Goal: Task Accomplishment & Management: Manage account settings

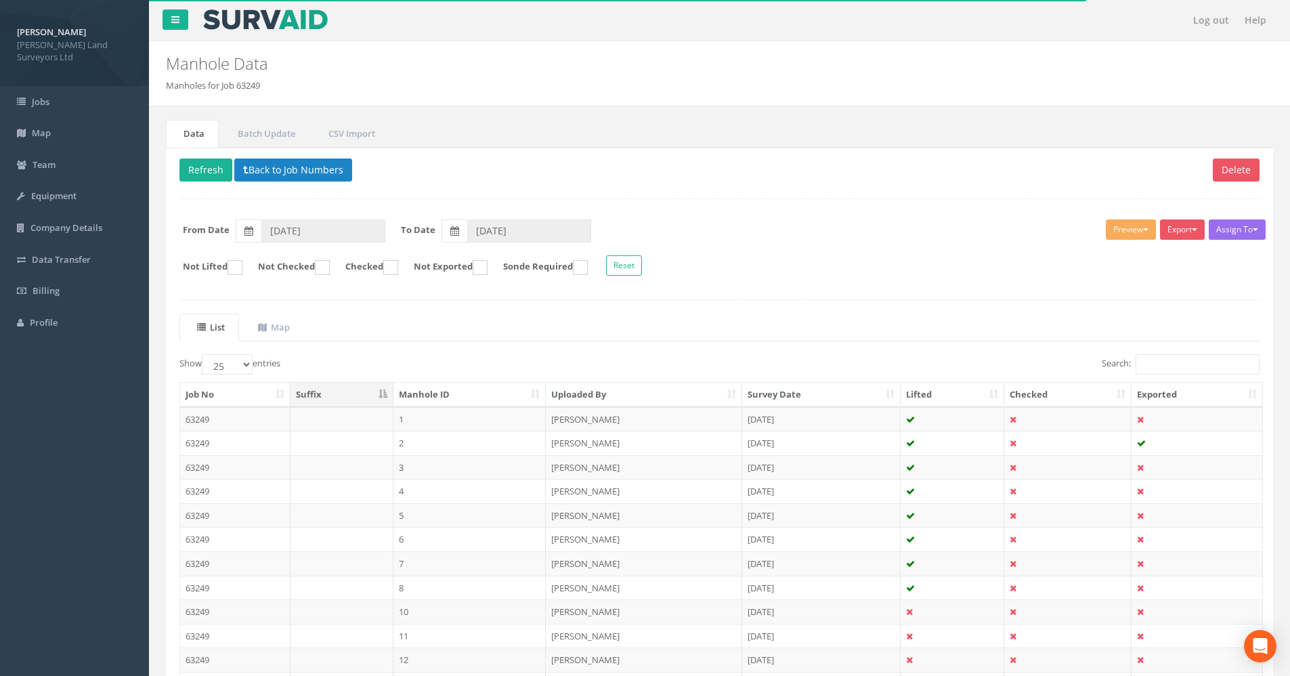
select select "25"
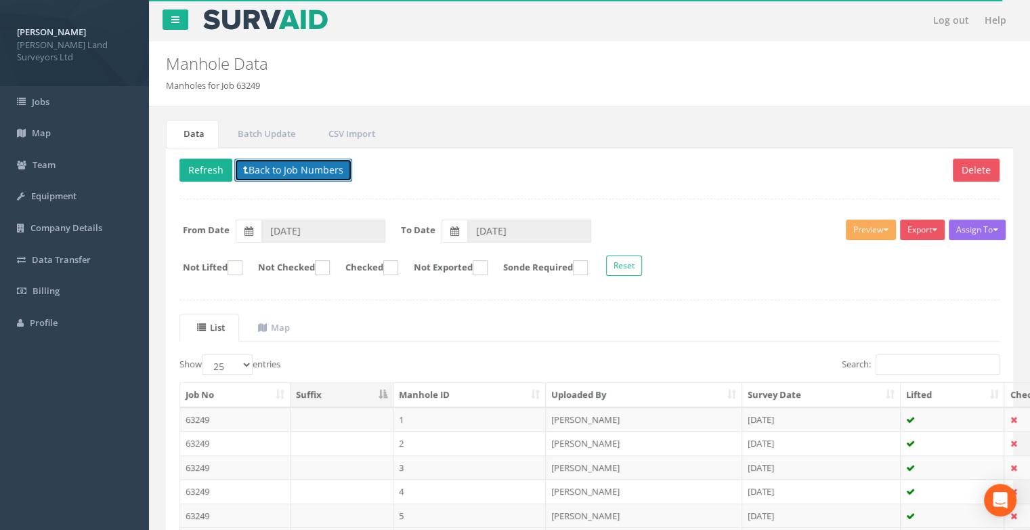
click at [272, 167] on button "Back to Job Numbers" at bounding box center [293, 170] width 118 height 23
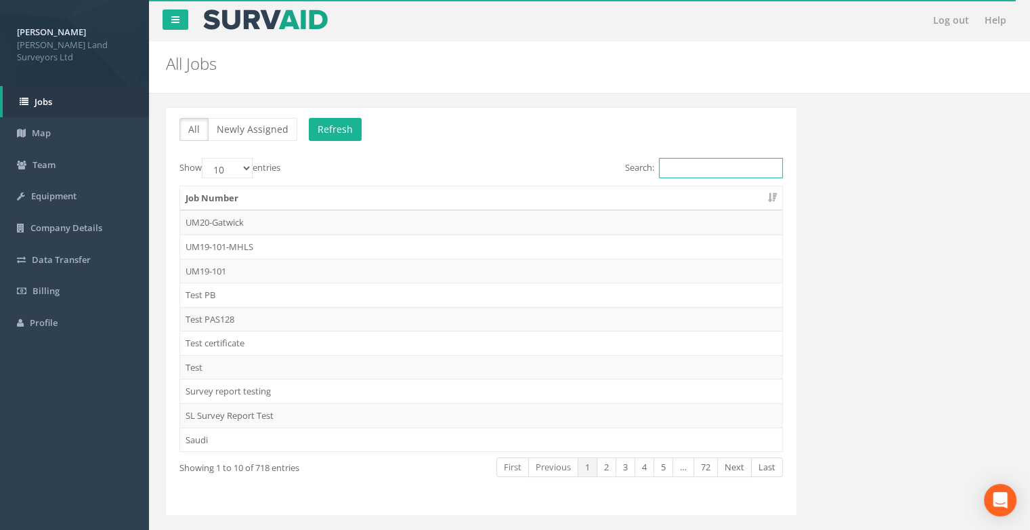
click at [681, 175] on input "Search:" at bounding box center [721, 168] width 124 height 20
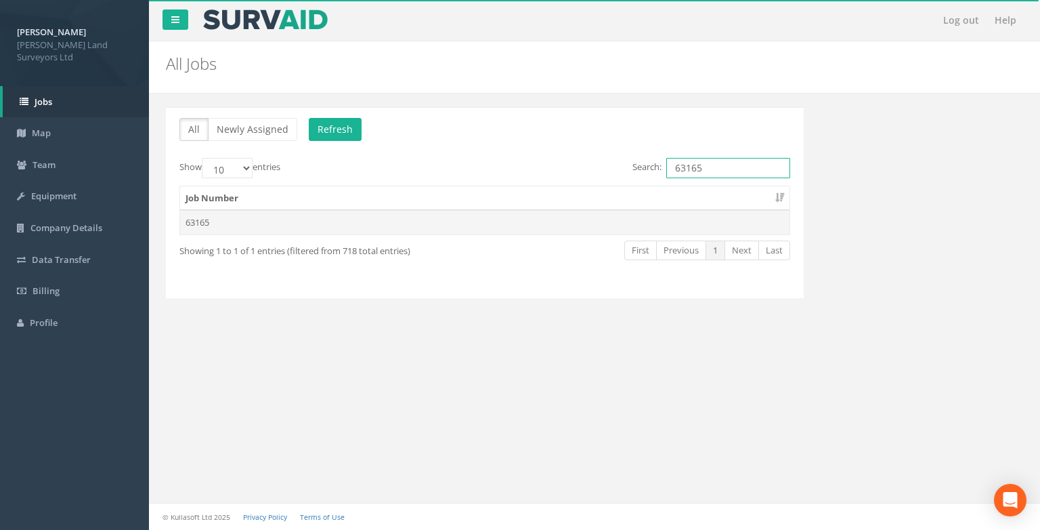
type input "63165"
click at [196, 216] on td "63165" at bounding box center [485, 222] width 610 height 24
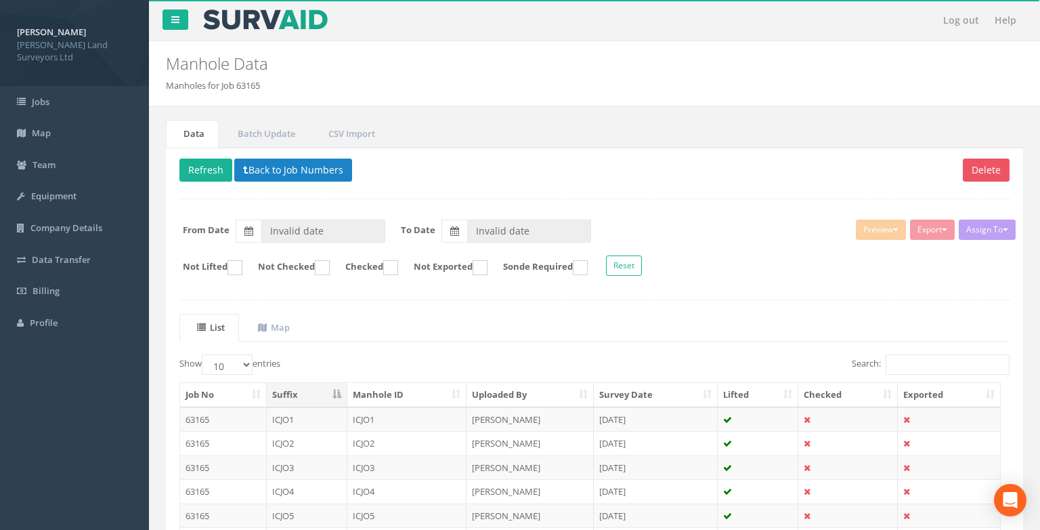
type input "[DATE]"
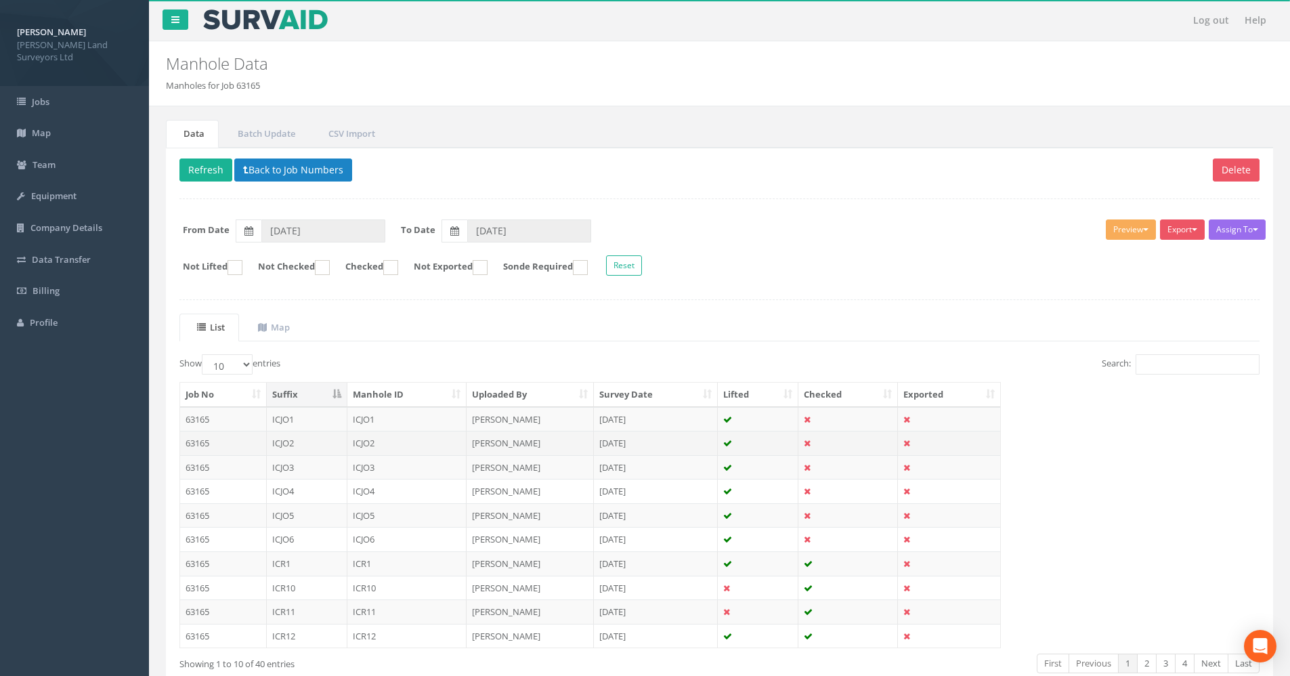
scroll to position [68, 0]
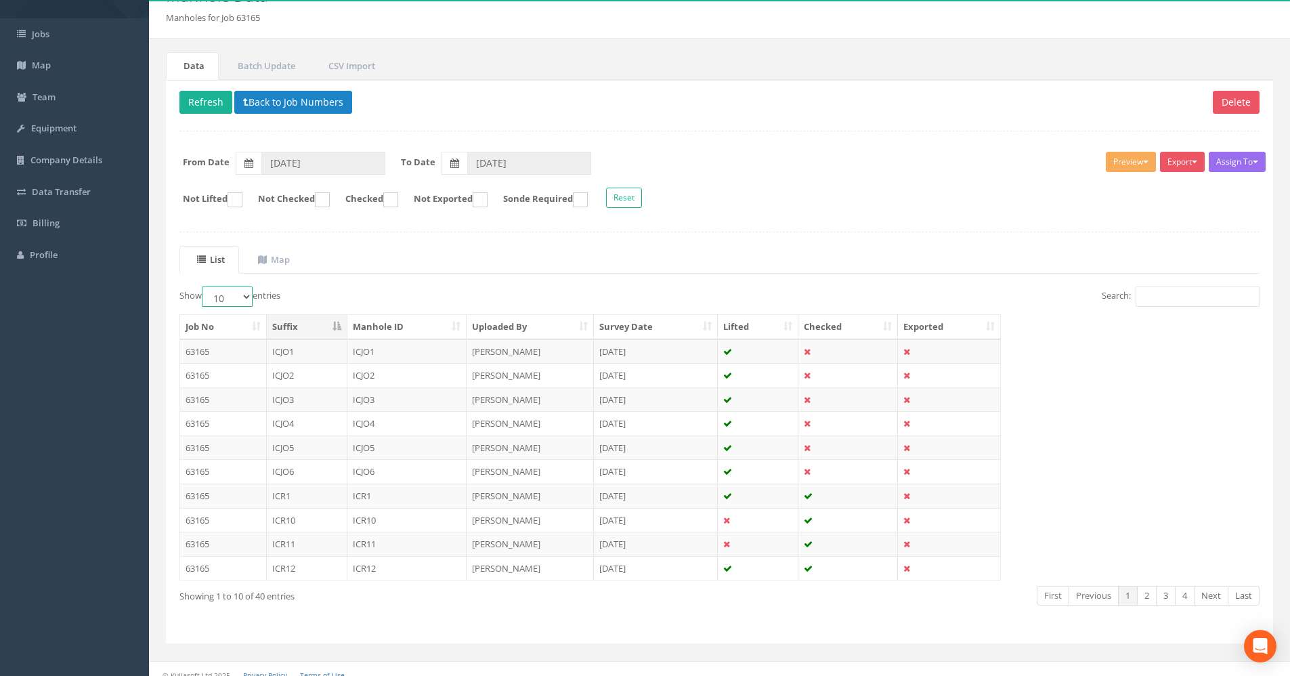
click at [238, 297] on select "10 25 50 100" at bounding box center [227, 297] width 51 height 20
select select "100"
click at [204, 287] on select "10 25 50 100" at bounding box center [227, 297] width 51 height 20
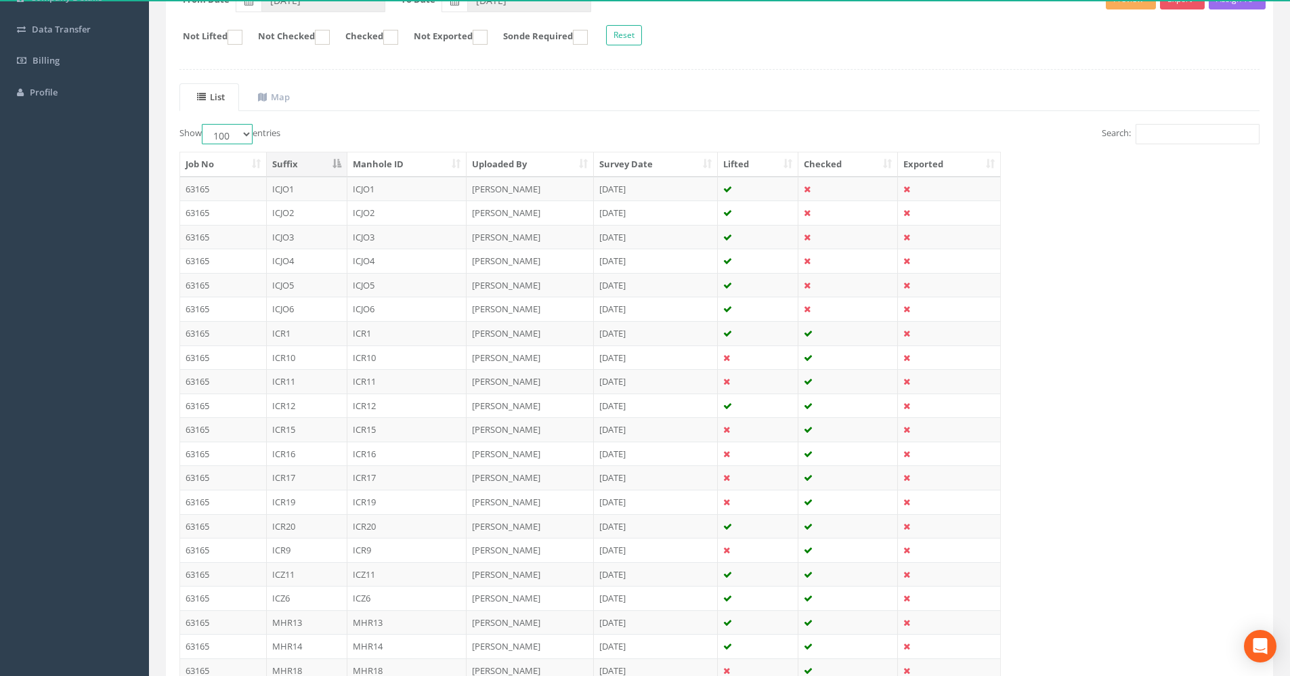
scroll to position [260, 0]
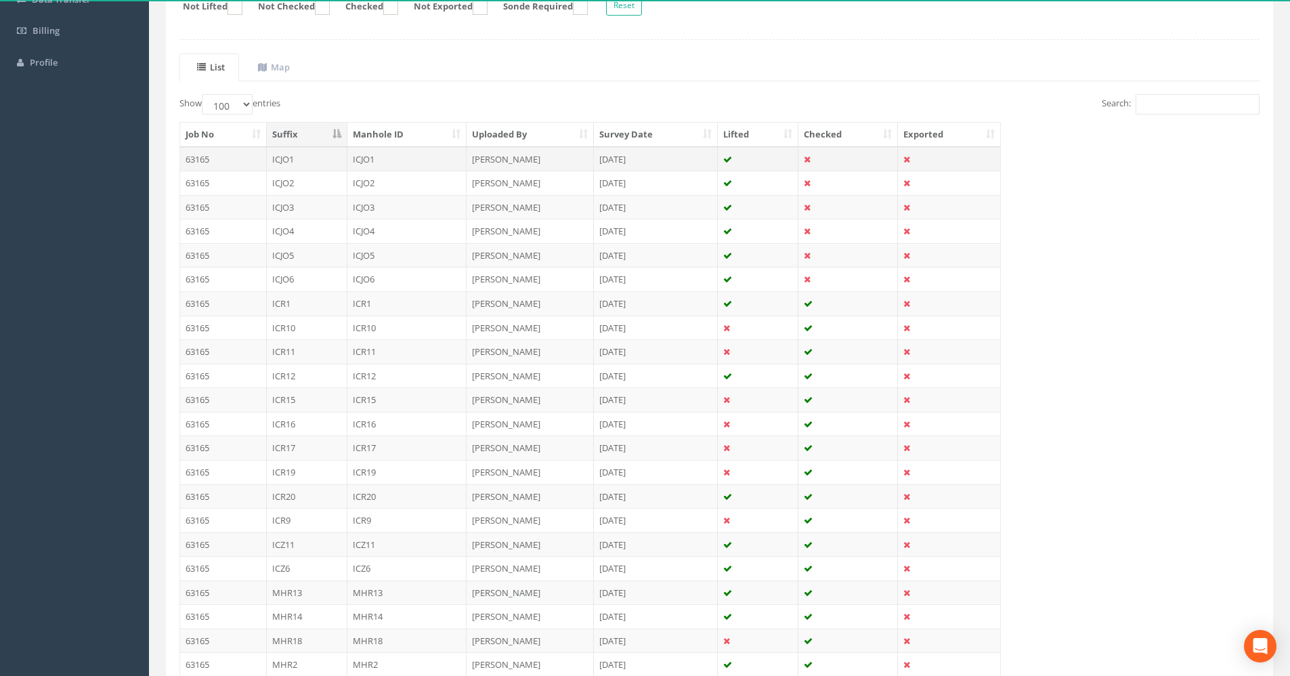
click at [238, 165] on td "63165" at bounding box center [223, 159] width 87 height 24
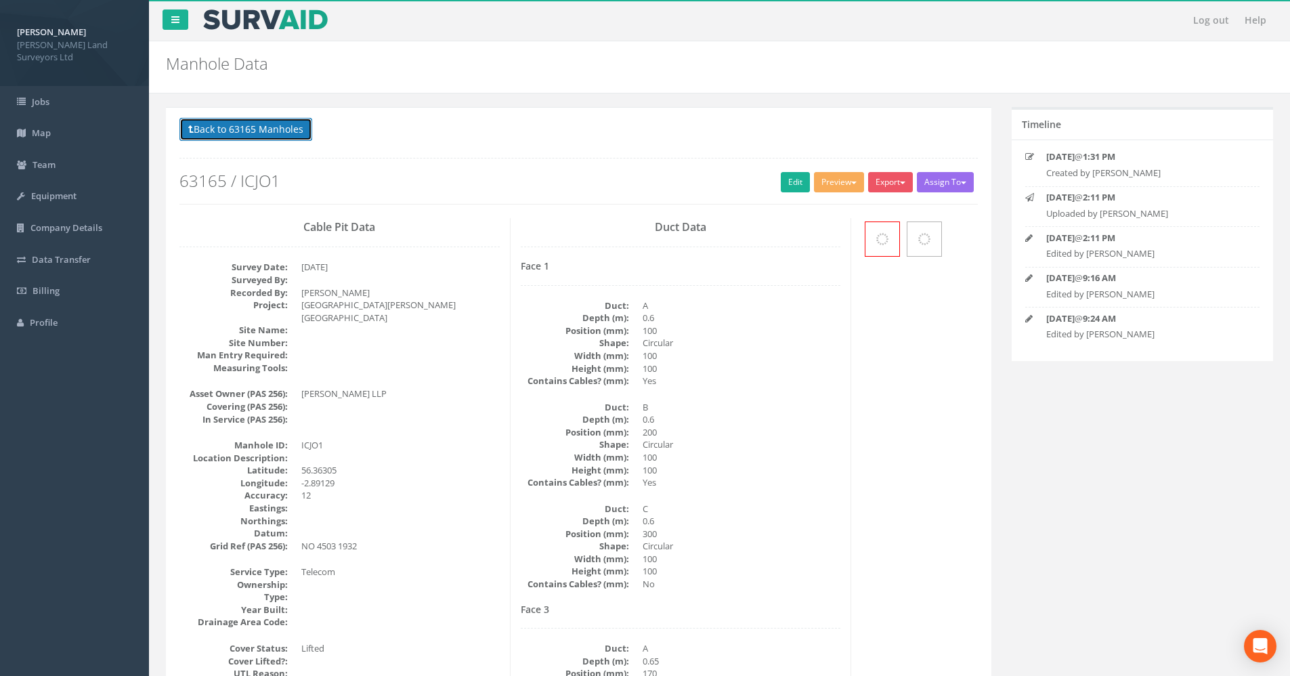
click at [203, 123] on button "Back to 63165 Manholes" at bounding box center [246, 129] width 133 height 23
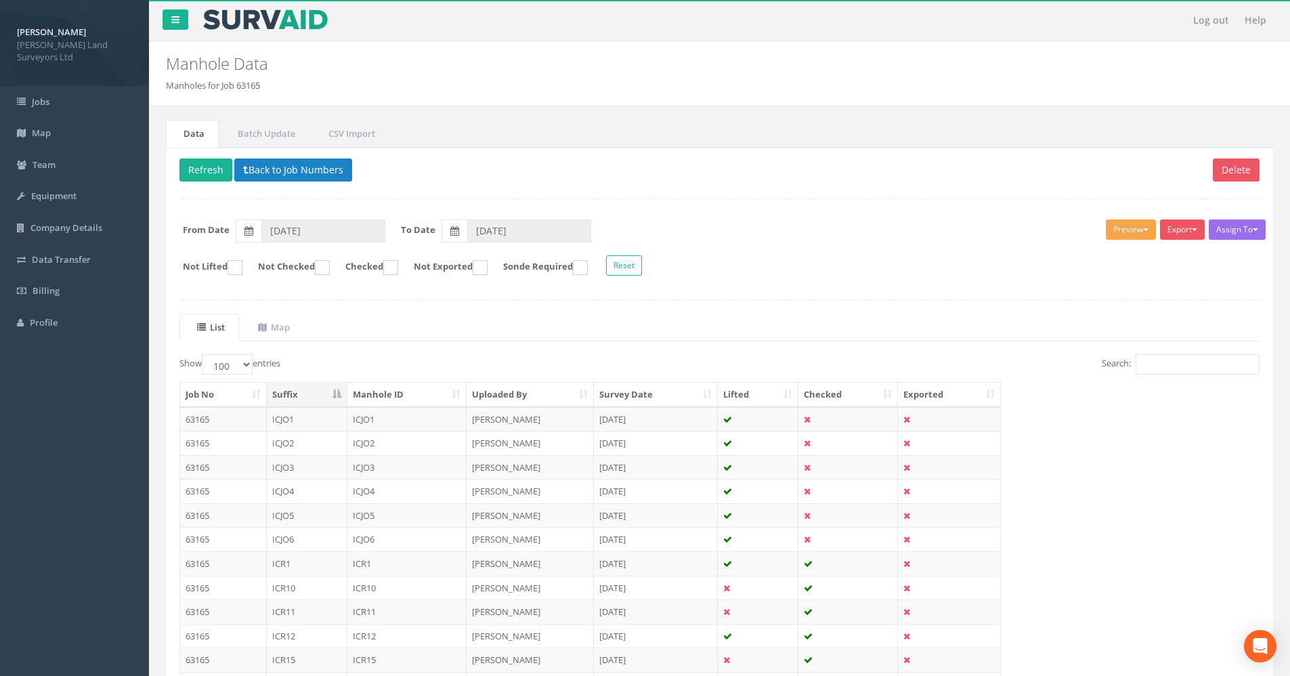
click at [1147, 228] on button "Preview" at bounding box center [1131, 229] width 50 height 20
click at [1059, 265] on link "MHLS Cable Pit" at bounding box center [1089, 257] width 137 height 21
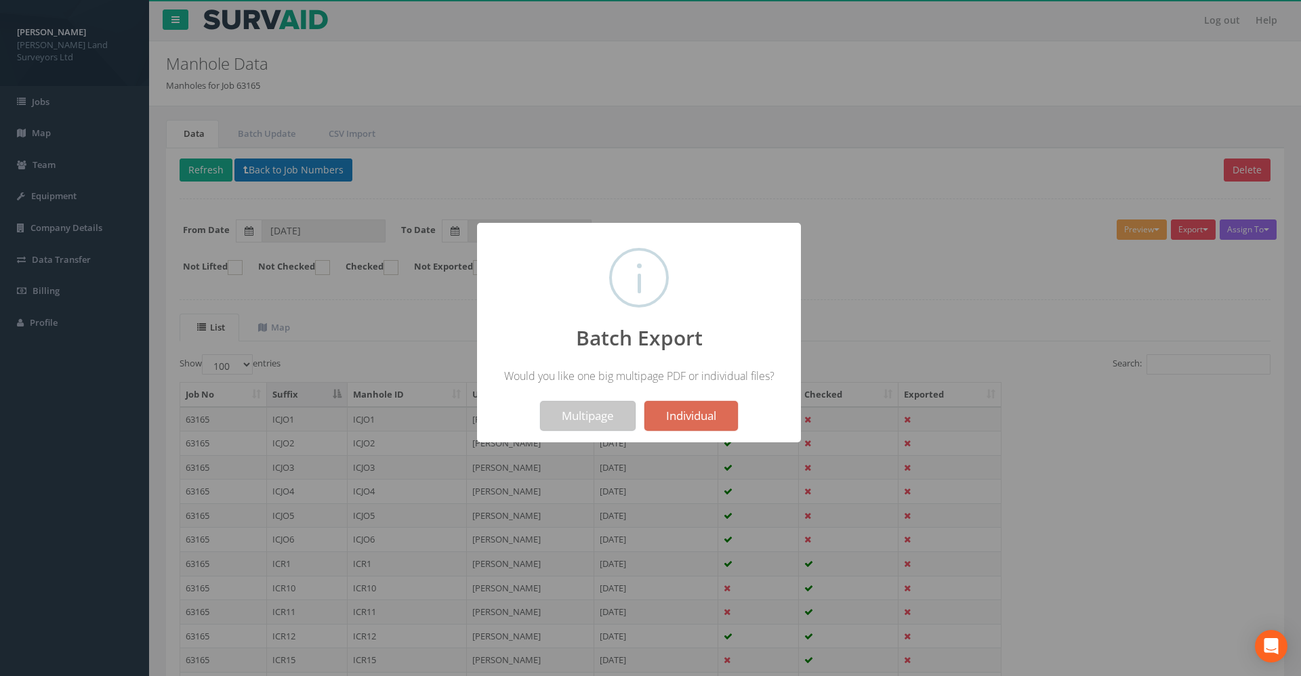
click at [599, 419] on button "Multipage" at bounding box center [588, 416] width 96 height 30
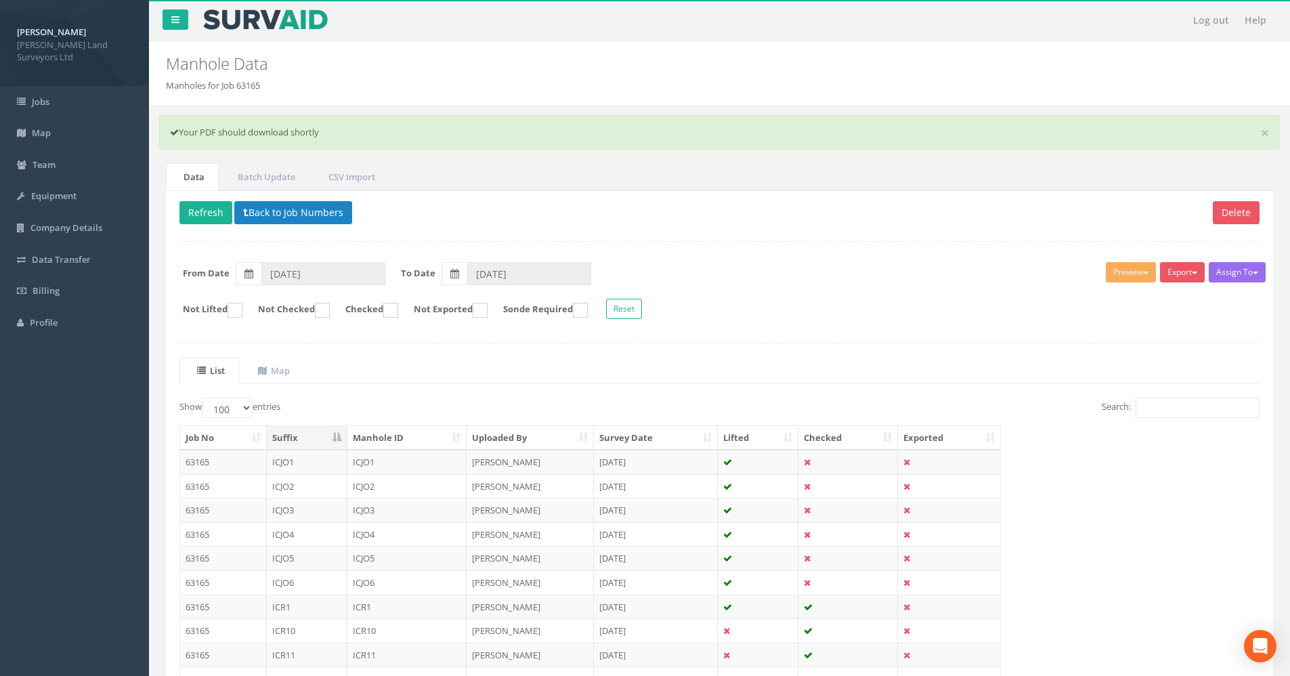
click at [218, 459] on td "63165" at bounding box center [223, 462] width 87 height 24
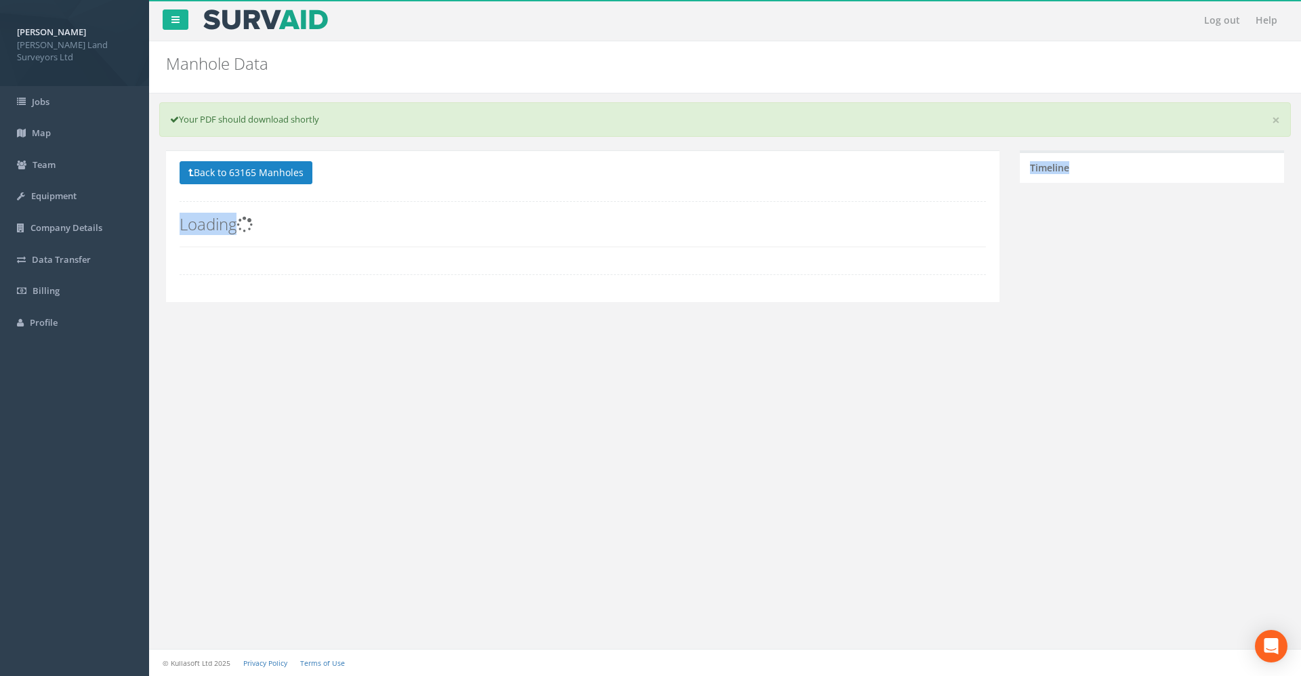
click at [218, 459] on div "Log out Help Manhole Data Manholes for Job 63165 × There was an error fetching …" at bounding box center [725, 338] width 1152 height 676
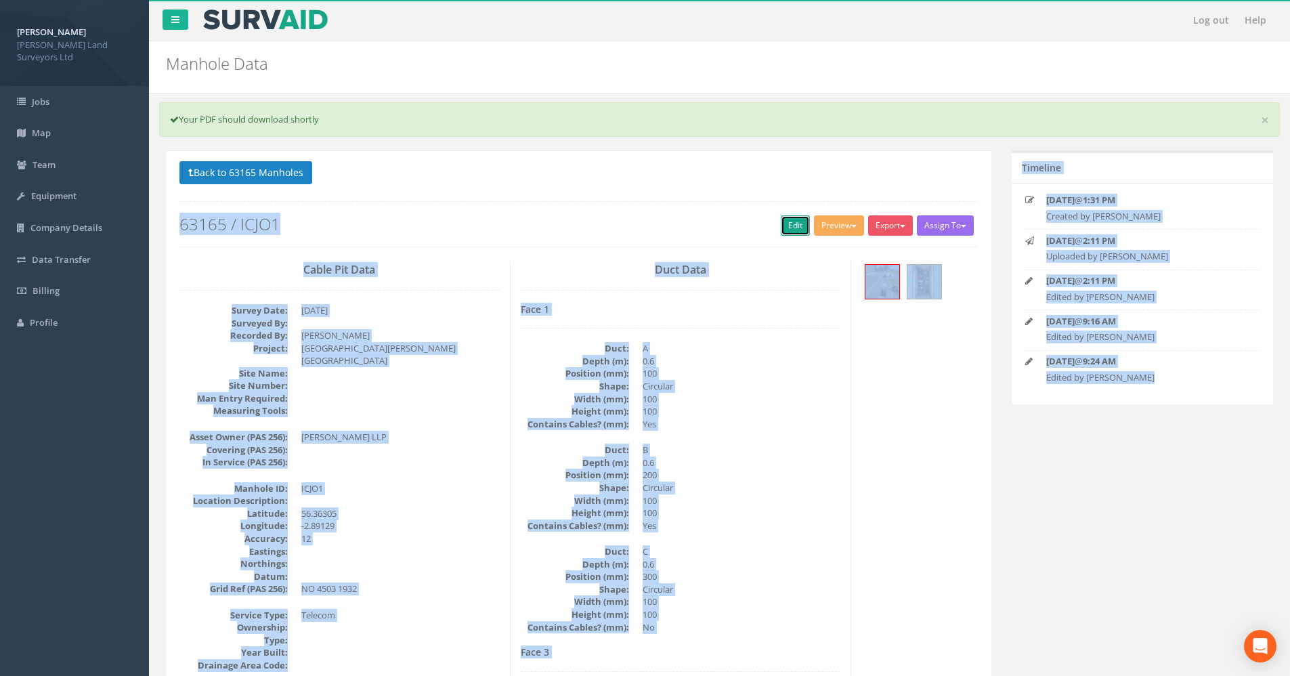
click at [797, 224] on link "Edit" at bounding box center [795, 225] width 29 height 20
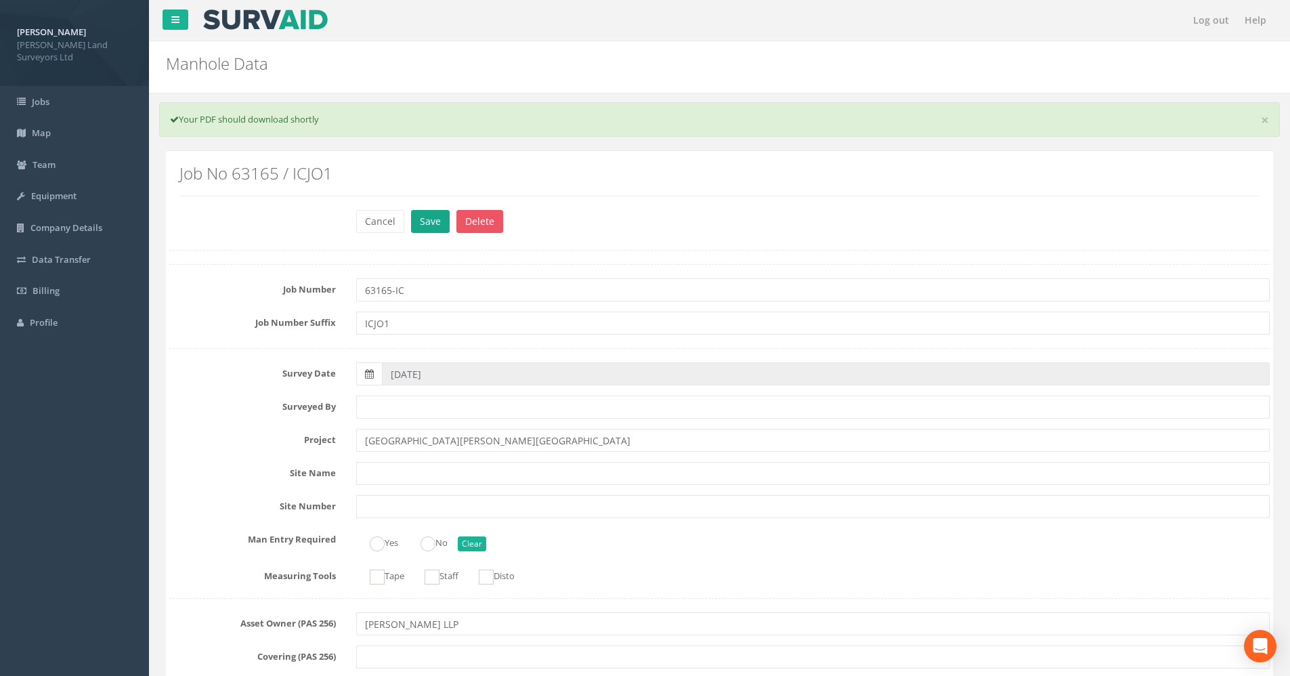
type input "63165-IC"
click at [417, 228] on button "Save" at bounding box center [430, 221] width 39 height 23
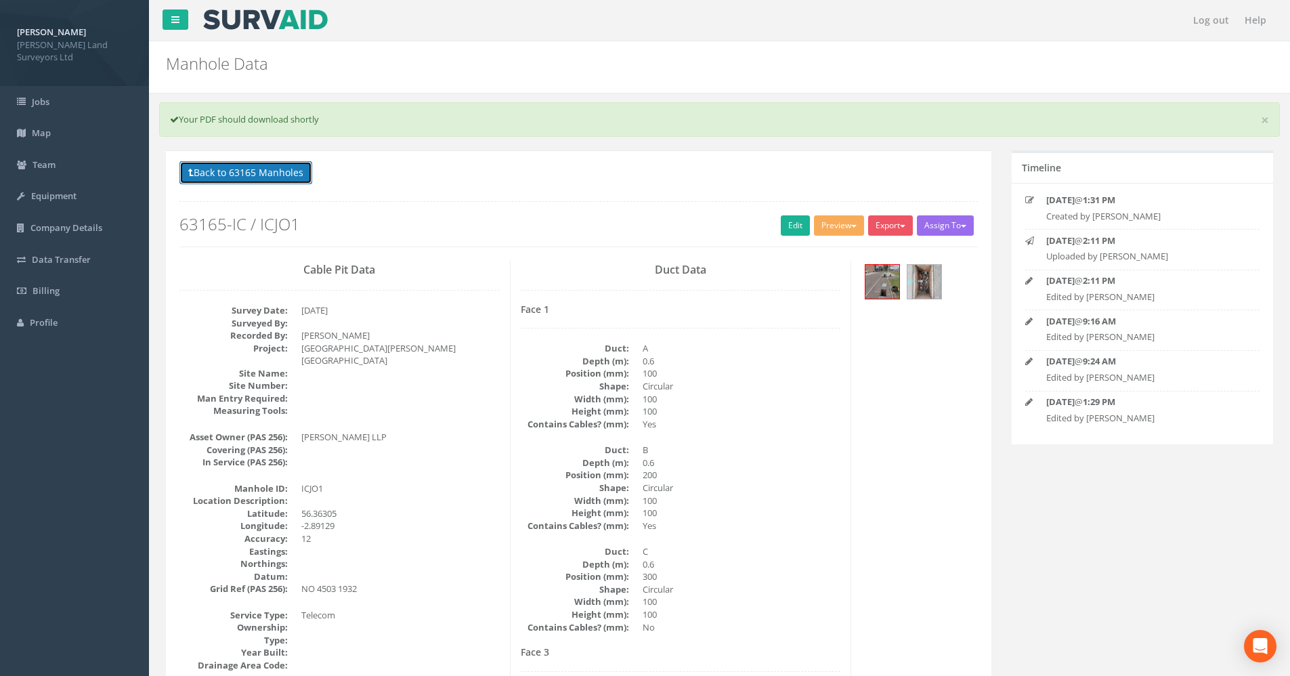
click at [278, 174] on button "Back to 63165 Manholes" at bounding box center [246, 172] width 133 height 23
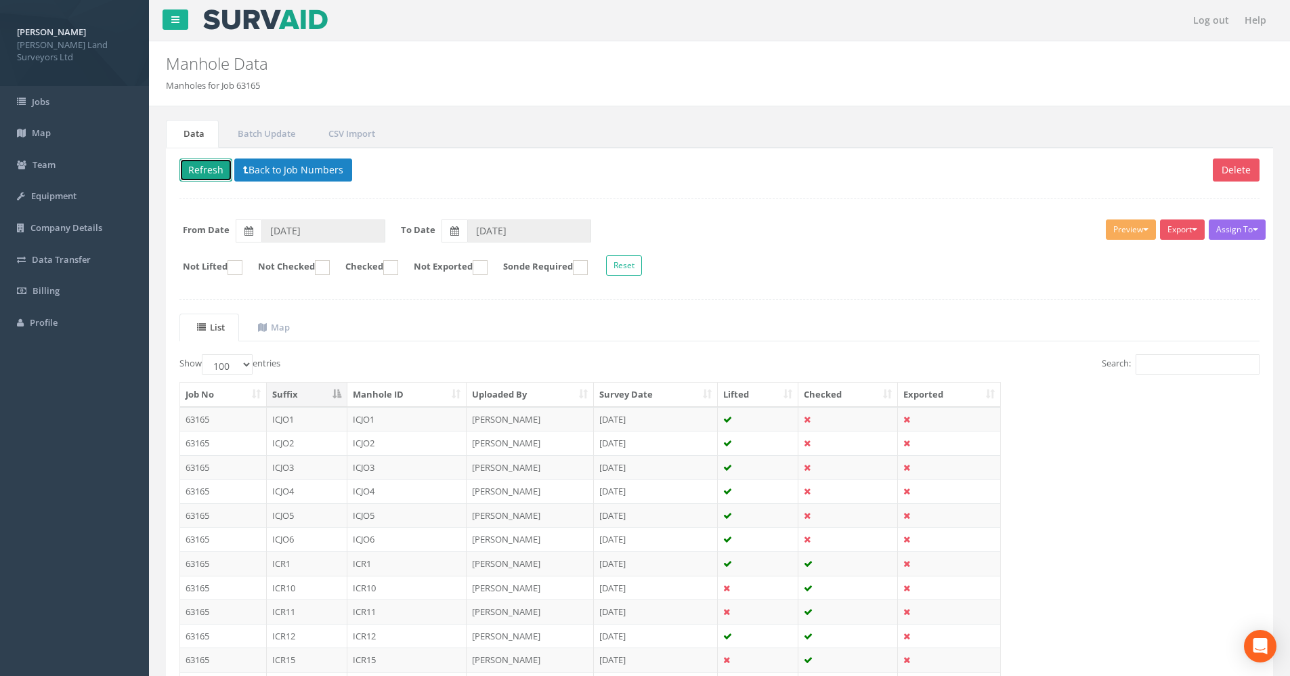
click at [198, 165] on button "Refresh" at bounding box center [206, 170] width 53 height 23
click at [234, 418] on td "63165" at bounding box center [223, 419] width 87 height 24
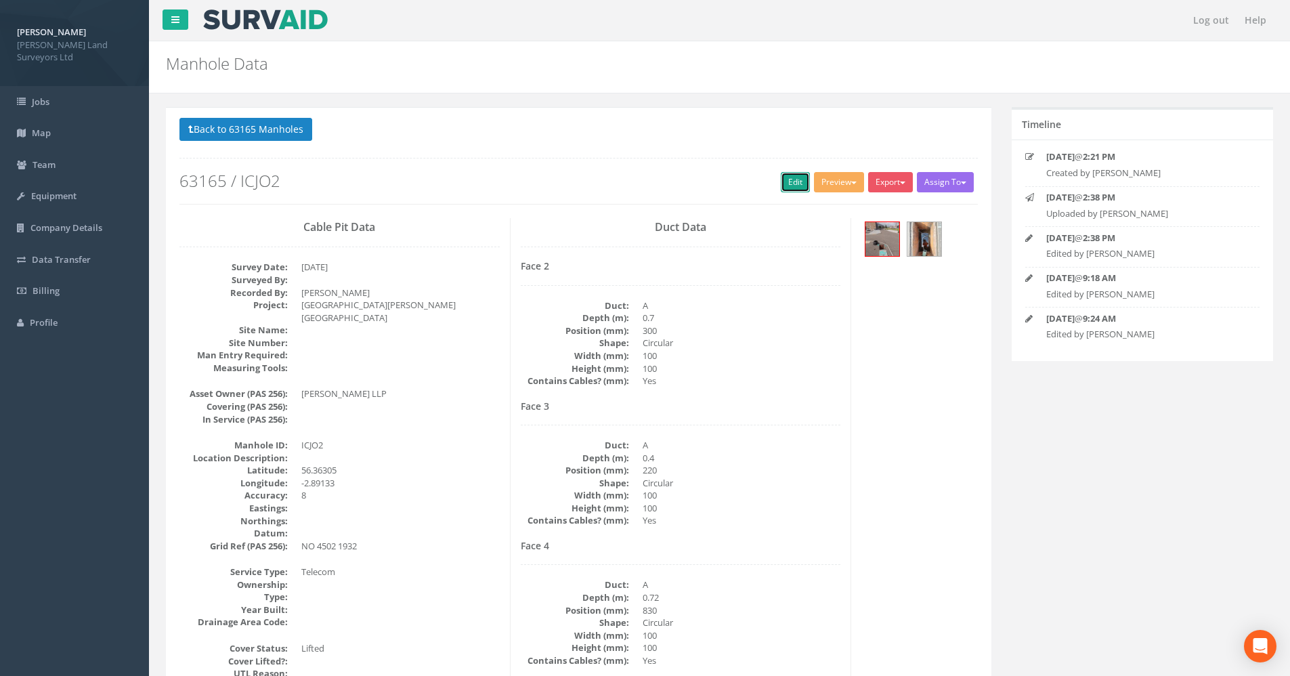
click at [781, 177] on link "Edit" at bounding box center [795, 182] width 29 height 20
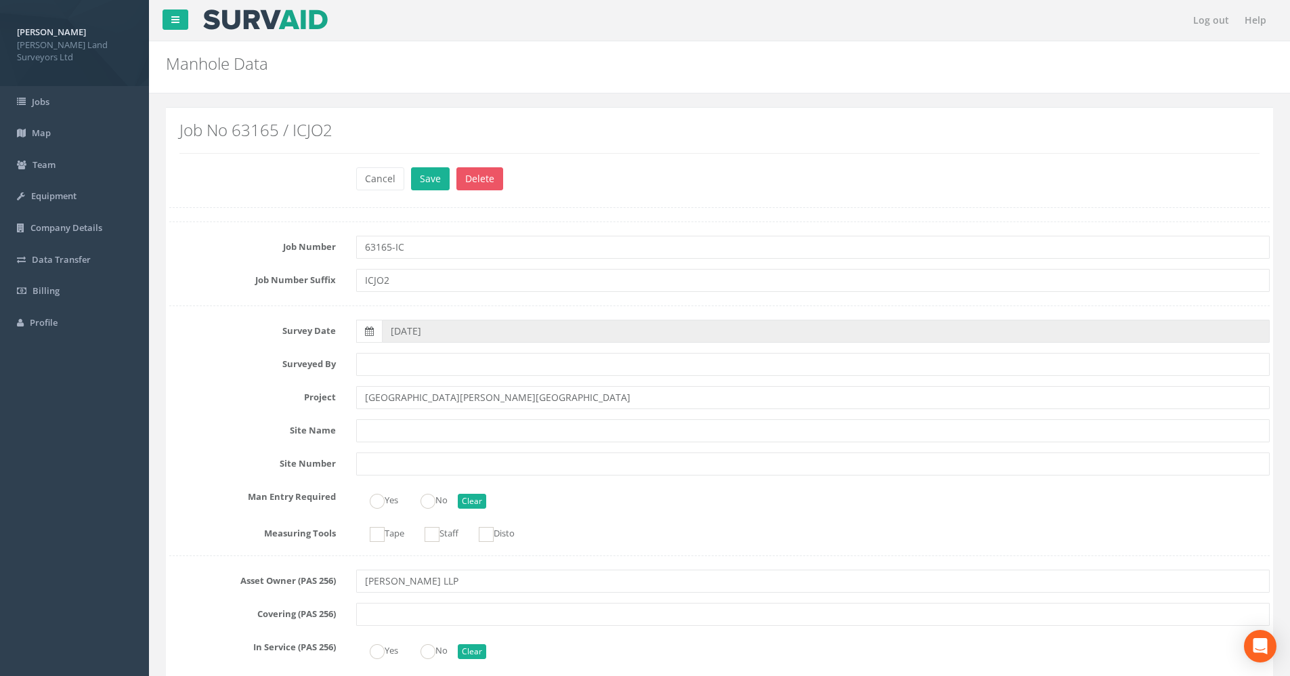
type input "63165-IC"
click at [451, 171] on div "Cancel Save Delete" at bounding box center [813, 180] width 934 height 26
click at [428, 182] on button "Save" at bounding box center [430, 178] width 39 height 23
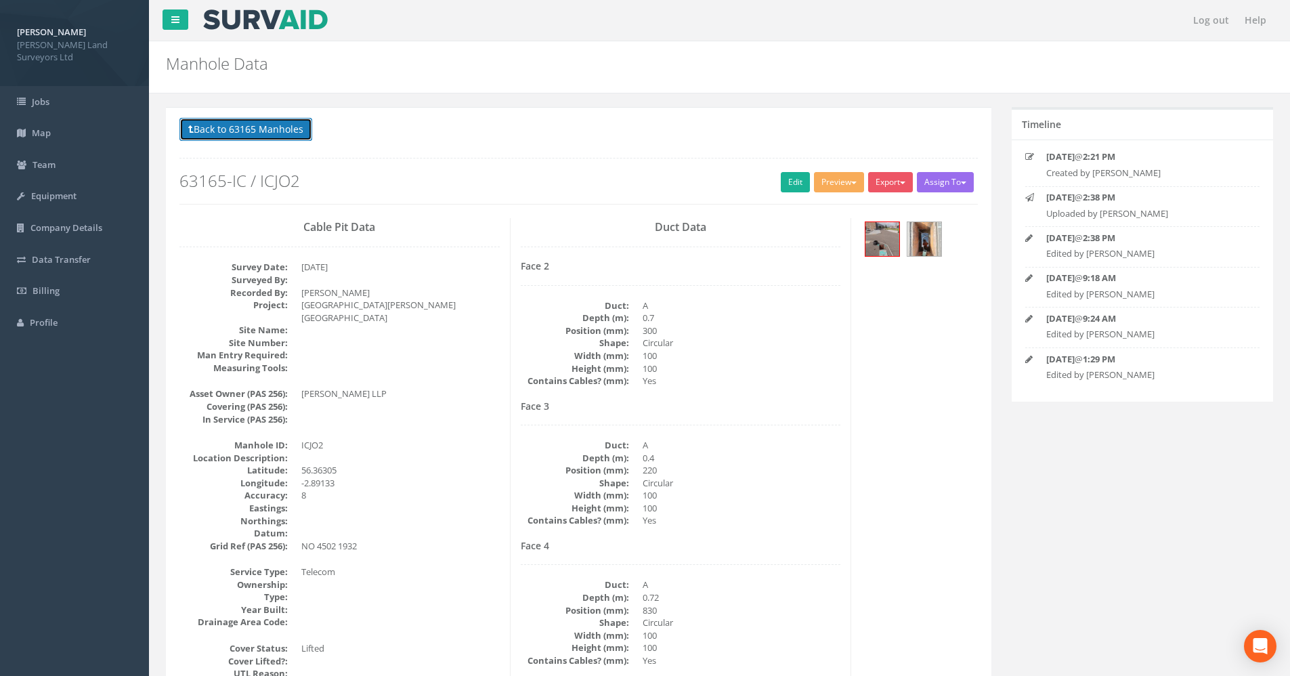
click at [243, 133] on button "Back to 63165 Manholes" at bounding box center [246, 129] width 133 height 23
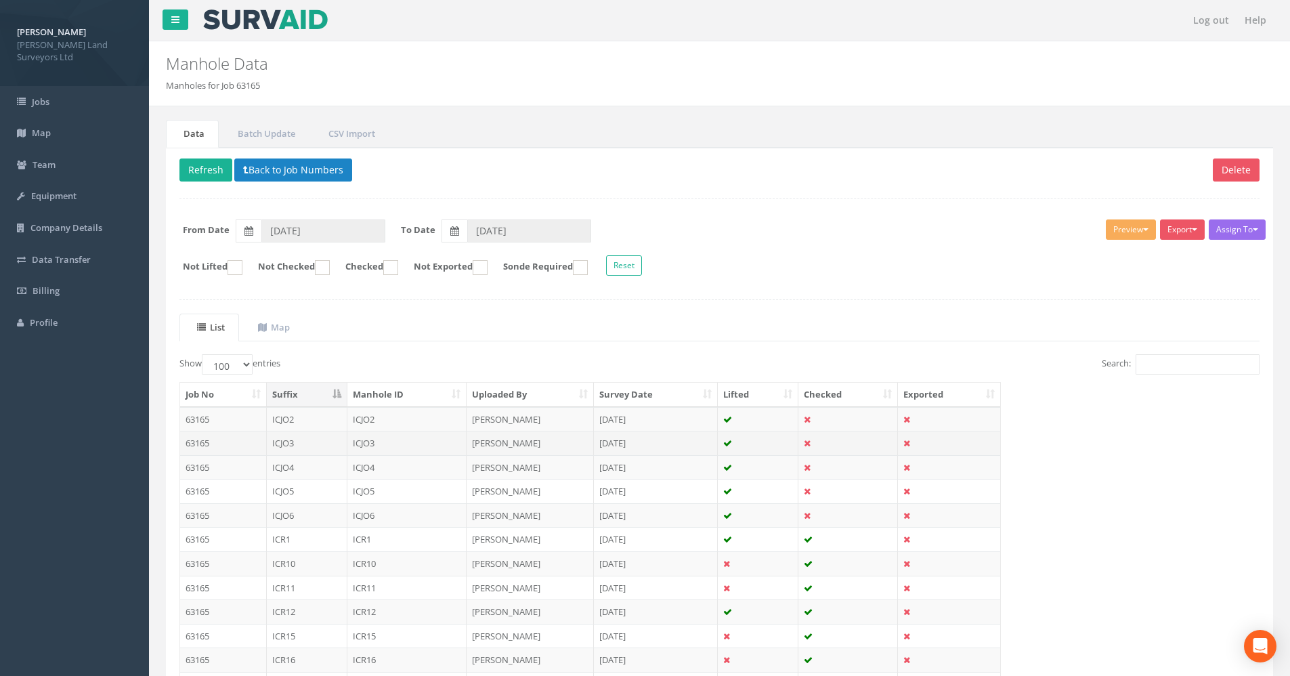
click at [273, 439] on td "ICJO3" at bounding box center [307, 443] width 81 height 24
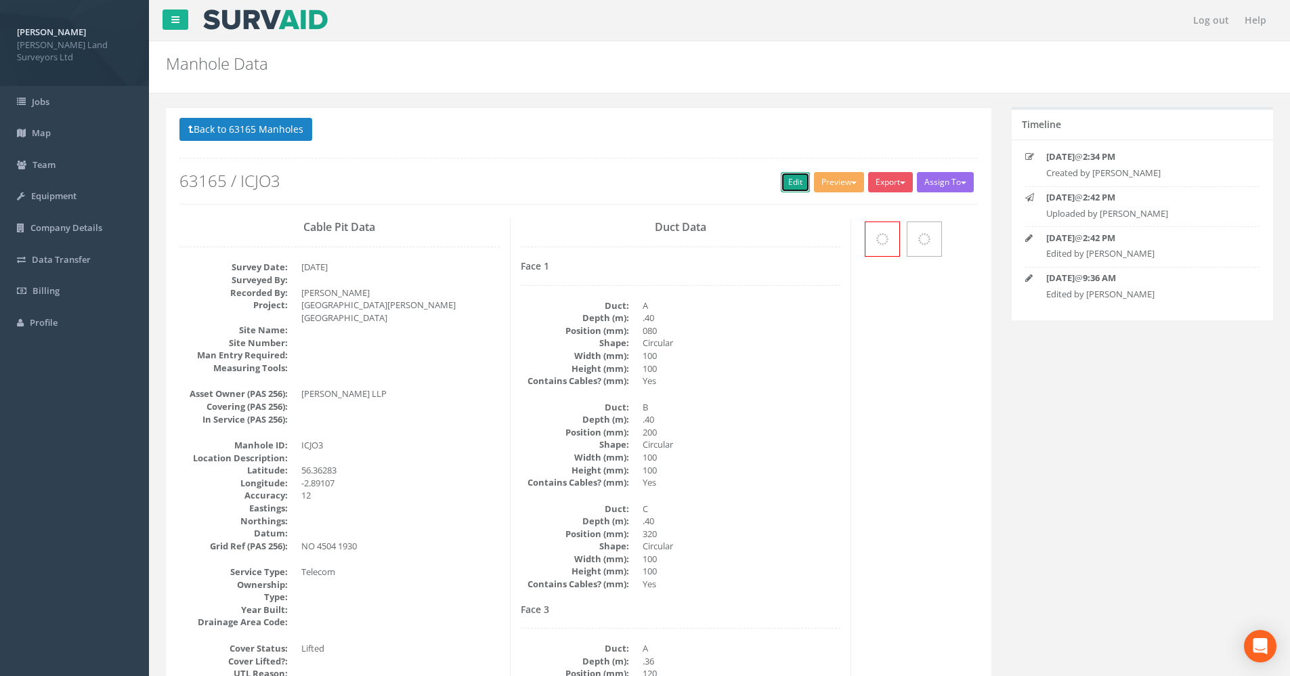
click at [791, 184] on link "Edit" at bounding box center [795, 182] width 29 height 20
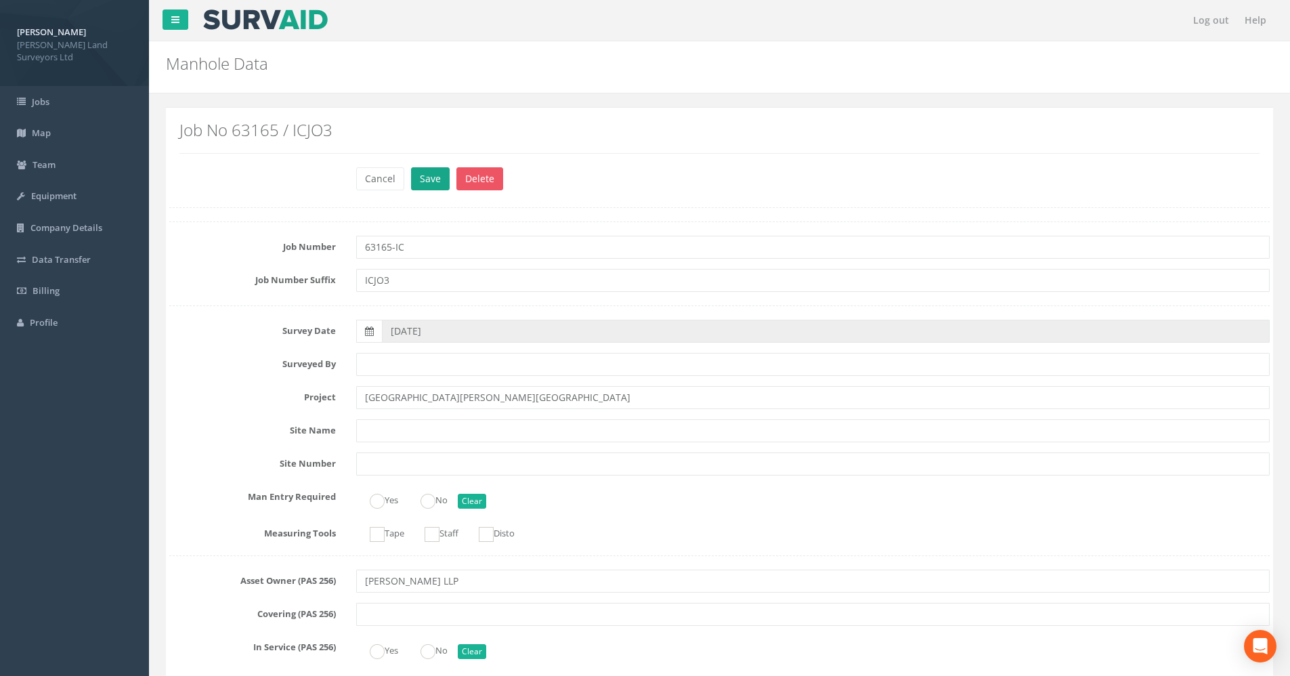
type input "63165-IC"
click at [424, 178] on button "Save" at bounding box center [430, 178] width 39 height 23
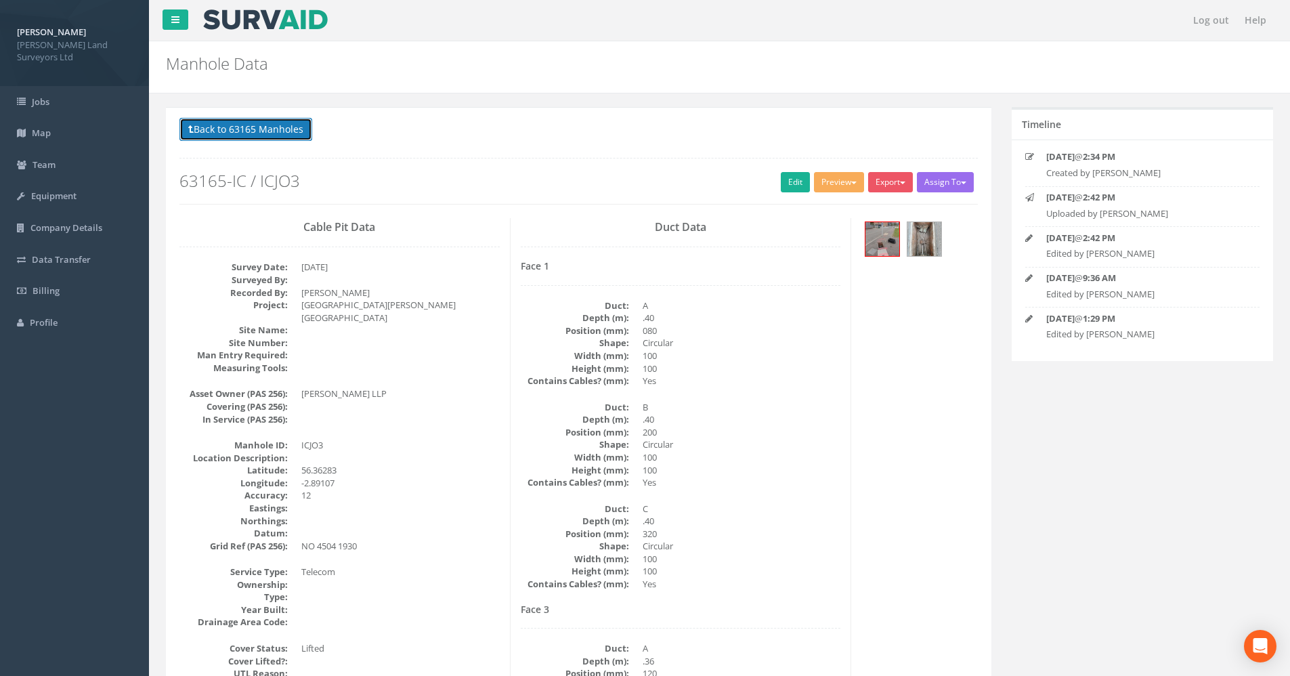
click at [231, 129] on button "Back to 63165 Manholes" at bounding box center [246, 129] width 133 height 23
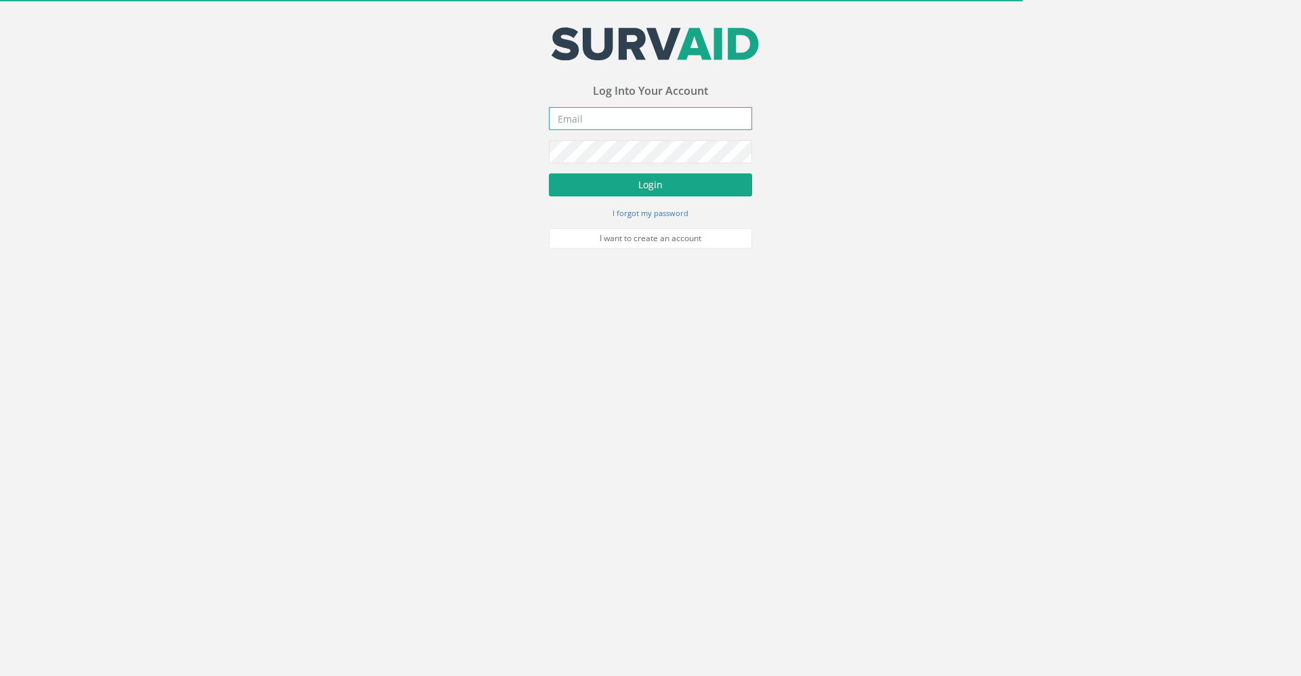
type input "[PERSON_NAME][EMAIL_ADDRESS][PERSON_NAME][DOMAIN_NAME]"
click at [604, 191] on button "Login" at bounding box center [650, 184] width 203 height 23
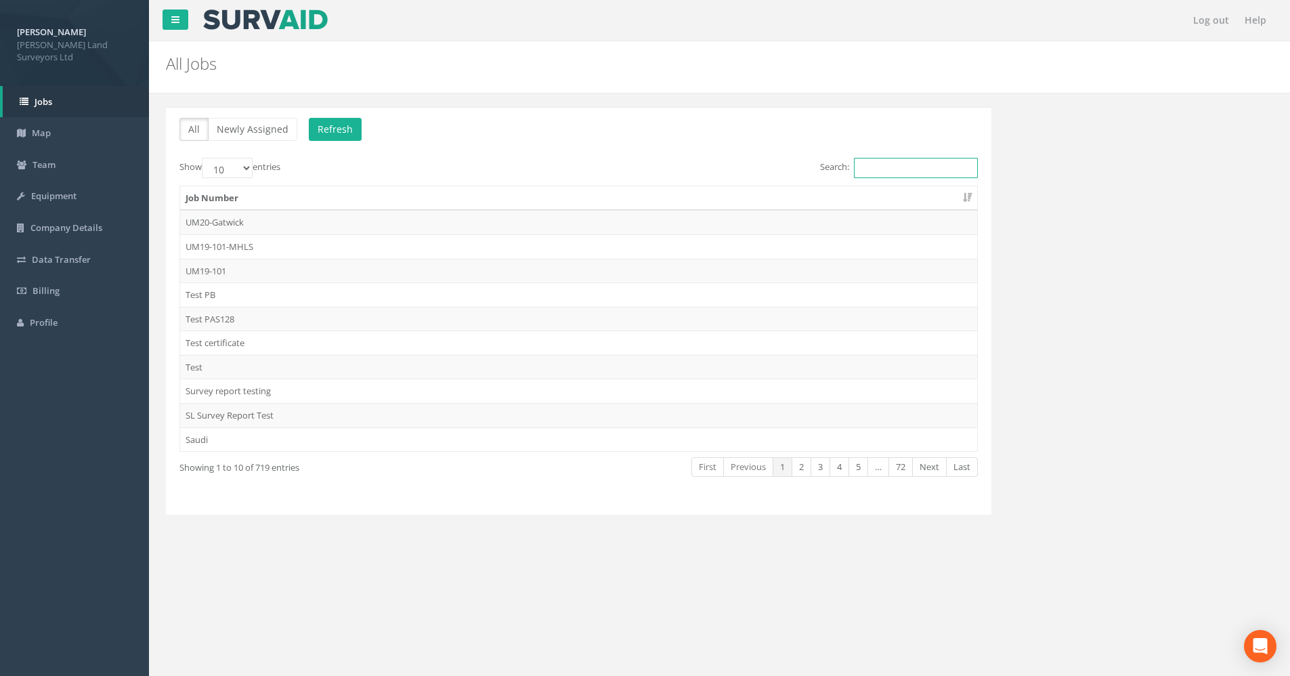
click at [868, 159] on input "Search:" at bounding box center [916, 168] width 124 height 20
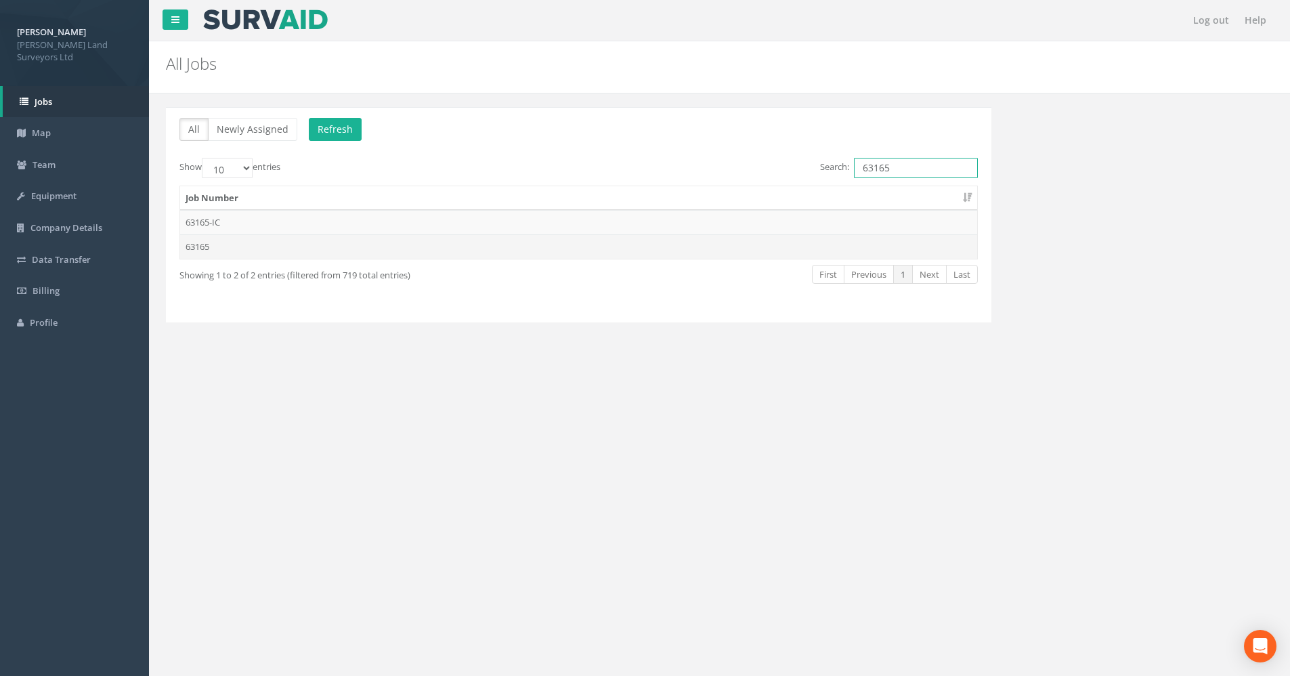
type input "63165"
click at [205, 244] on td "63165" at bounding box center [578, 246] width 797 height 24
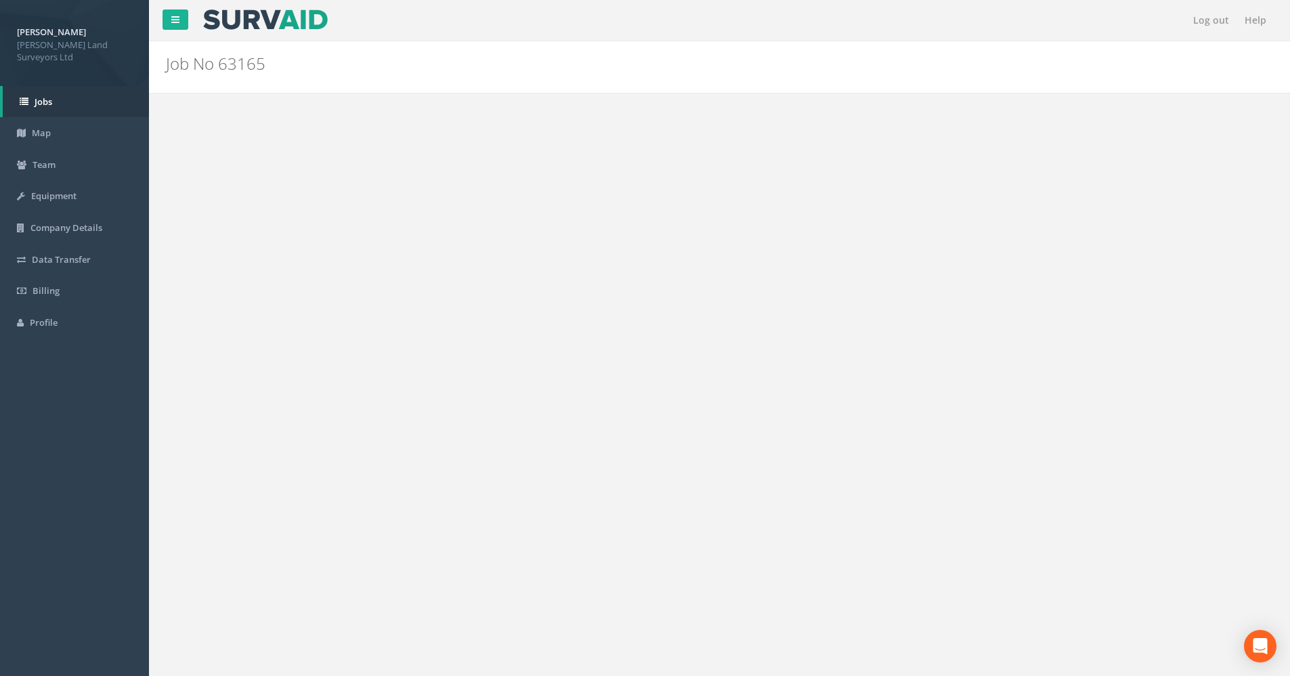
click at [205, 244] on div "Log out Help Job No 63165 PGMs for Job 63165 × There was an error fetching the …" at bounding box center [719, 406] width 1141 height 813
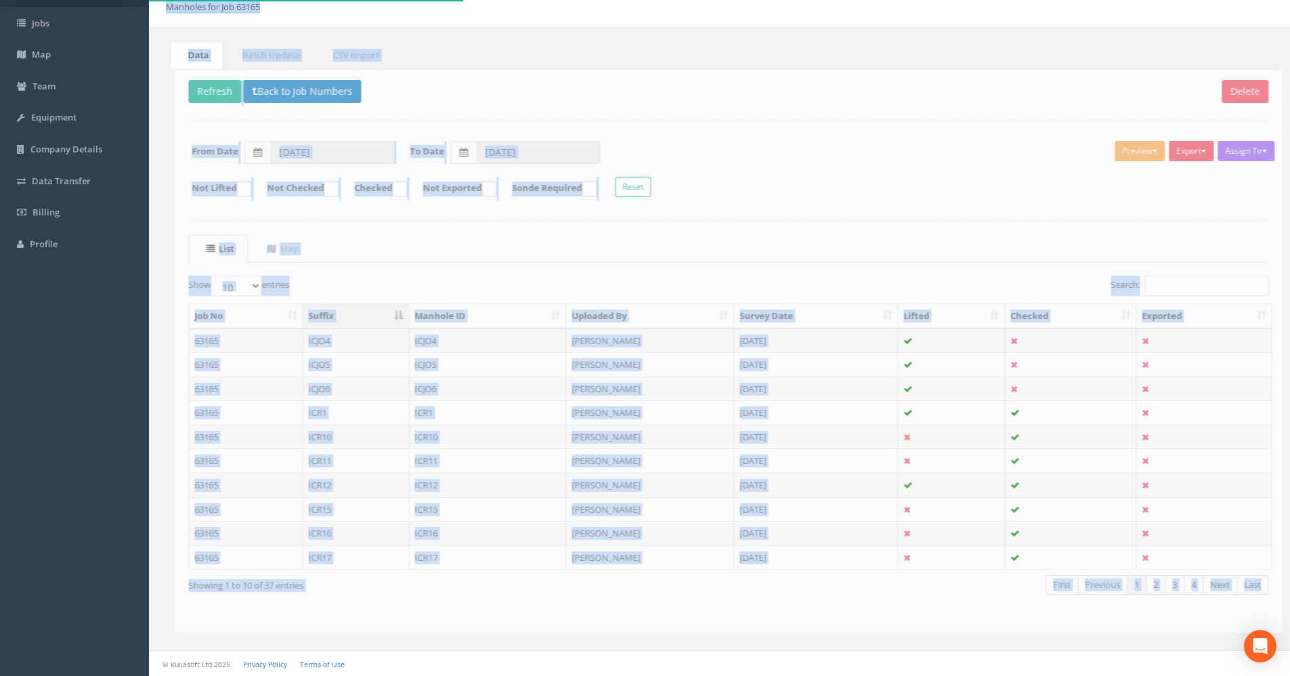
scroll to position [79, 0]
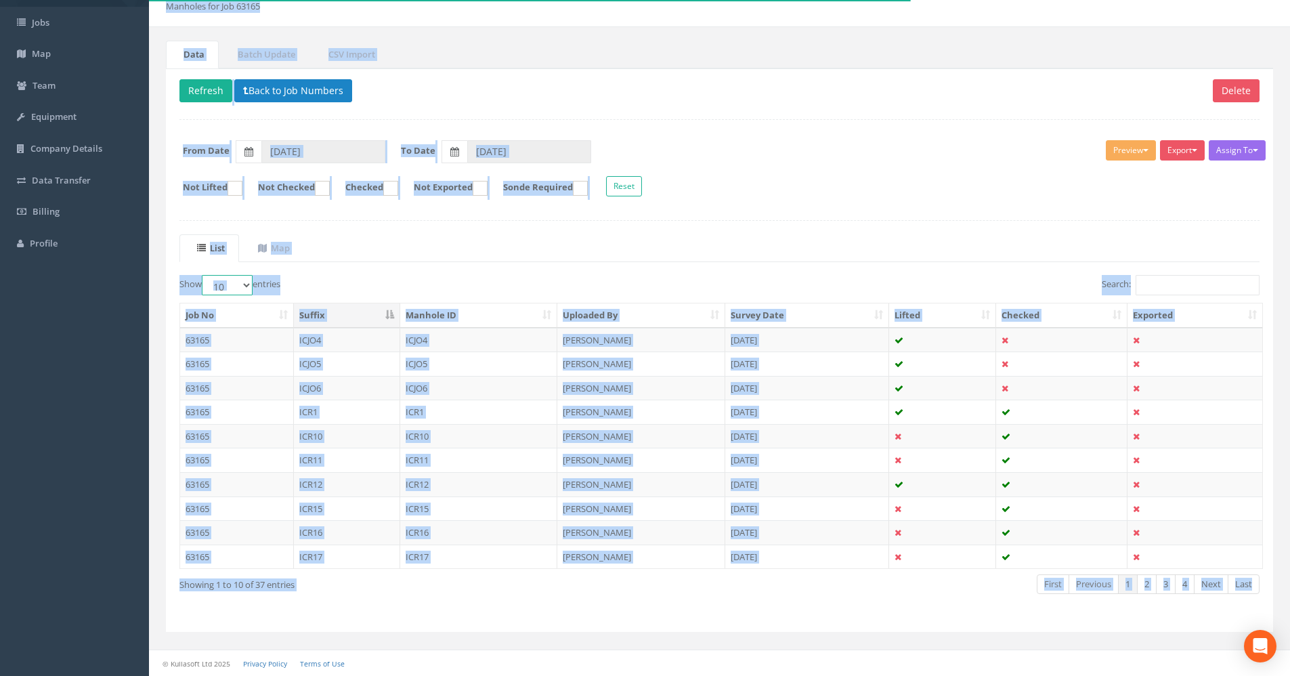
click at [243, 286] on select "10 25 50 100" at bounding box center [227, 285] width 51 height 20
select select "100"
click at [204, 275] on select "10 25 50 100" at bounding box center [227, 285] width 51 height 20
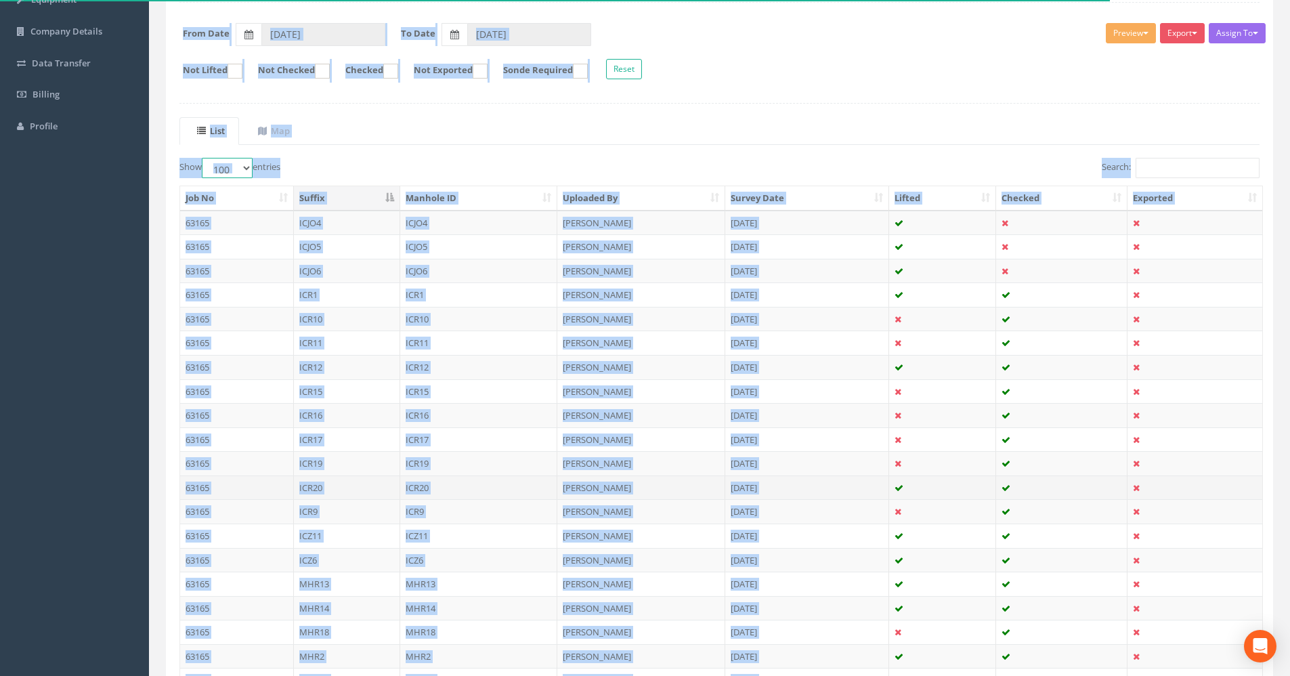
scroll to position [418, 0]
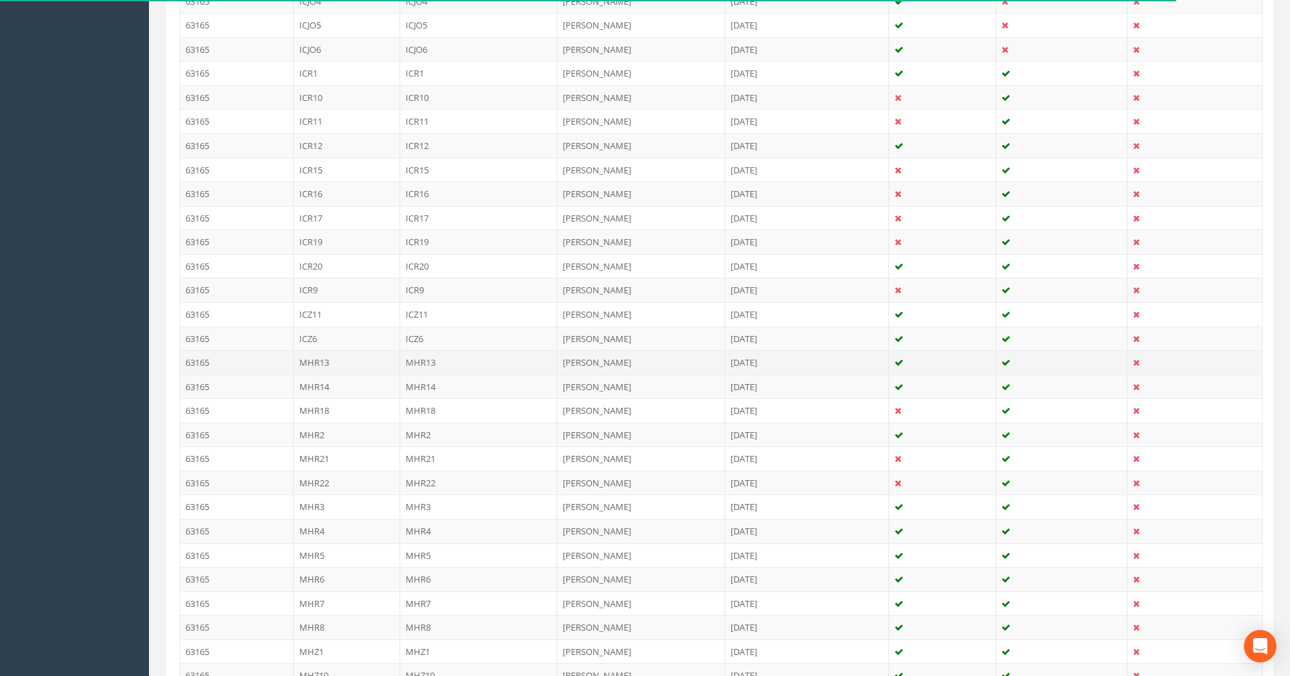
click at [369, 367] on td "MHR13" at bounding box center [347, 362] width 106 height 24
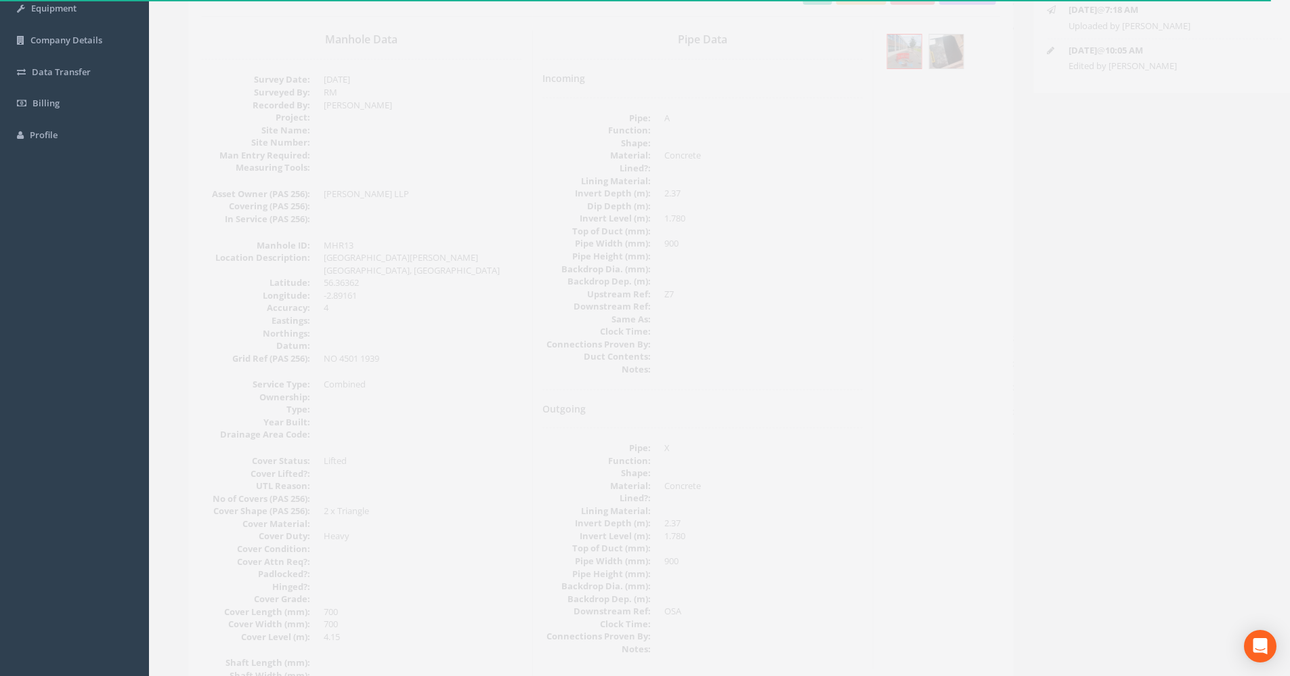
scroll to position [0, 0]
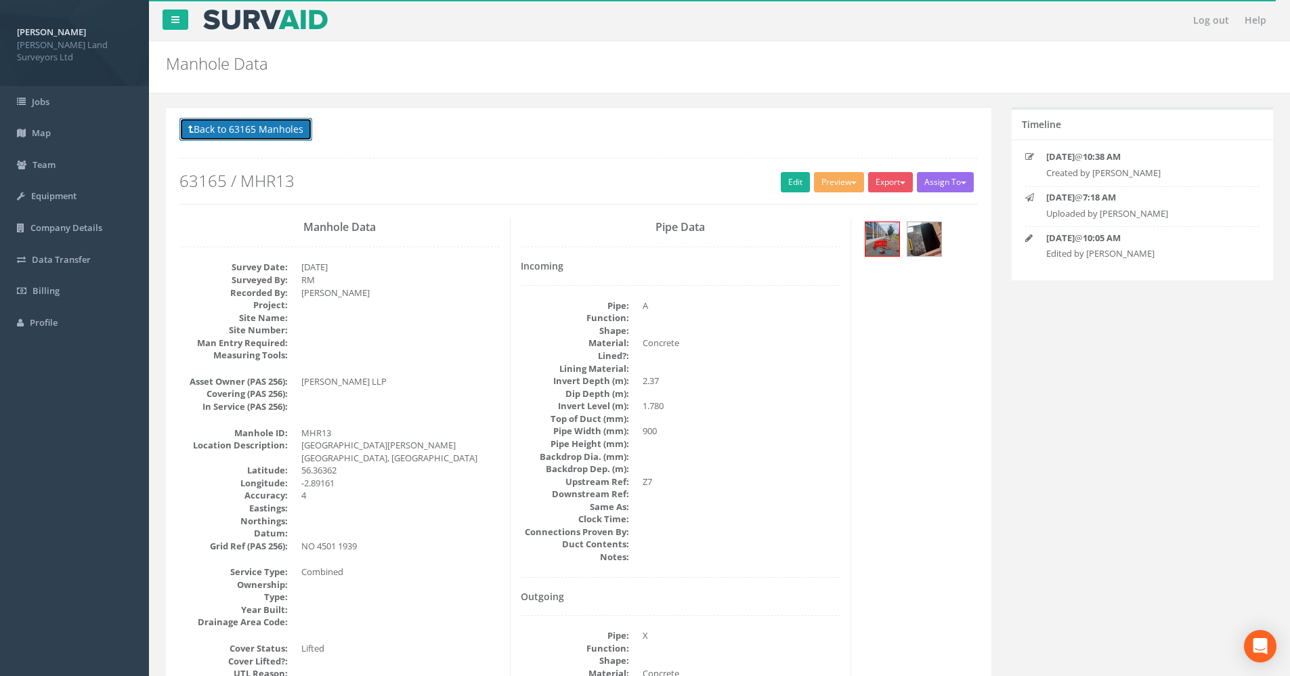
click at [255, 136] on button "Back to 63165 Manholes" at bounding box center [246, 129] width 133 height 23
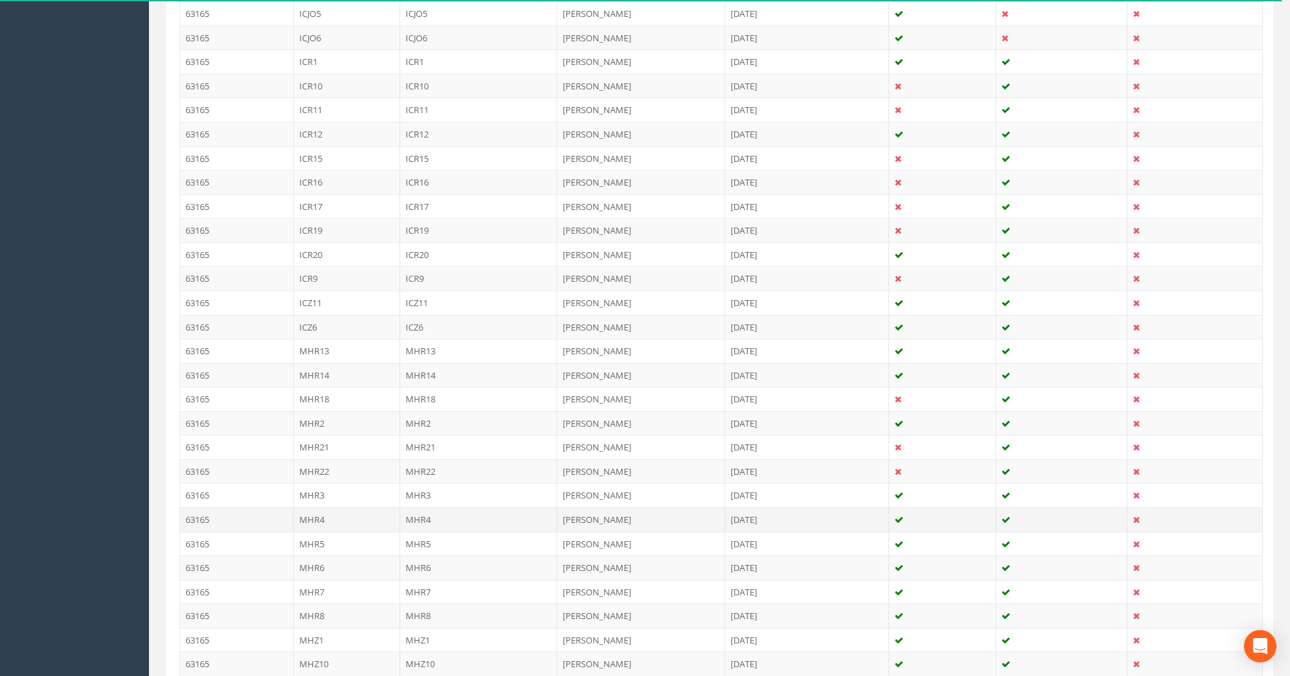
scroll to position [542, 0]
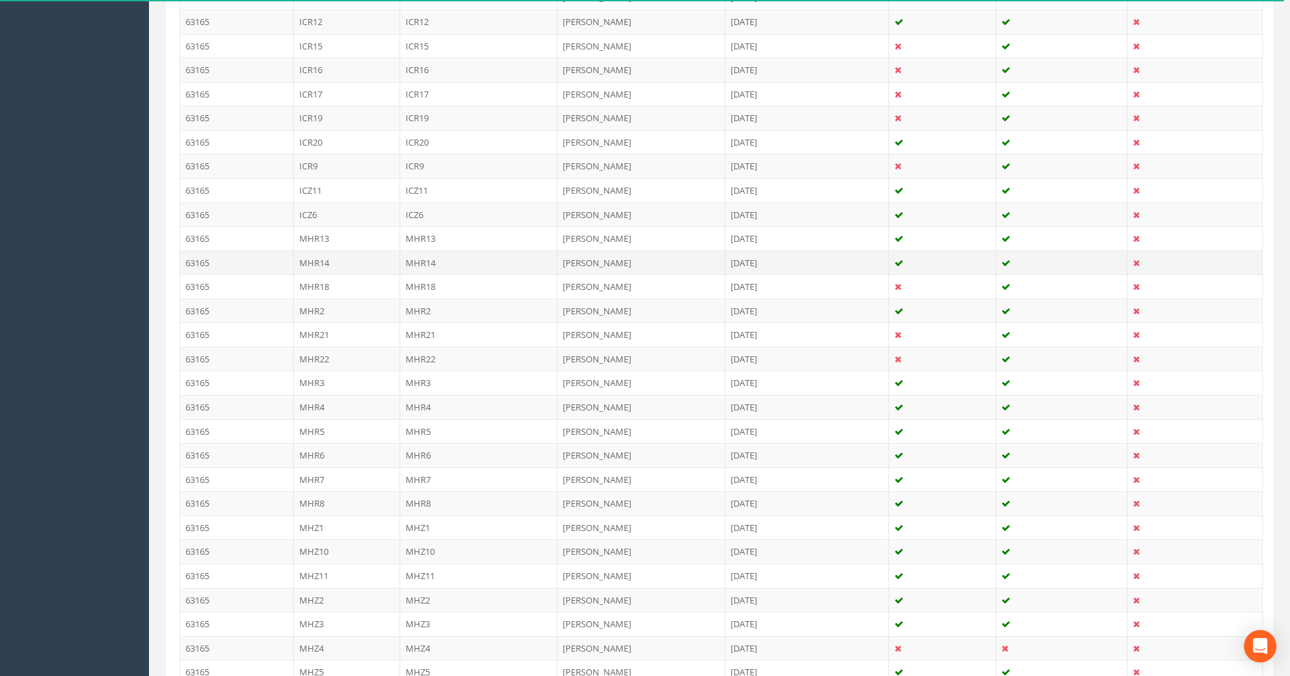
click at [322, 267] on td "MHR14" at bounding box center [347, 263] width 106 height 24
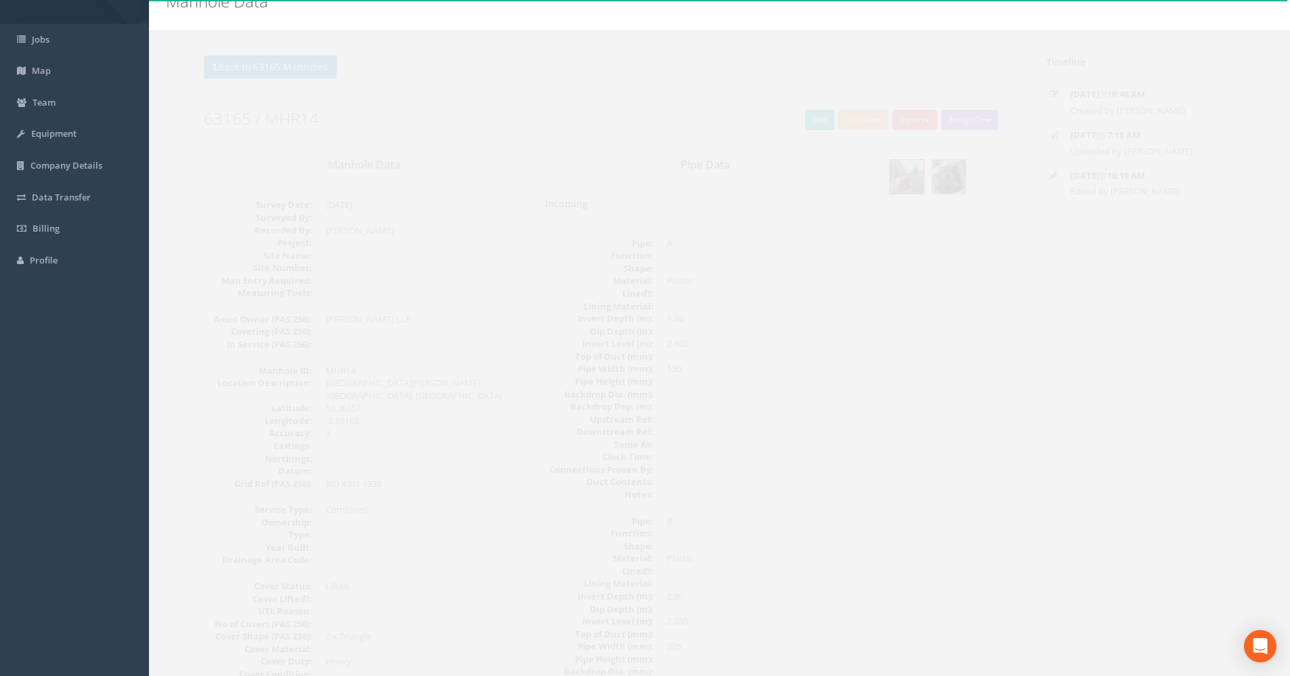
scroll to position [0, 0]
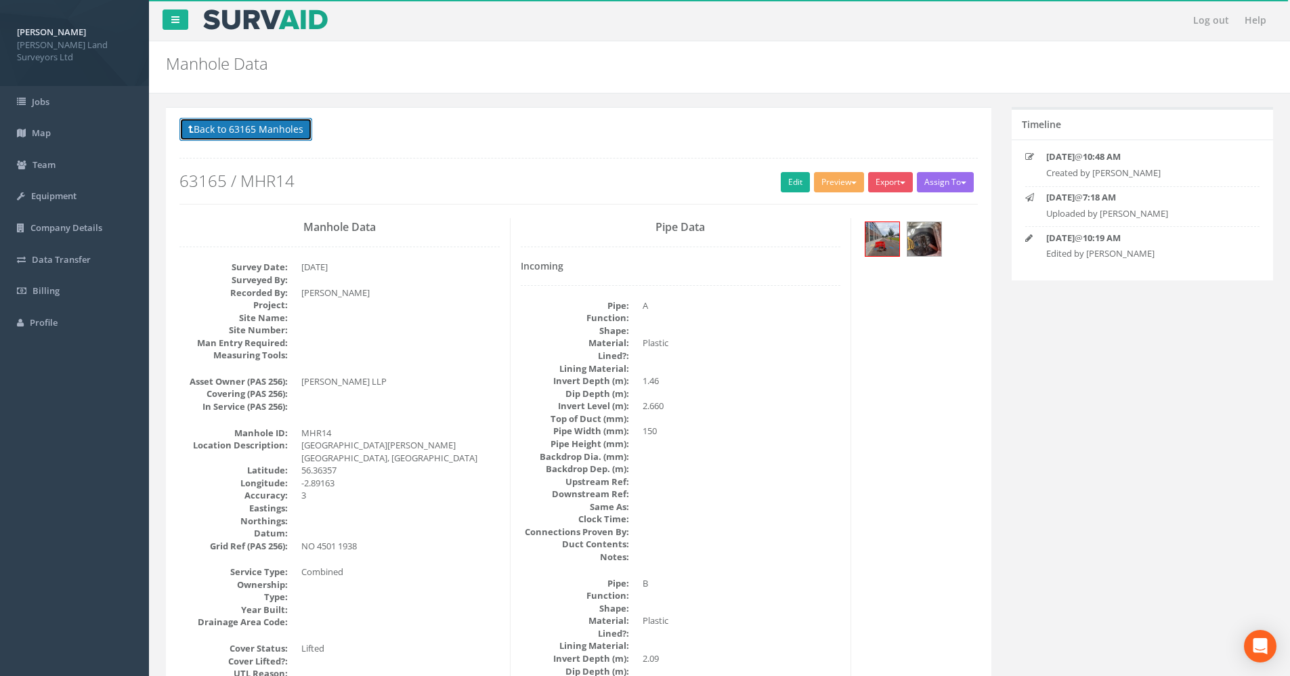
click at [282, 133] on button "Back to 63165 Manholes" at bounding box center [246, 129] width 133 height 23
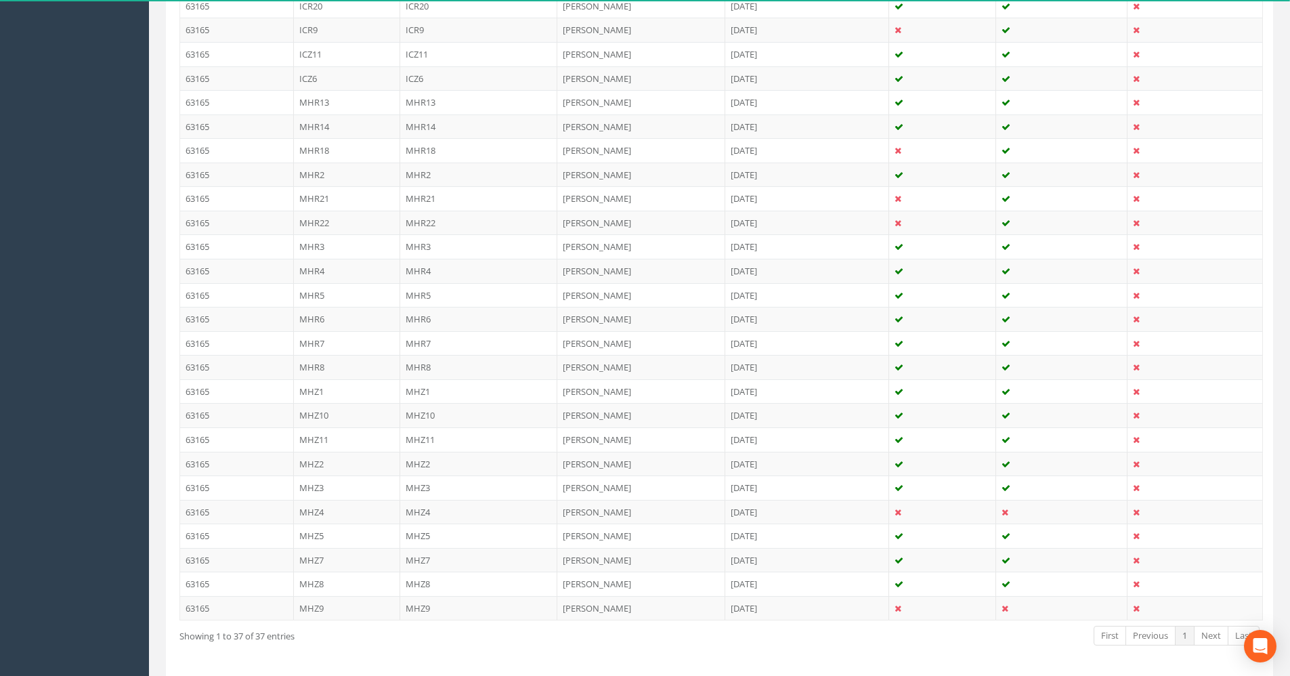
scroll to position [730, 0]
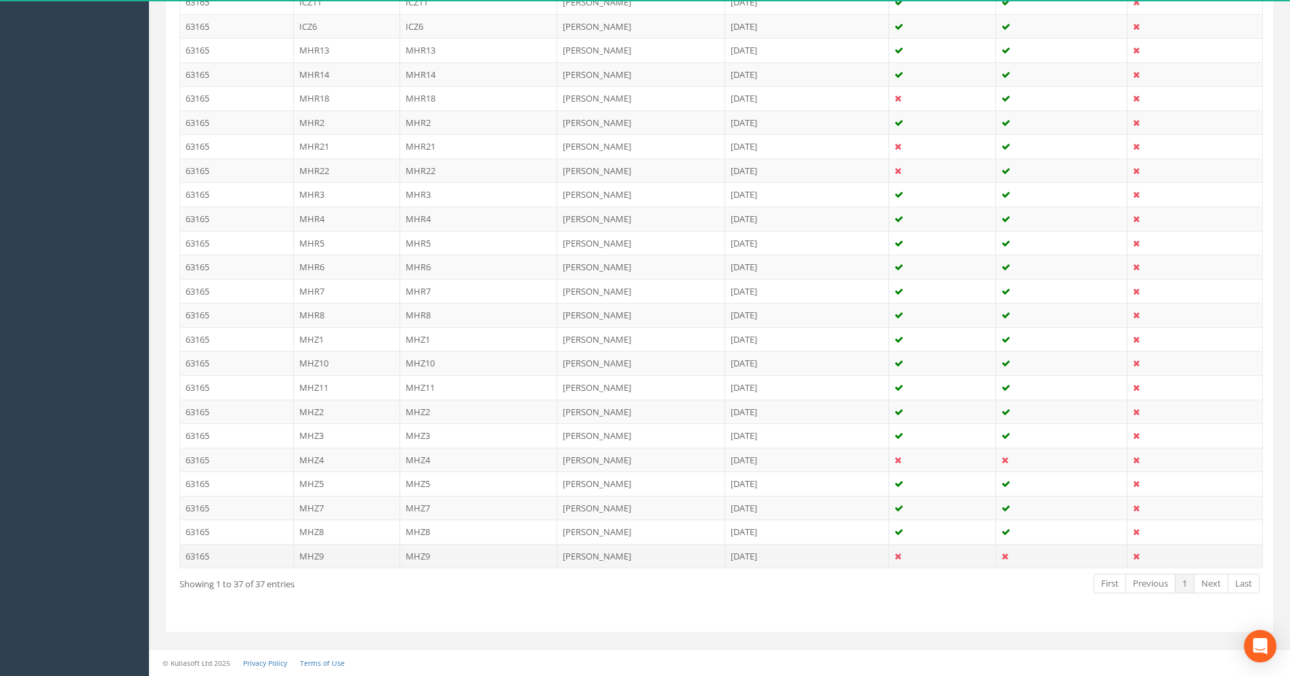
click at [467, 558] on td "MHZ9" at bounding box center [479, 556] width 158 height 24
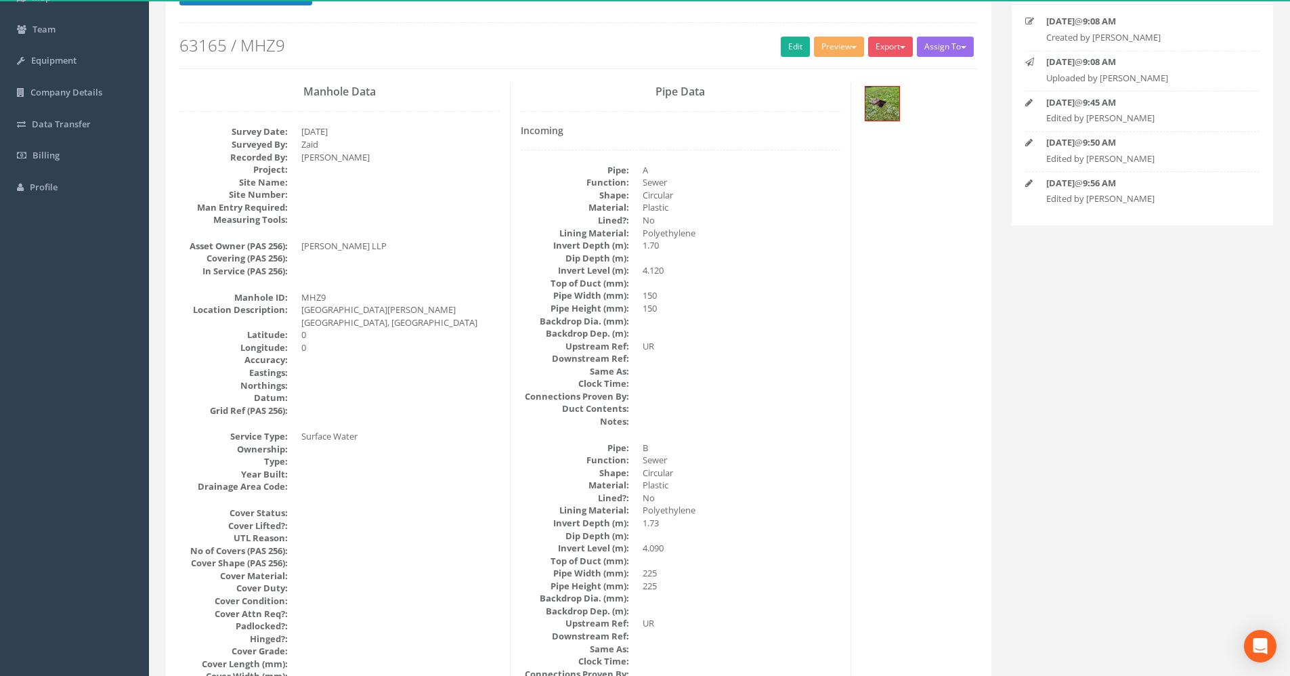
scroll to position [0, 0]
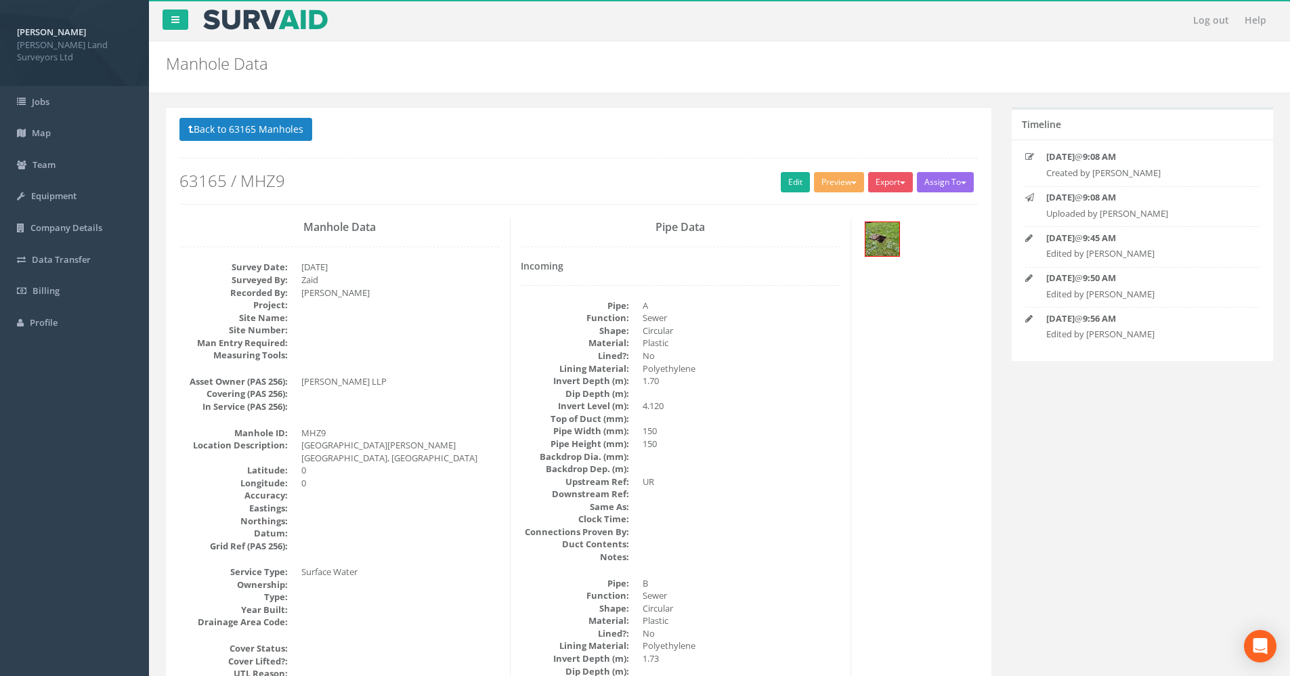
click at [234, 142] on p "Back to 63165 Manholes Back to Map" at bounding box center [579, 131] width 799 height 26
click at [240, 130] on button "Back to 63165 Manholes" at bounding box center [246, 129] width 133 height 23
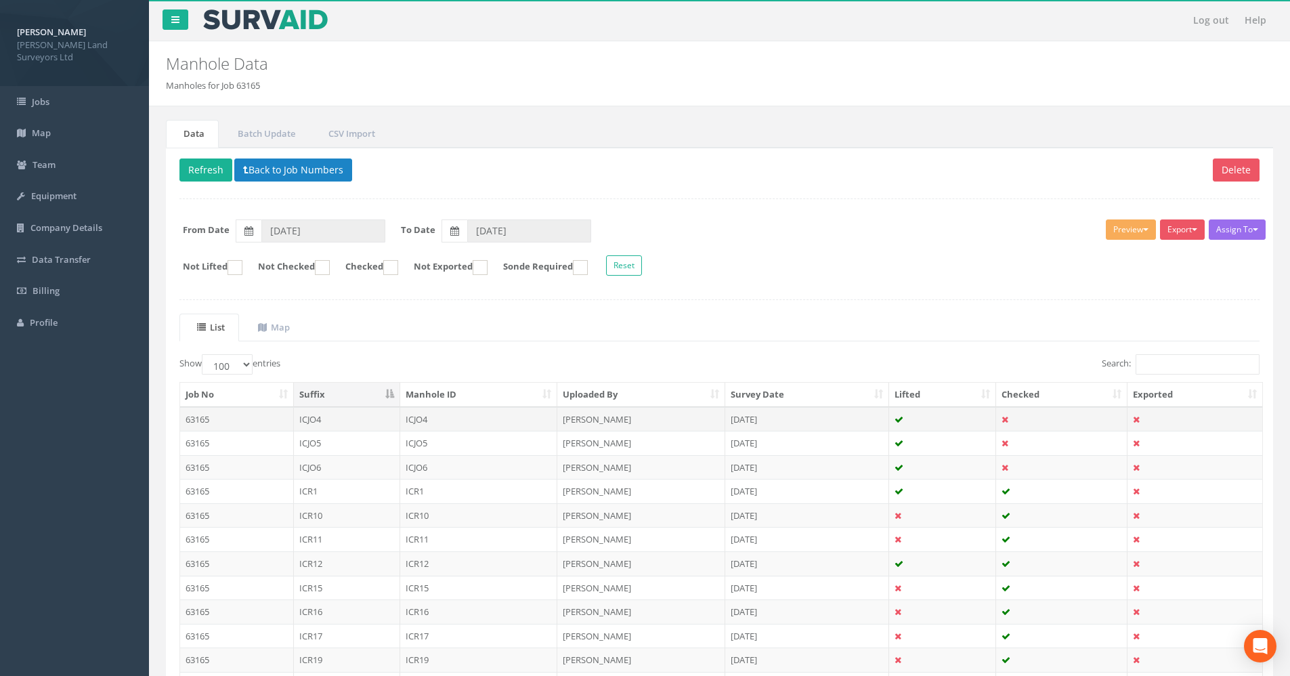
click at [339, 421] on td "ICJO4" at bounding box center [347, 419] width 106 height 24
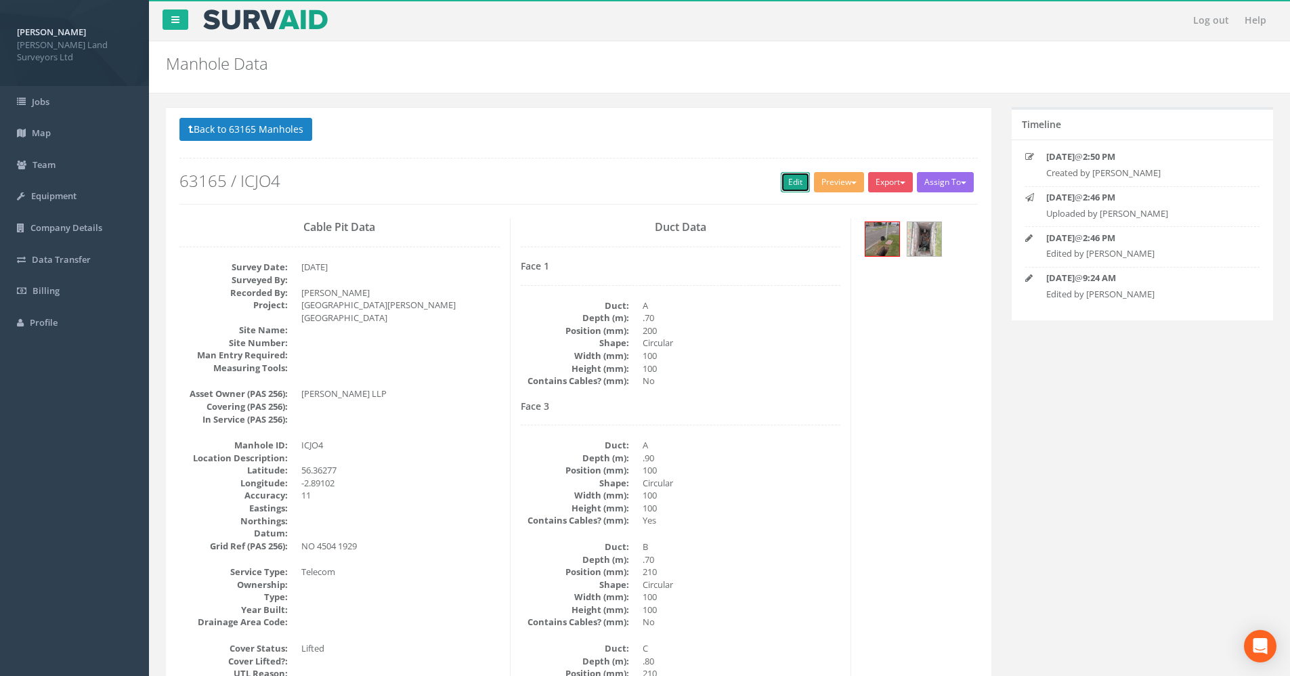
click at [795, 180] on link "Edit" at bounding box center [795, 182] width 29 height 20
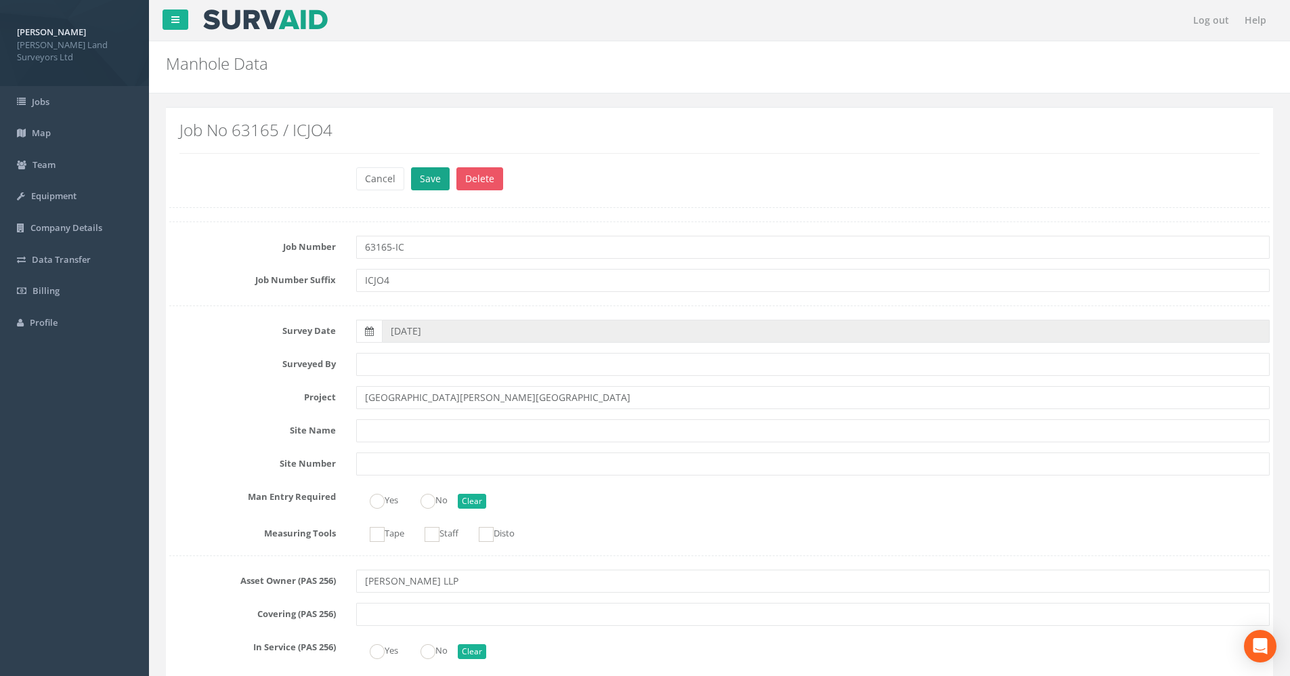
type input "63165-IC"
click at [438, 182] on button "Save" at bounding box center [430, 178] width 39 height 23
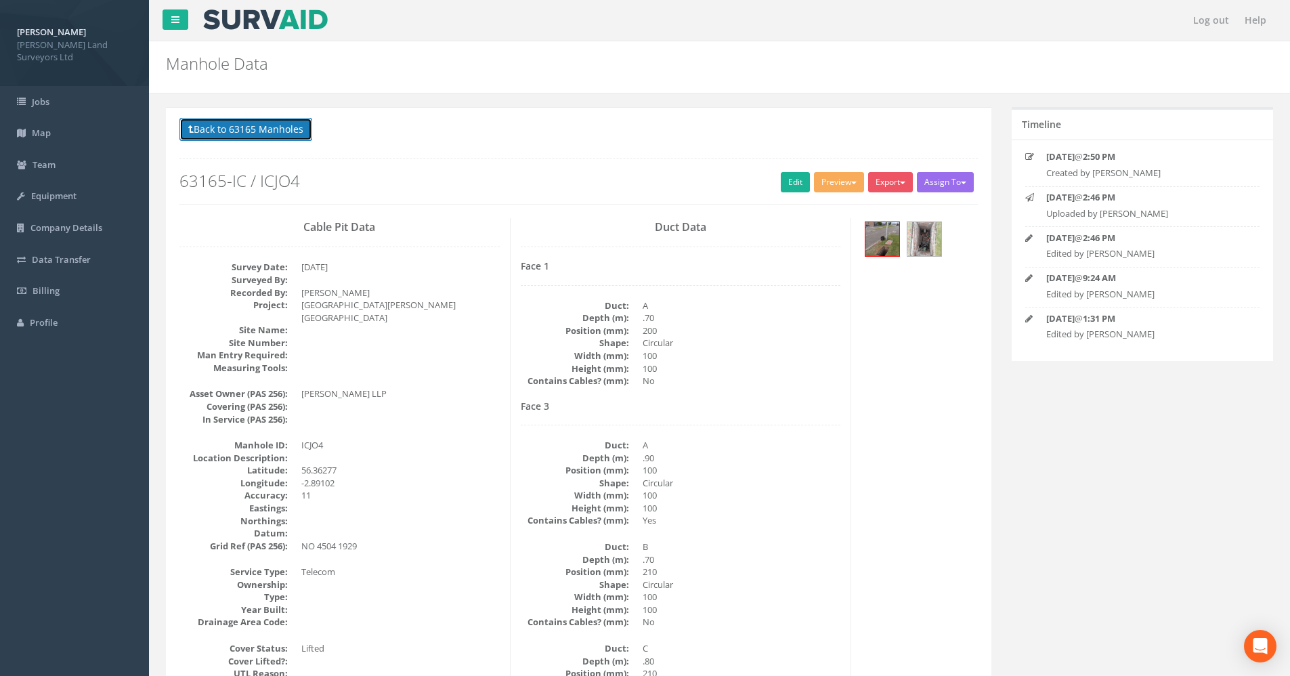
click at [228, 137] on button "Back to 63165 Manholes" at bounding box center [246, 129] width 133 height 23
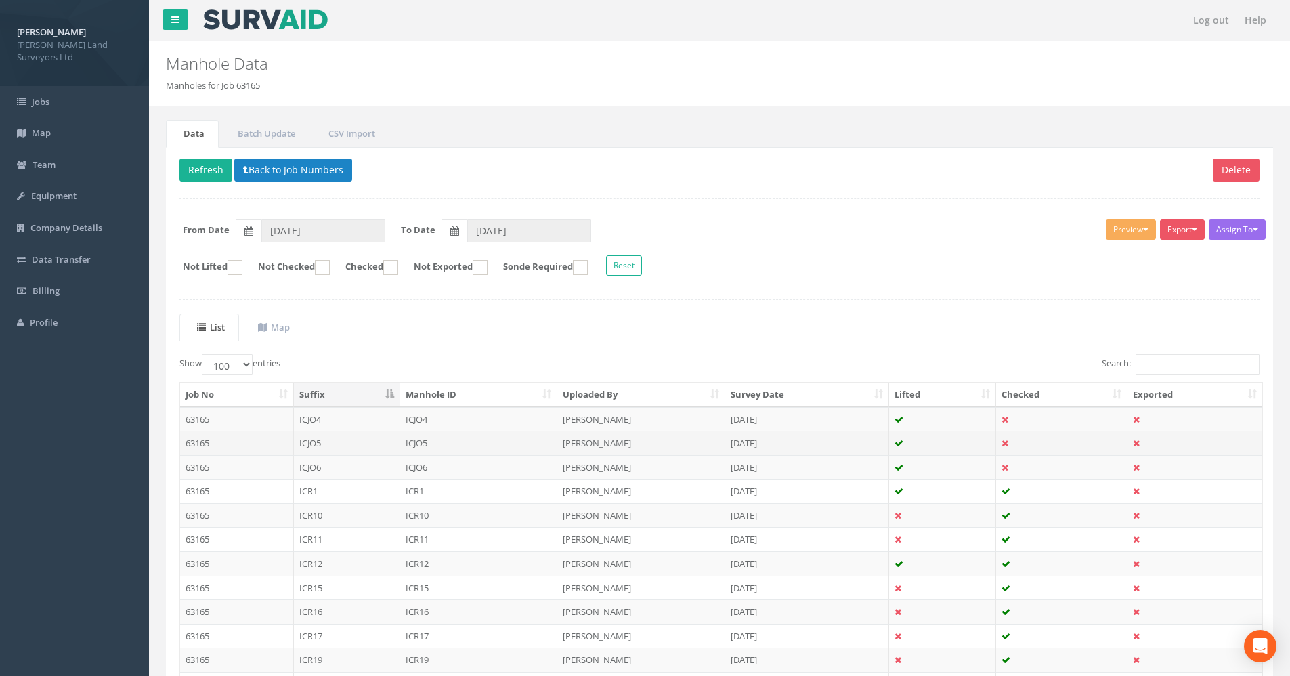
click at [331, 435] on td "ICJO5" at bounding box center [347, 443] width 106 height 24
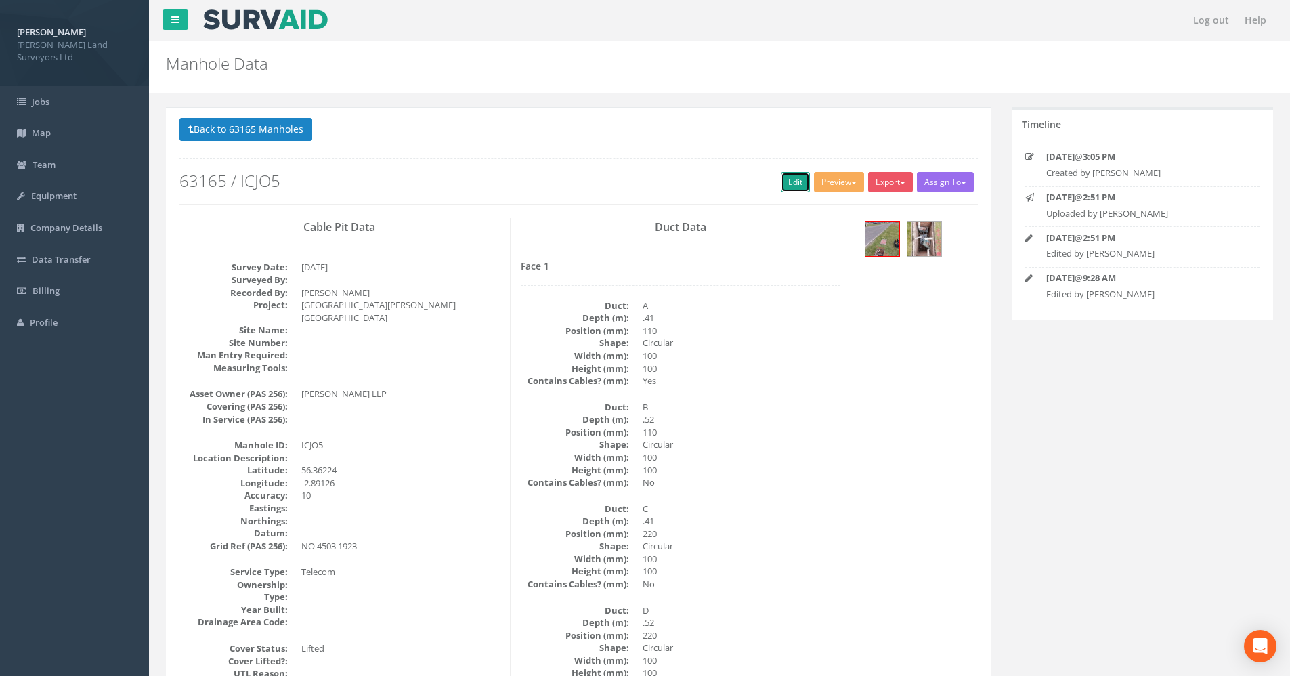
click at [782, 182] on link "Edit" at bounding box center [795, 182] width 29 height 20
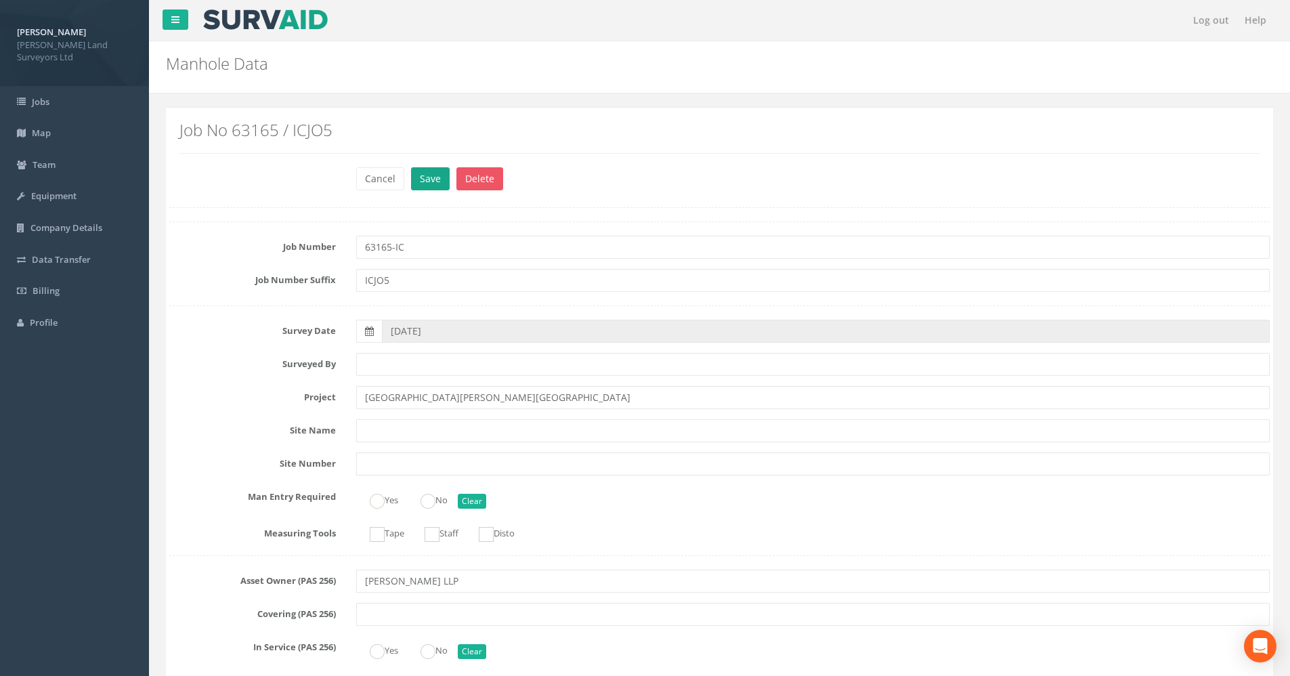
type input "63165-IC"
click at [428, 173] on button "Save" at bounding box center [430, 178] width 39 height 23
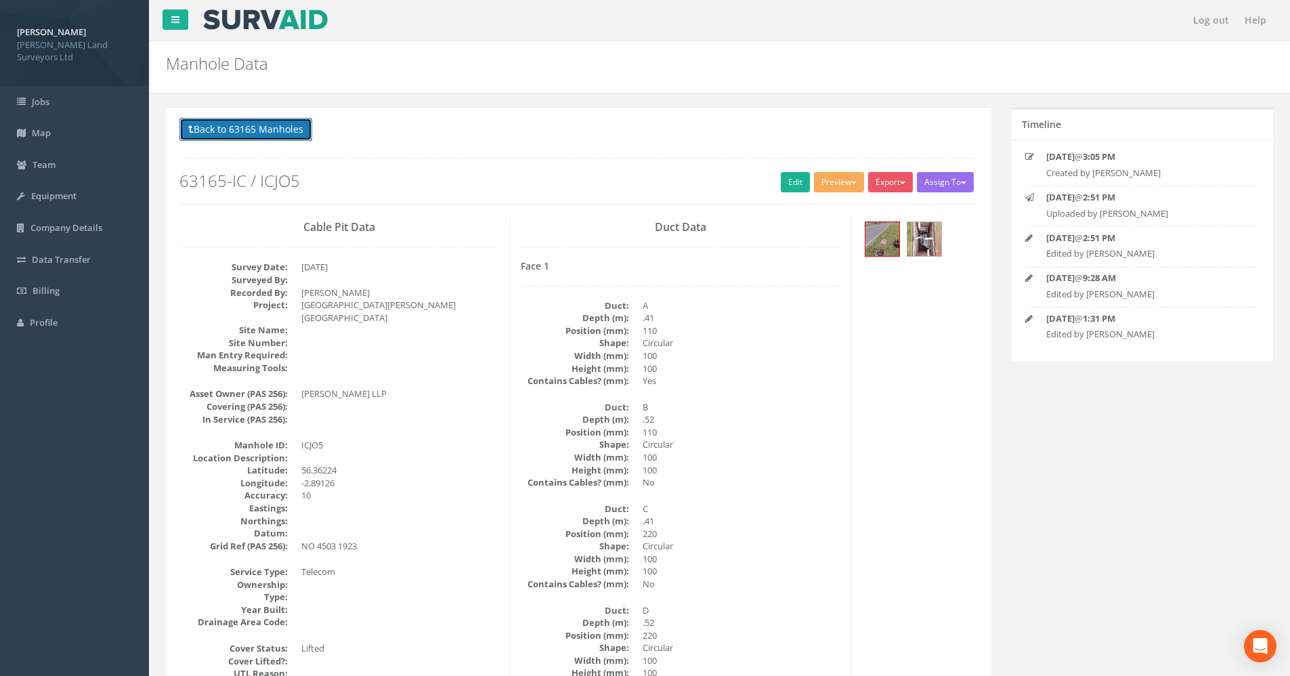
click at [230, 130] on button "Back to 63165 Manholes" at bounding box center [246, 129] width 133 height 23
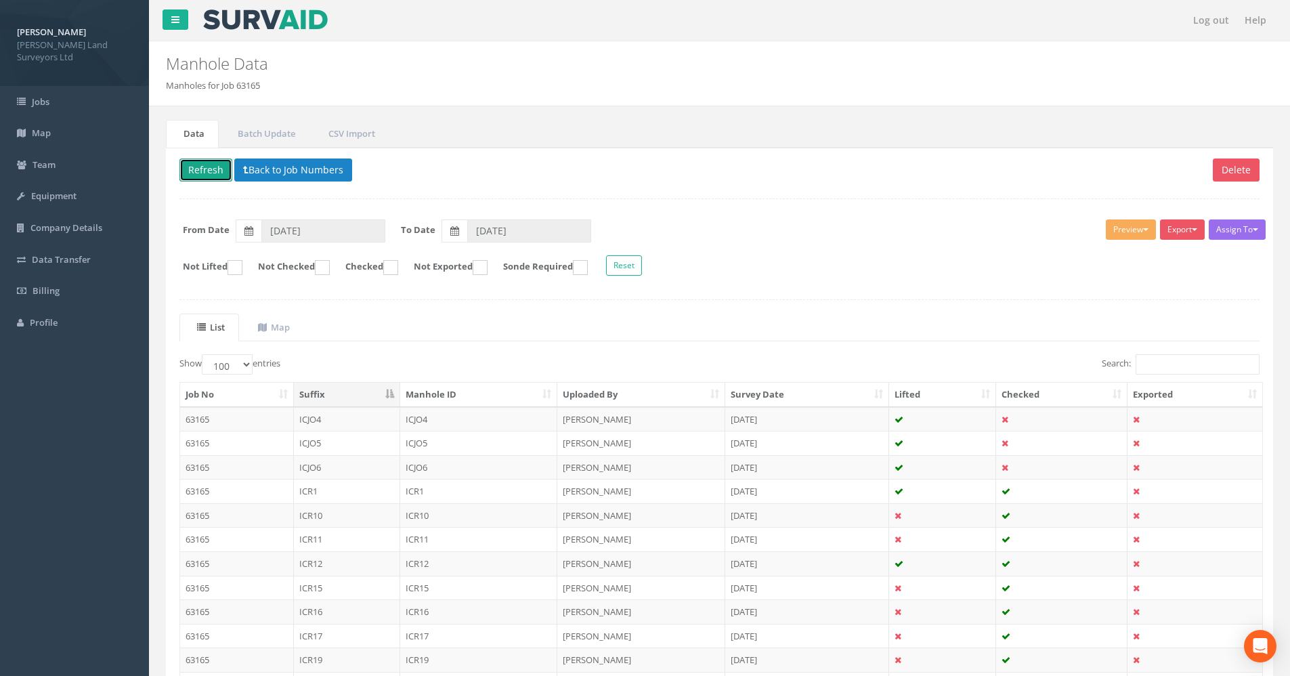
click at [205, 161] on button "Refresh" at bounding box center [206, 170] width 53 height 23
click at [249, 421] on td "63165" at bounding box center [237, 419] width 114 height 24
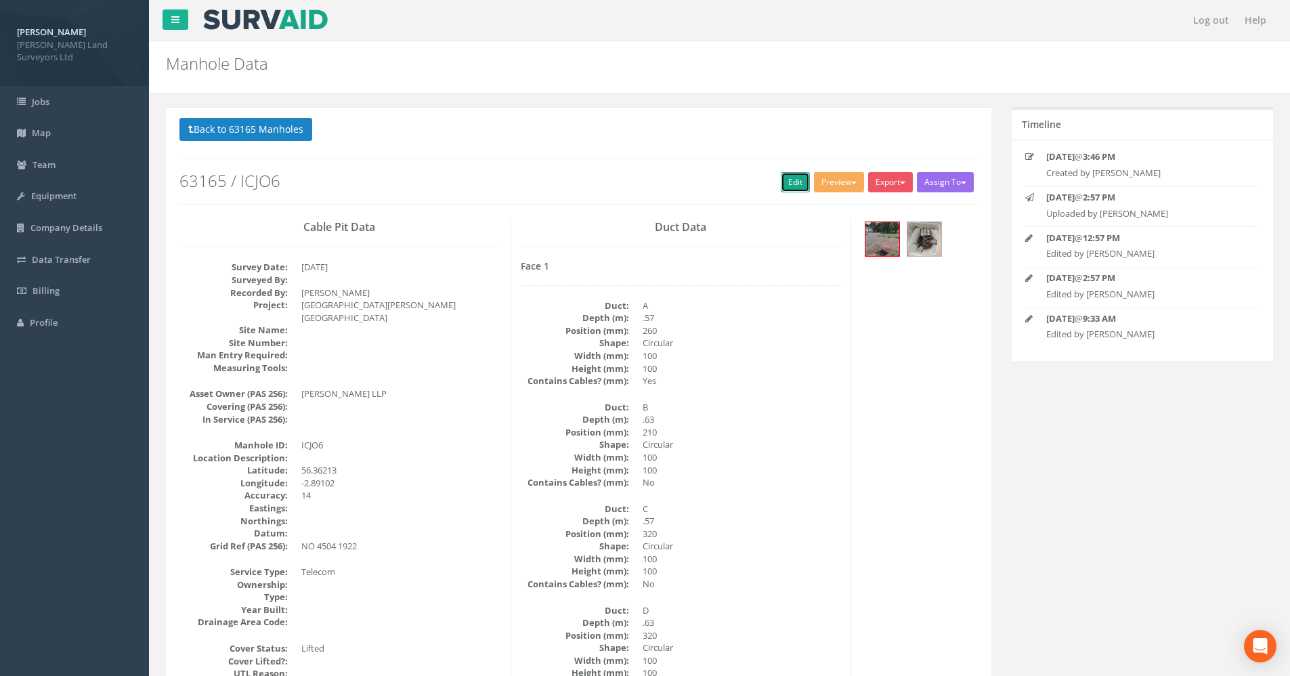
click at [781, 178] on link "Edit" at bounding box center [795, 182] width 29 height 20
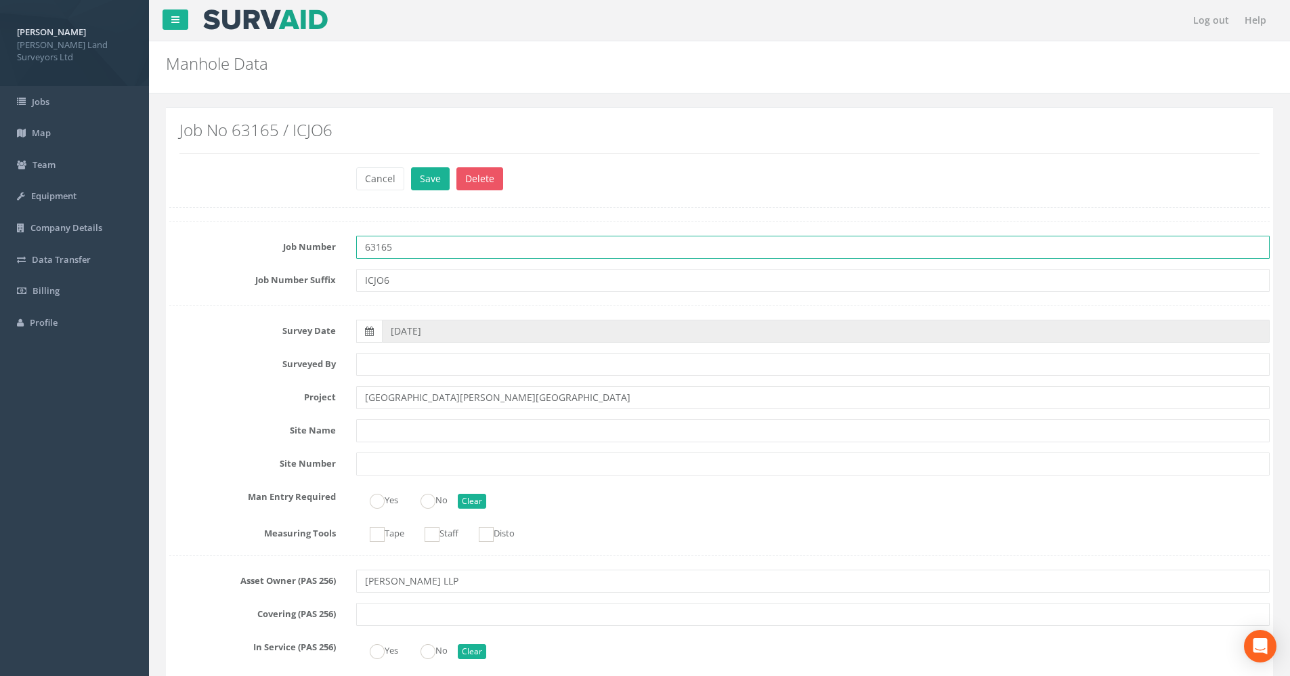
click at [401, 257] on input "63165" at bounding box center [813, 247] width 914 height 23
type input "63165-IC"
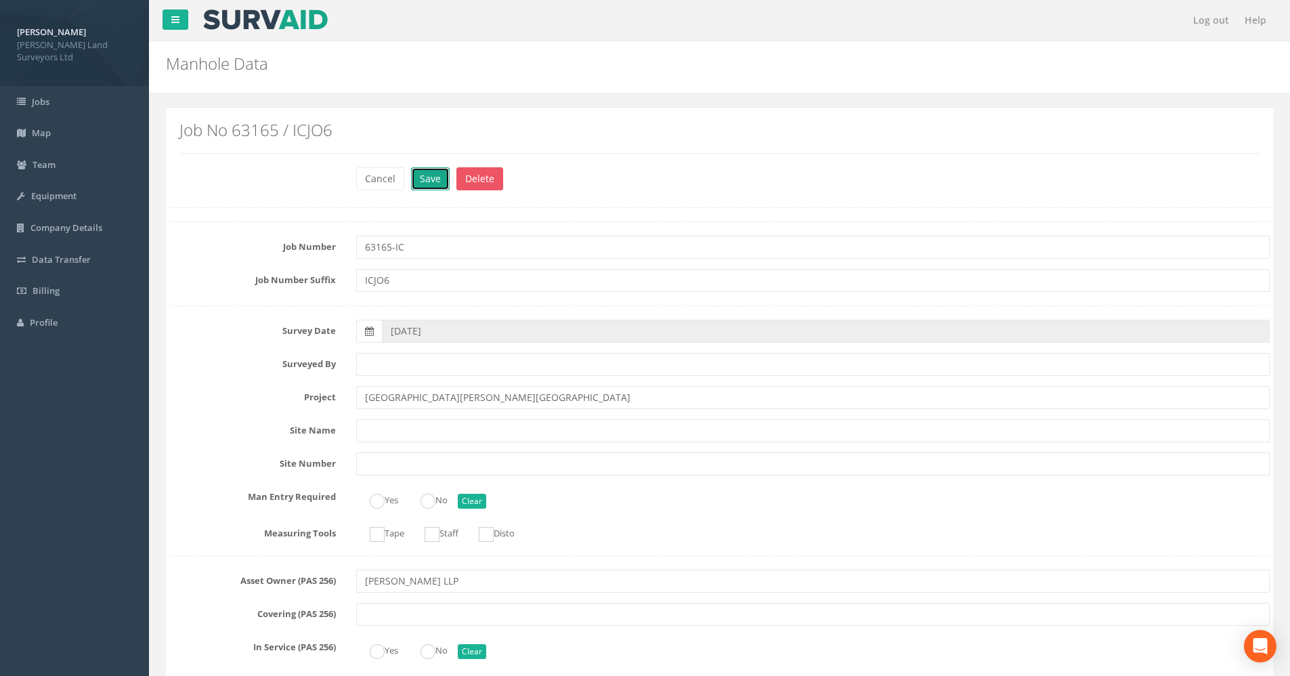
click at [417, 175] on button "Save" at bounding box center [430, 178] width 39 height 23
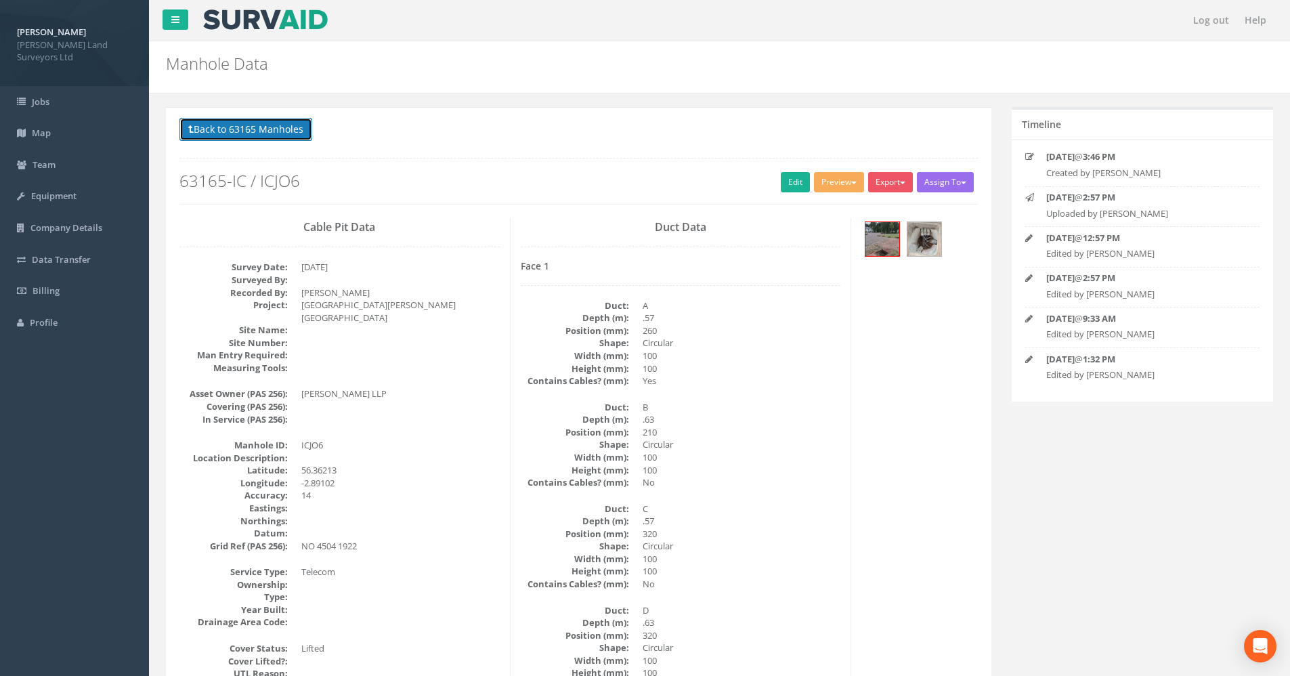
click at [257, 130] on button "Back to 63165 Manholes" at bounding box center [246, 129] width 133 height 23
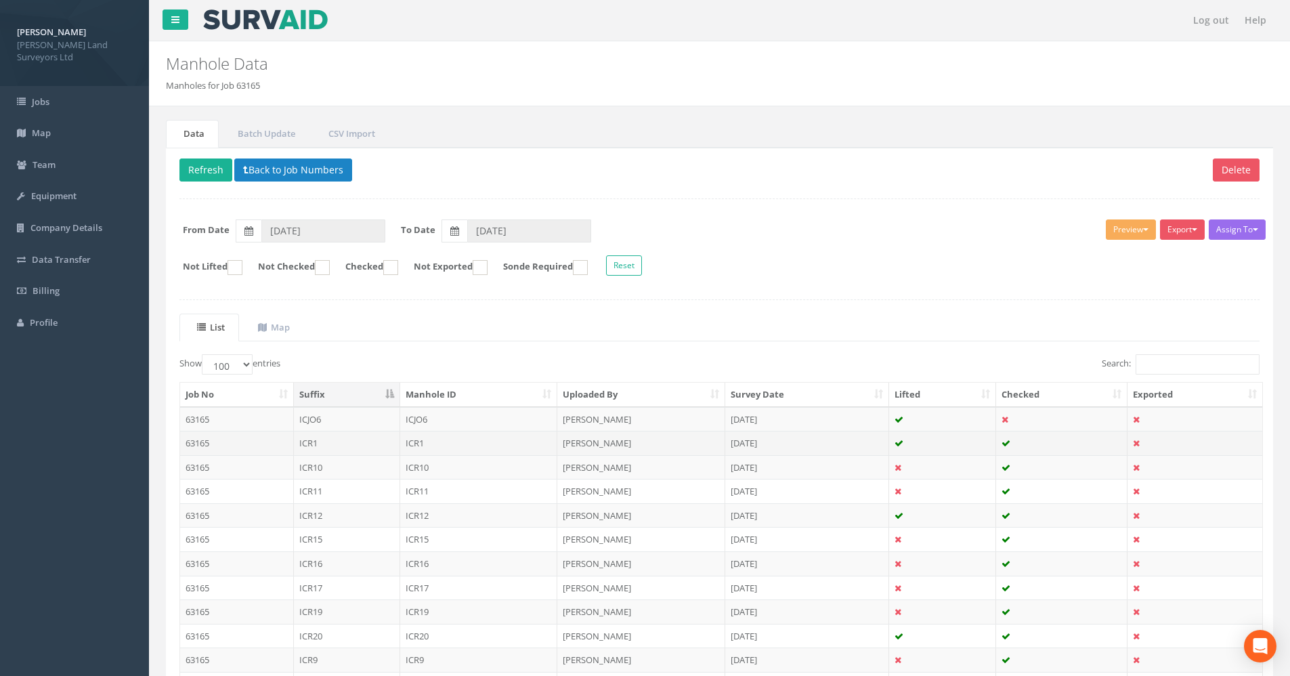
click at [316, 446] on td "ICR1" at bounding box center [347, 443] width 106 height 24
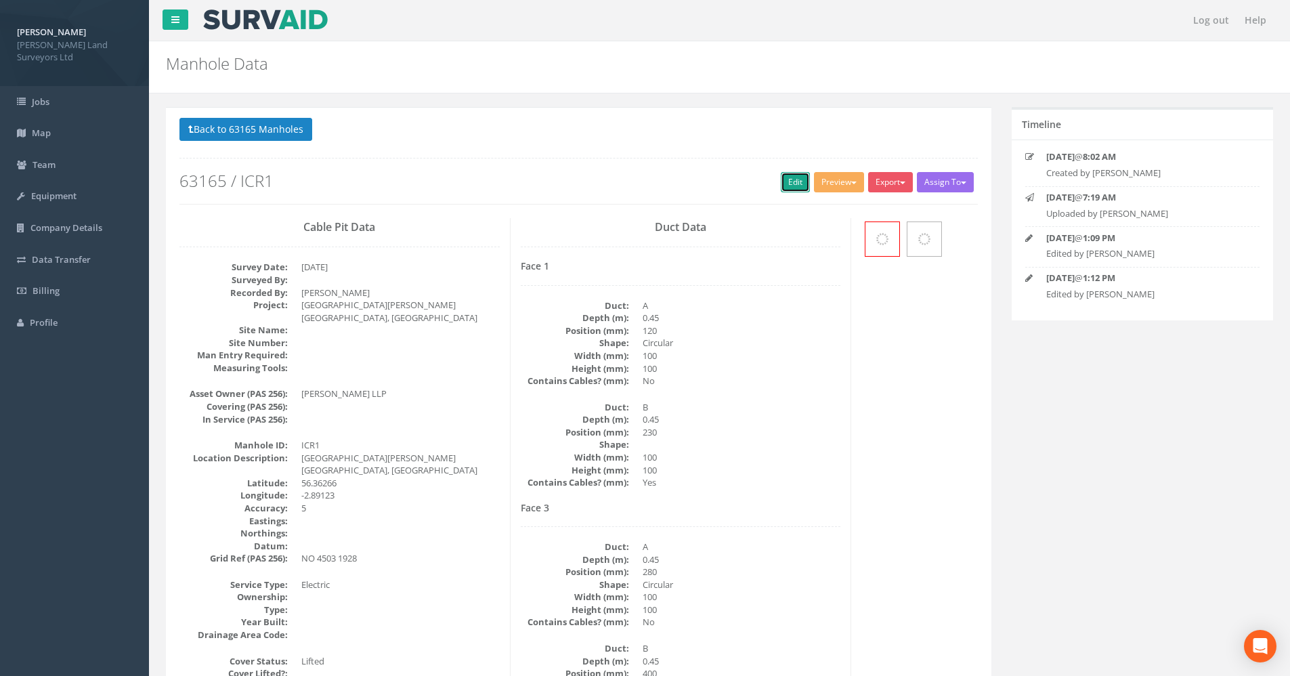
click at [799, 183] on link "Edit" at bounding box center [795, 182] width 29 height 20
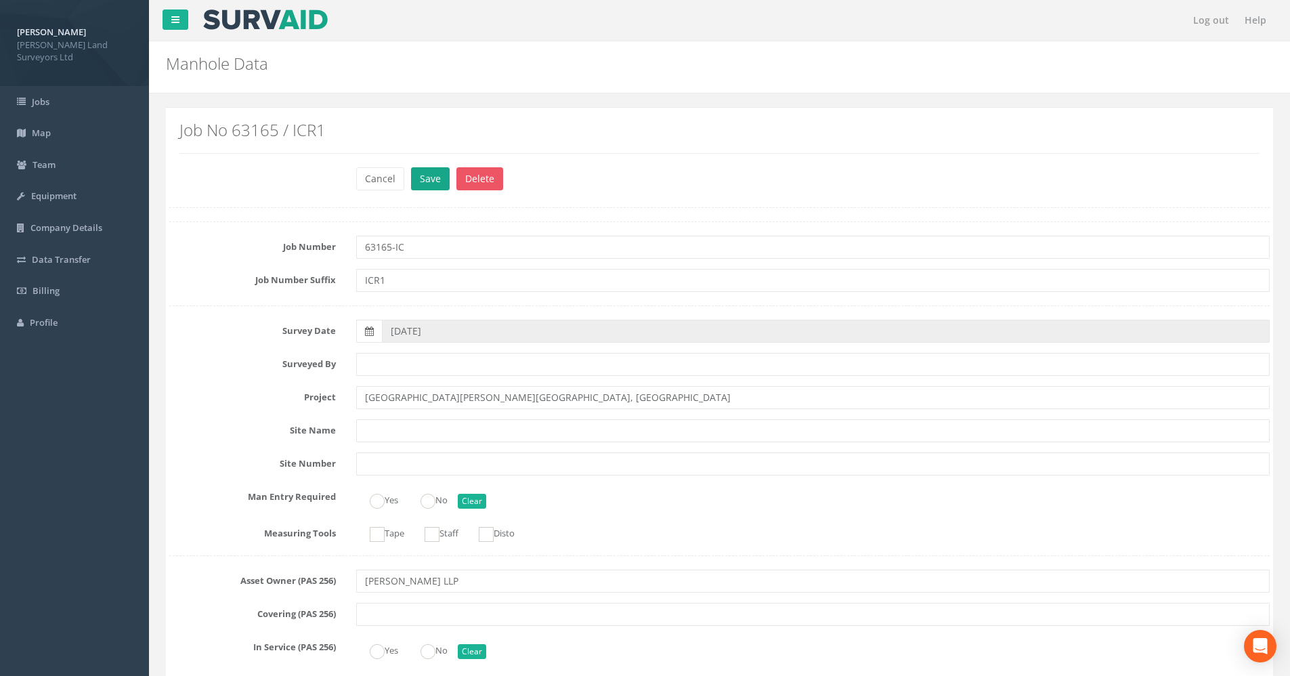
type input "63165-IC"
click at [436, 185] on button "Save" at bounding box center [430, 178] width 39 height 23
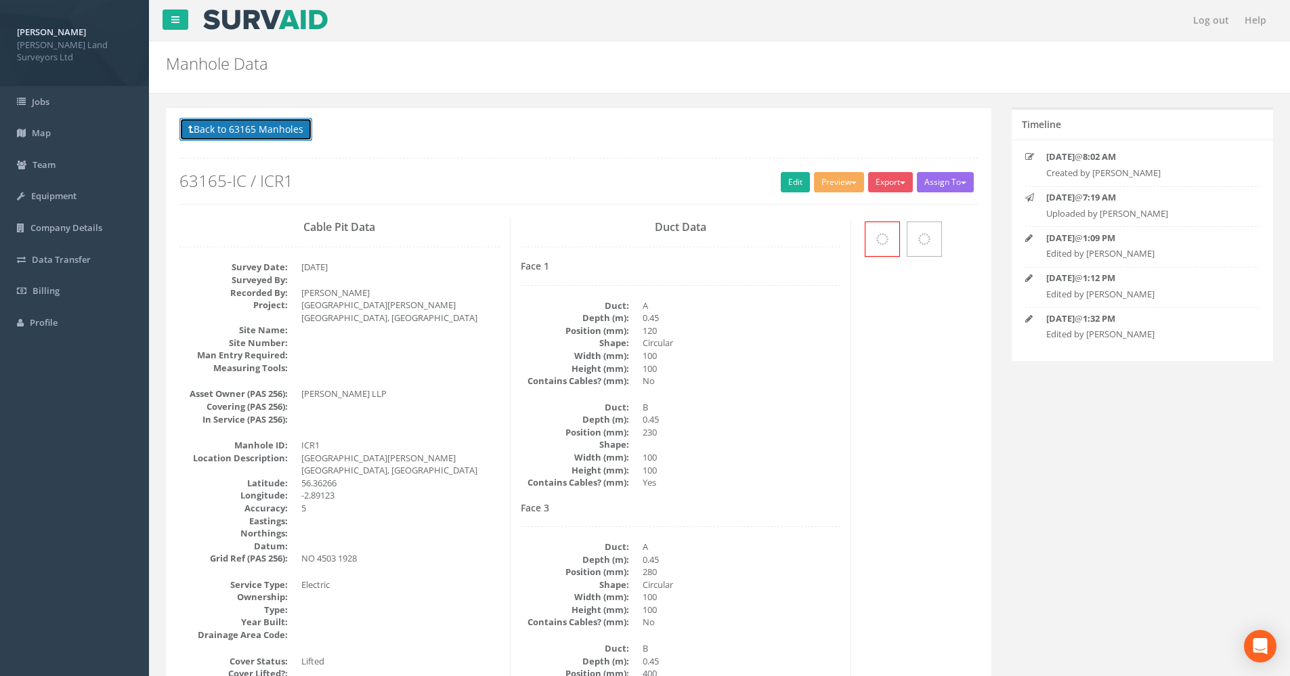
click at [226, 133] on button "Back to 63165 Manholes" at bounding box center [246, 129] width 133 height 23
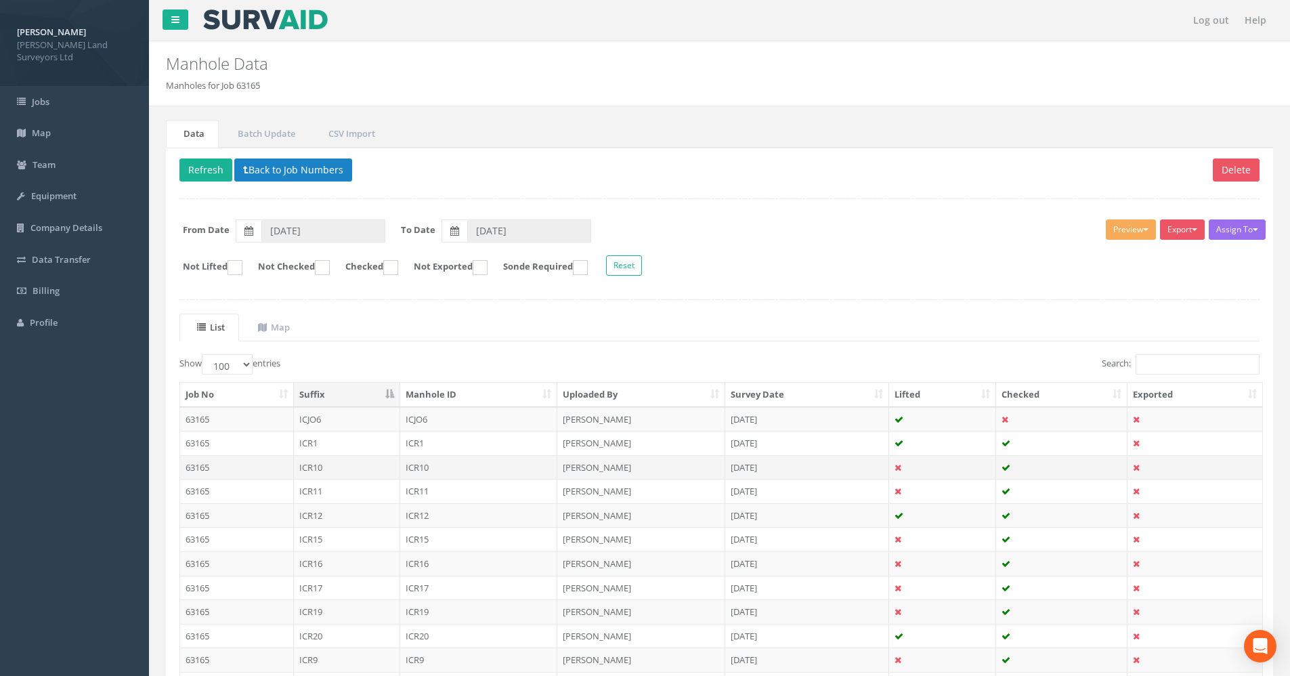
click at [359, 468] on td "ICR10" at bounding box center [347, 467] width 106 height 24
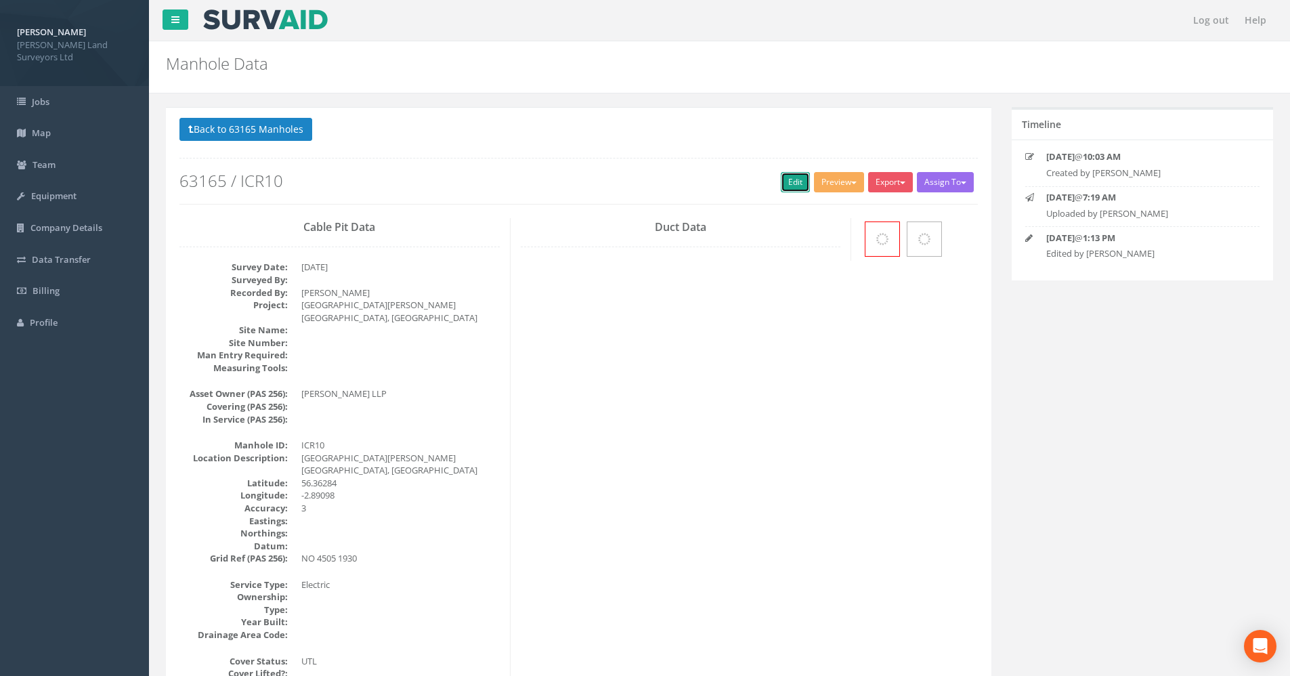
click at [781, 182] on link "Edit" at bounding box center [795, 182] width 29 height 20
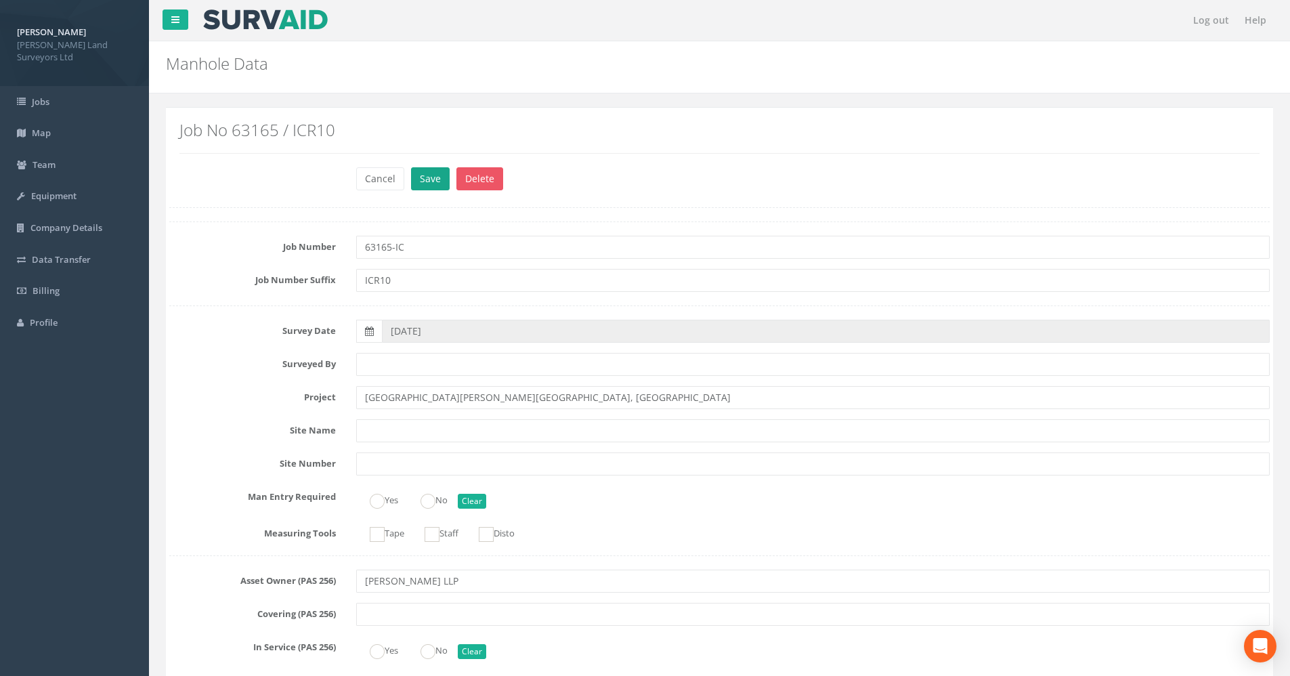
type input "63165-IC"
click at [425, 178] on button "Save" at bounding box center [430, 178] width 39 height 23
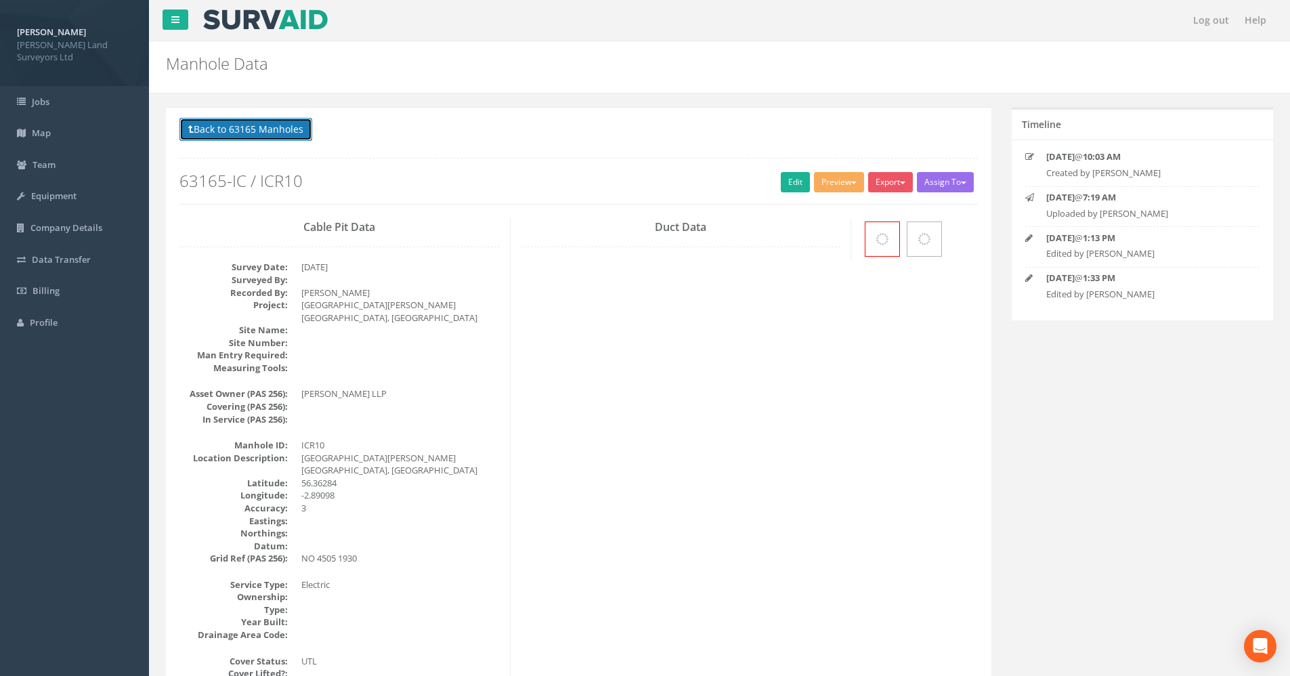
click at [227, 133] on button "Back to 63165 Manholes" at bounding box center [246, 129] width 133 height 23
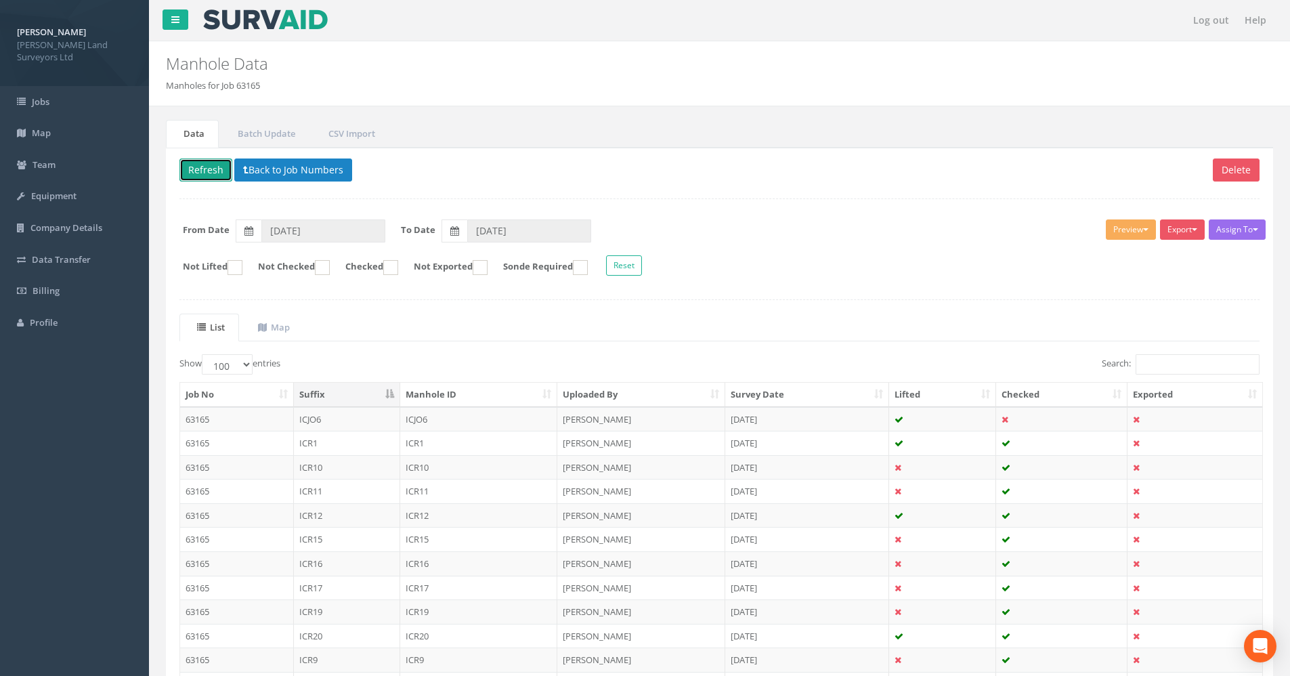
click at [207, 164] on button "Refresh" at bounding box center [206, 170] width 53 height 23
click at [341, 417] on td "ICR11" at bounding box center [347, 419] width 106 height 24
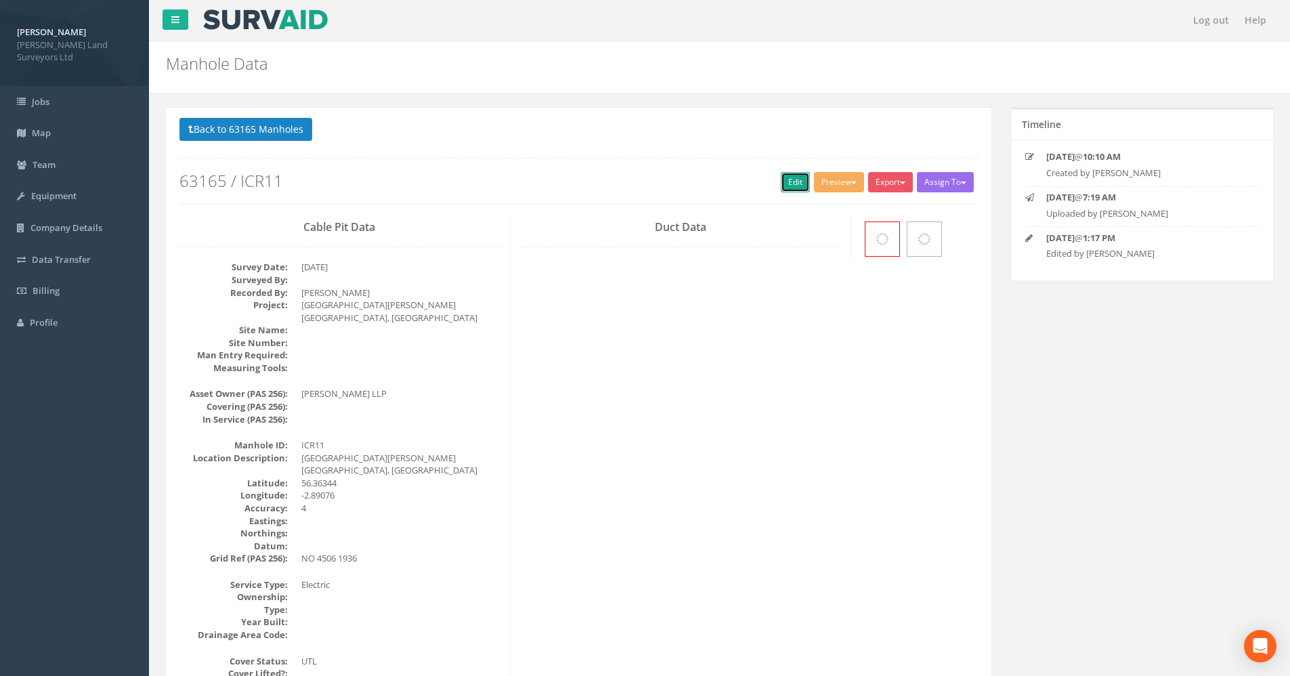
click at [781, 182] on link "Edit" at bounding box center [795, 182] width 29 height 20
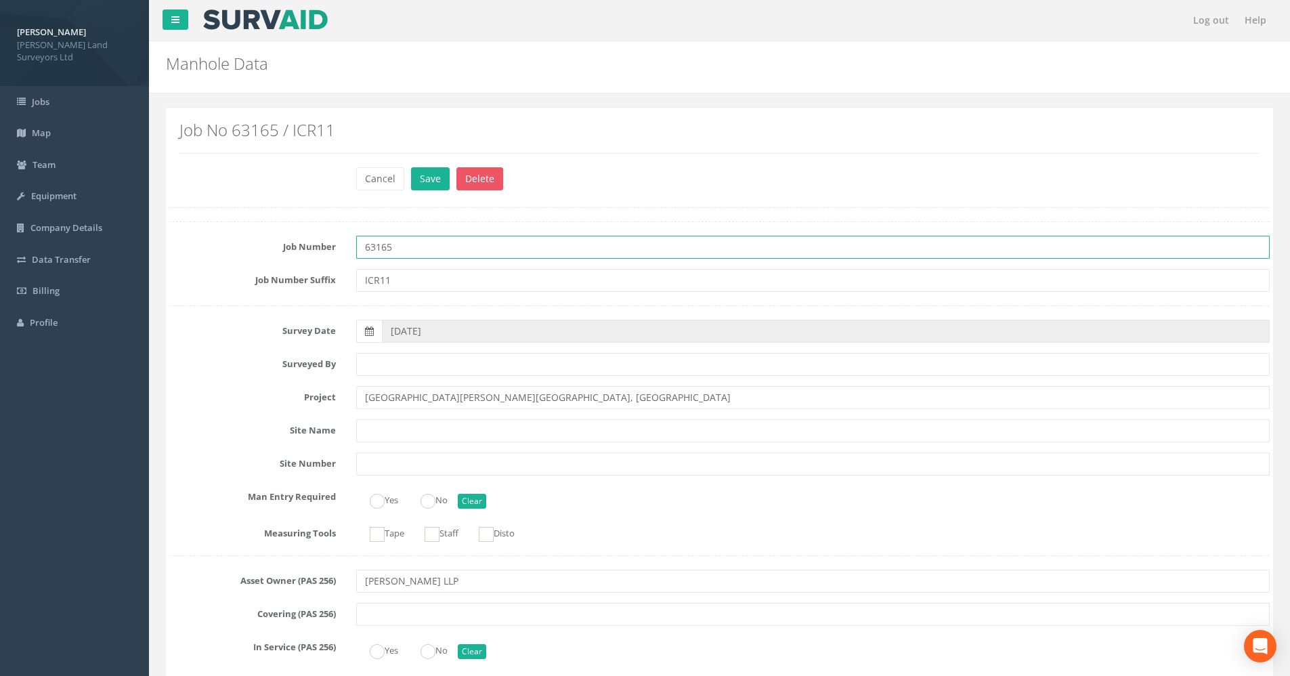
click at [406, 251] on input "63165" at bounding box center [813, 247] width 914 height 23
type input "63165-IC"
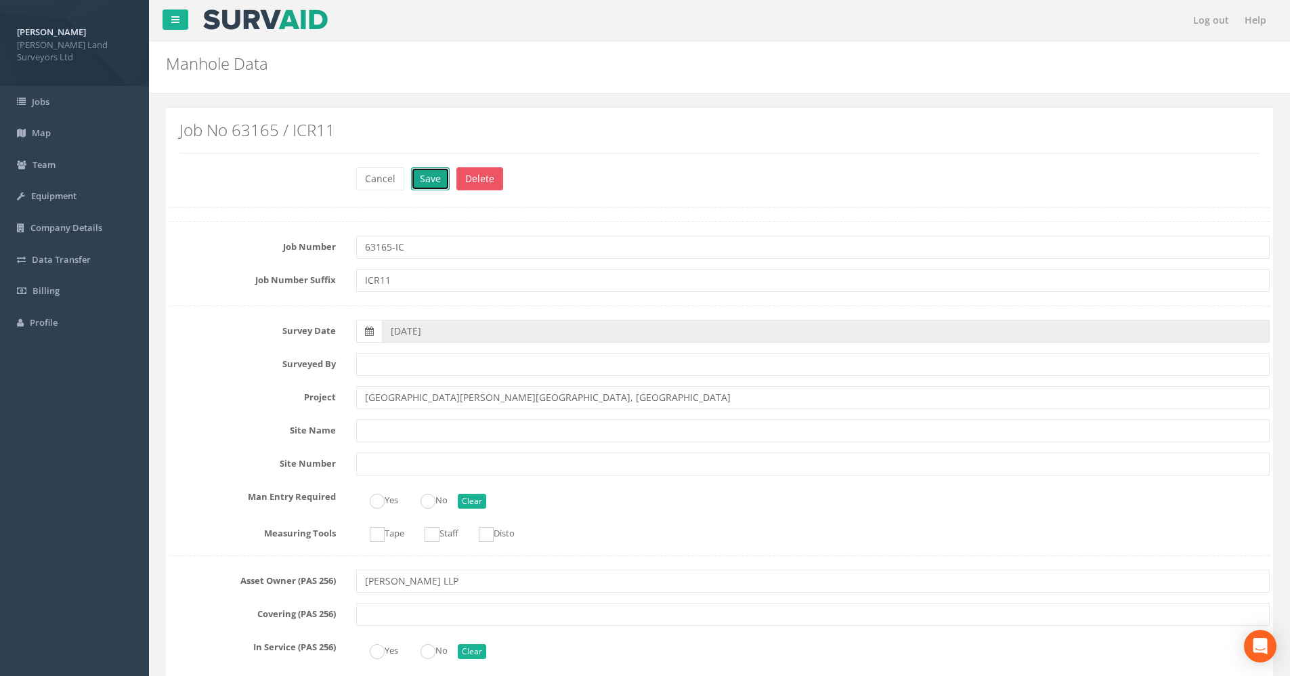
click at [431, 178] on button "Save" at bounding box center [430, 178] width 39 height 23
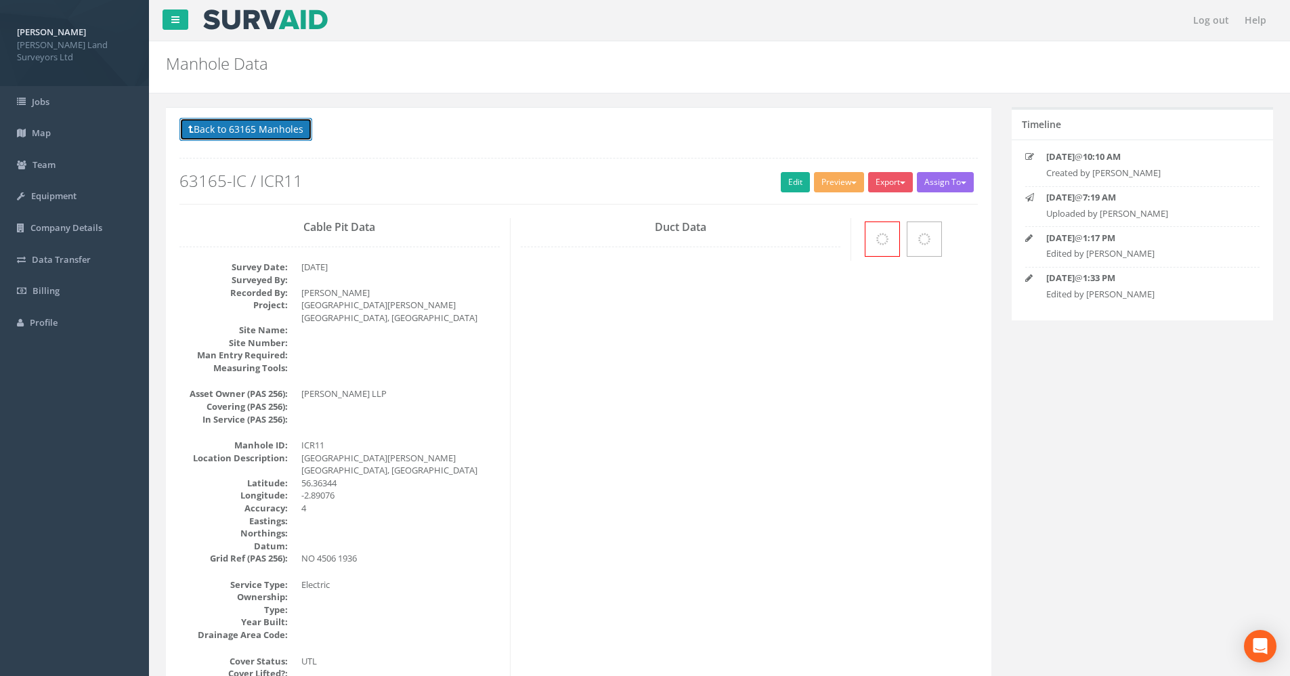
click at [261, 132] on button "Back to 63165 Manholes" at bounding box center [246, 129] width 133 height 23
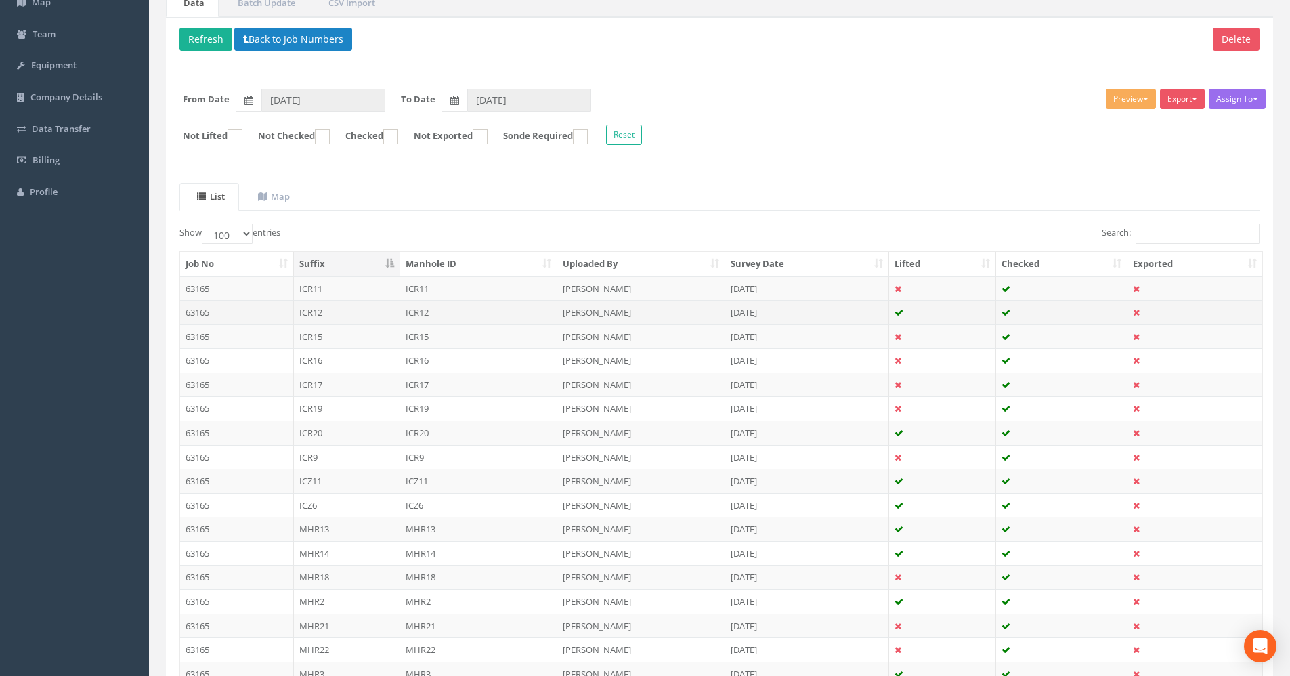
scroll to position [135, 0]
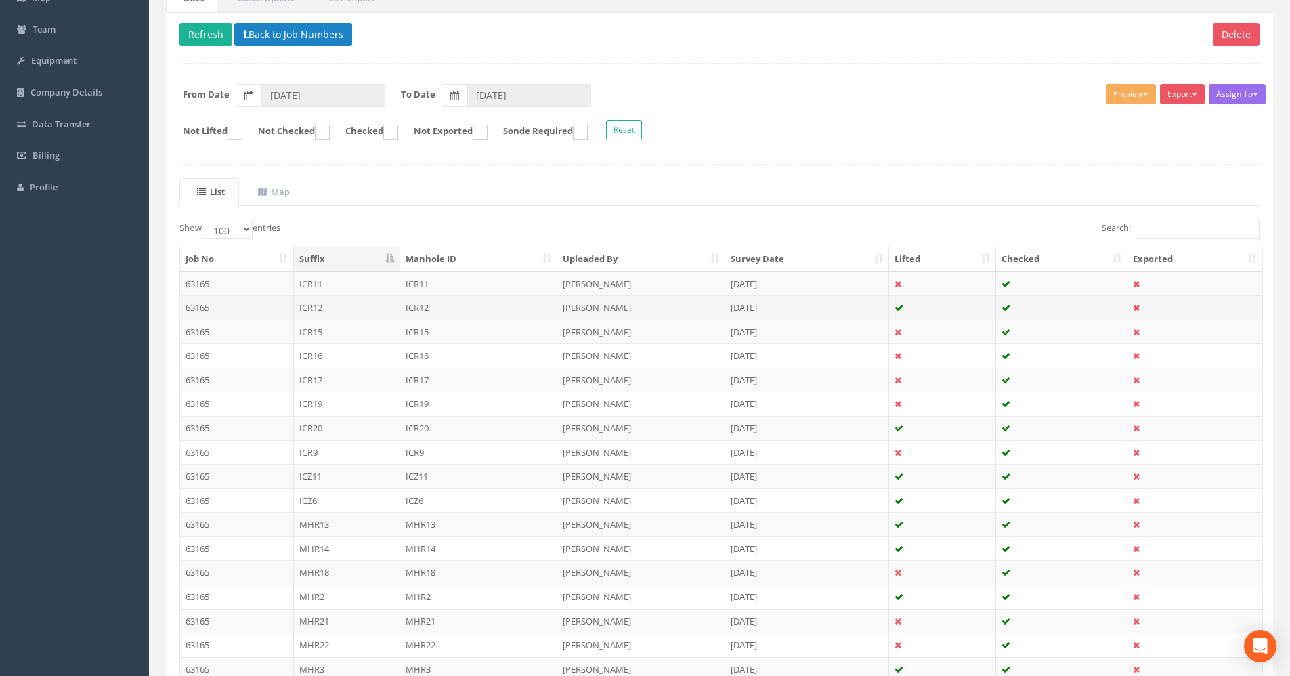
click at [340, 306] on td "ICR12" at bounding box center [347, 307] width 106 height 24
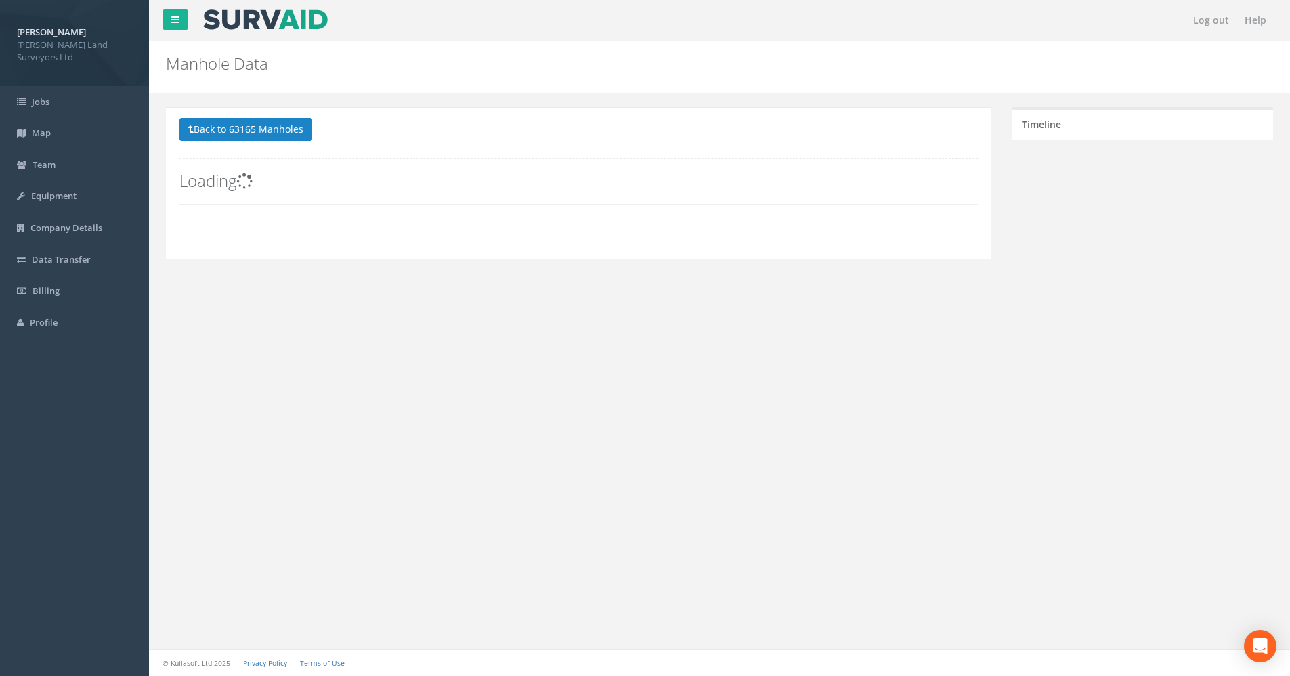
scroll to position [0, 0]
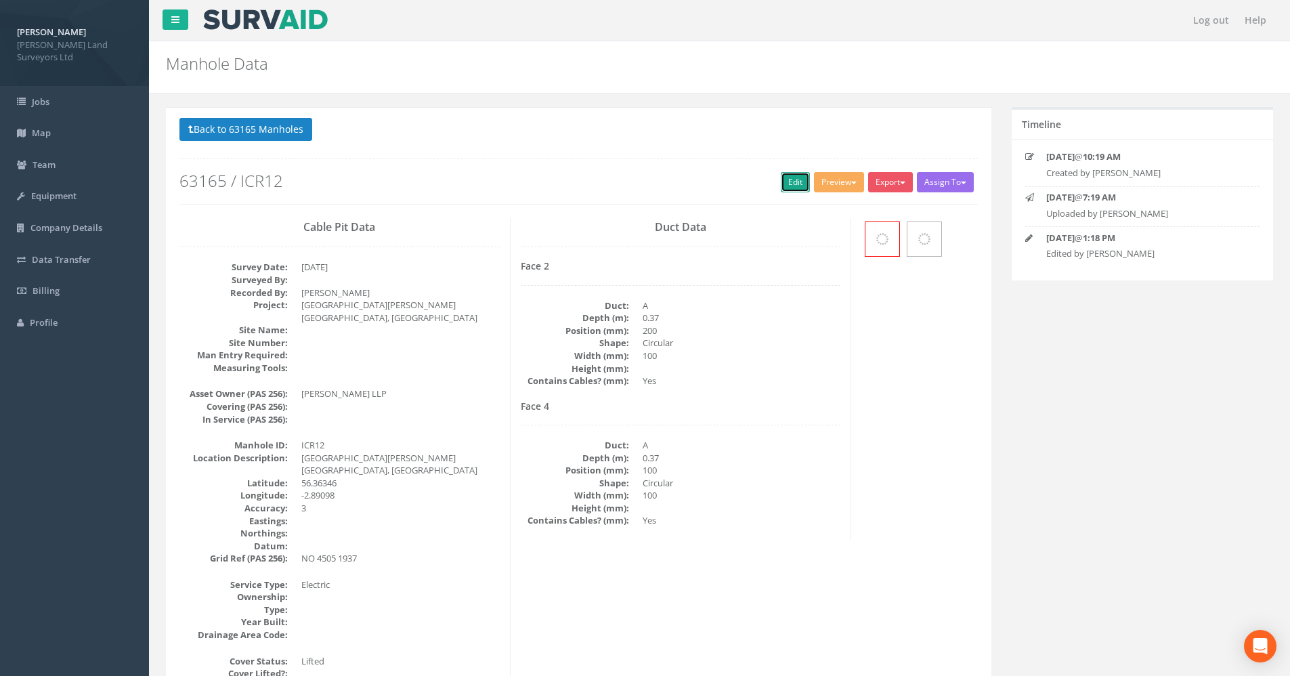
click at [784, 189] on link "Edit" at bounding box center [795, 182] width 29 height 20
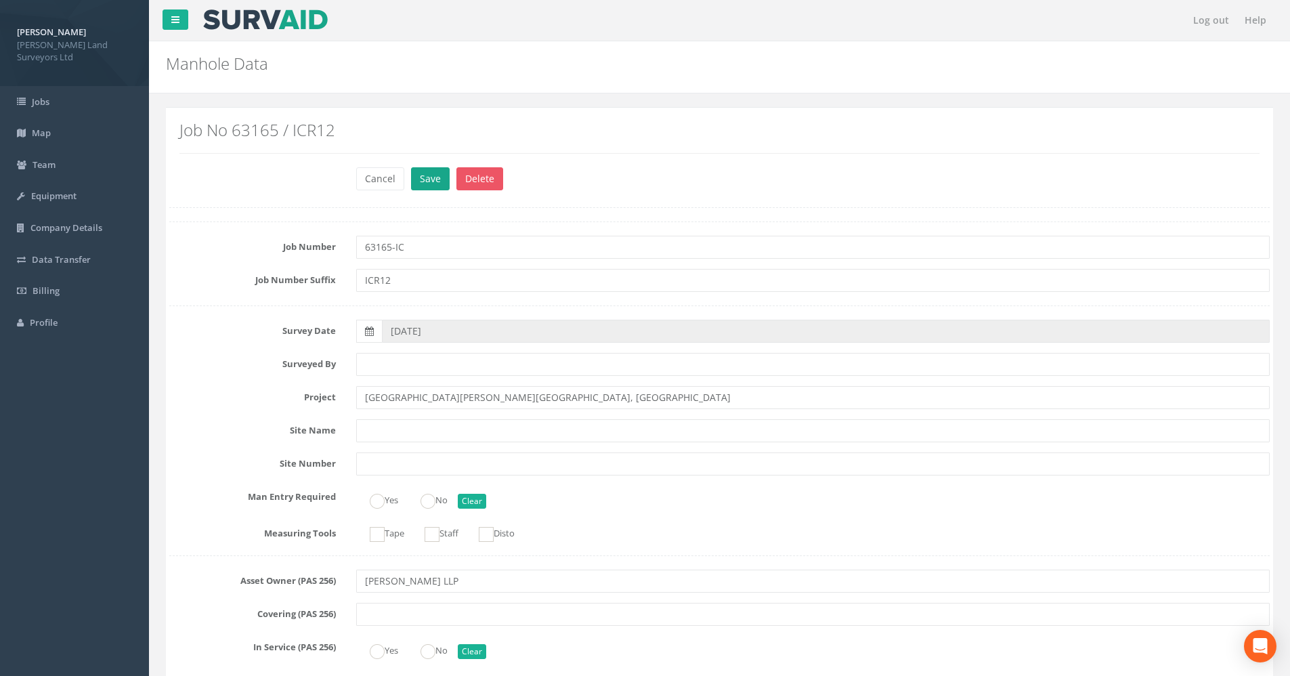
type input "63165-IC"
click at [432, 175] on button "Save" at bounding box center [430, 178] width 39 height 23
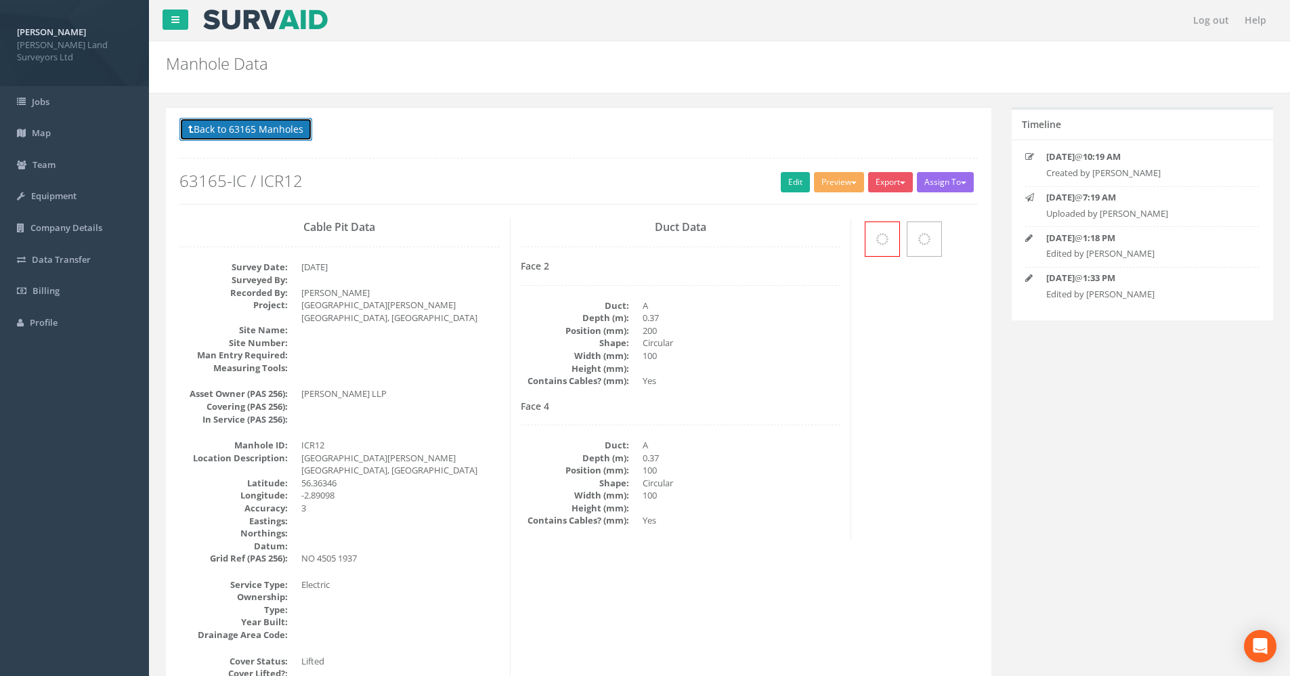
click at [246, 132] on button "Back to 63165 Manholes" at bounding box center [246, 129] width 133 height 23
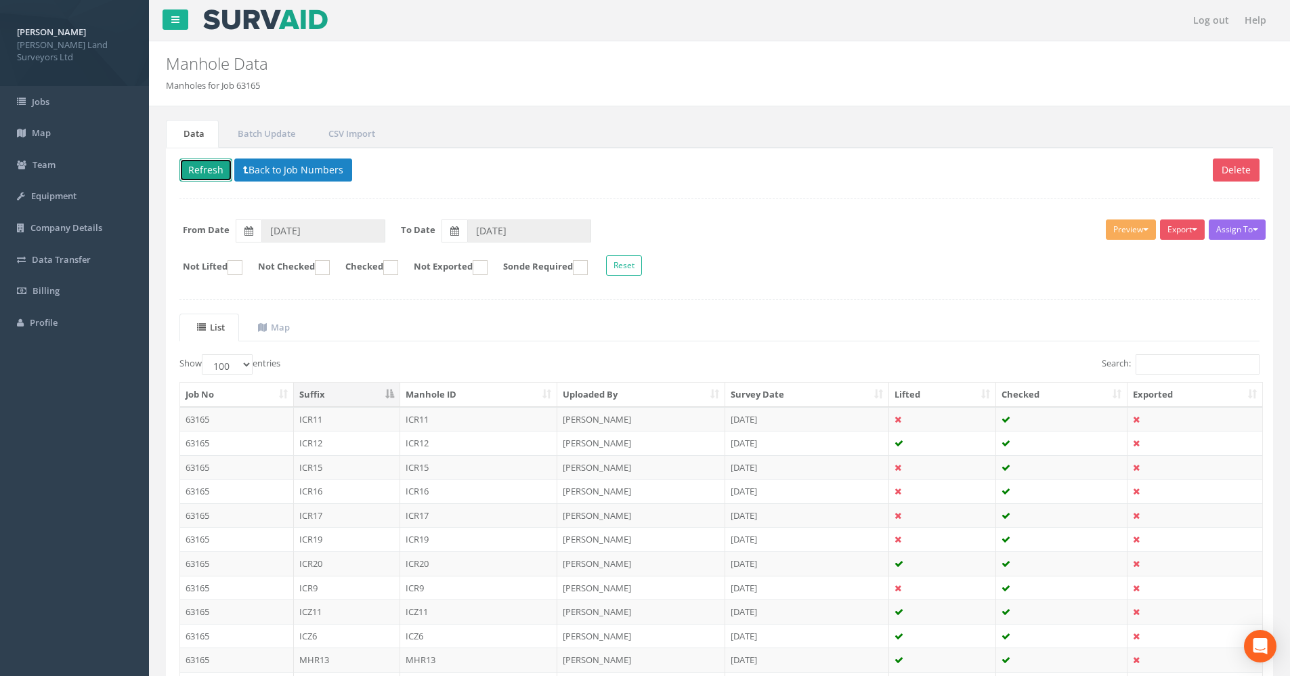
click at [213, 162] on button "Refresh" at bounding box center [206, 170] width 53 height 23
click at [448, 415] on td "ICR15" at bounding box center [479, 419] width 158 height 24
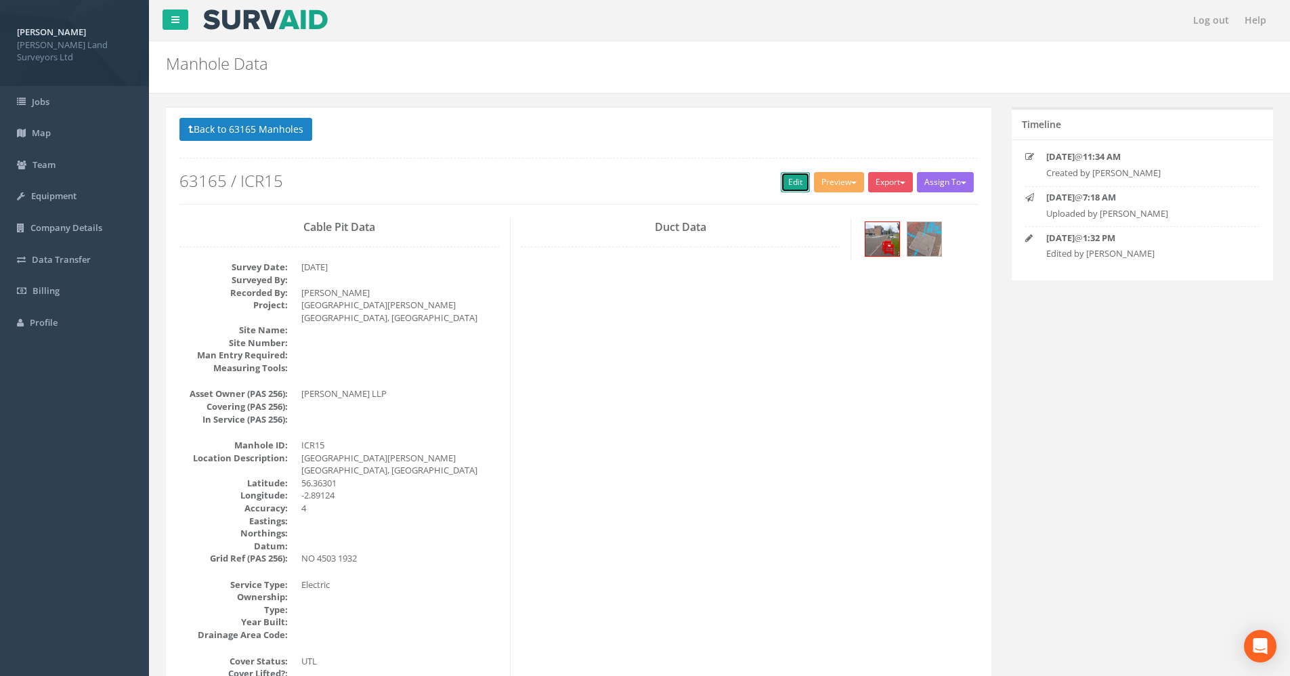
click at [791, 183] on link "Edit" at bounding box center [795, 182] width 29 height 20
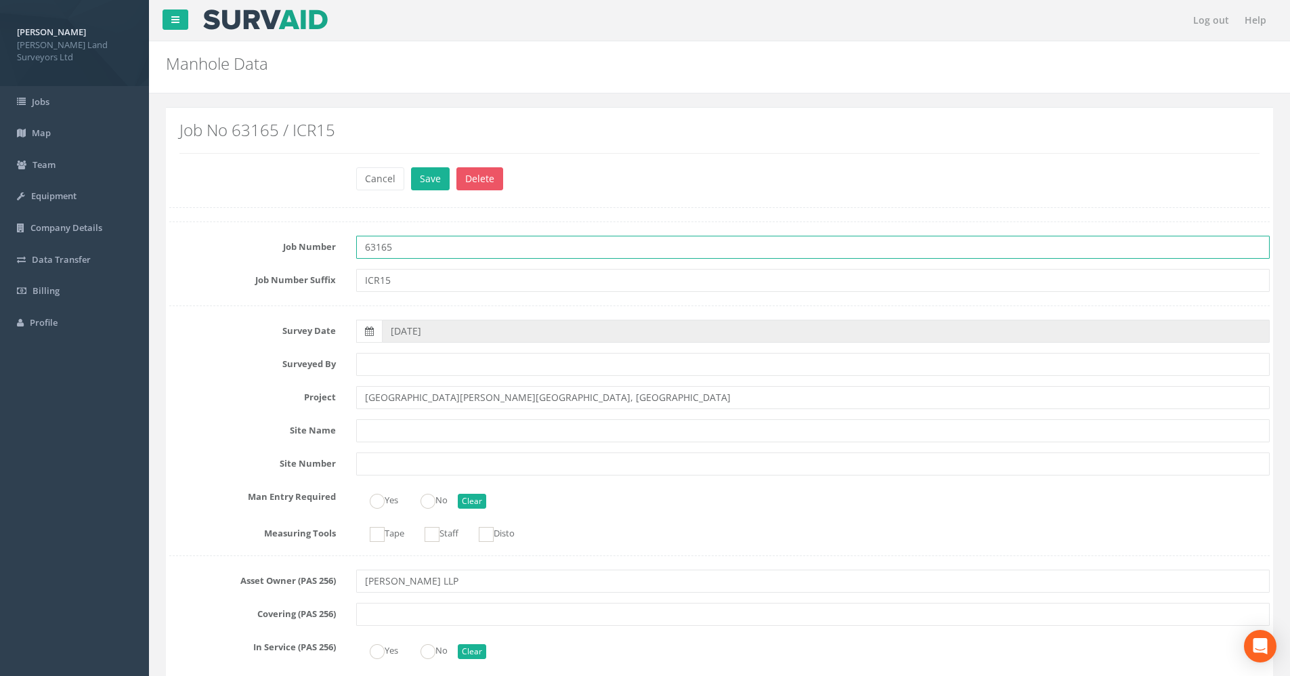
click at [396, 247] on input "63165" at bounding box center [813, 247] width 914 height 23
type input "63165-IC"
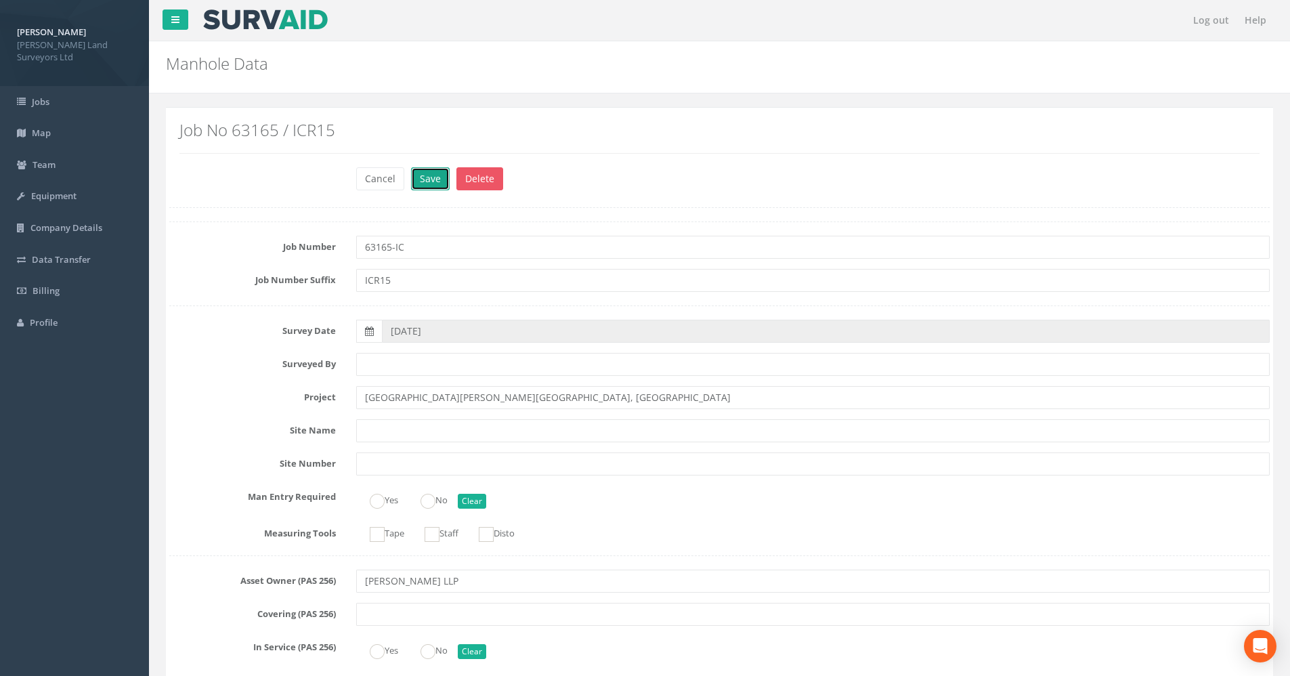
click at [425, 185] on button "Save" at bounding box center [430, 178] width 39 height 23
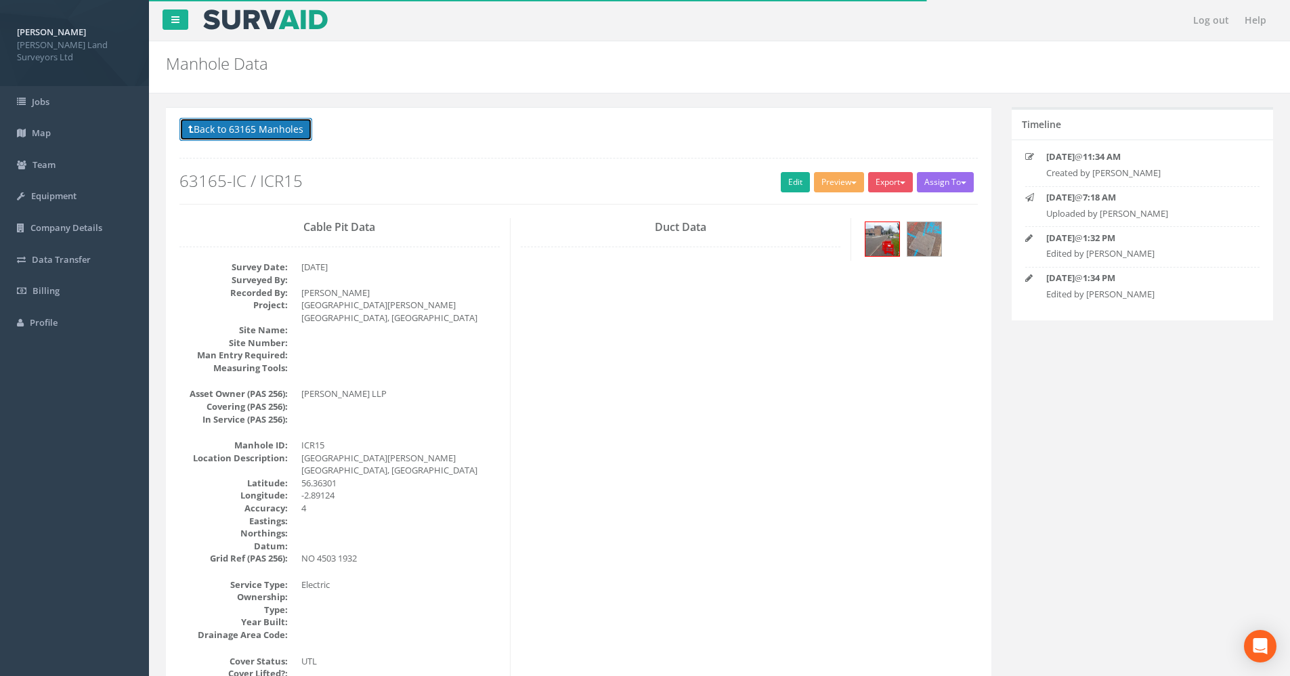
click at [192, 129] on icon at bounding box center [190, 129] width 5 height 9
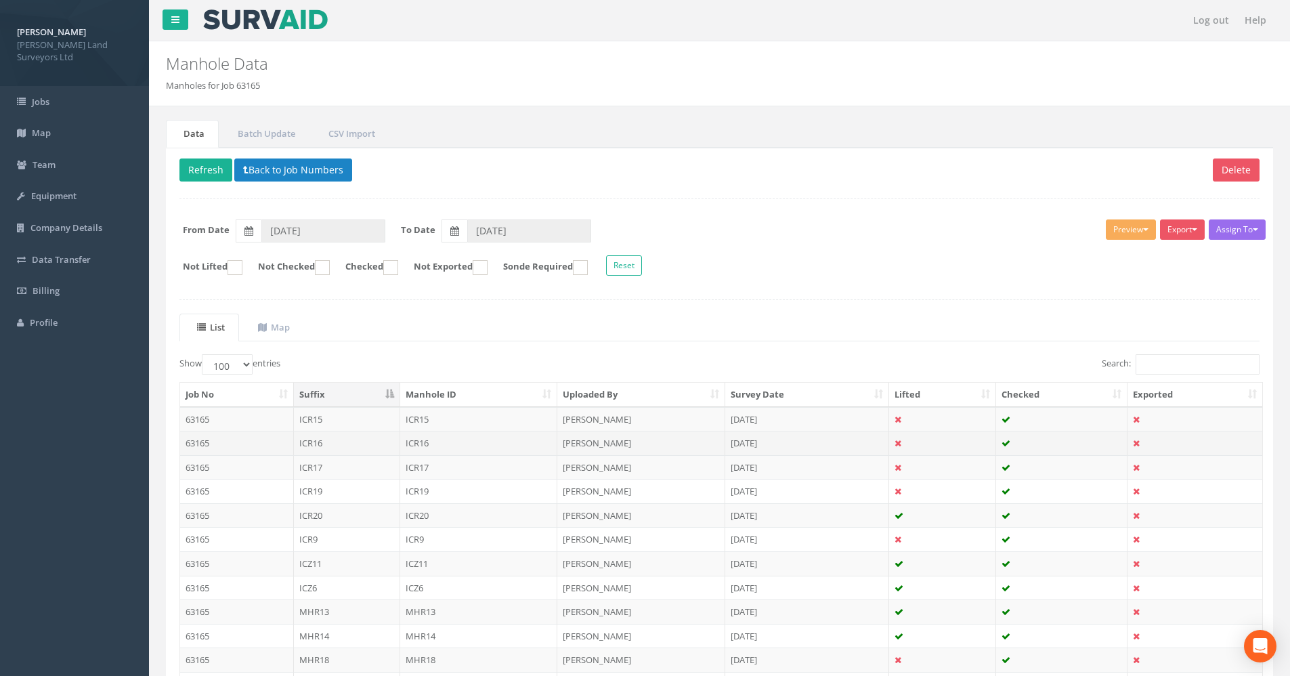
click at [349, 450] on td "ICR16" at bounding box center [347, 443] width 106 height 24
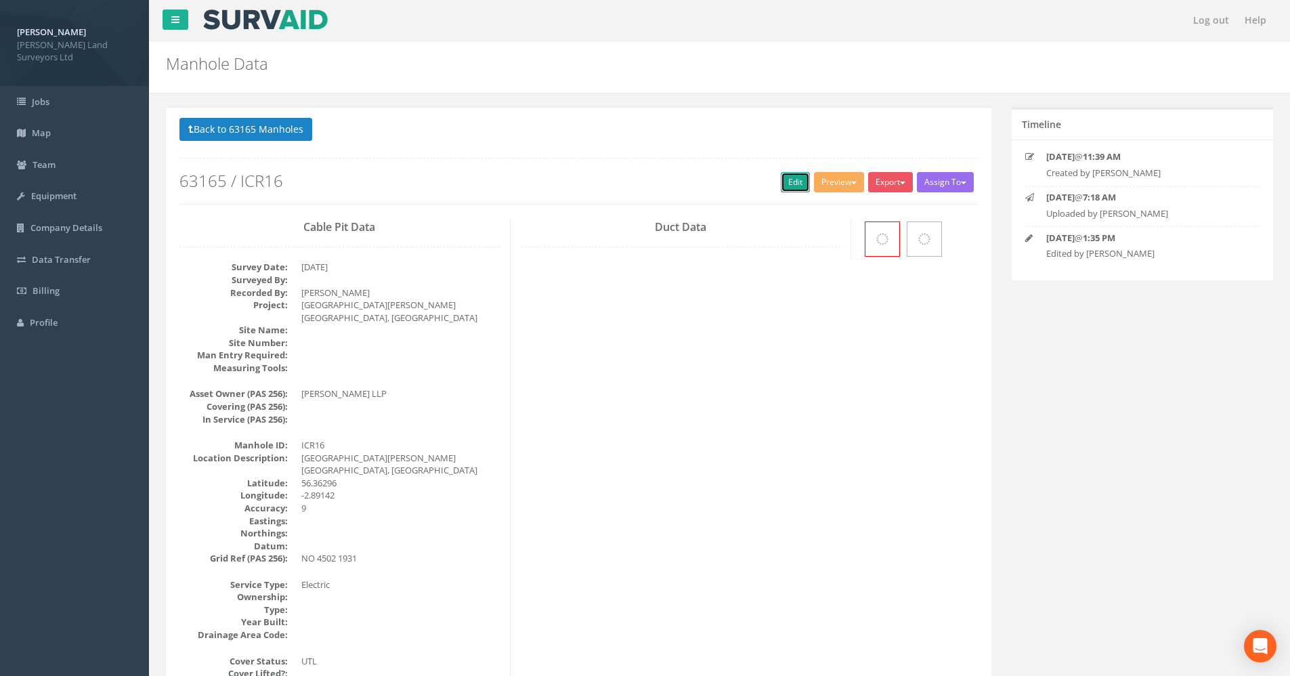
click at [791, 180] on link "Edit" at bounding box center [795, 182] width 29 height 20
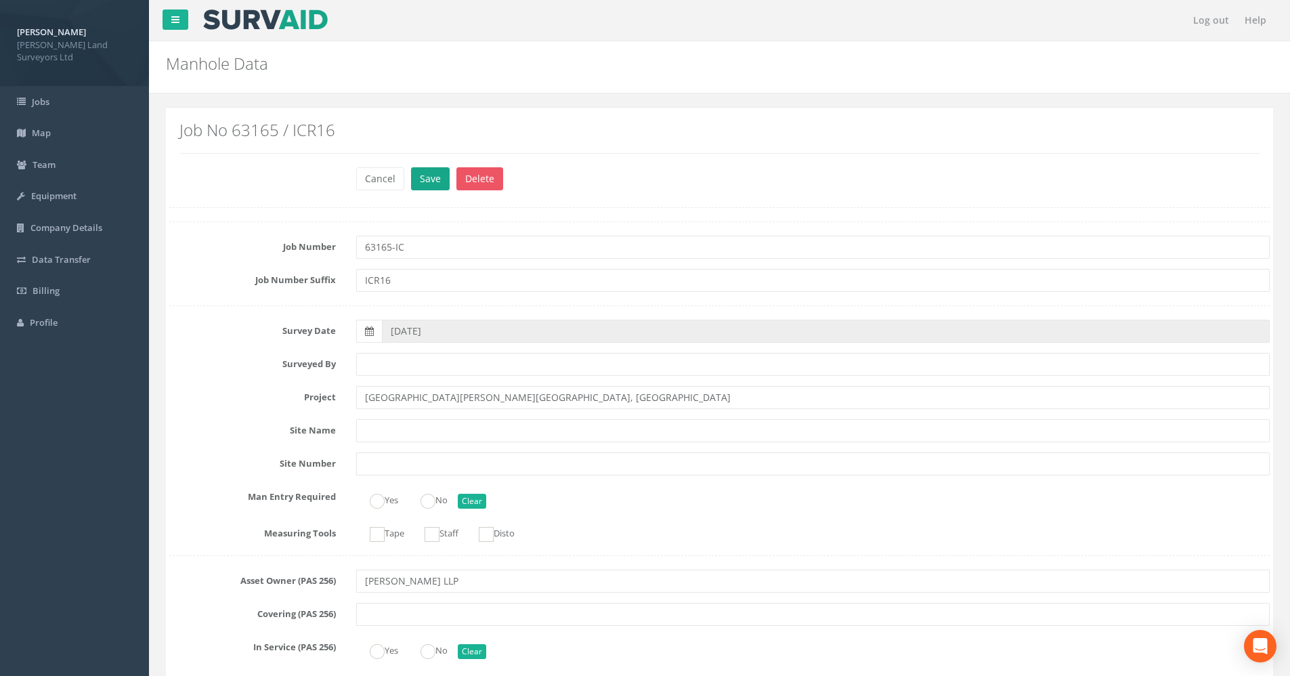
type input "63165-IC"
click at [423, 184] on button "Save" at bounding box center [430, 178] width 39 height 23
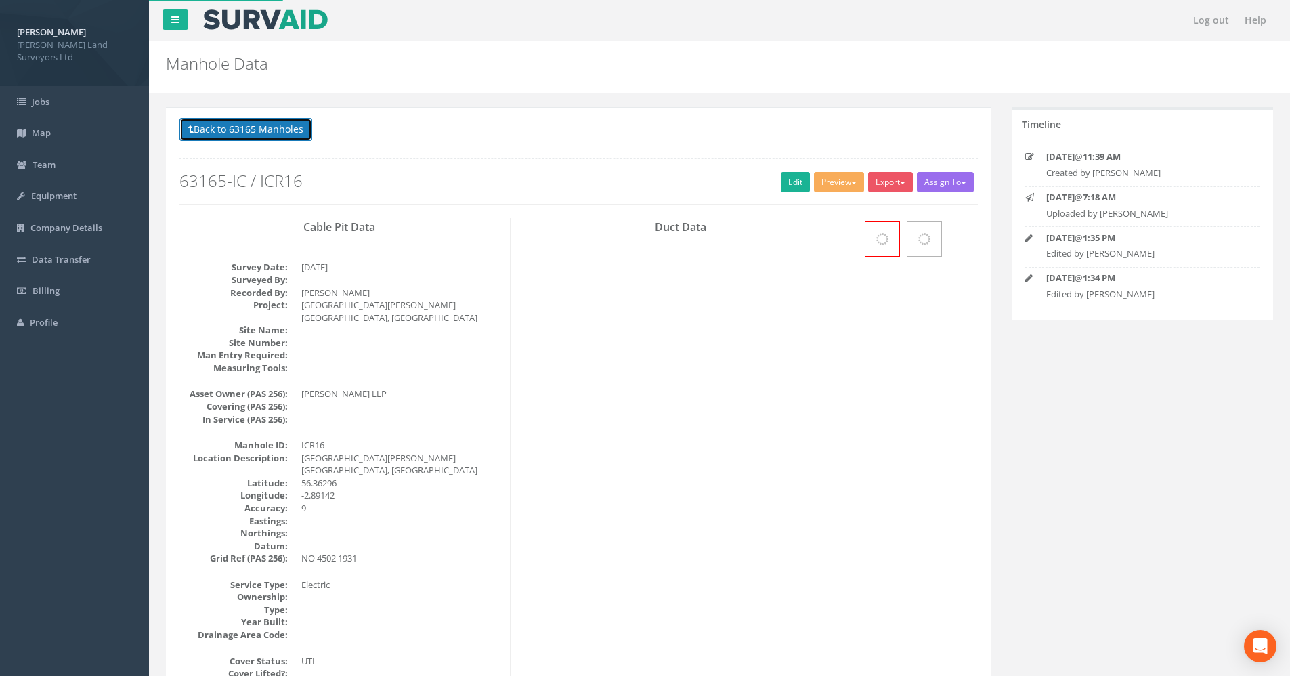
click at [243, 128] on button "Back to 63165 Manholes" at bounding box center [246, 129] width 133 height 23
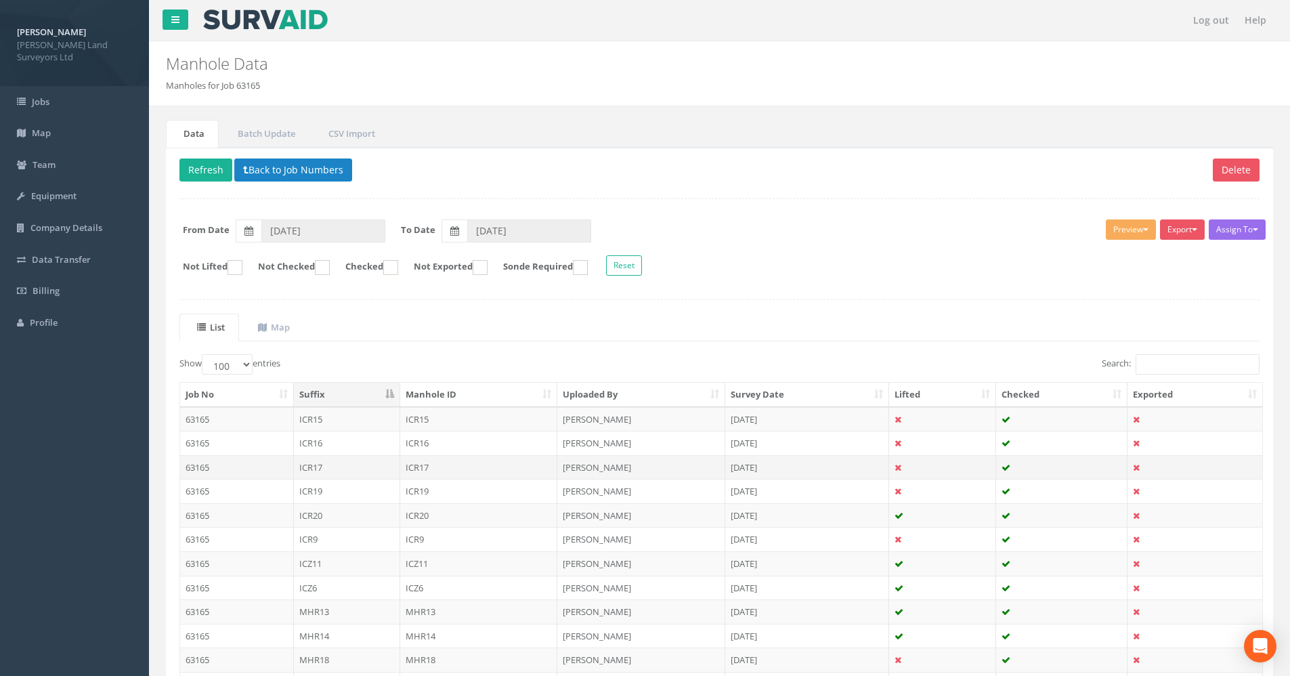
click at [345, 471] on td "ICR17" at bounding box center [347, 467] width 106 height 24
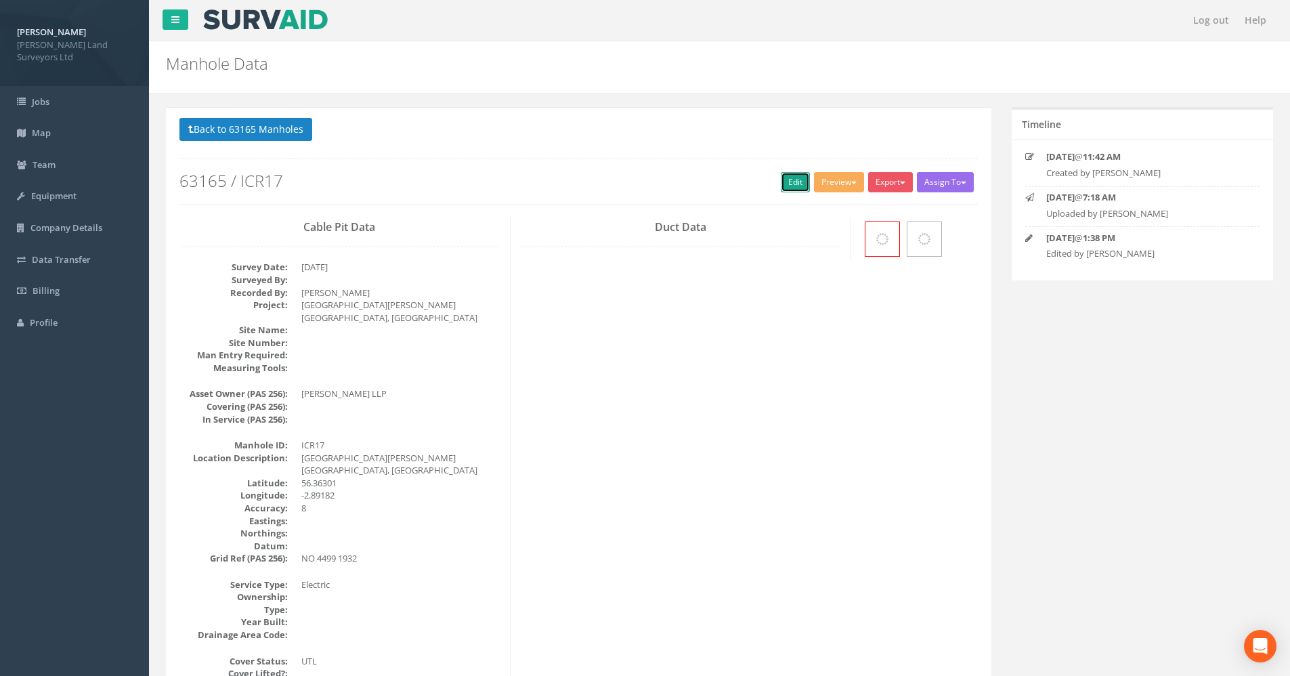
click at [785, 184] on link "Edit" at bounding box center [795, 182] width 29 height 20
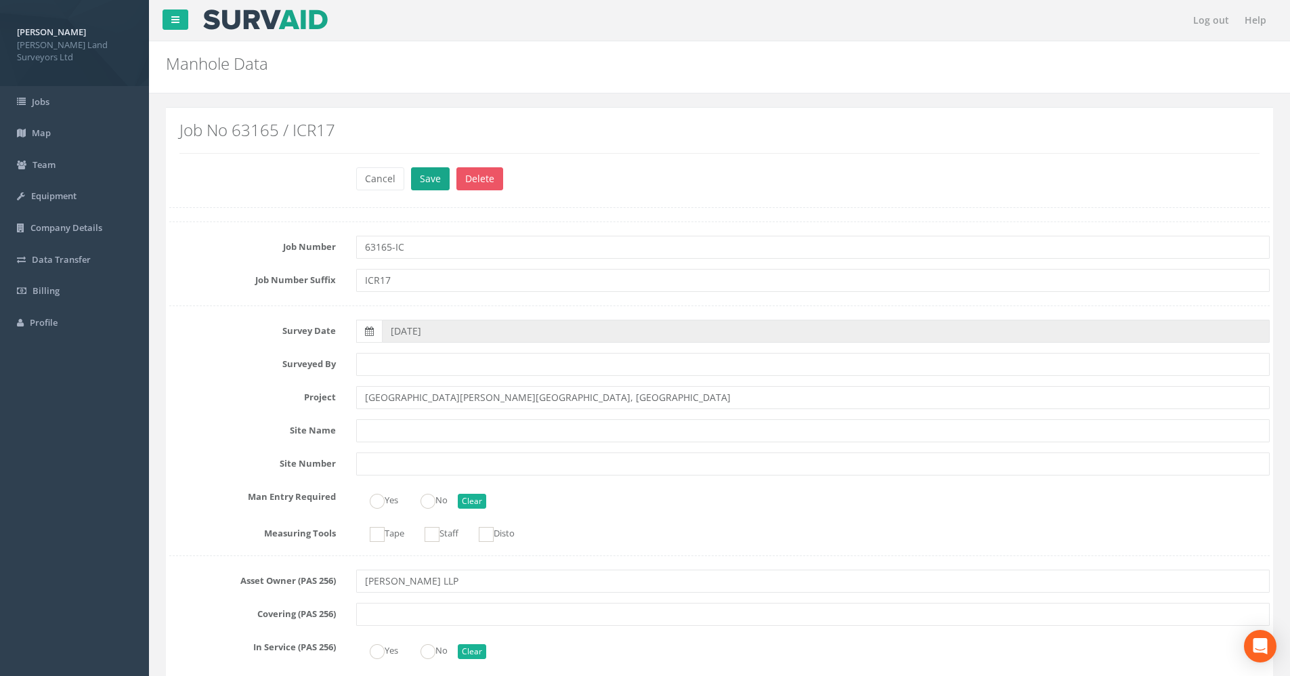
type input "63165-IC"
click at [417, 185] on button "Save" at bounding box center [430, 178] width 39 height 23
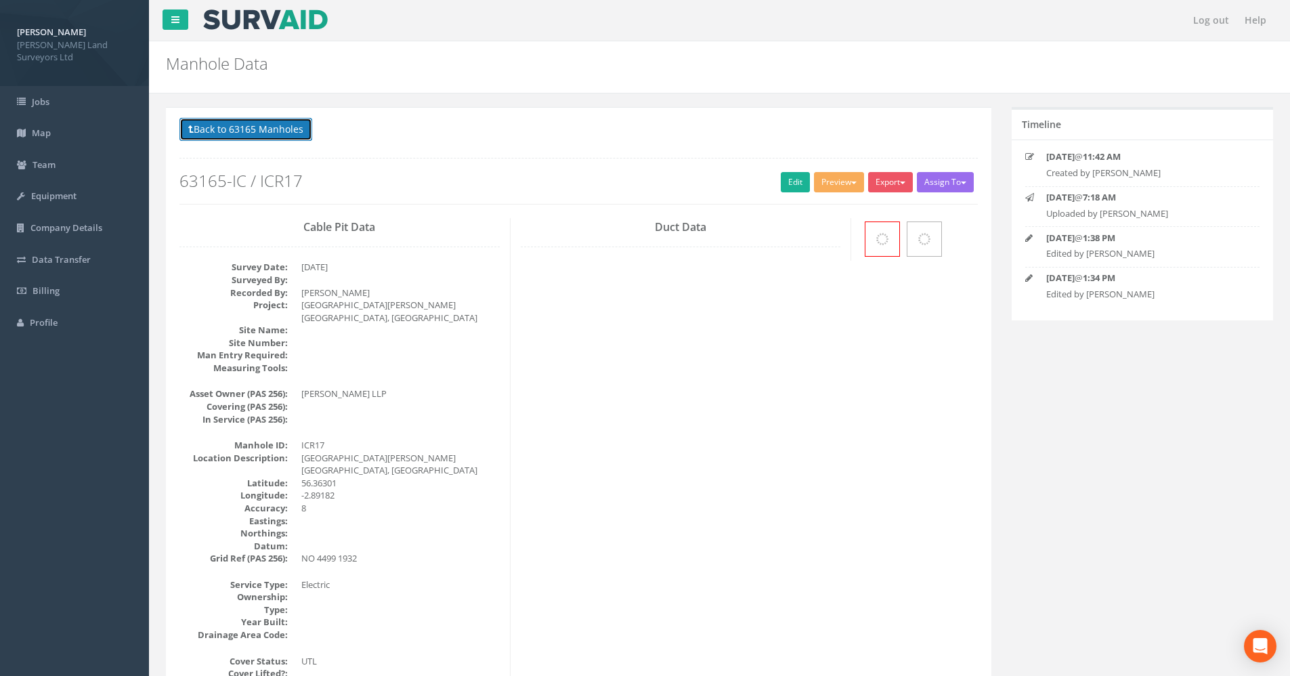
click at [258, 133] on button "Back to 63165 Manholes" at bounding box center [246, 129] width 133 height 23
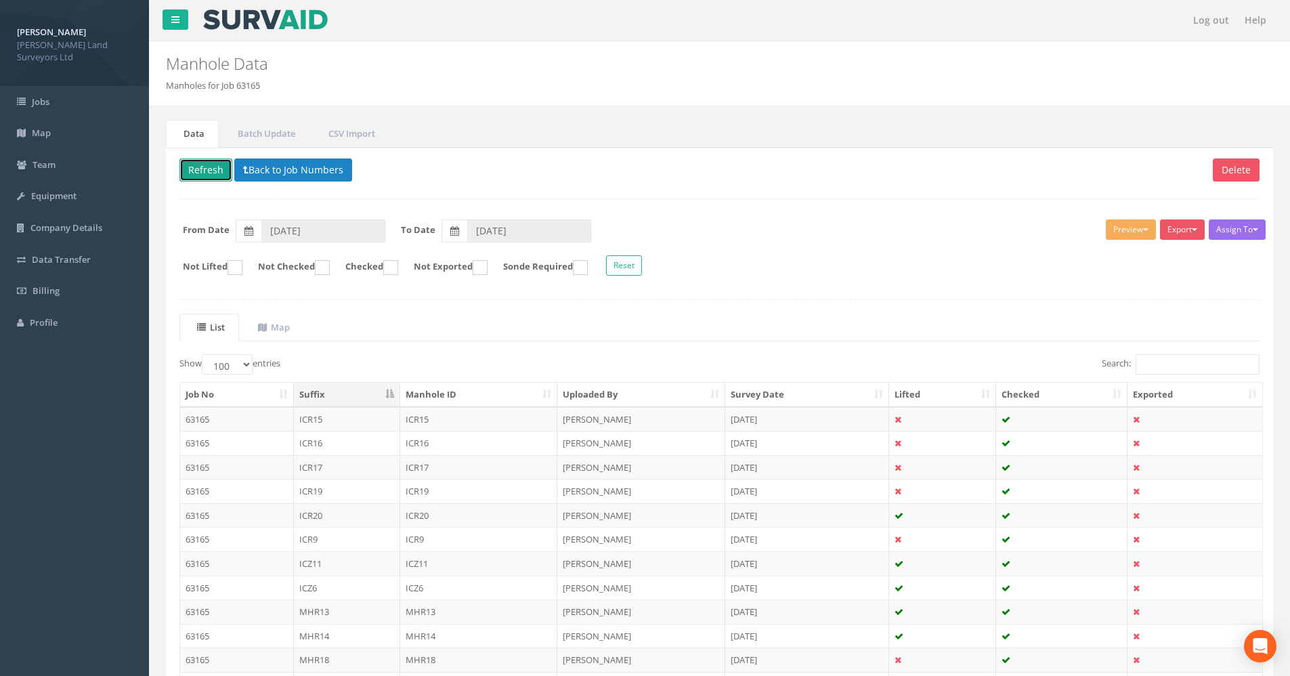
click at [199, 176] on button "Refresh" at bounding box center [206, 170] width 53 height 23
click at [325, 417] on td "ICR19" at bounding box center [347, 419] width 106 height 24
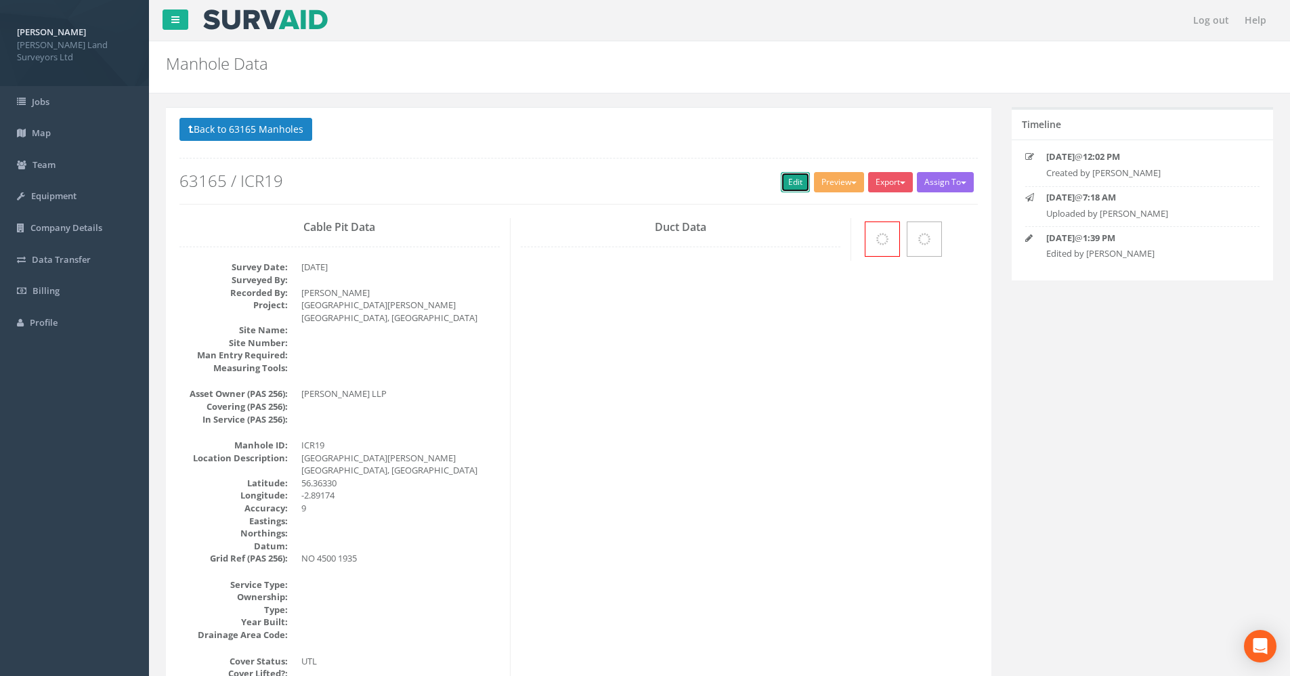
click at [795, 188] on link "Edit" at bounding box center [795, 182] width 29 height 20
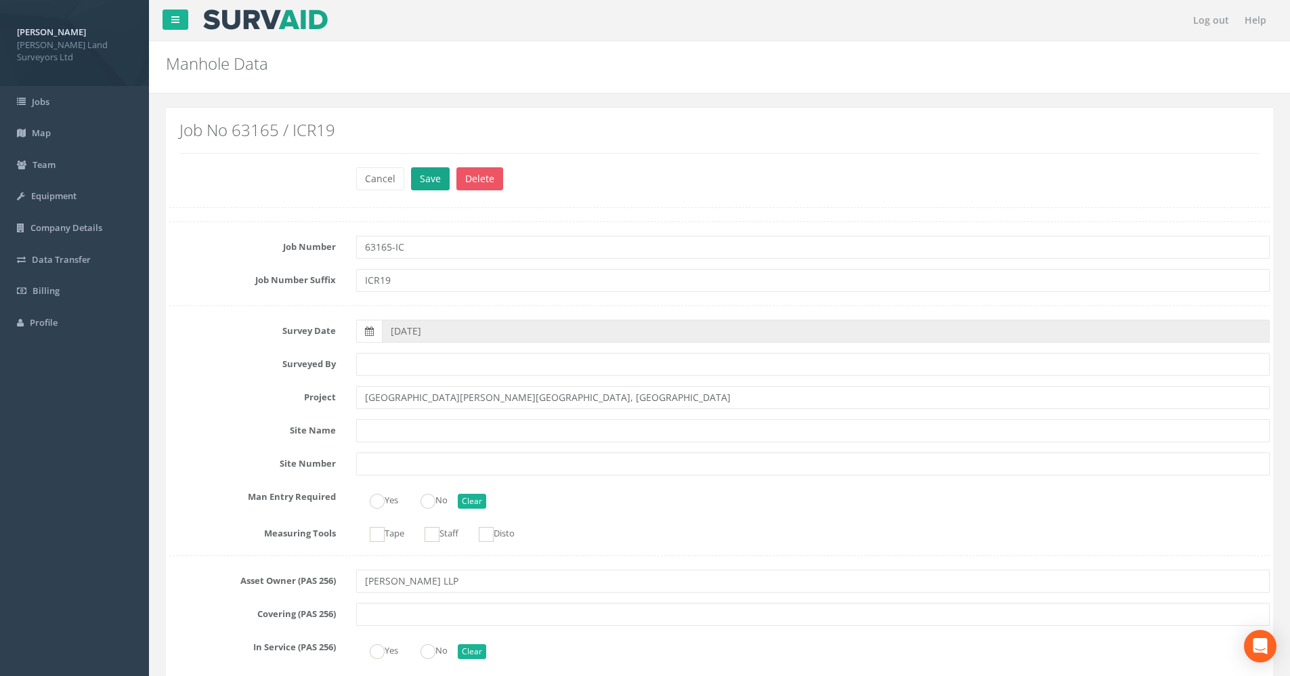
type input "63165-IC"
click at [420, 180] on button "Save" at bounding box center [430, 178] width 39 height 23
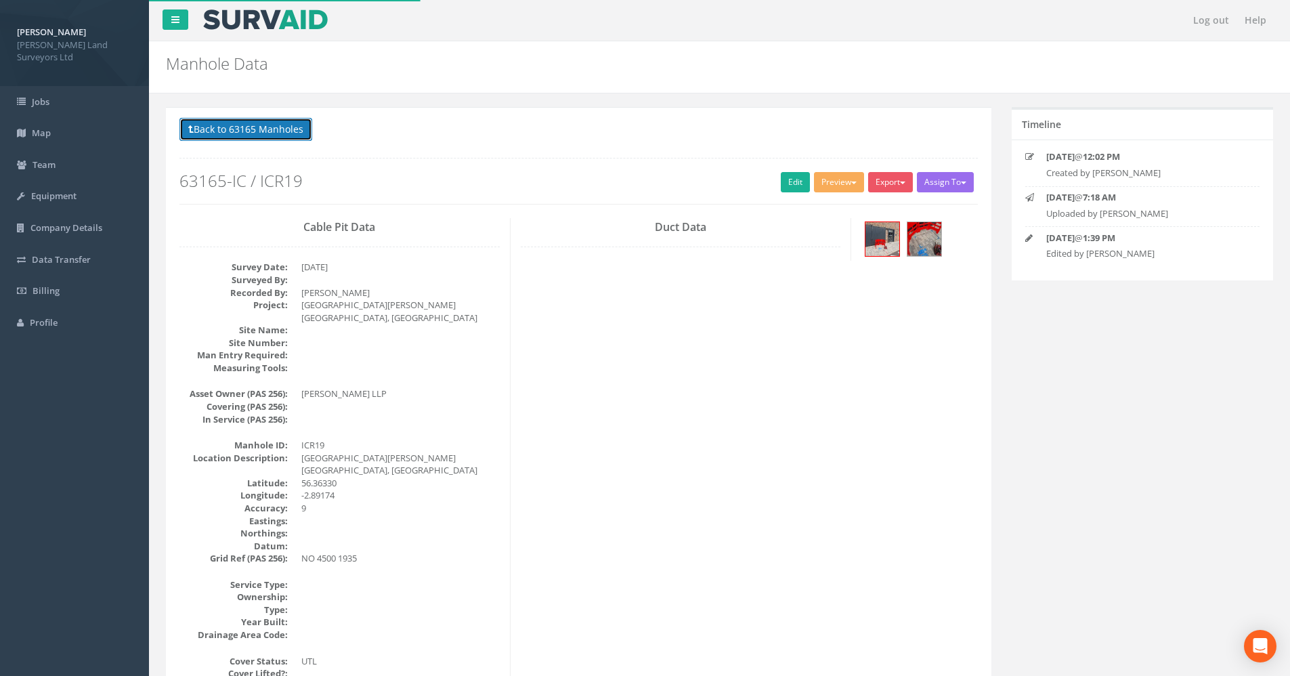
click at [264, 121] on button "Back to 63165 Manholes" at bounding box center [246, 129] width 133 height 23
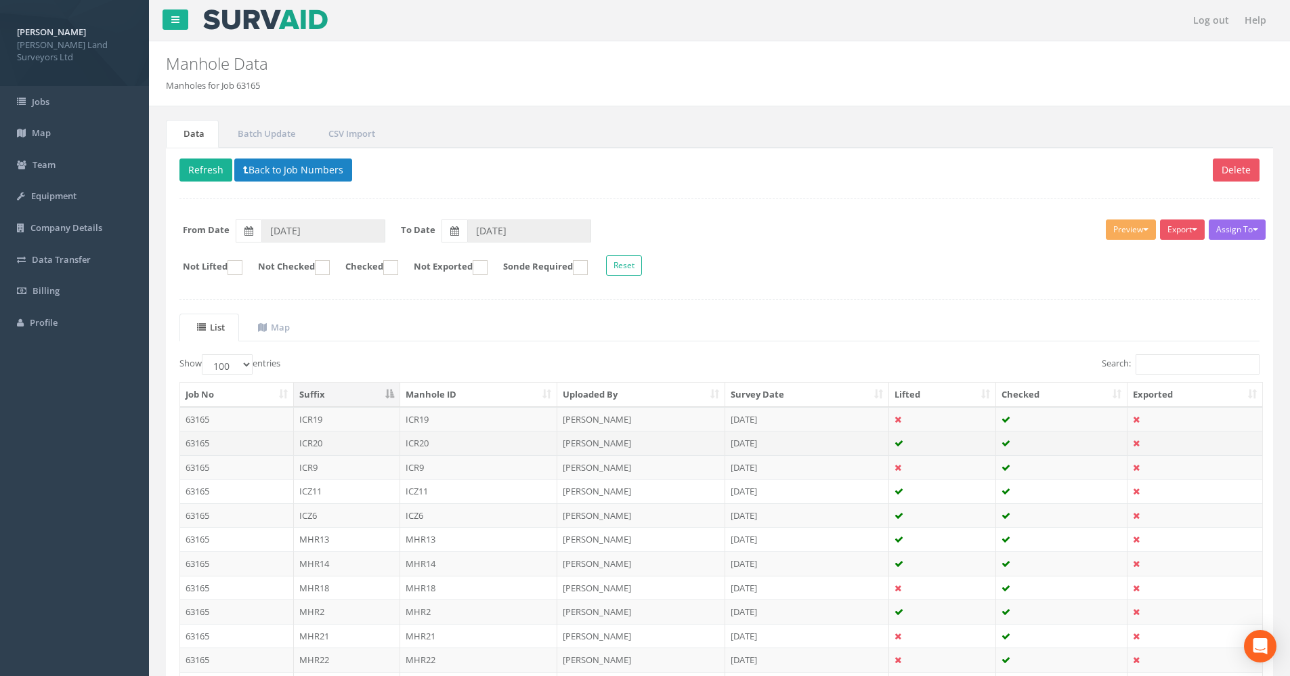
click at [379, 448] on td "ICR20" at bounding box center [347, 443] width 106 height 24
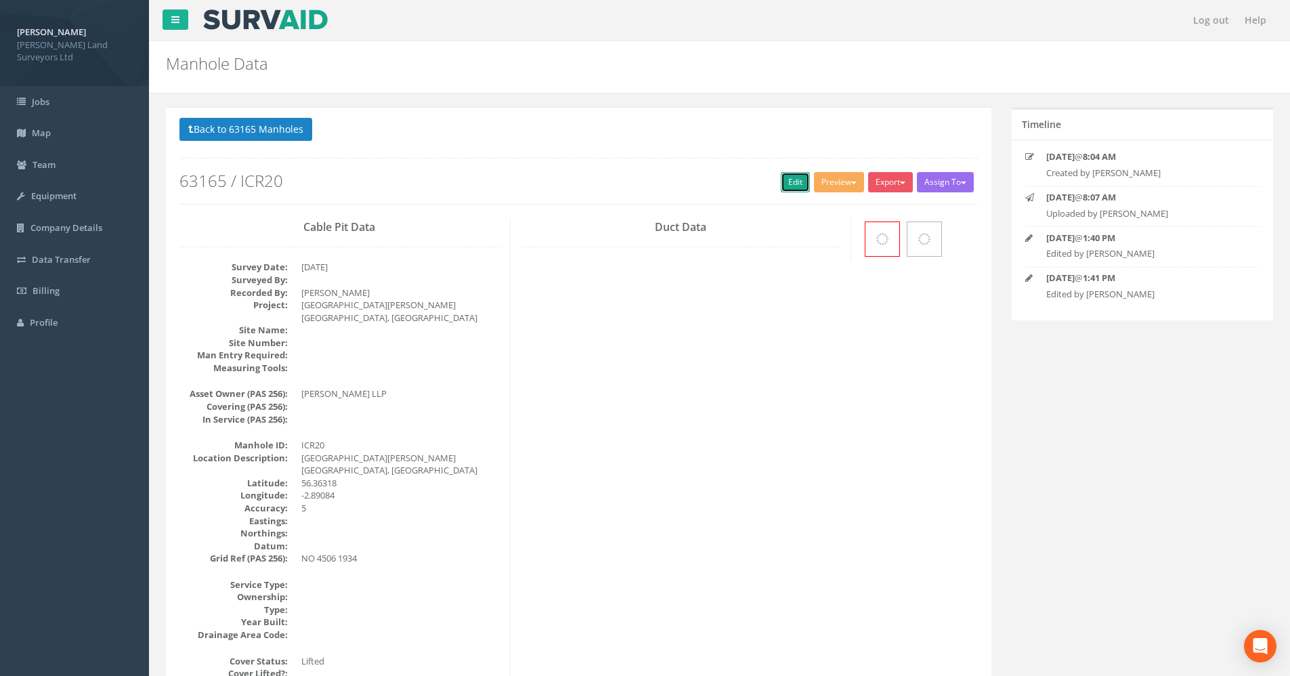
click at [785, 173] on link "Edit" at bounding box center [795, 182] width 29 height 20
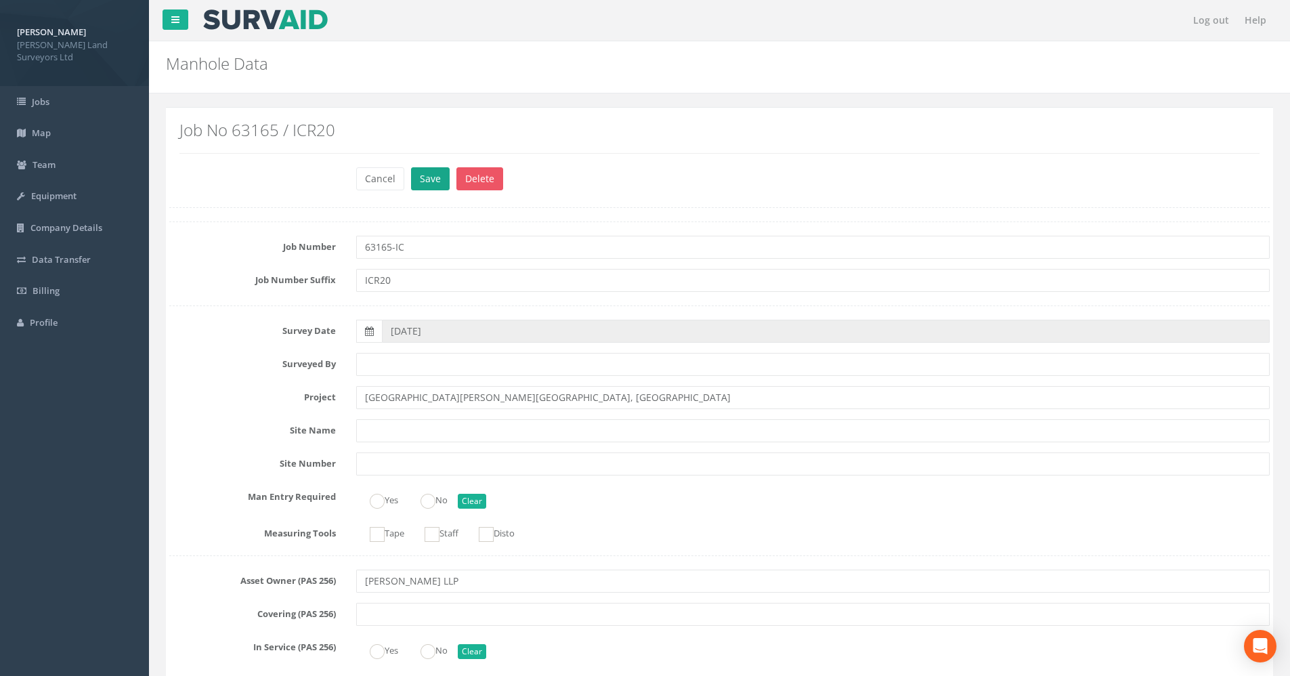
type input "63165-IC"
click at [436, 188] on button "Save" at bounding box center [430, 178] width 39 height 23
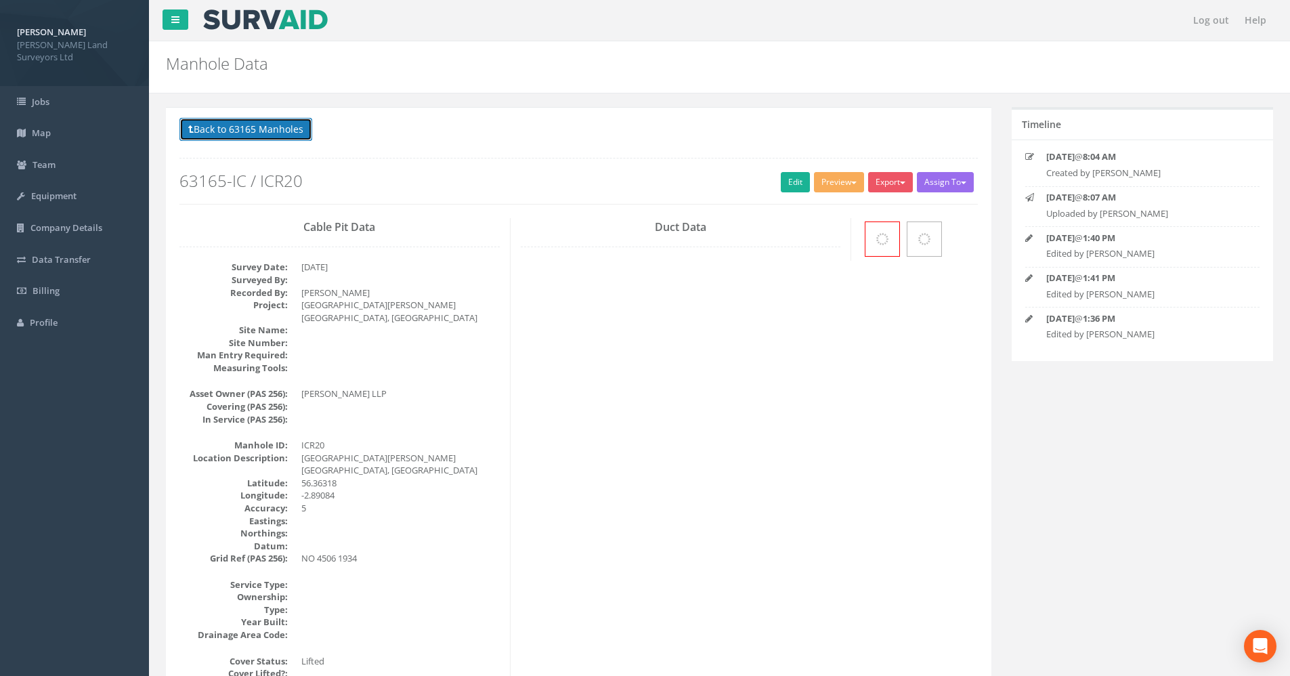
click at [238, 128] on button "Back to 63165 Manholes" at bounding box center [246, 129] width 133 height 23
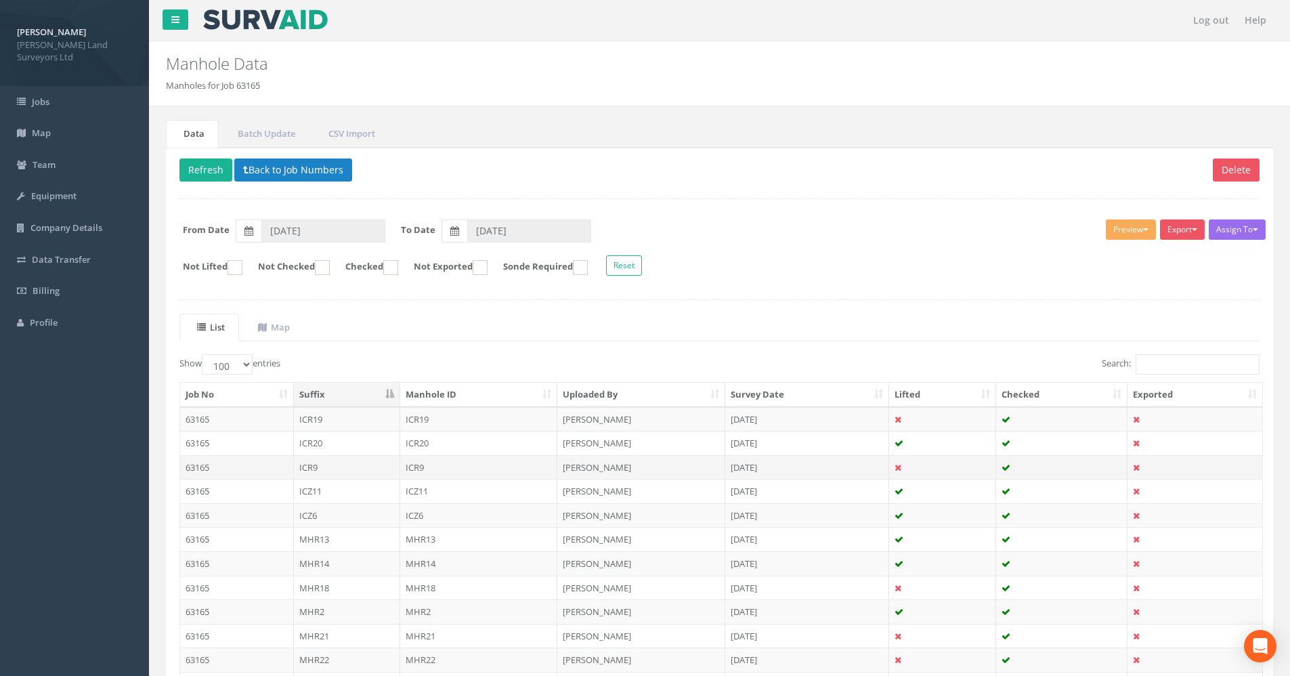
click at [354, 471] on td "ICR9" at bounding box center [347, 467] width 106 height 24
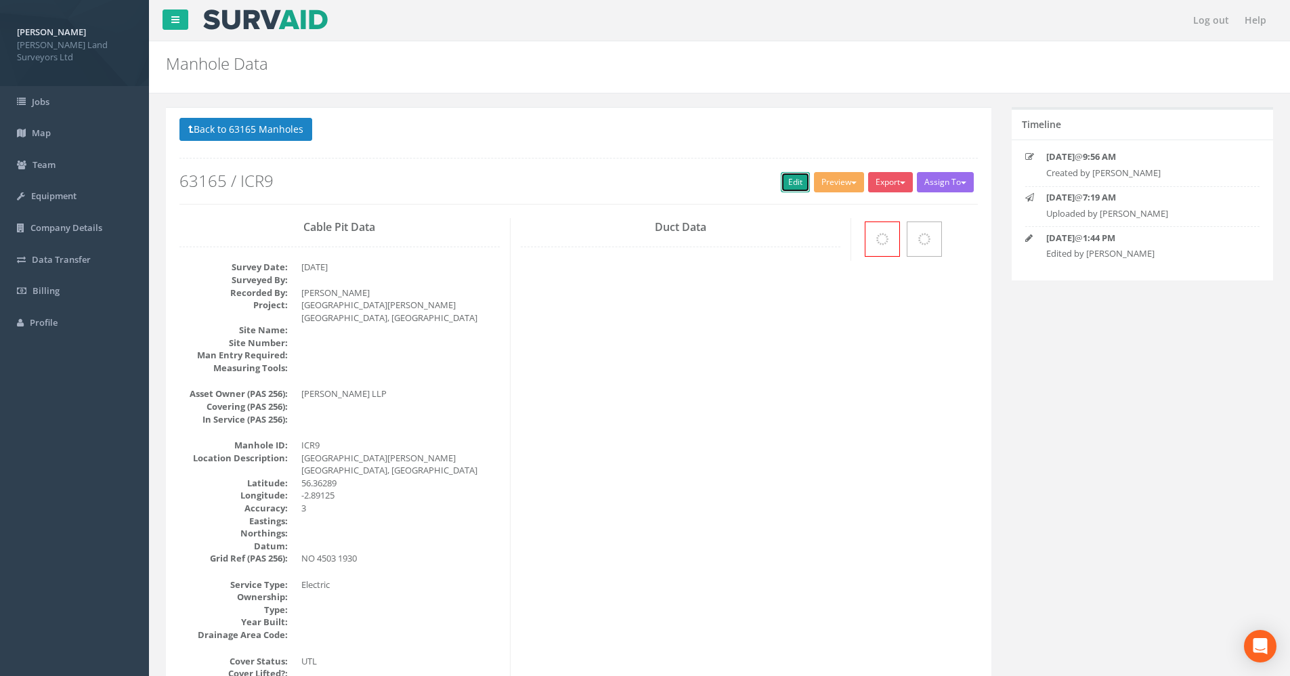
click at [784, 182] on link "Edit" at bounding box center [795, 182] width 29 height 20
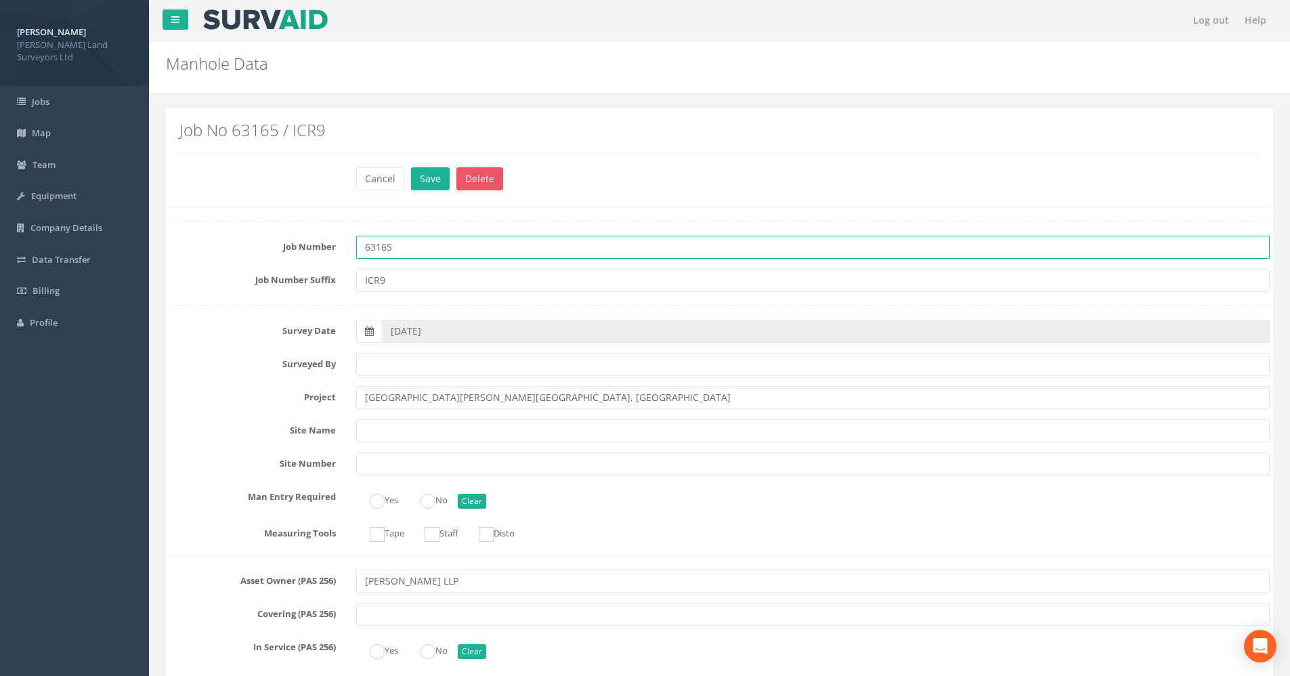
click at [402, 245] on input "63165" at bounding box center [813, 247] width 914 height 23
type input "63165-IC"
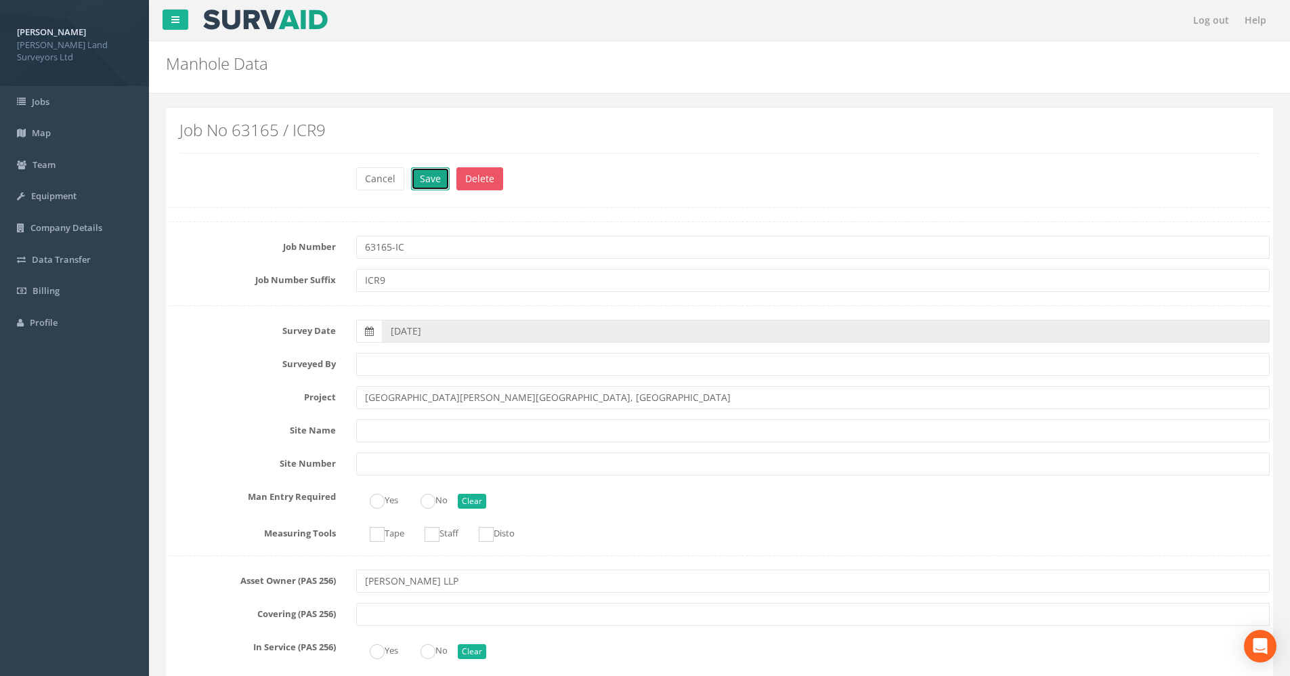
click at [424, 181] on button "Save" at bounding box center [430, 178] width 39 height 23
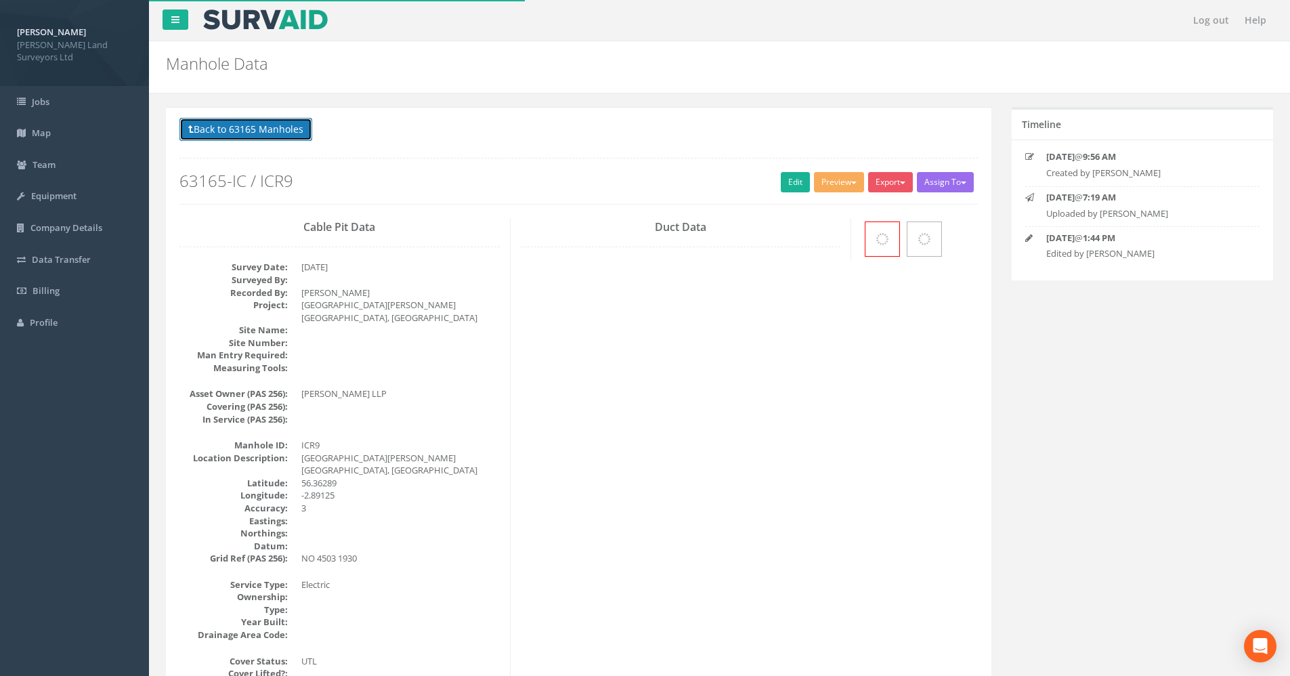
click at [234, 128] on button "Back to 63165 Manholes" at bounding box center [246, 129] width 133 height 23
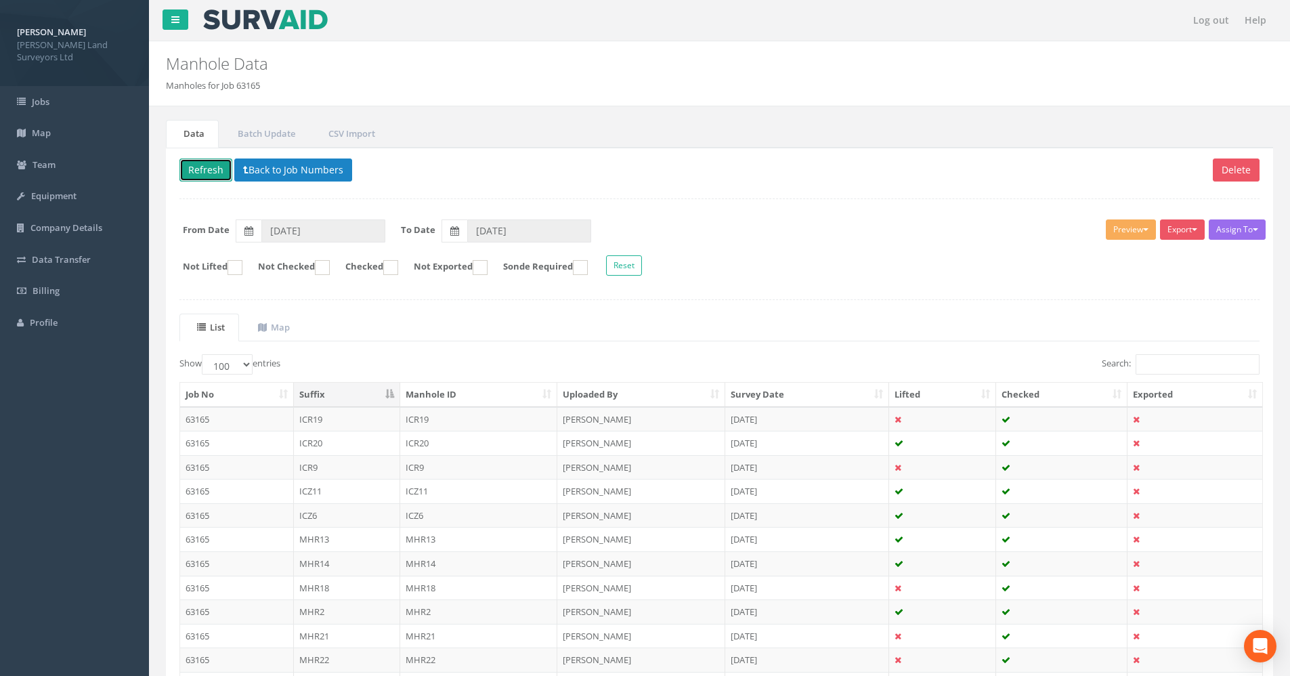
click at [183, 175] on button "Refresh" at bounding box center [206, 170] width 53 height 23
click at [348, 425] on td "ICZ11" at bounding box center [347, 419] width 106 height 24
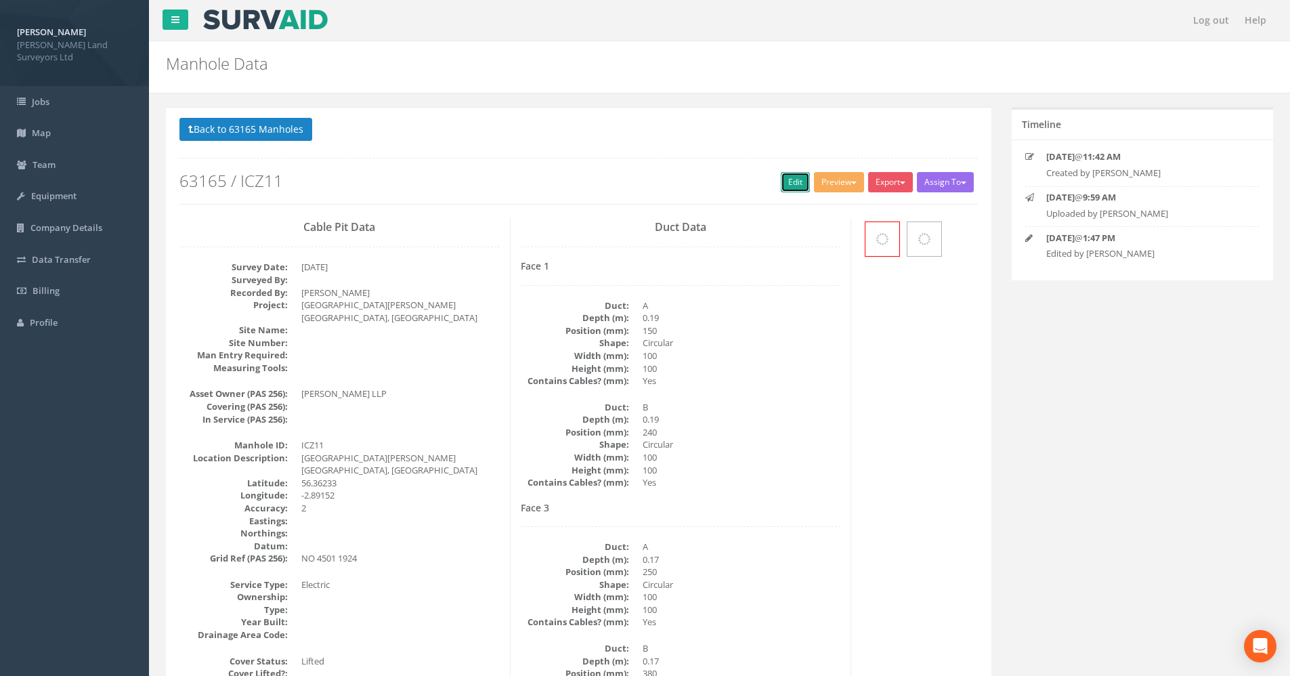
click at [785, 190] on link "Edit" at bounding box center [795, 182] width 29 height 20
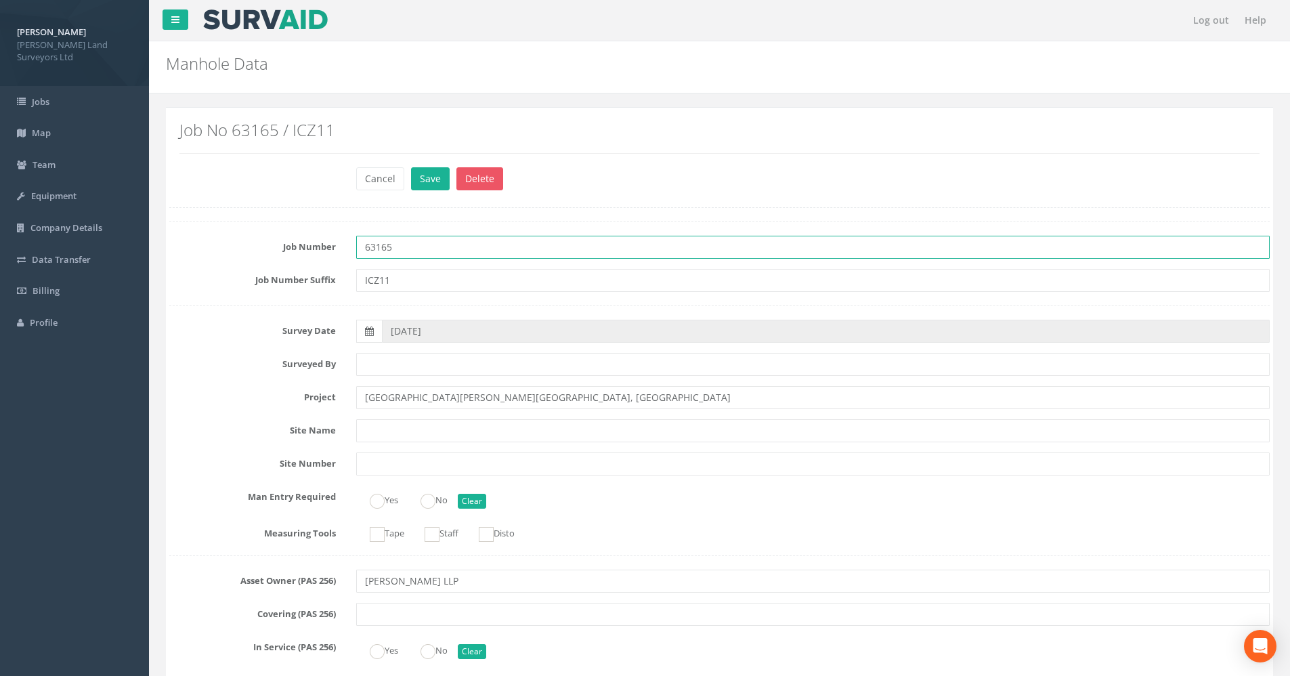
click at [397, 236] on input "63165" at bounding box center [813, 247] width 914 height 23
type input "63165-IC"
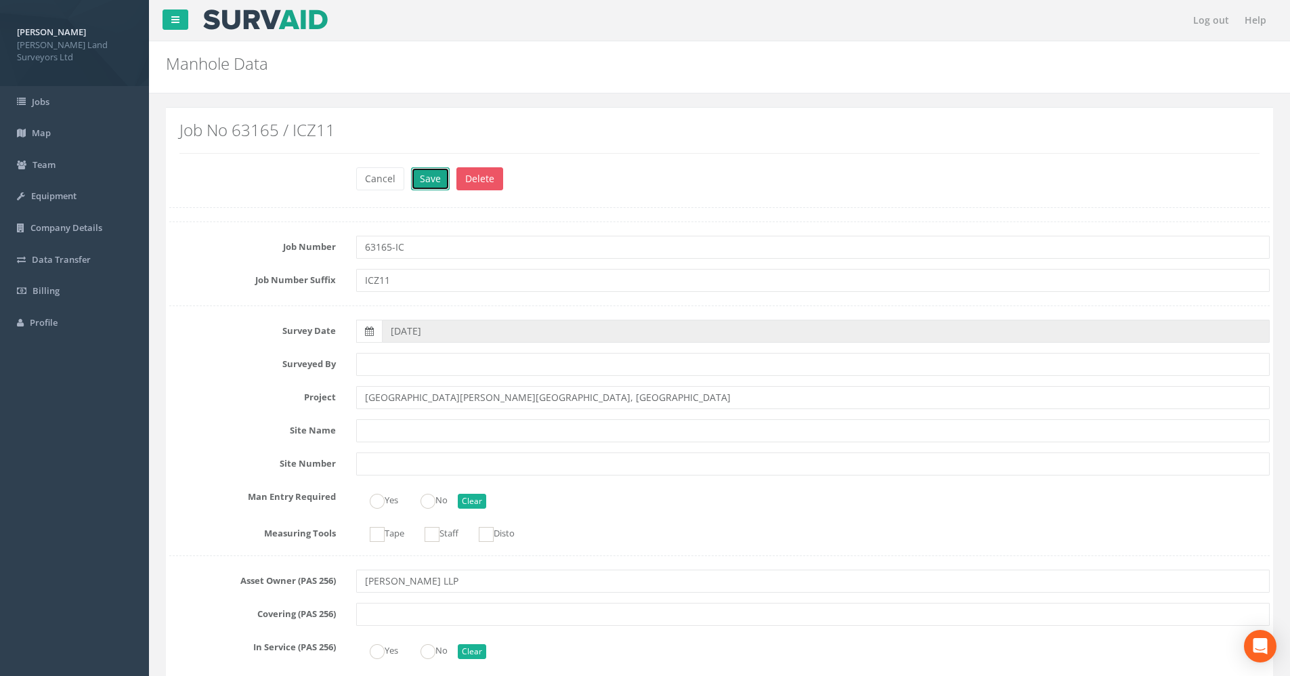
click at [423, 183] on button "Save" at bounding box center [430, 178] width 39 height 23
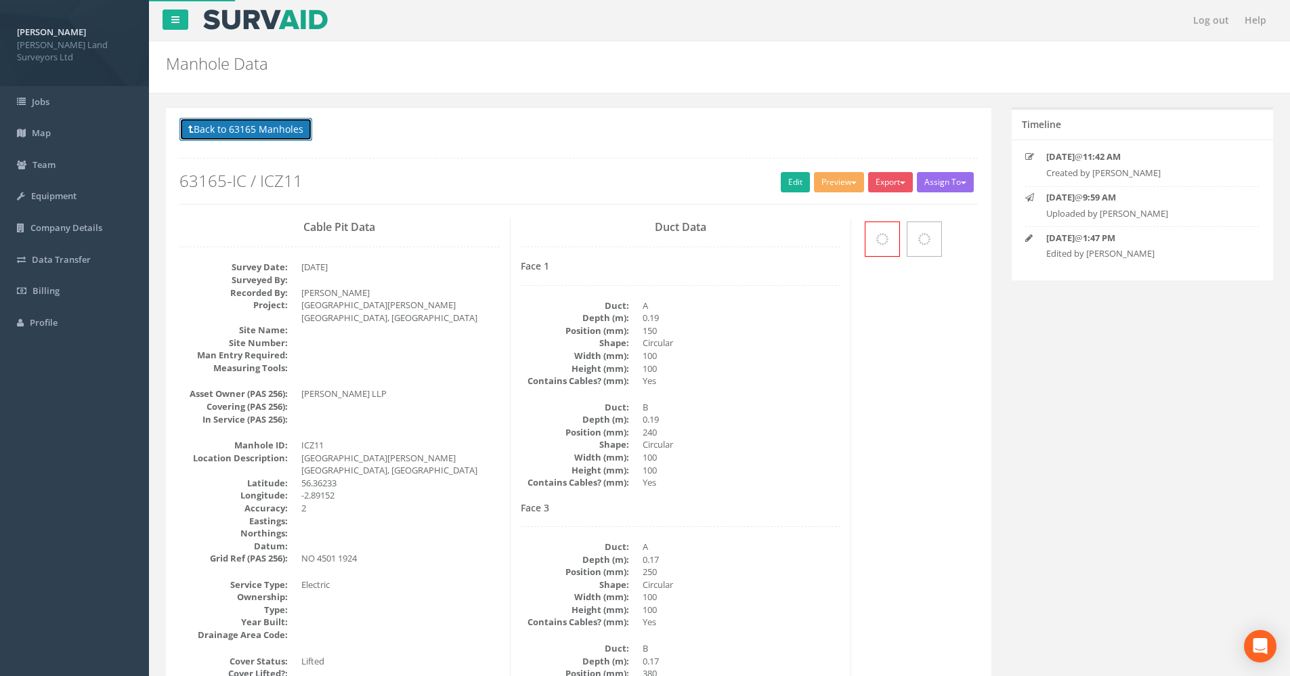
click at [259, 127] on button "Back to 63165 Manholes" at bounding box center [246, 129] width 133 height 23
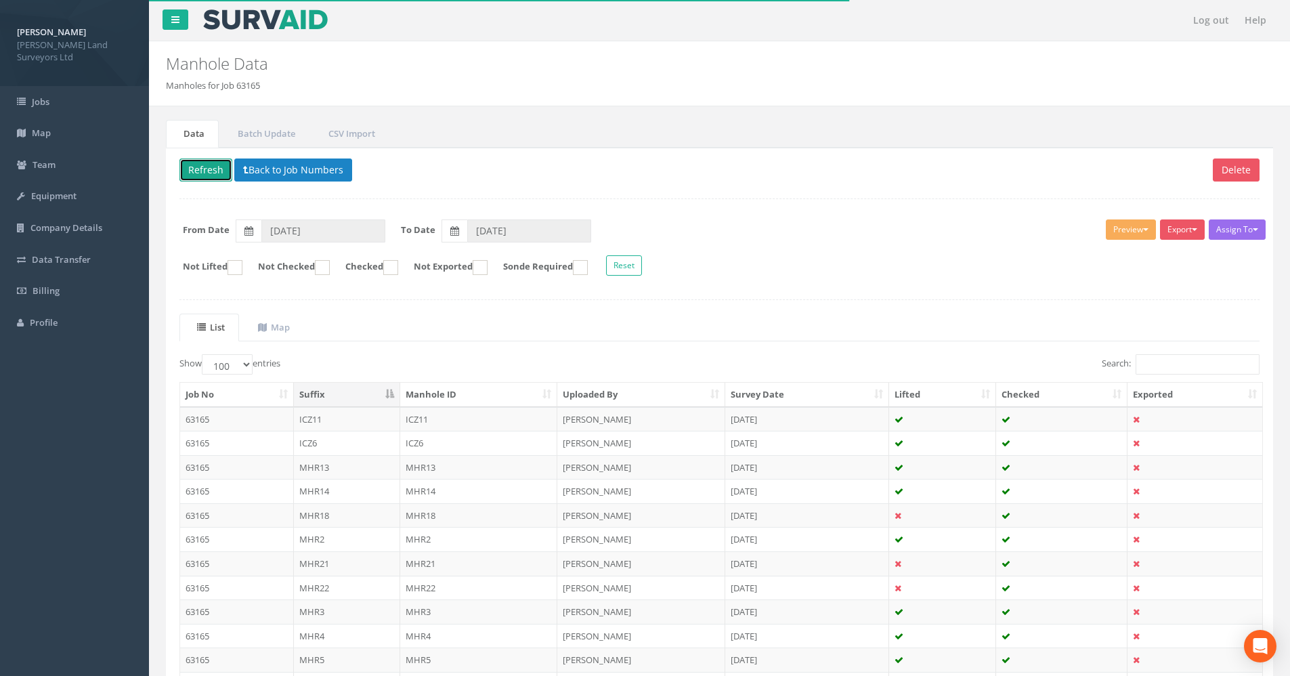
click at [213, 159] on button "Refresh" at bounding box center [206, 170] width 53 height 23
click at [360, 413] on td "ICZ6" at bounding box center [347, 419] width 106 height 24
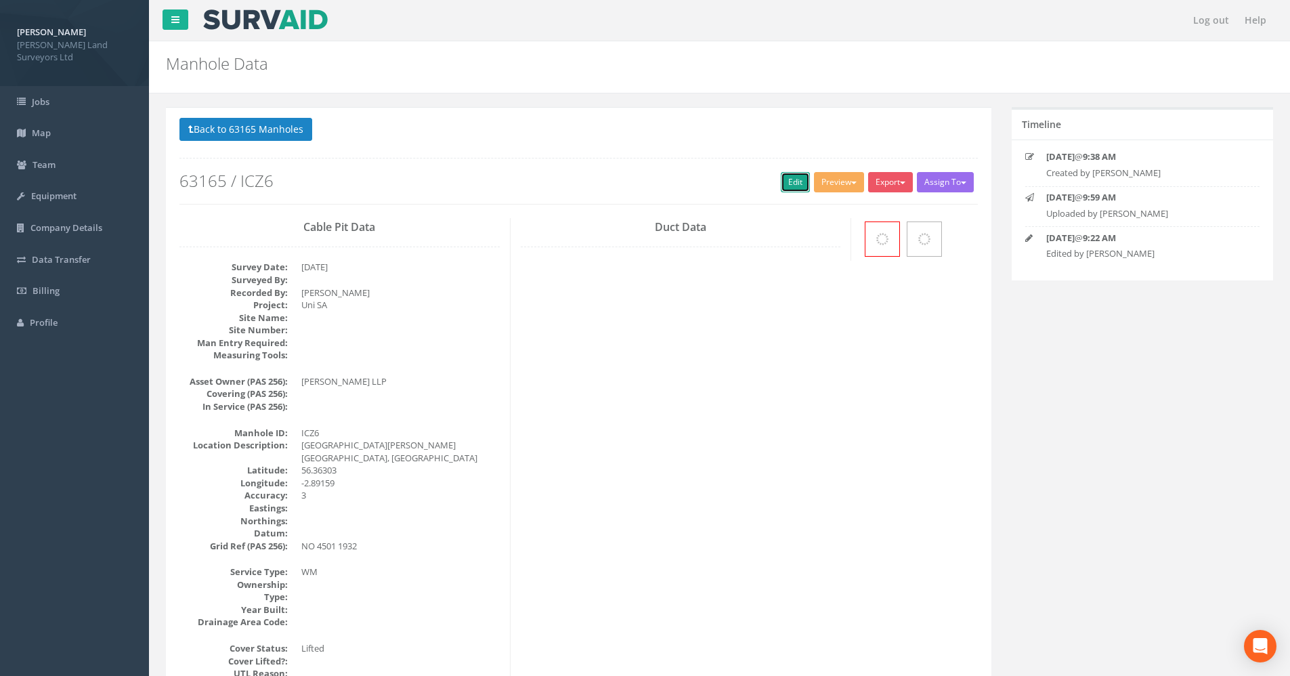
click at [788, 179] on link "Edit" at bounding box center [795, 182] width 29 height 20
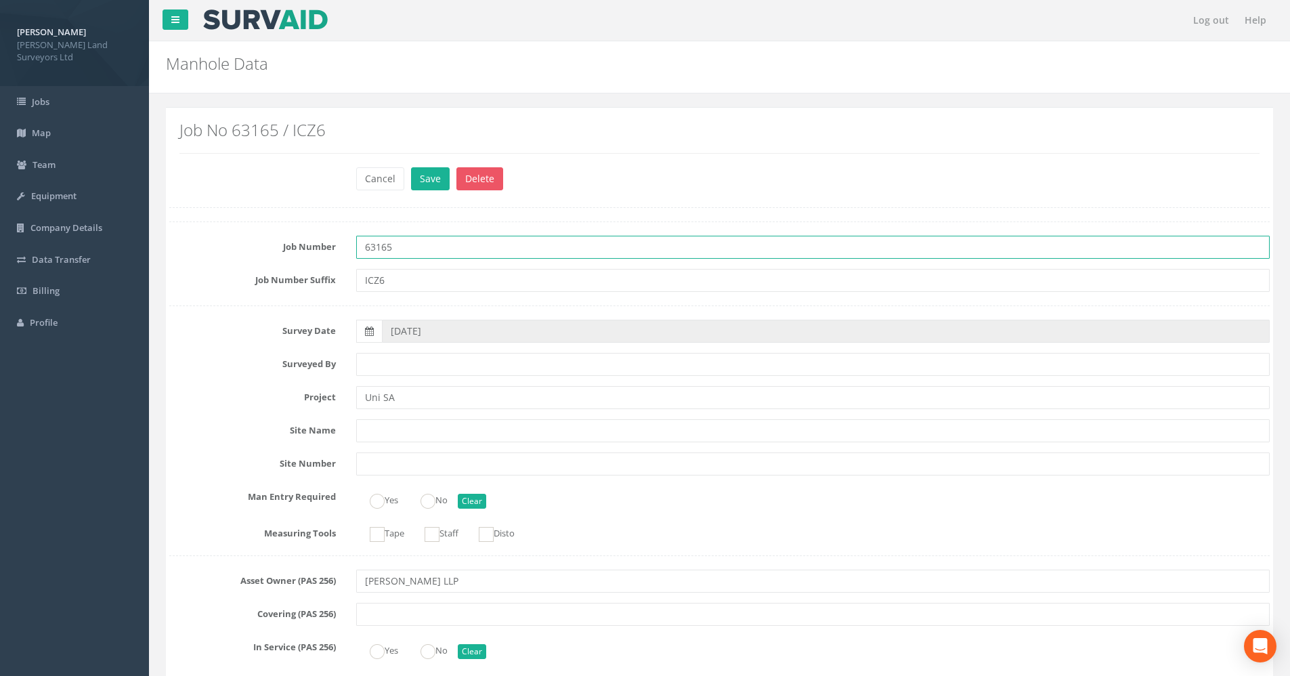
click at [423, 243] on input "63165" at bounding box center [813, 247] width 914 height 23
type input "63165-IC"
click at [419, 190] on div "Cancel Save Delete" at bounding box center [813, 180] width 934 height 26
drag, startPoint x: 419, startPoint y: 190, endPoint x: 427, endPoint y: 182, distance: 11.5
click at [427, 182] on div "Cancel Save Delete" at bounding box center [813, 180] width 934 height 26
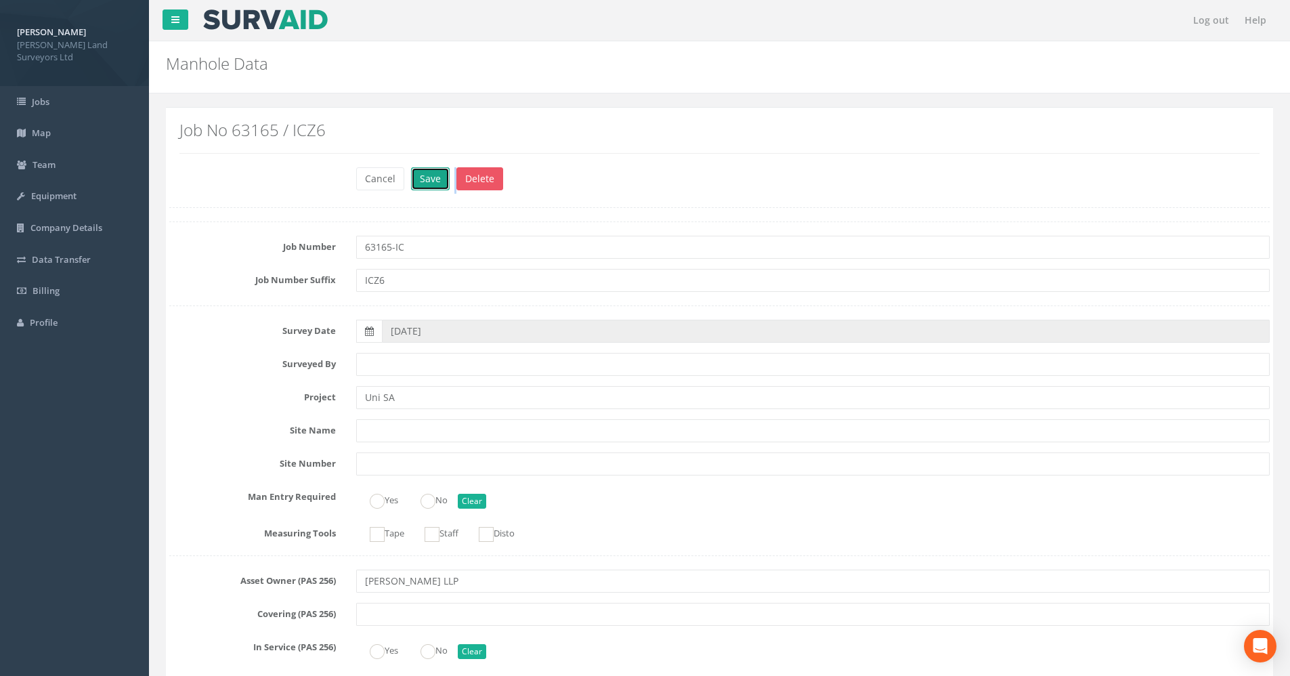
click at [427, 182] on button "Save" at bounding box center [430, 178] width 39 height 23
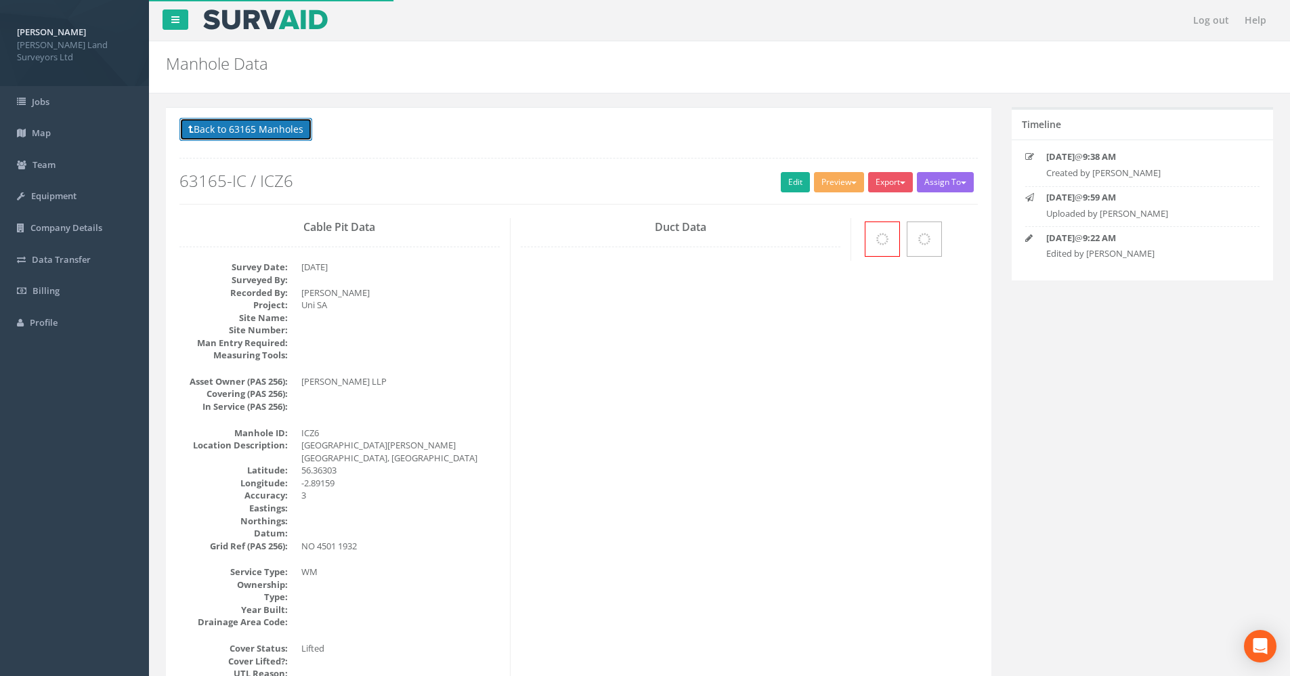
click at [226, 126] on button "Back to 63165 Manholes" at bounding box center [246, 129] width 133 height 23
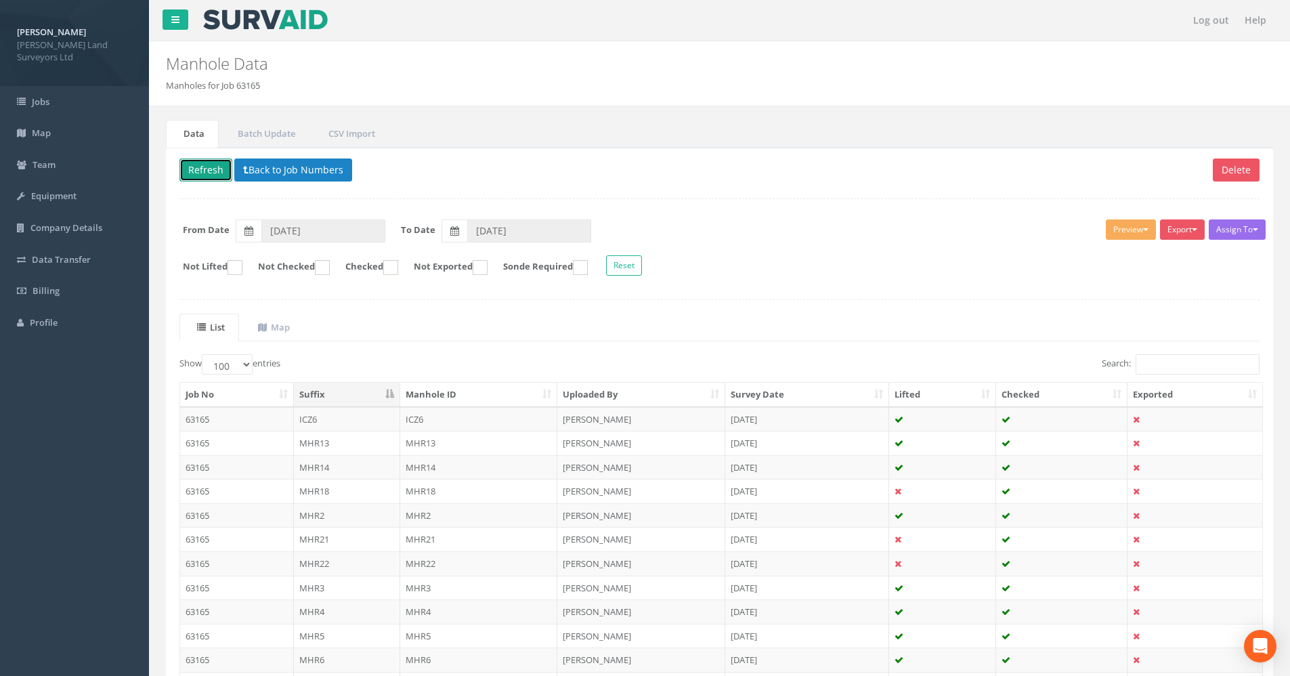
click at [214, 169] on button "Refresh" at bounding box center [206, 170] width 53 height 23
click at [326, 392] on th "Suffix" at bounding box center [347, 395] width 106 height 24
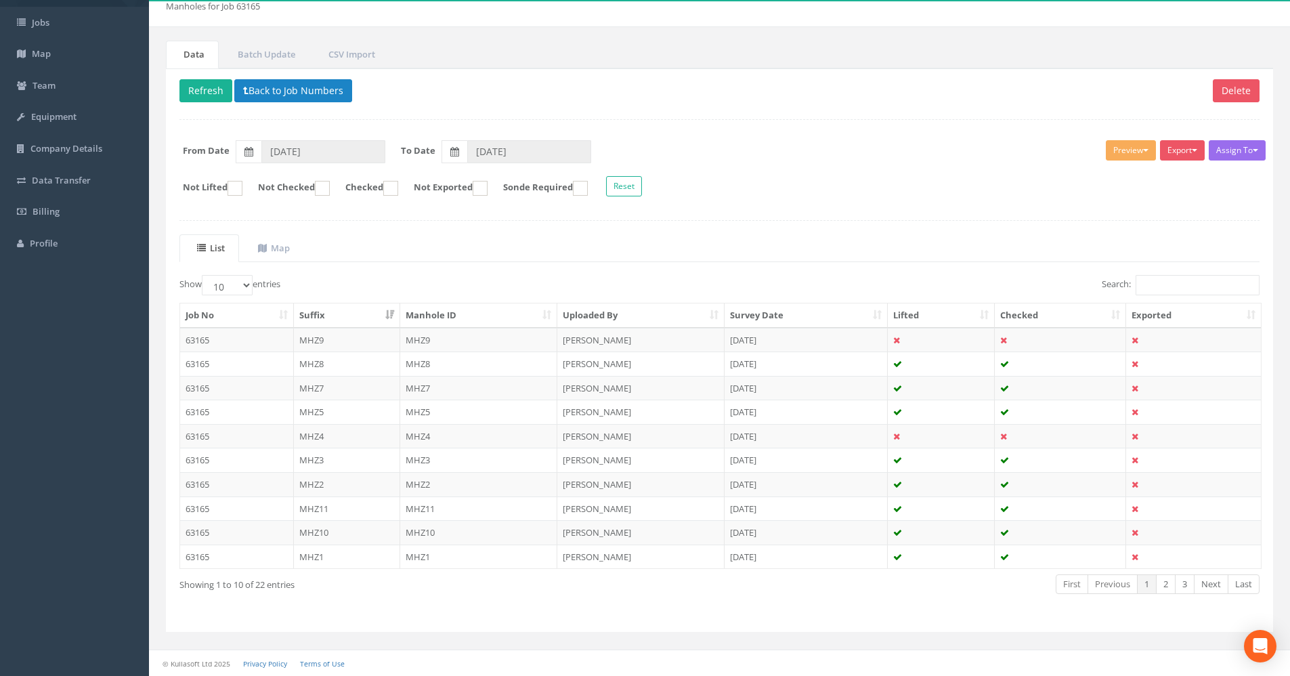
scroll to position [79, 0]
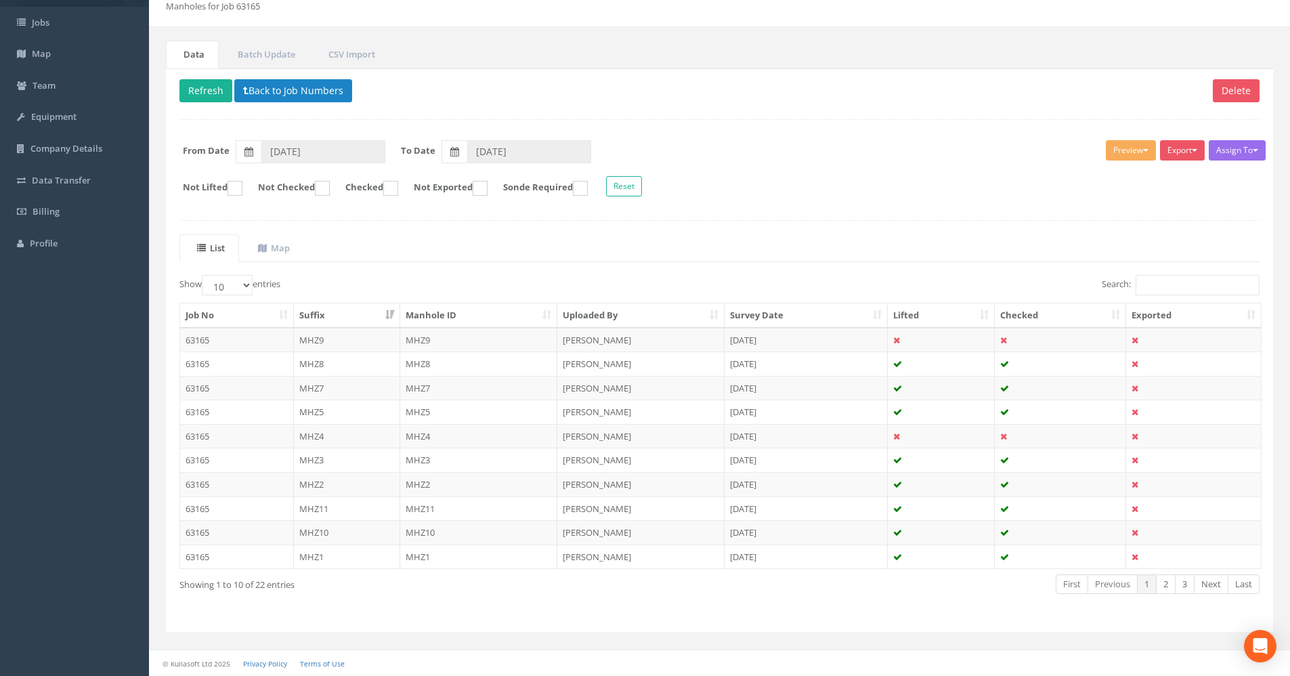
click at [354, 316] on th "Suffix" at bounding box center [347, 315] width 106 height 24
click at [442, 311] on th "Manhole ID" at bounding box center [479, 315] width 158 height 24
click at [250, 315] on th "Job No" at bounding box center [237, 315] width 114 height 24
click at [488, 318] on th "Manhole ID" at bounding box center [479, 315] width 158 height 24
click at [243, 287] on select "10 25 50 100" at bounding box center [227, 285] width 51 height 20
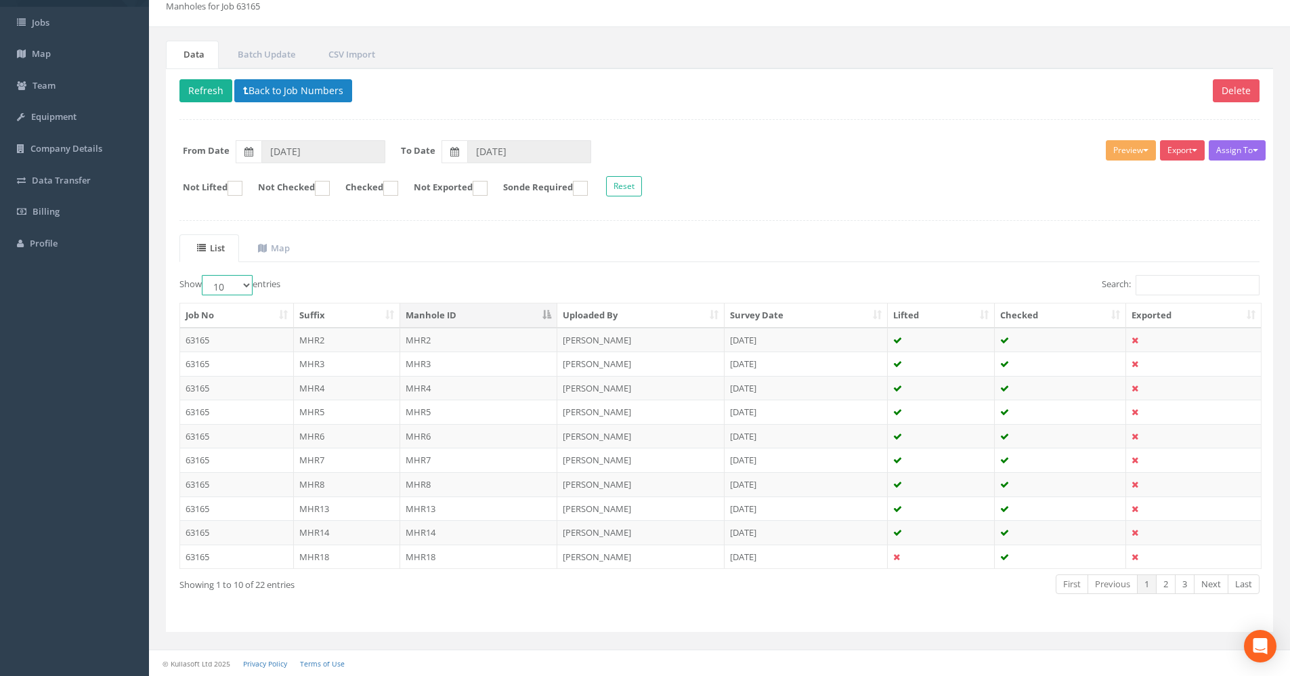
select select "50"
click at [204, 275] on select "10 25 50 100" at bounding box center [227, 285] width 51 height 20
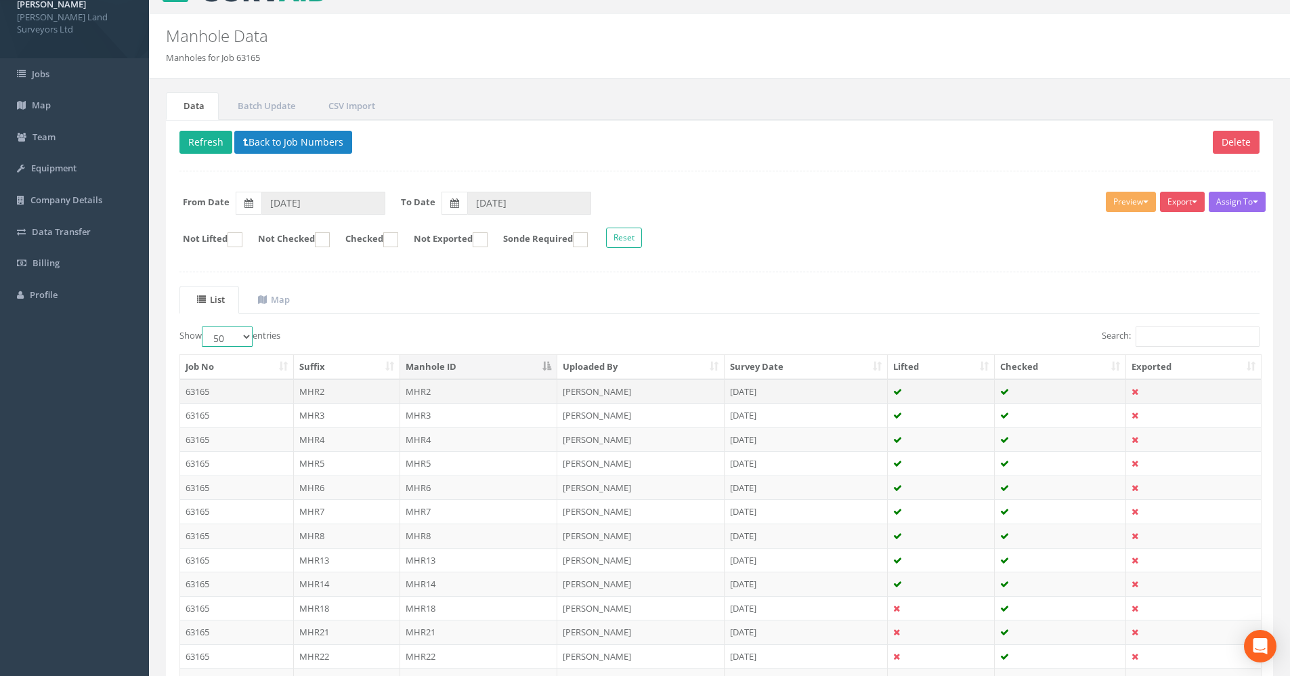
scroll to position [0, 0]
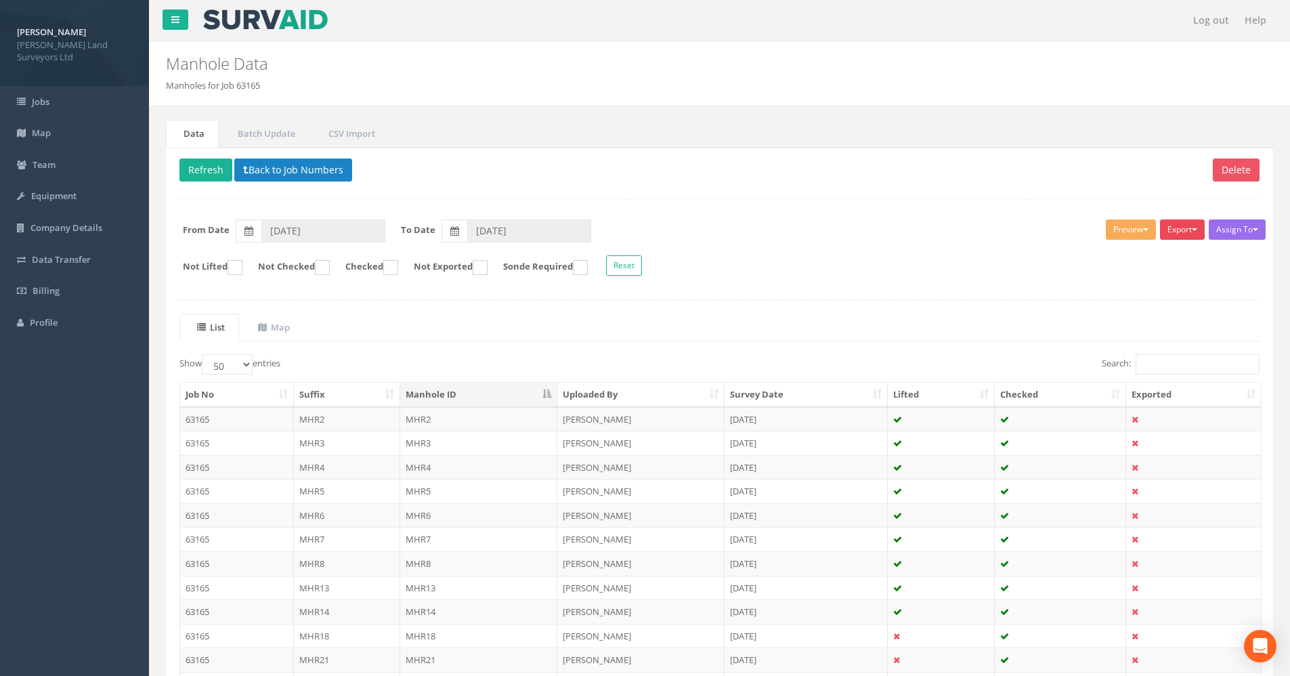
click at [1186, 234] on button "Export" at bounding box center [1182, 229] width 45 height 20
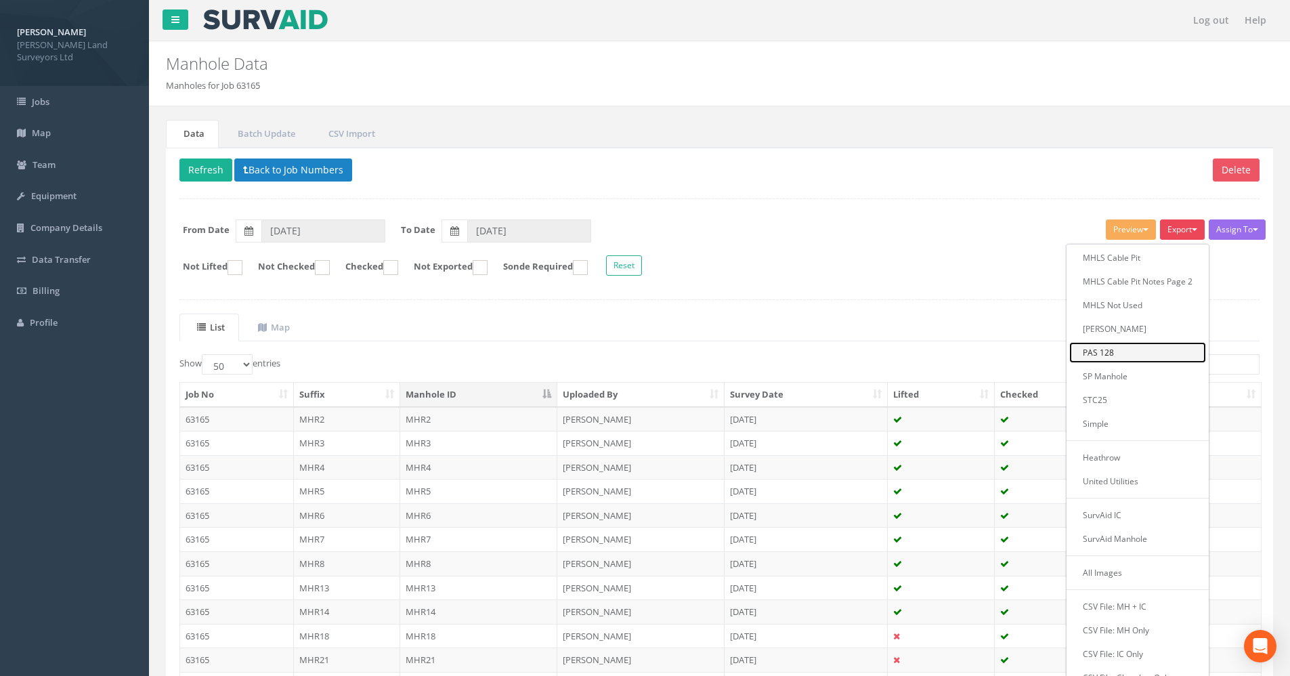
click at [1112, 354] on link "PAS 128" at bounding box center [1138, 352] width 137 height 21
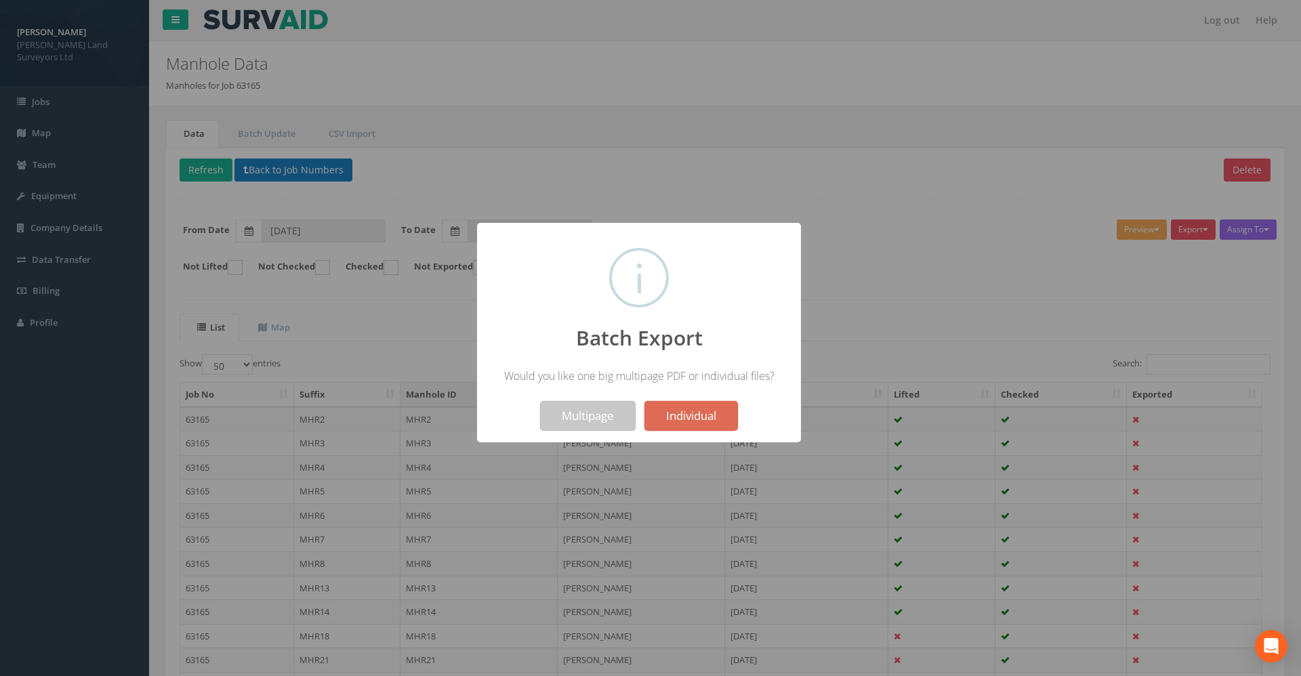
click at [570, 406] on button "Multipage" at bounding box center [588, 416] width 96 height 30
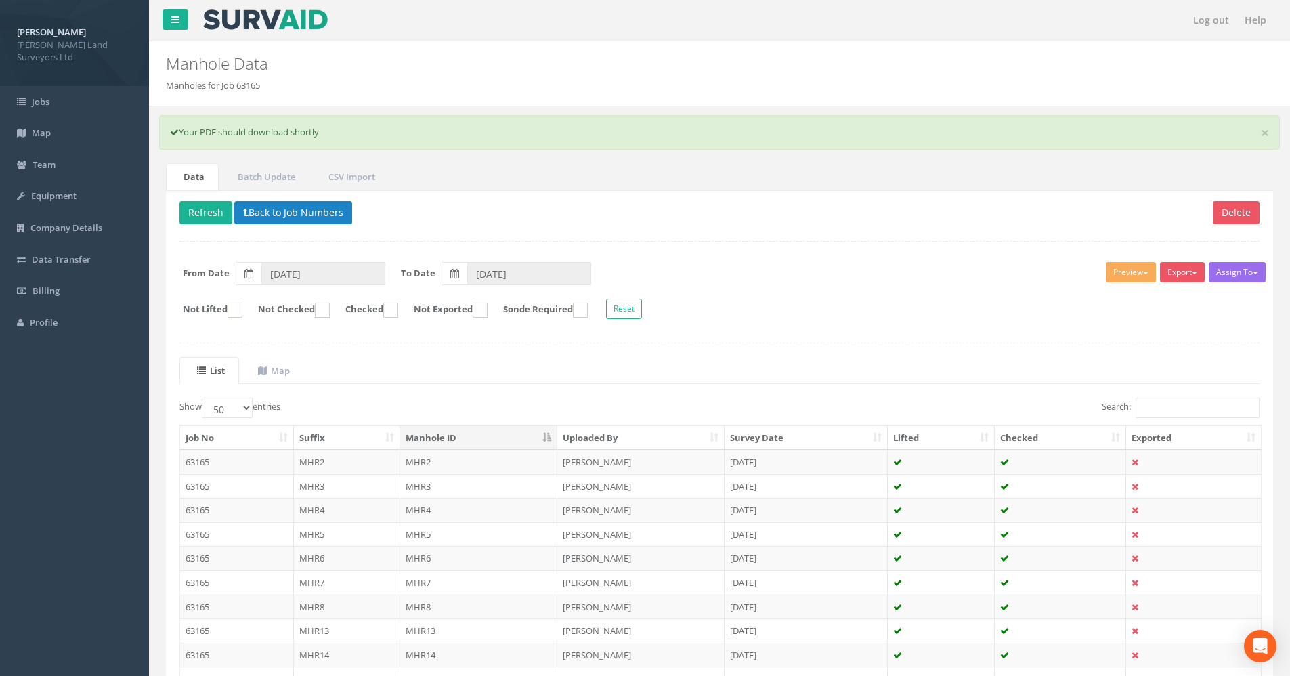
click at [862, 140] on div "× Your PDF should download shortly" at bounding box center [719, 132] width 1121 height 35
click at [1266, 134] on link "×" at bounding box center [1265, 133] width 8 height 14
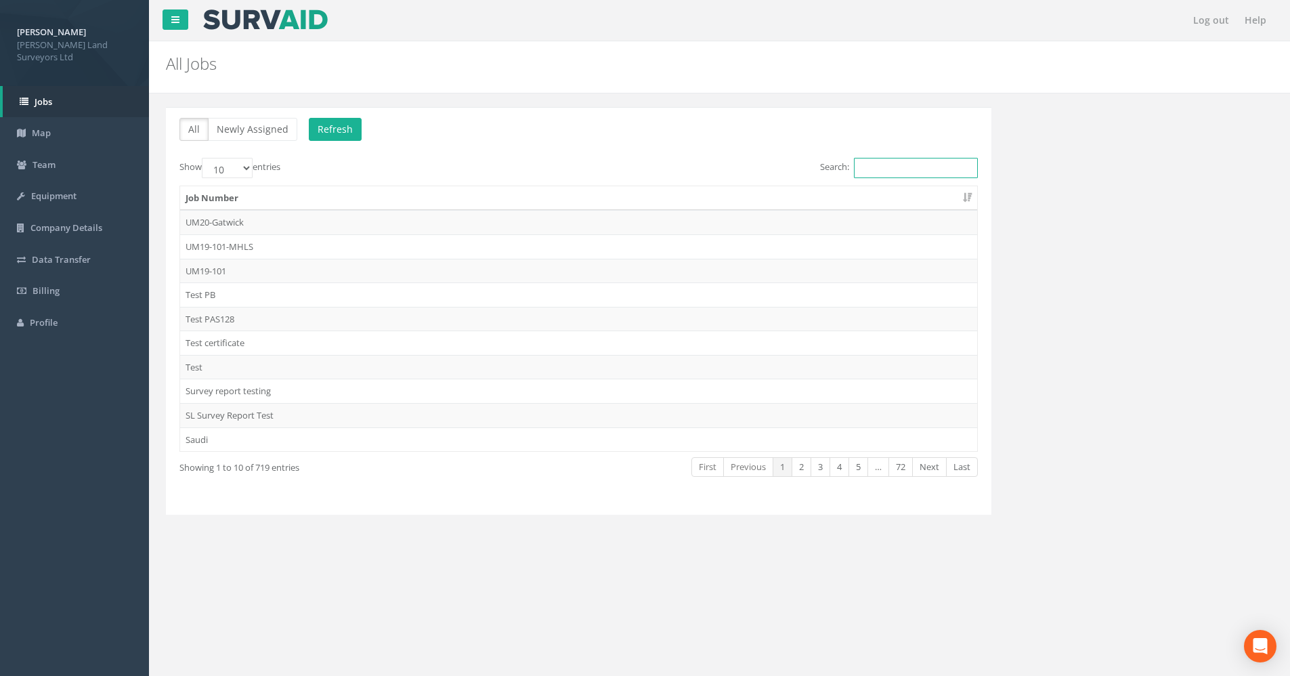
click at [900, 168] on input "Search:" at bounding box center [916, 168] width 124 height 20
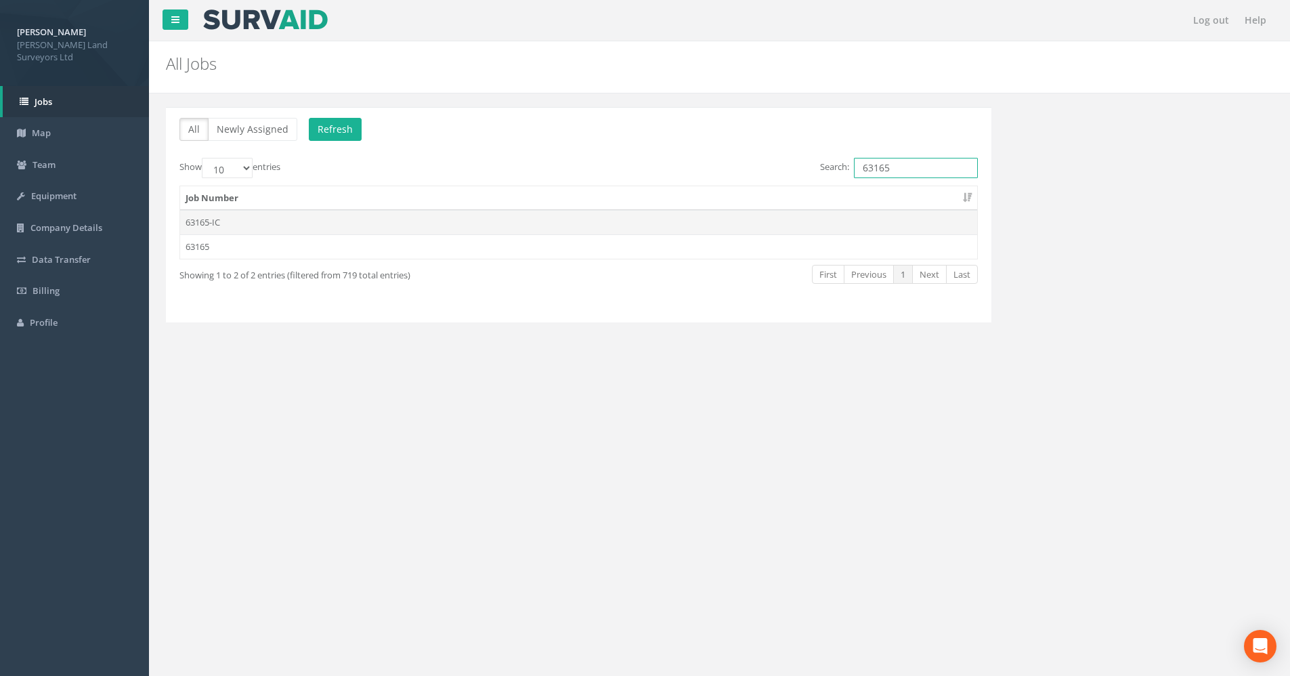
type input "63165"
click at [243, 224] on td "63165-IC" at bounding box center [578, 222] width 797 height 24
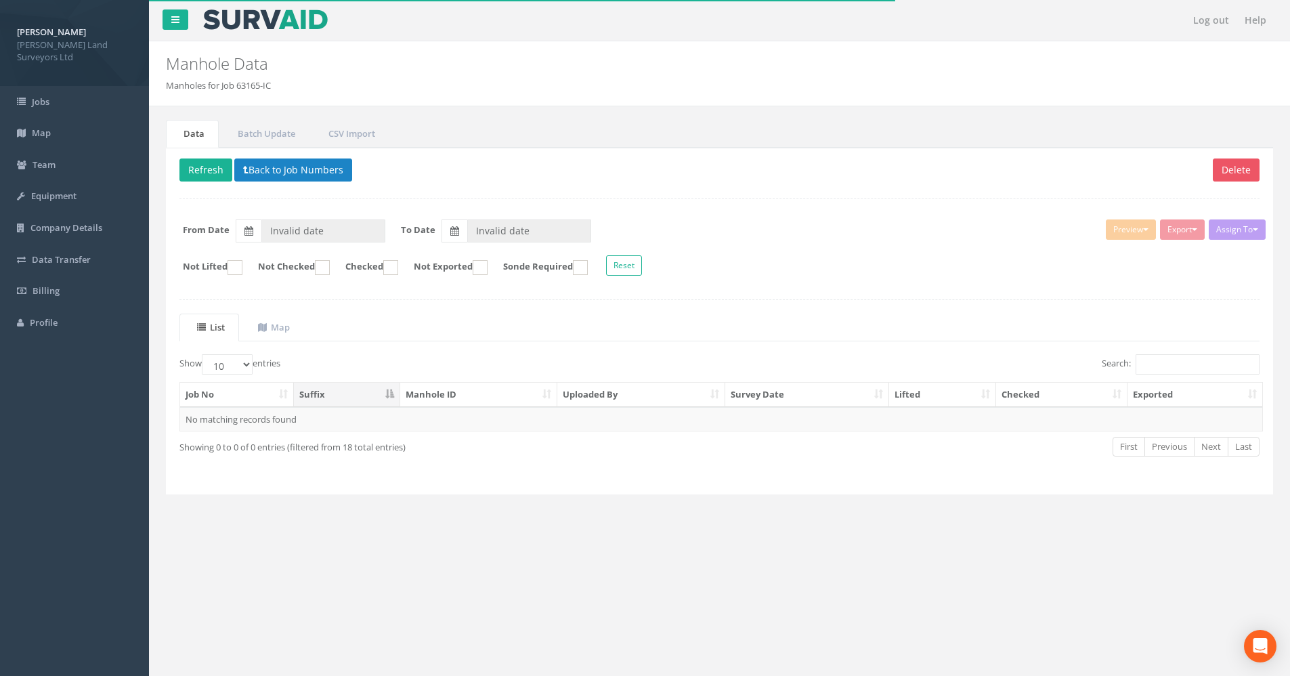
type input "[DATE]"
type input "09/07/2025"
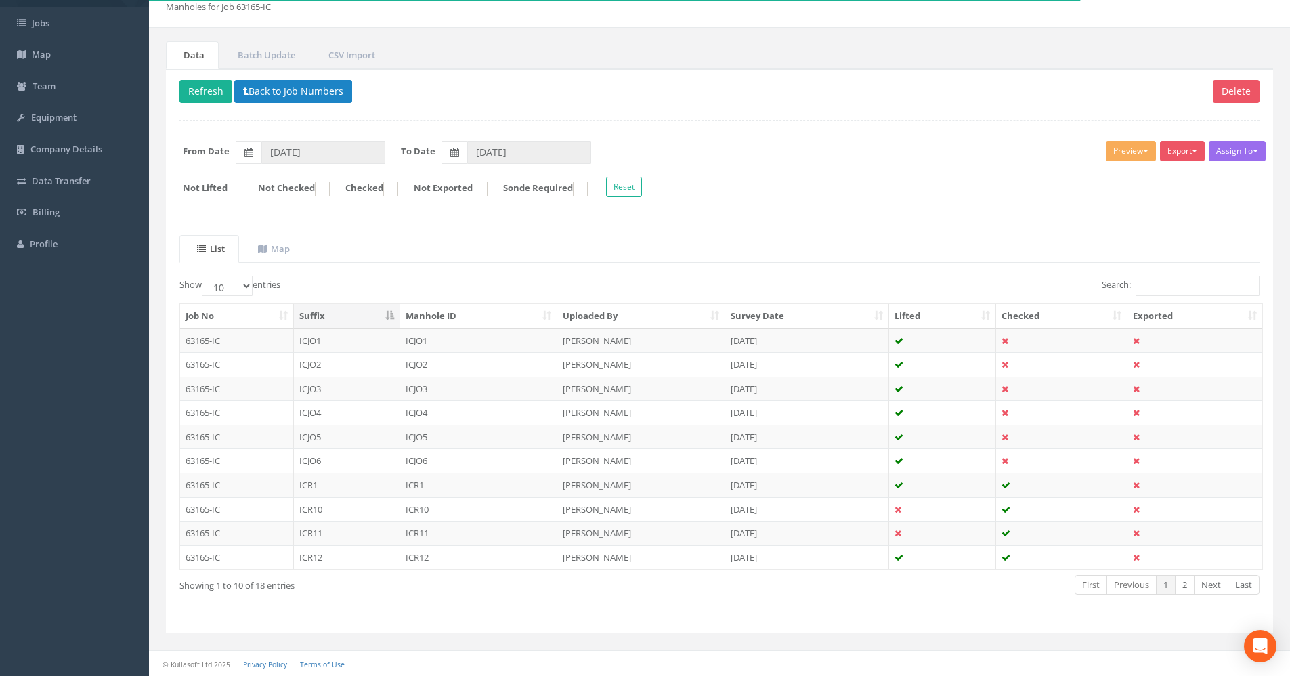
scroll to position [79, 0]
click at [224, 291] on select "10 25 50 100" at bounding box center [227, 285] width 51 height 20
select select "50"
click at [204, 275] on select "10 25 50 100" at bounding box center [227, 285] width 51 height 20
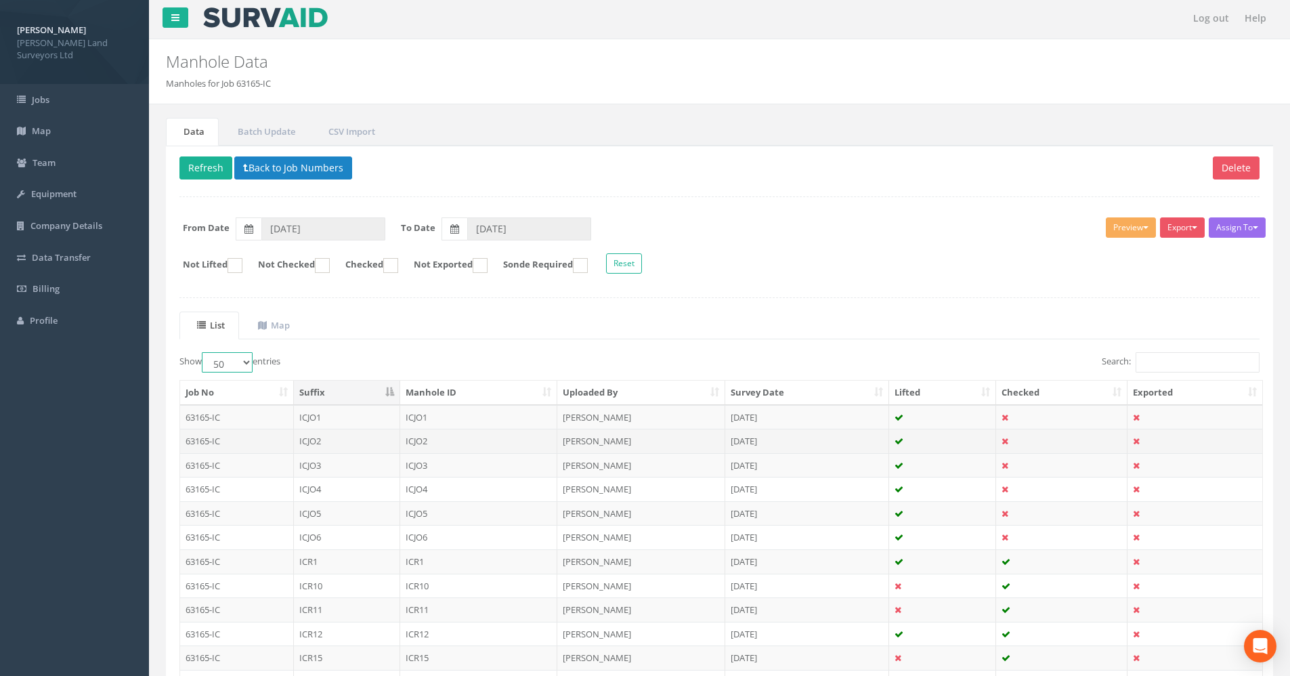
scroll to position [1, 0]
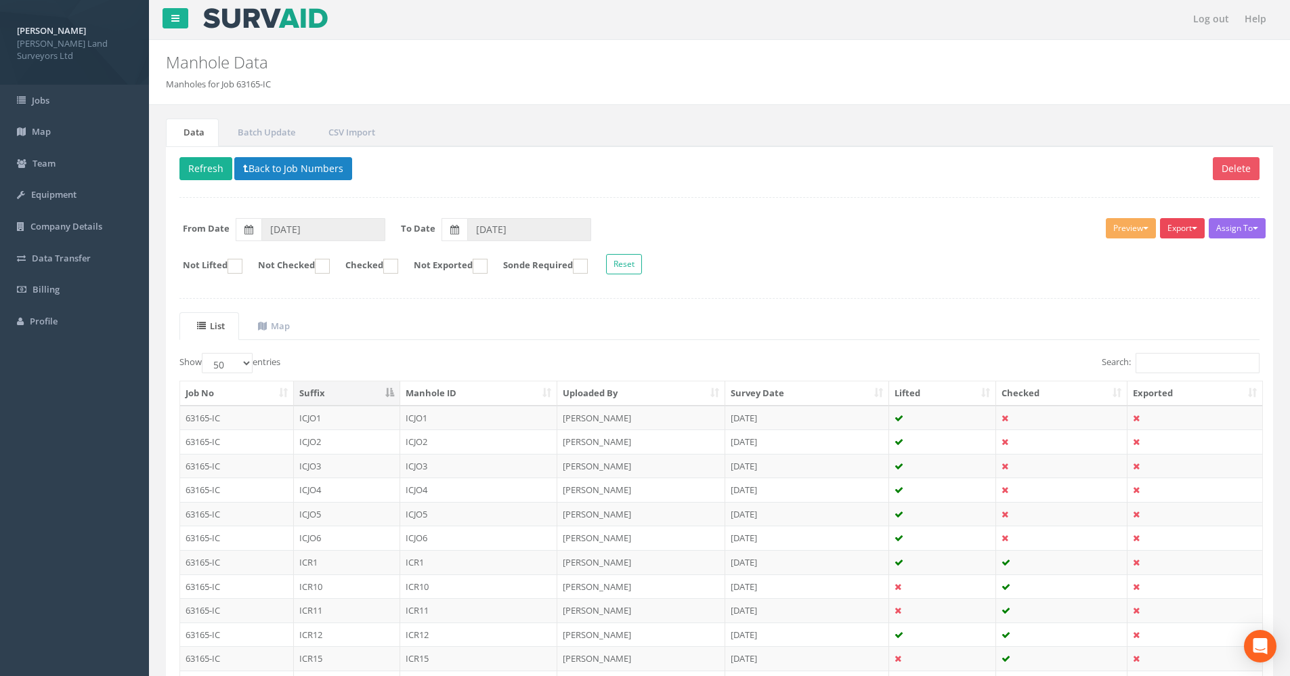
click at [1182, 230] on button "Export" at bounding box center [1182, 228] width 45 height 20
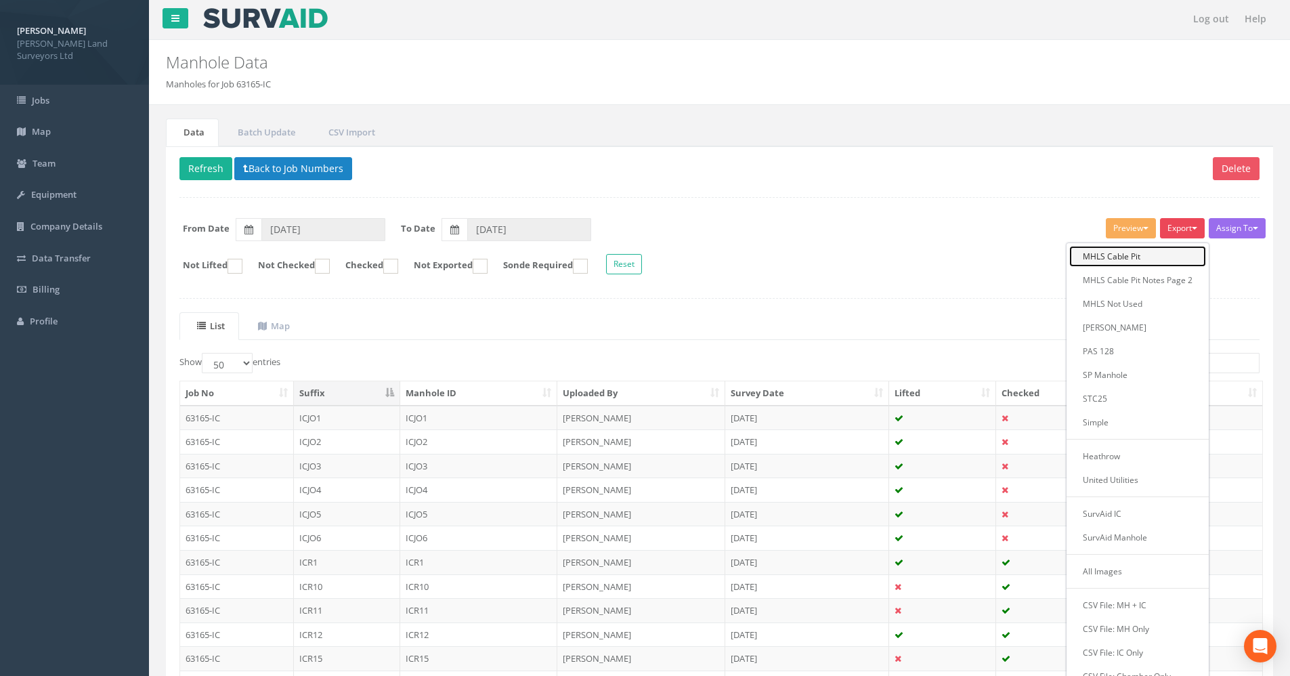
click at [1120, 258] on link "MHLS Cable Pit" at bounding box center [1138, 256] width 137 height 21
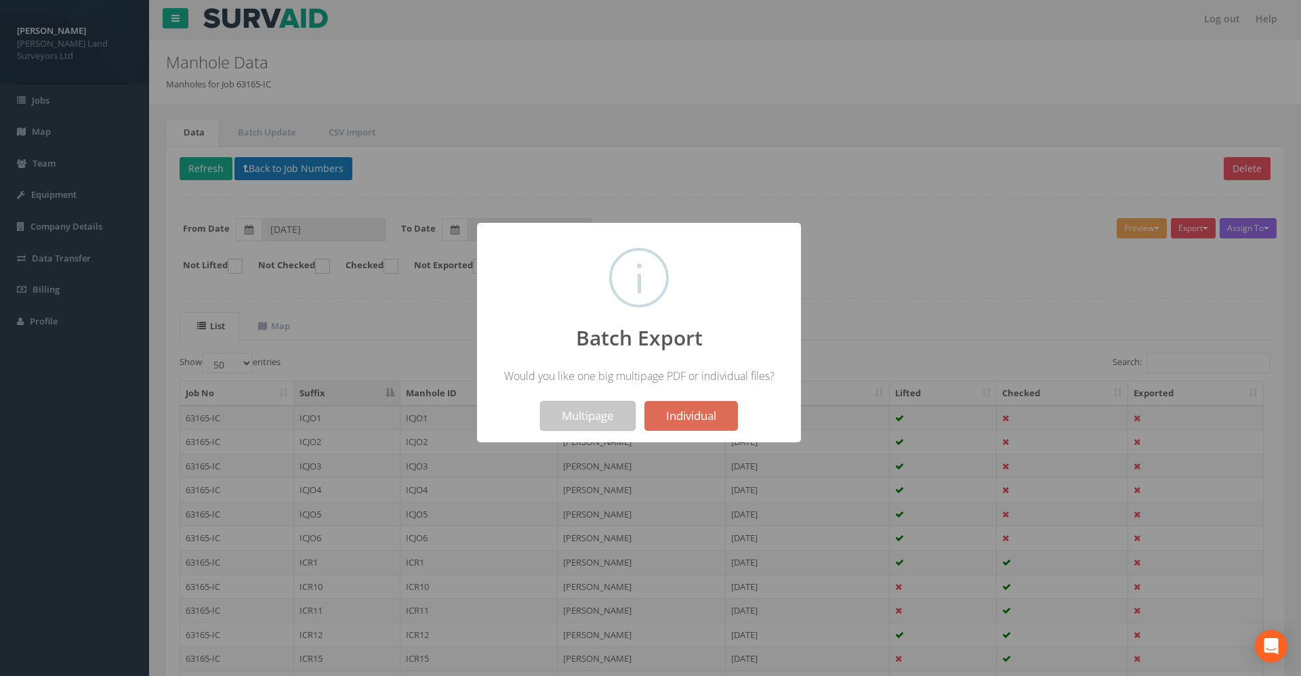
click at [582, 417] on button "Multipage" at bounding box center [588, 416] width 96 height 30
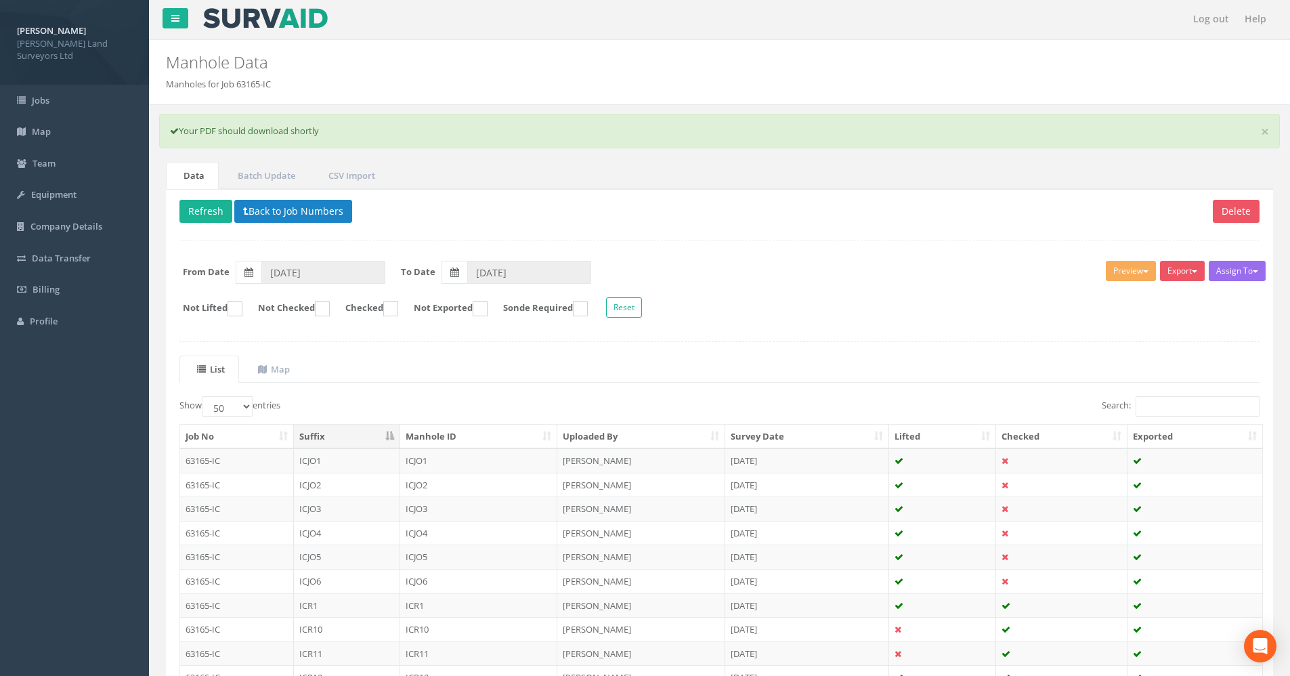
click at [1241, 70] on div "Manhole Data Manholes for Job 63165-IC" at bounding box center [719, 72] width 1141 height 65
click at [282, 206] on button "Back to Job Numbers" at bounding box center [293, 211] width 118 height 23
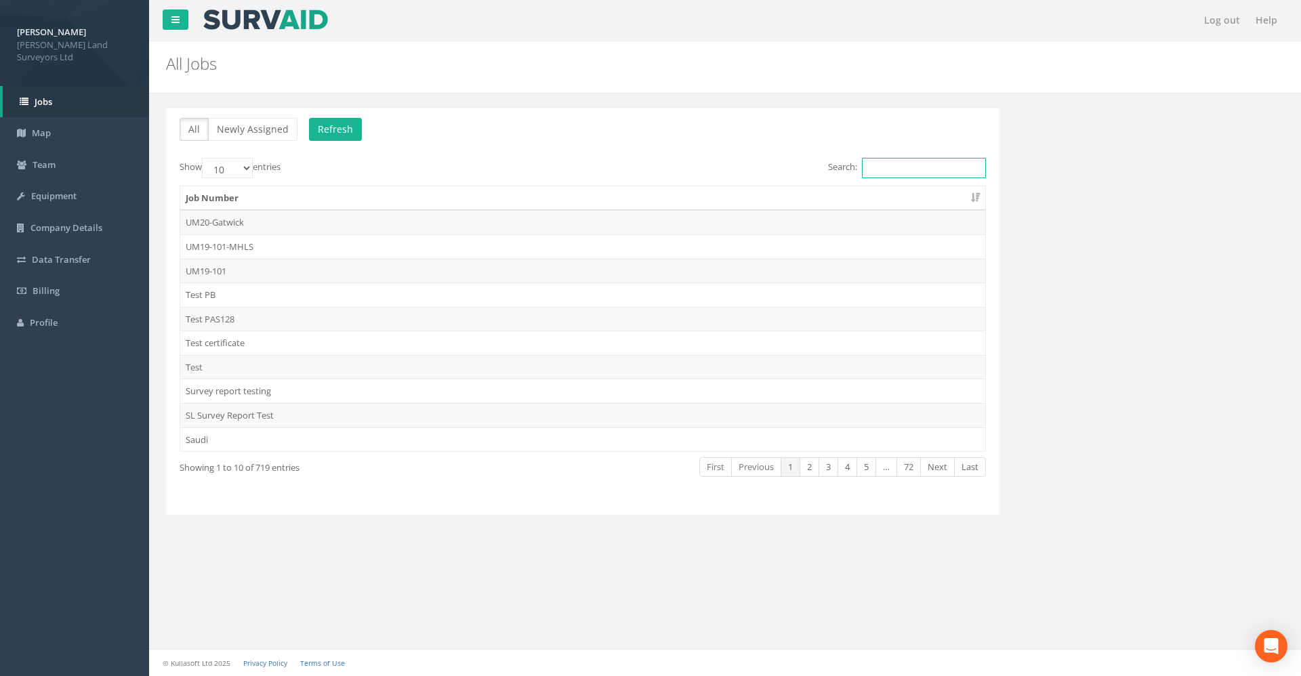
click at [916, 175] on input "Search:" at bounding box center [924, 168] width 124 height 20
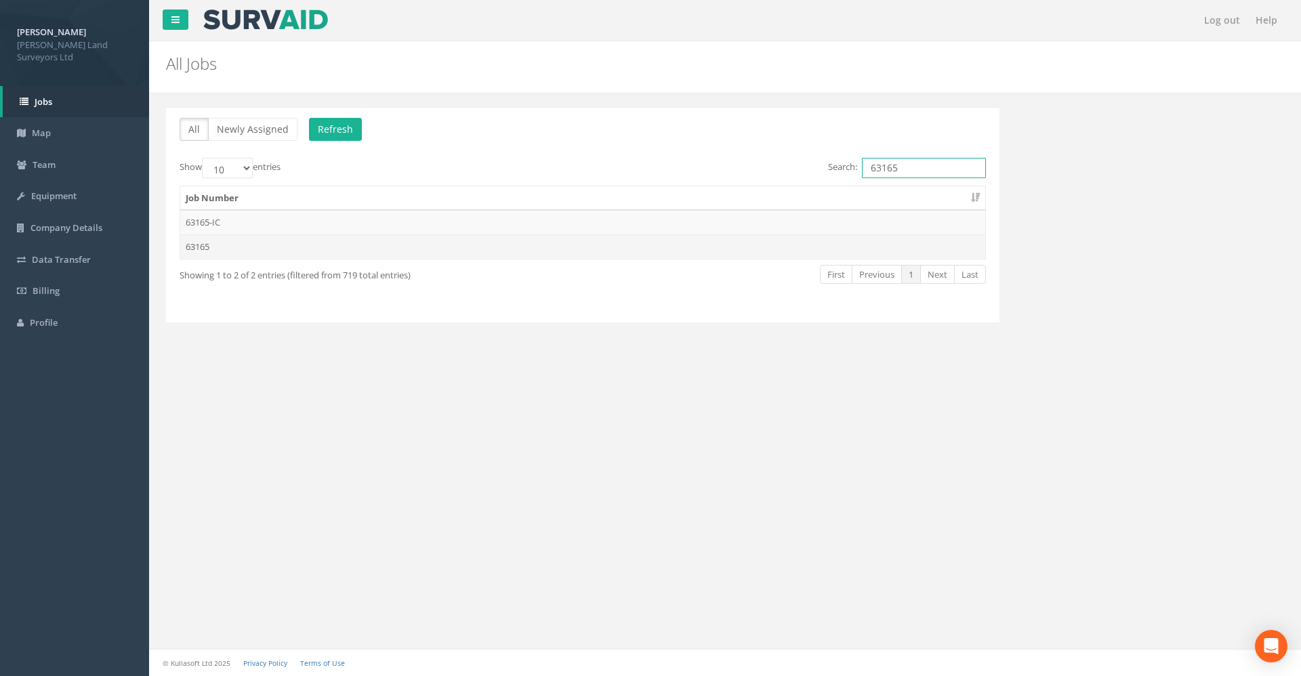
type input "63165"
click at [424, 250] on td "63165" at bounding box center [582, 246] width 805 height 24
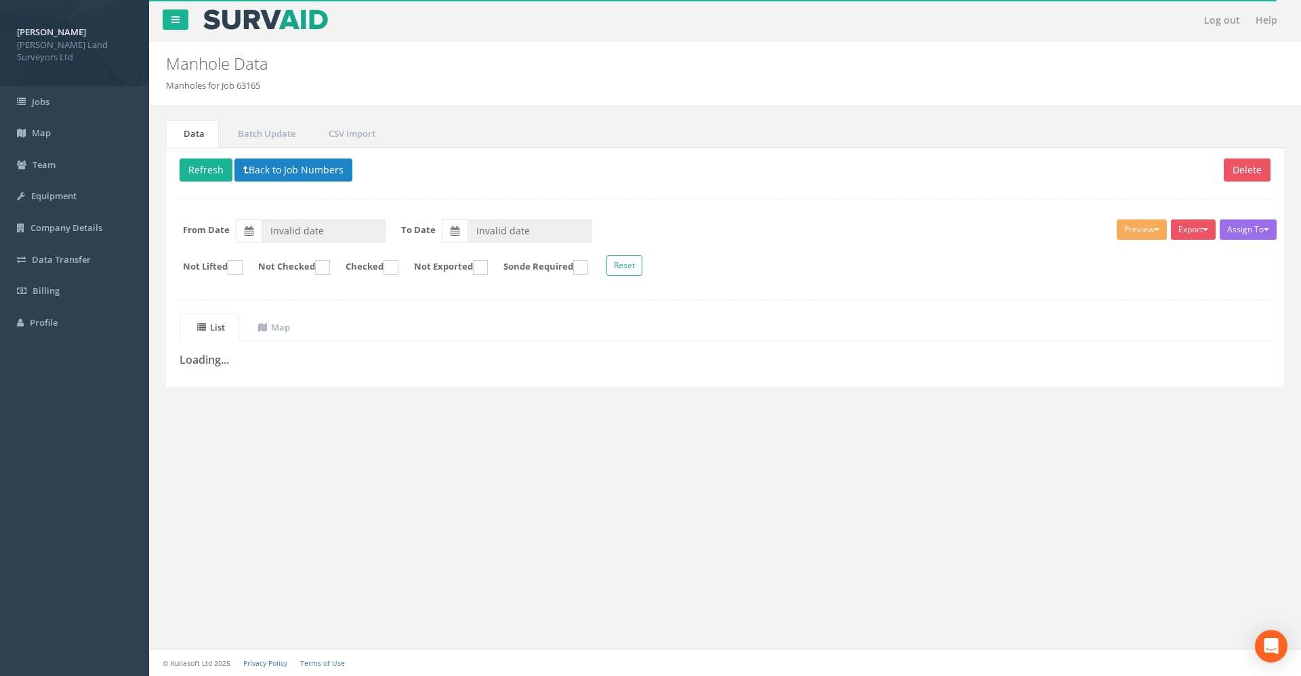
type input "04/07/2025"
type input "[DATE]"
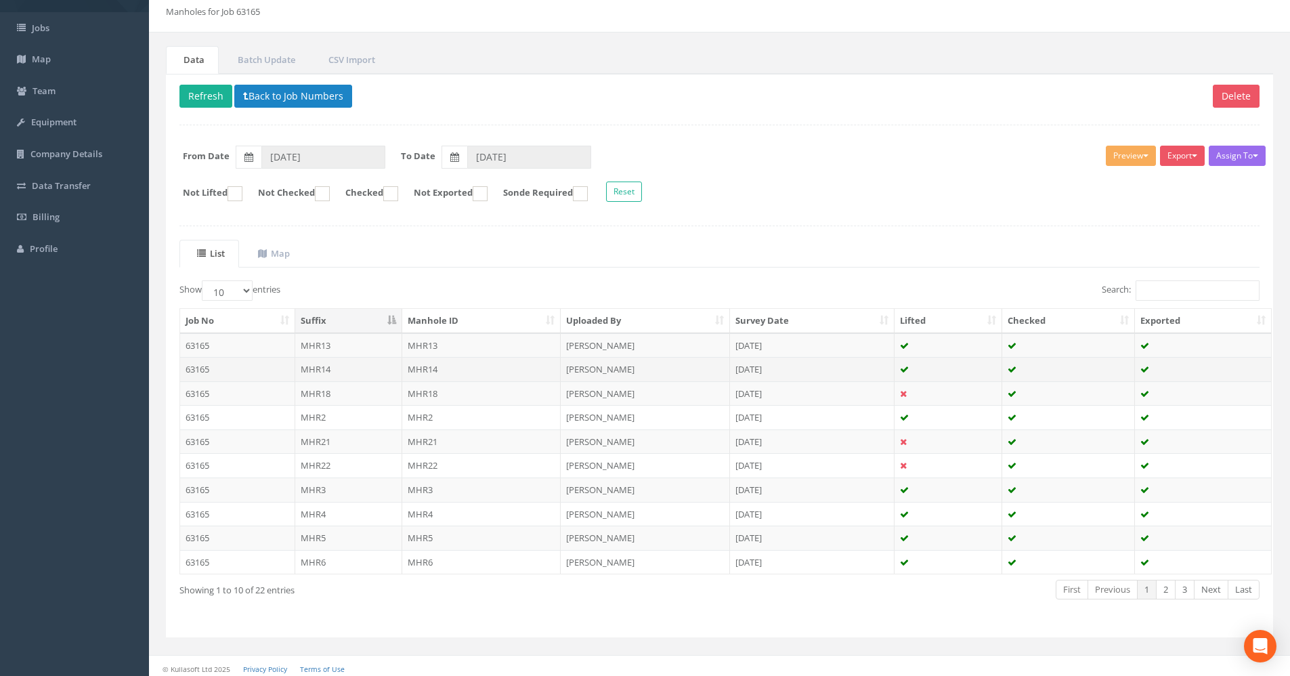
scroll to position [79, 0]
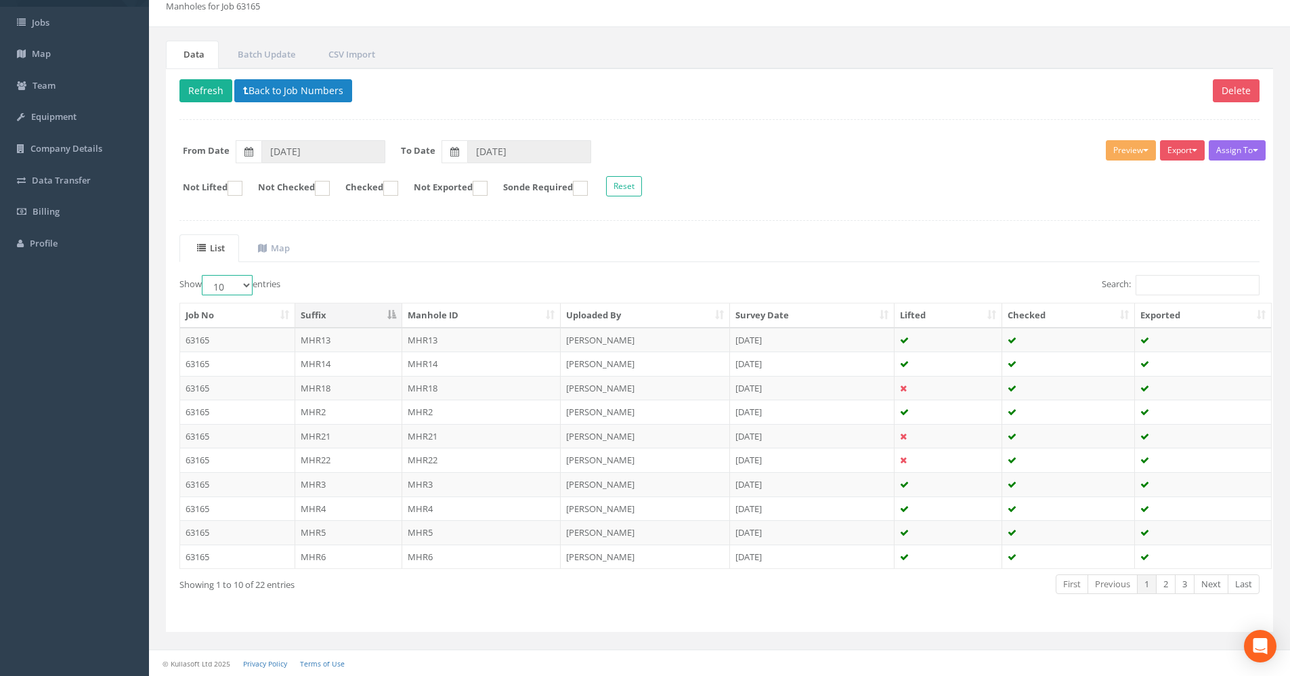
click at [234, 285] on select "10 25 50 100" at bounding box center [227, 285] width 51 height 20
select select "50"
click at [204, 275] on select "10 25 50 100" at bounding box center [227, 285] width 51 height 20
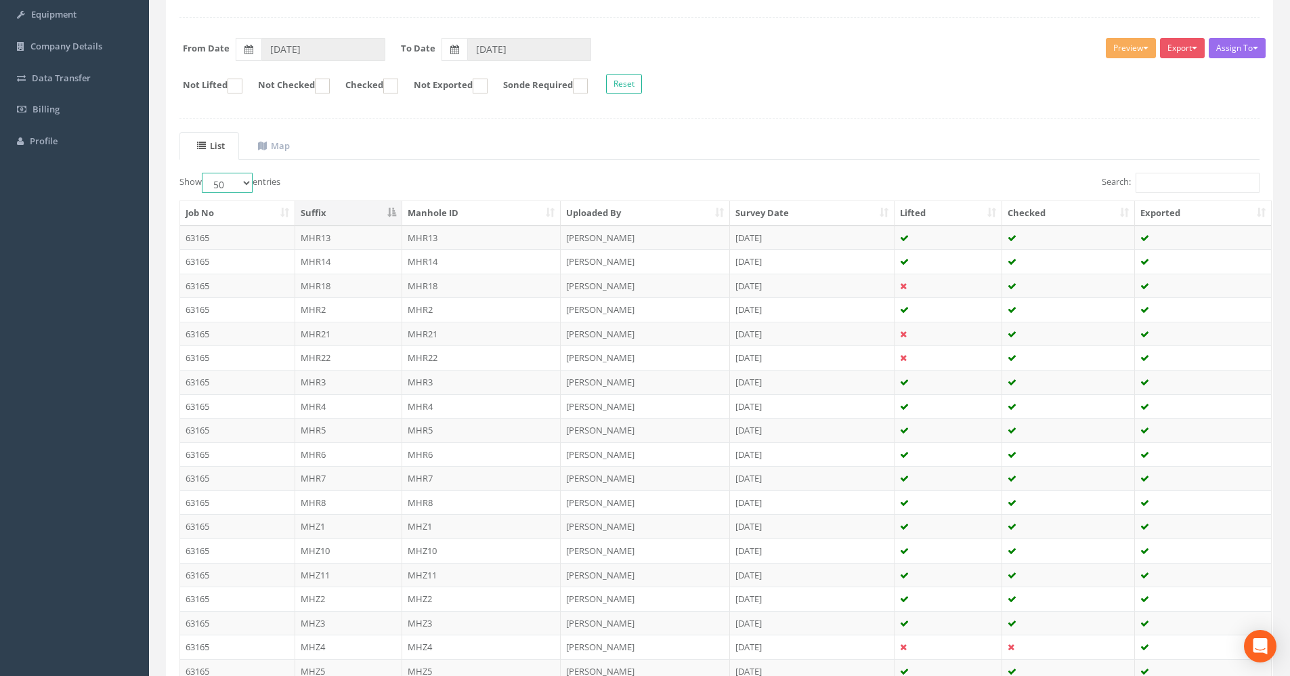
scroll to position [0, 0]
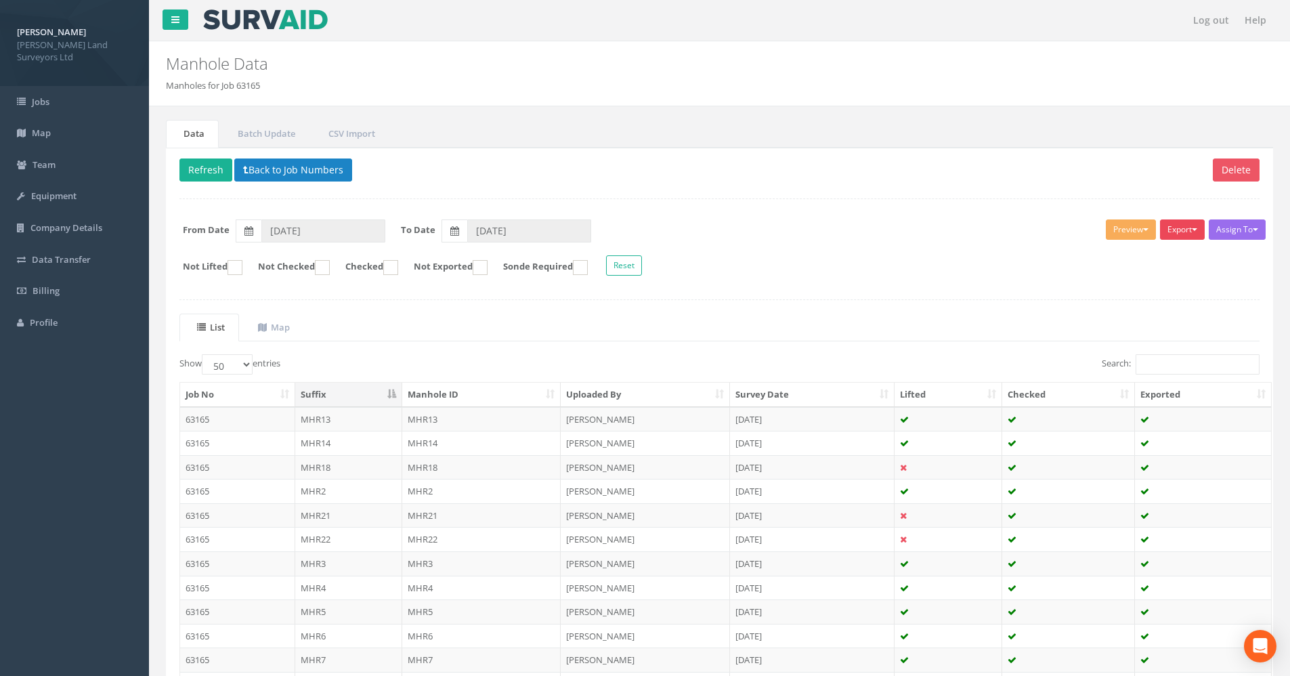
click at [1181, 222] on button "Export" at bounding box center [1182, 229] width 45 height 20
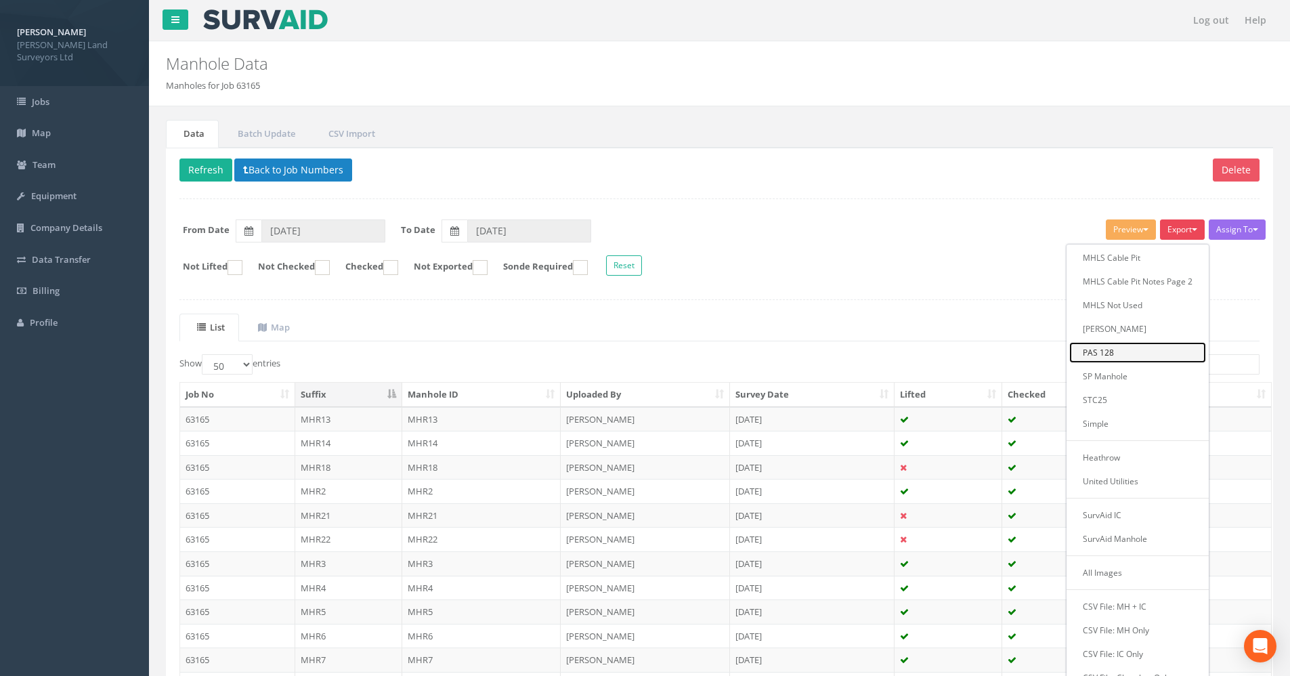
click at [1108, 356] on link "PAS 128" at bounding box center [1138, 352] width 137 height 21
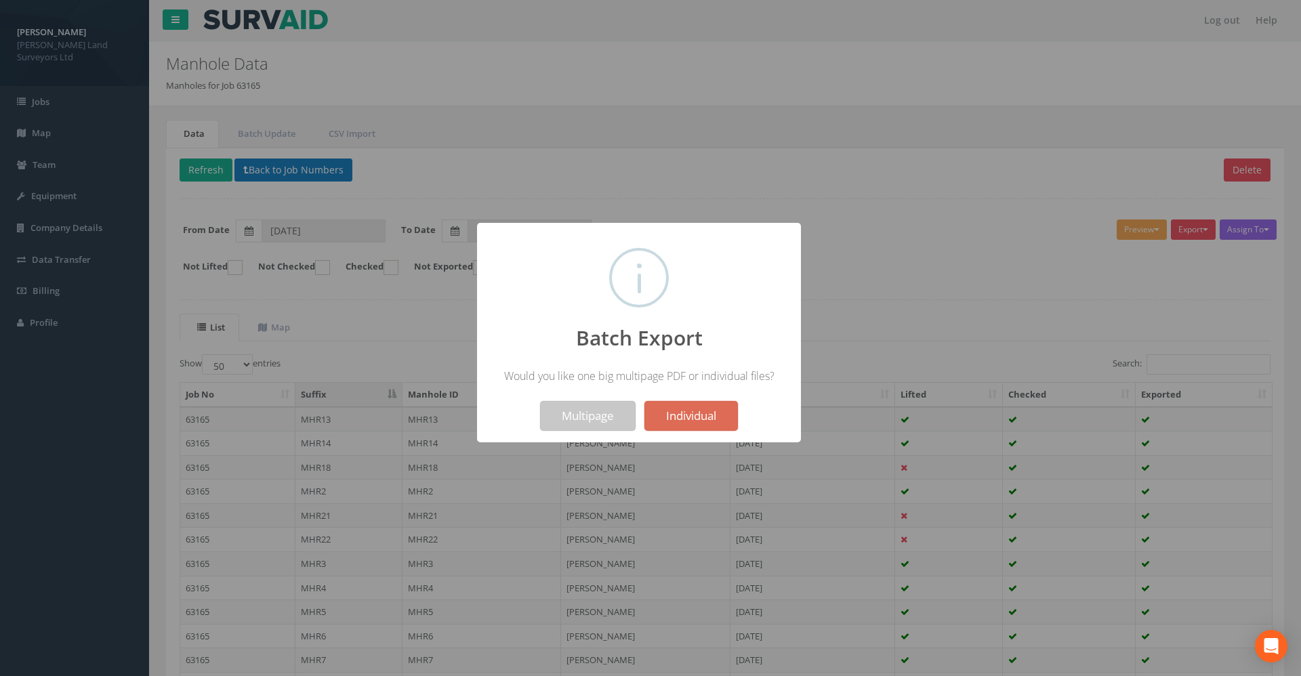
click at [569, 418] on button "Multipage" at bounding box center [588, 416] width 96 height 30
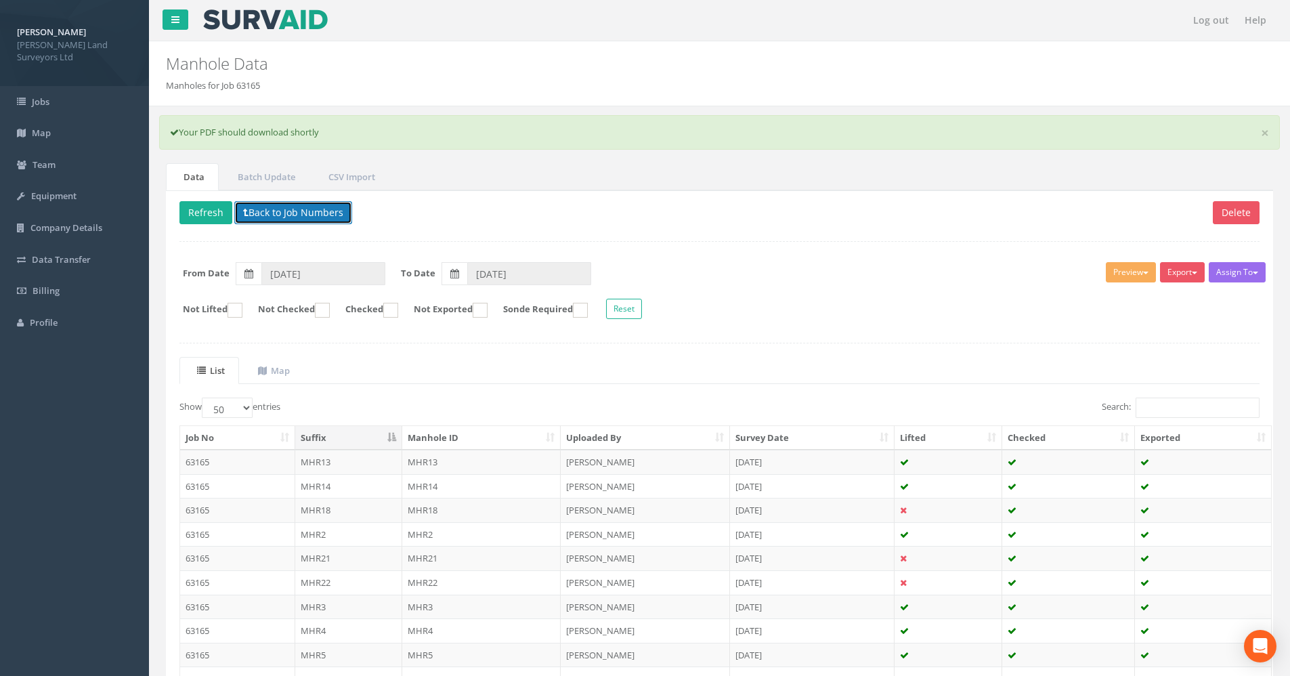
click at [235, 211] on button "Back to Job Numbers" at bounding box center [293, 212] width 118 height 23
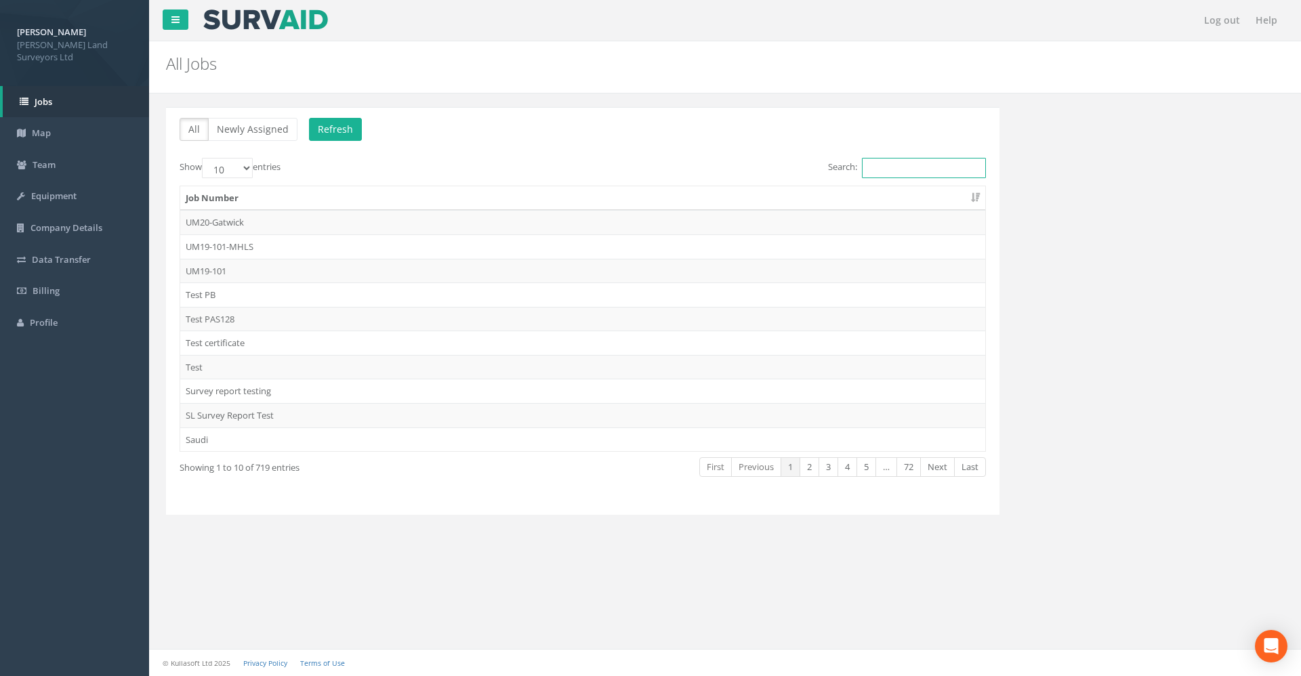
click at [917, 166] on input "Search:" at bounding box center [924, 168] width 124 height 20
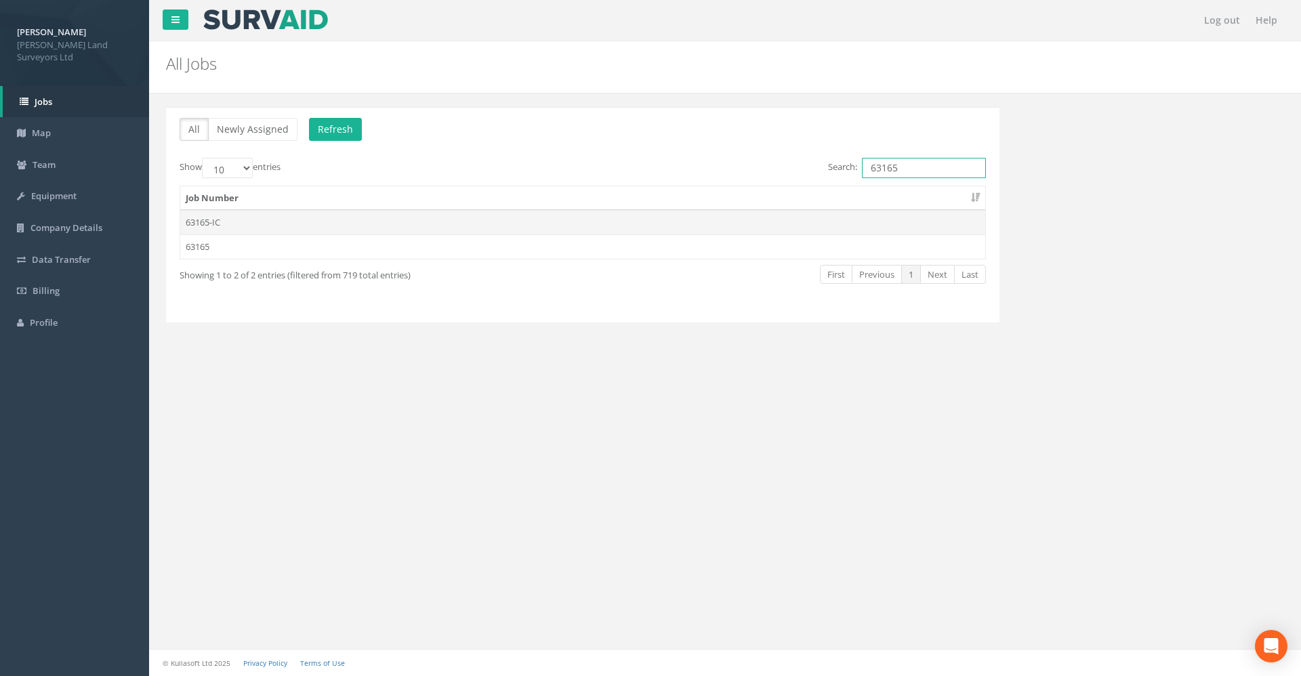
type input "63165"
click at [284, 223] on td "63165-IC" at bounding box center [582, 222] width 805 height 24
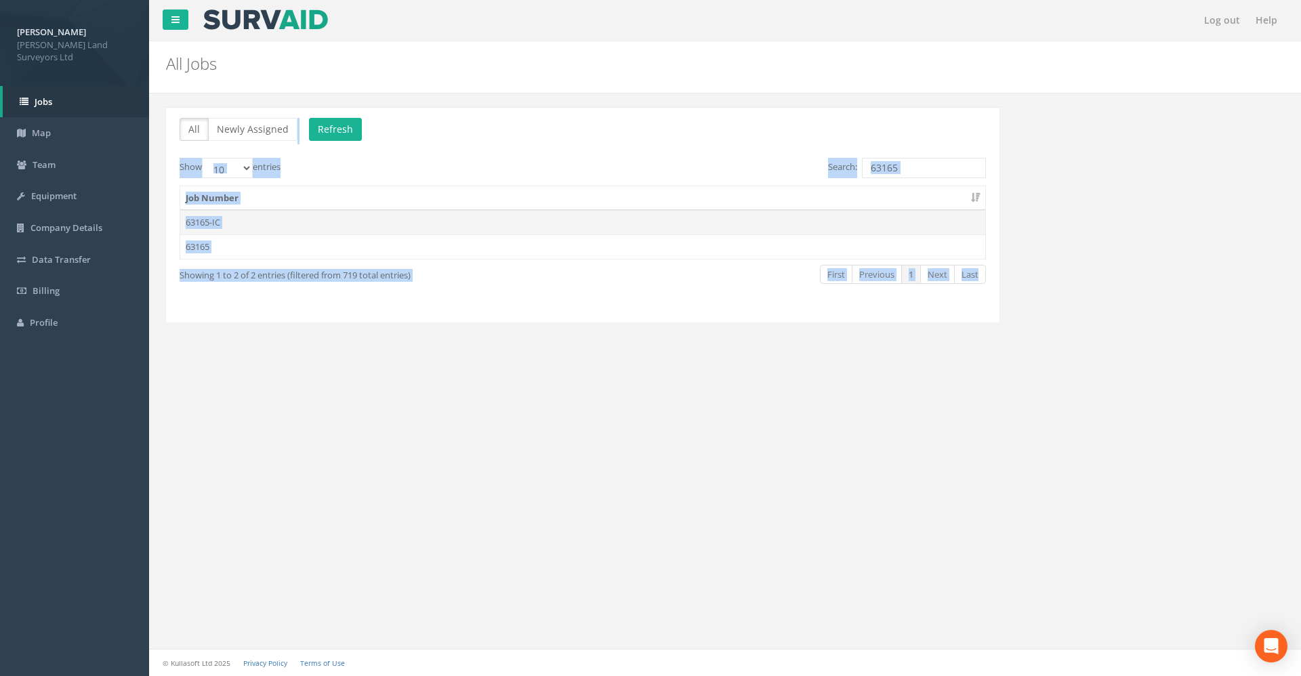
click at [284, 223] on div "Log out Help All Jobs PGMs for Job × There was an error fetching the Manhole da…" at bounding box center [725, 338] width 1152 height 676
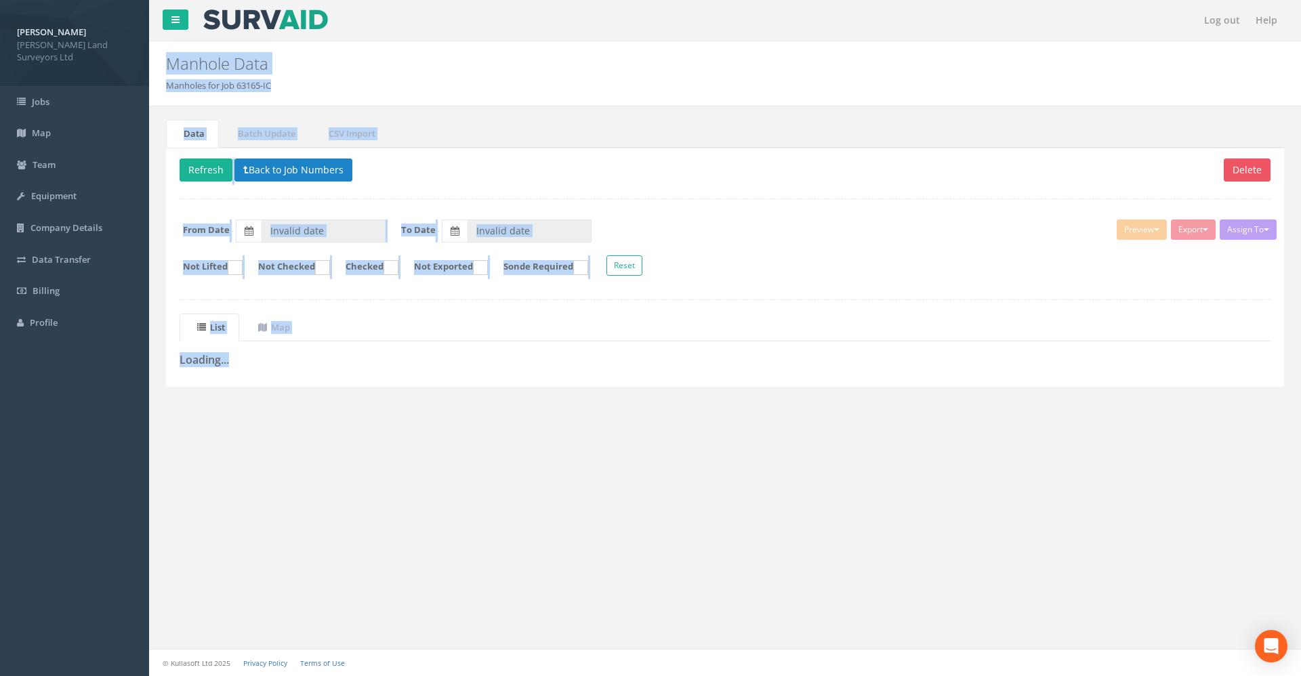
type input "[DATE]"
type input "09/07/2025"
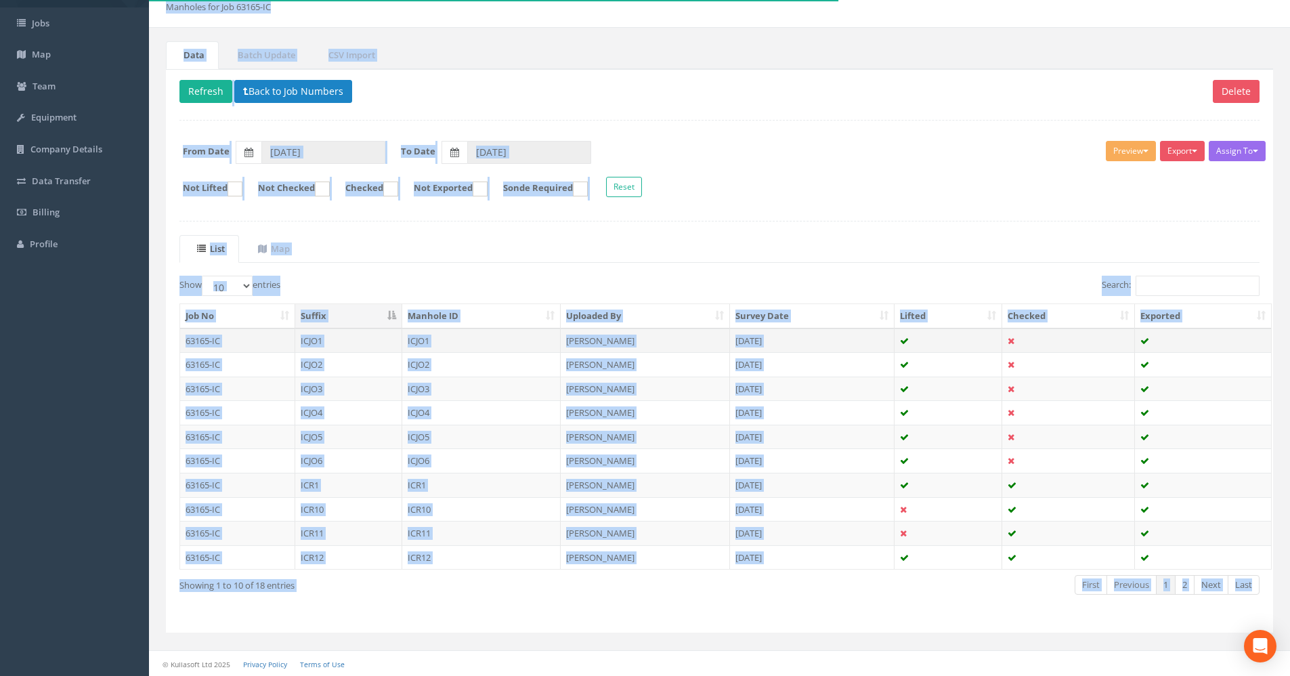
scroll to position [79, 0]
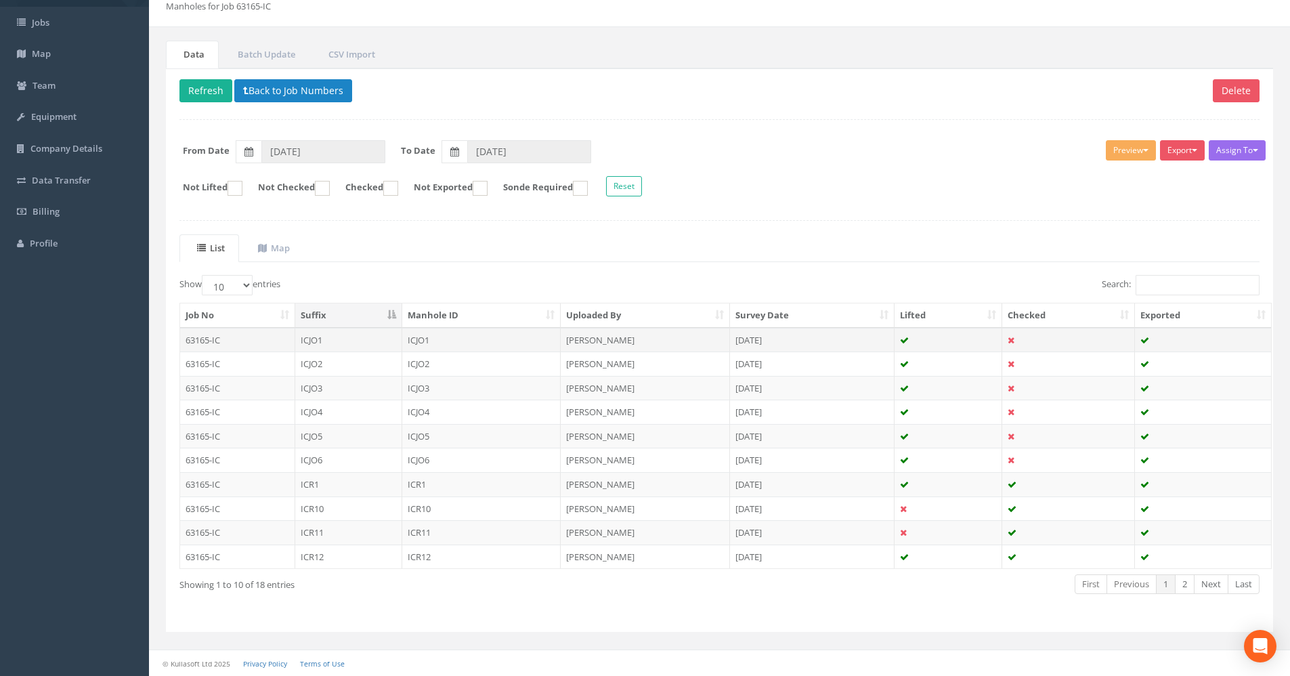
click at [249, 341] on td "63165-IC" at bounding box center [237, 340] width 115 height 24
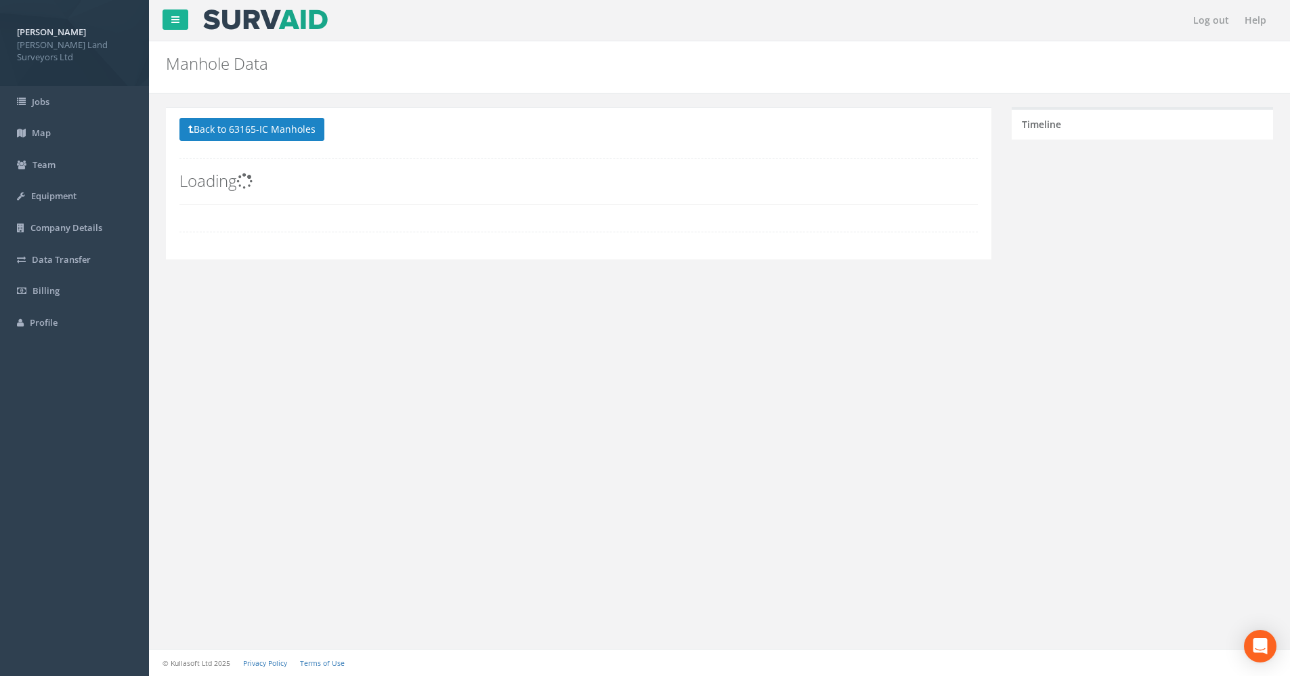
scroll to position [0, 0]
click at [249, 341] on div "Log out Help Manhole Data Manholes for Job 63165-IC × There was an error fetchi…" at bounding box center [725, 338] width 1152 height 676
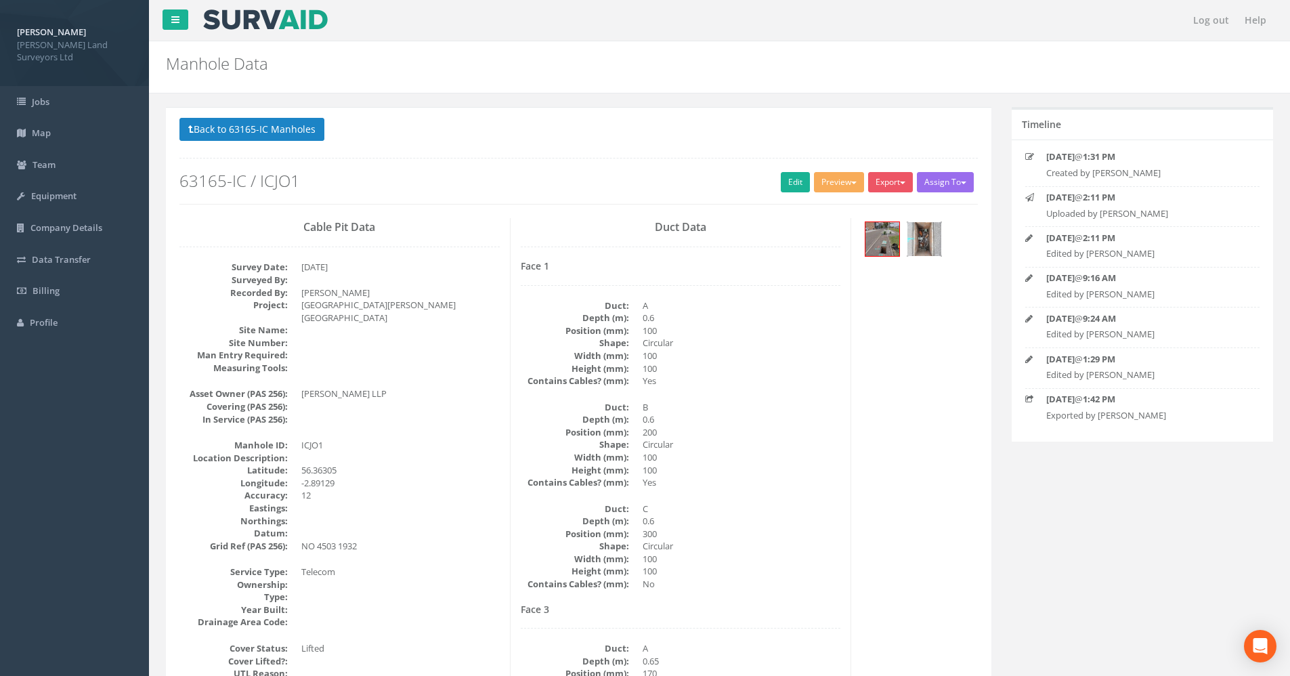
click at [924, 245] on img at bounding box center [925, 239] width 34 height 34
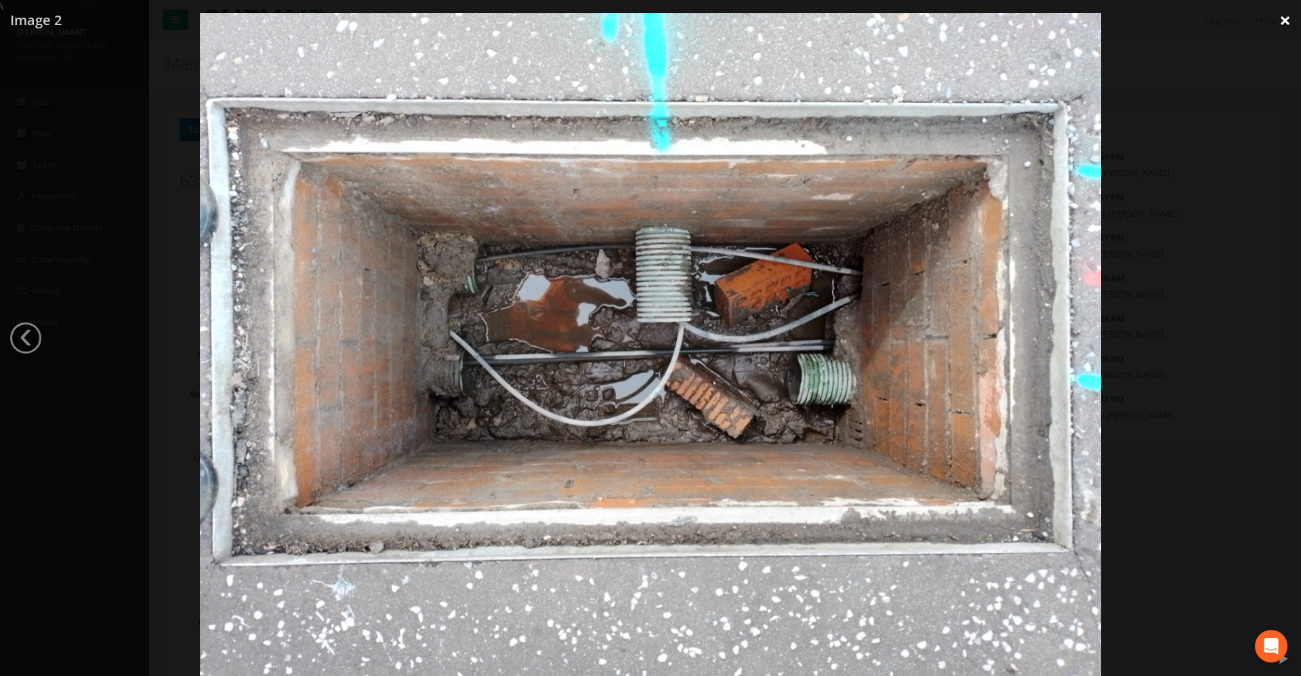
click at [1282, 14] on link "×" at bounding box center [1285, 20] width 32 height 41
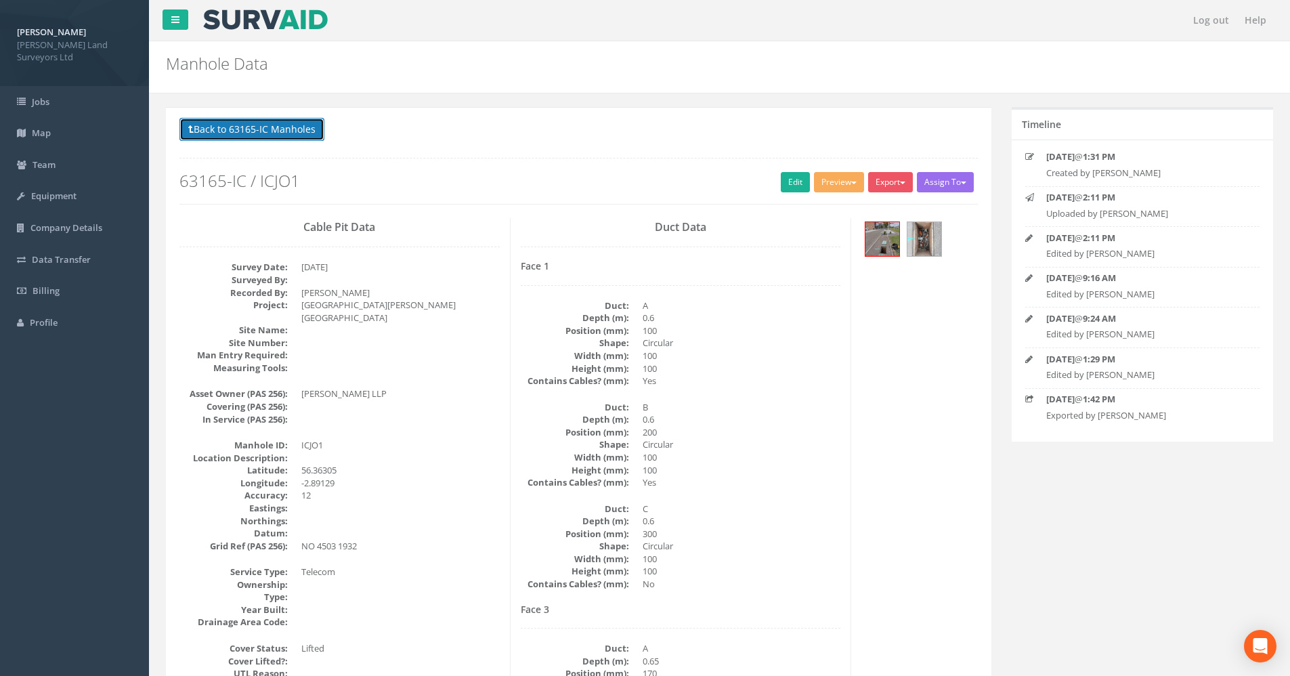
click at [220, 133] on button "Back to 63165-IC Manholes" at bounding box center [252, 129] width 145 height 23
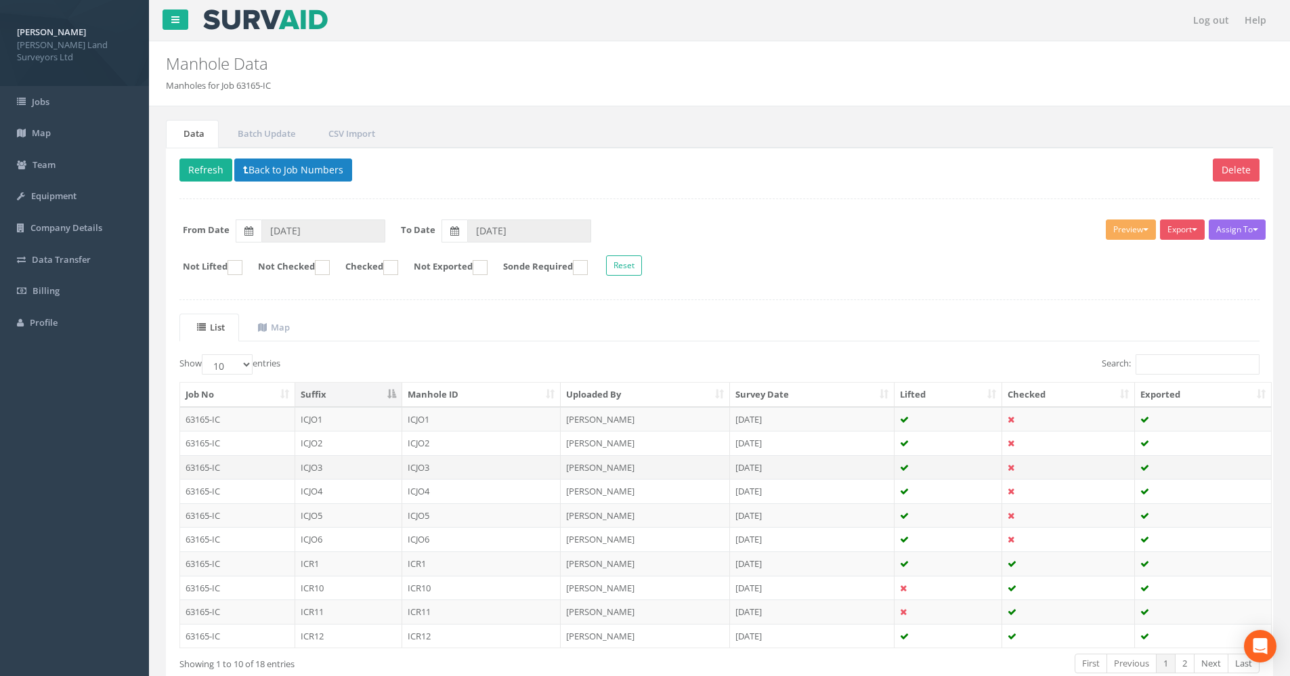
click at [327, 472] on td "ICJO3" at bounding box center [348, 467] width 107 height 24
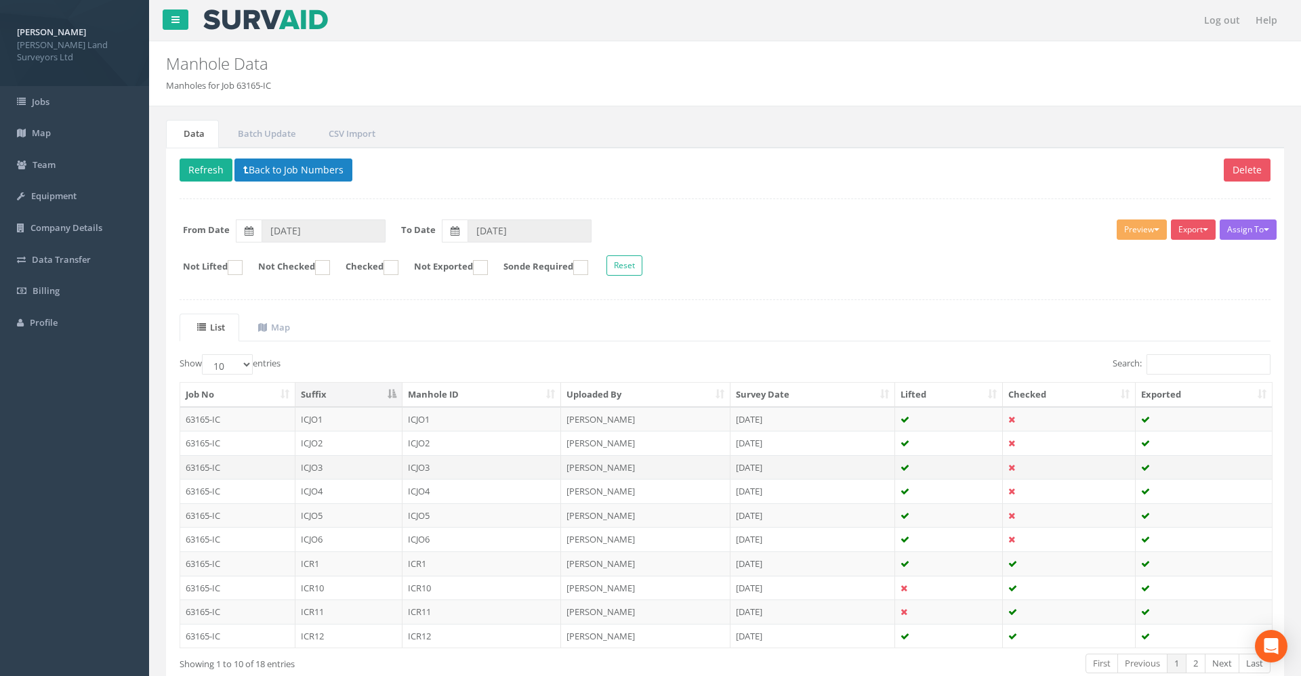
click at [327, 472] on div "Log out Help Manhole Data Manholes for Job 63165-IC × There was an error fetchi…" at bounding box center [725, 377] width 1152 height 755
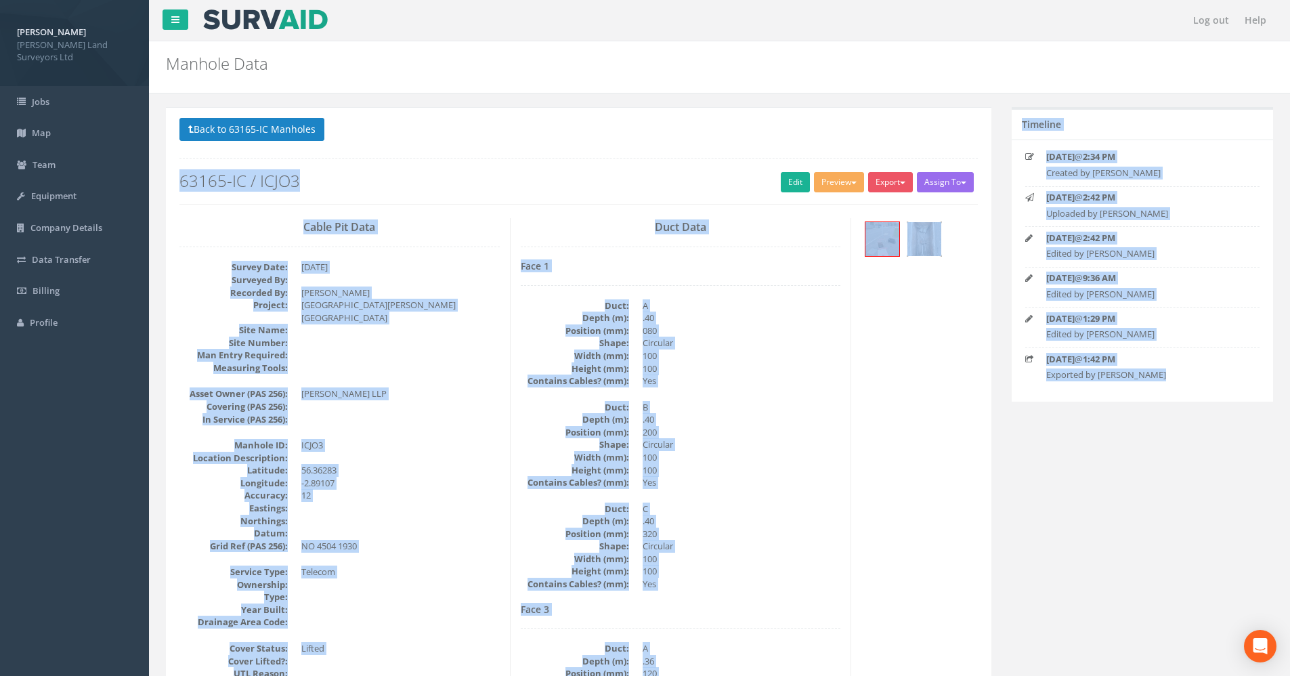
click at [922, 247] on img at bounding box center [925, 239] width 34 height 34
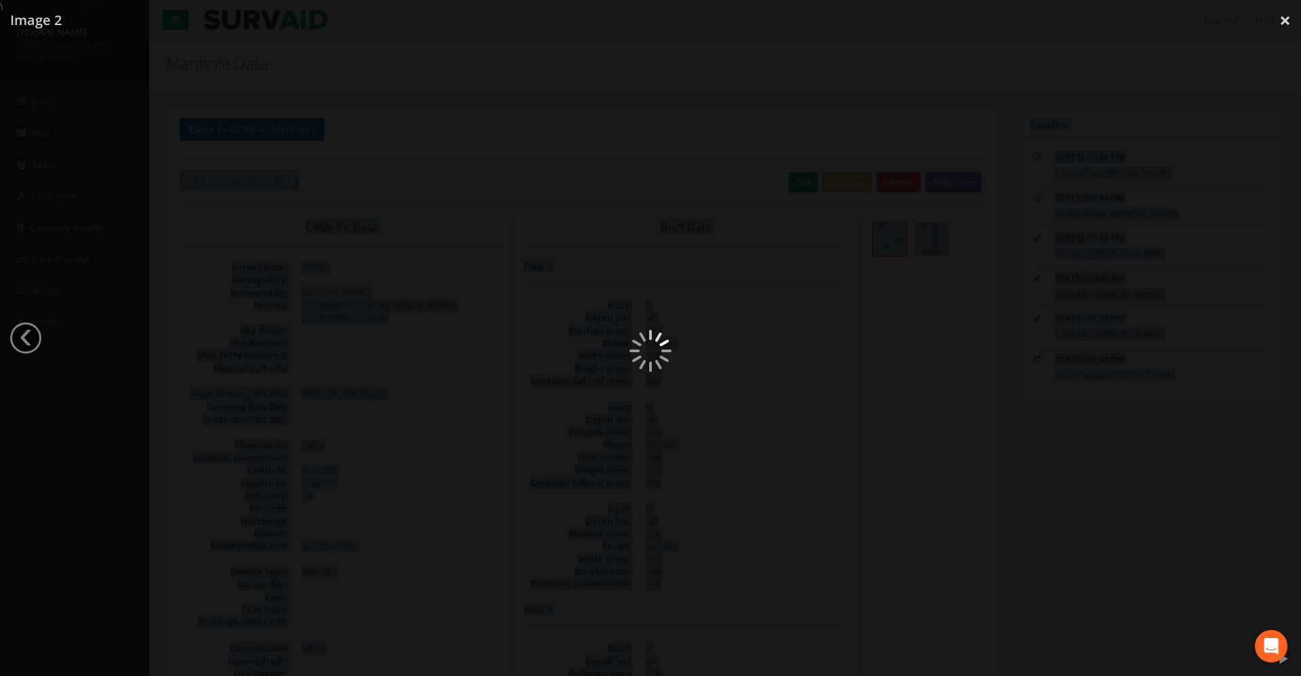
click at [922, 247] on div at bounding box center [650, 351] width 1301 height 676
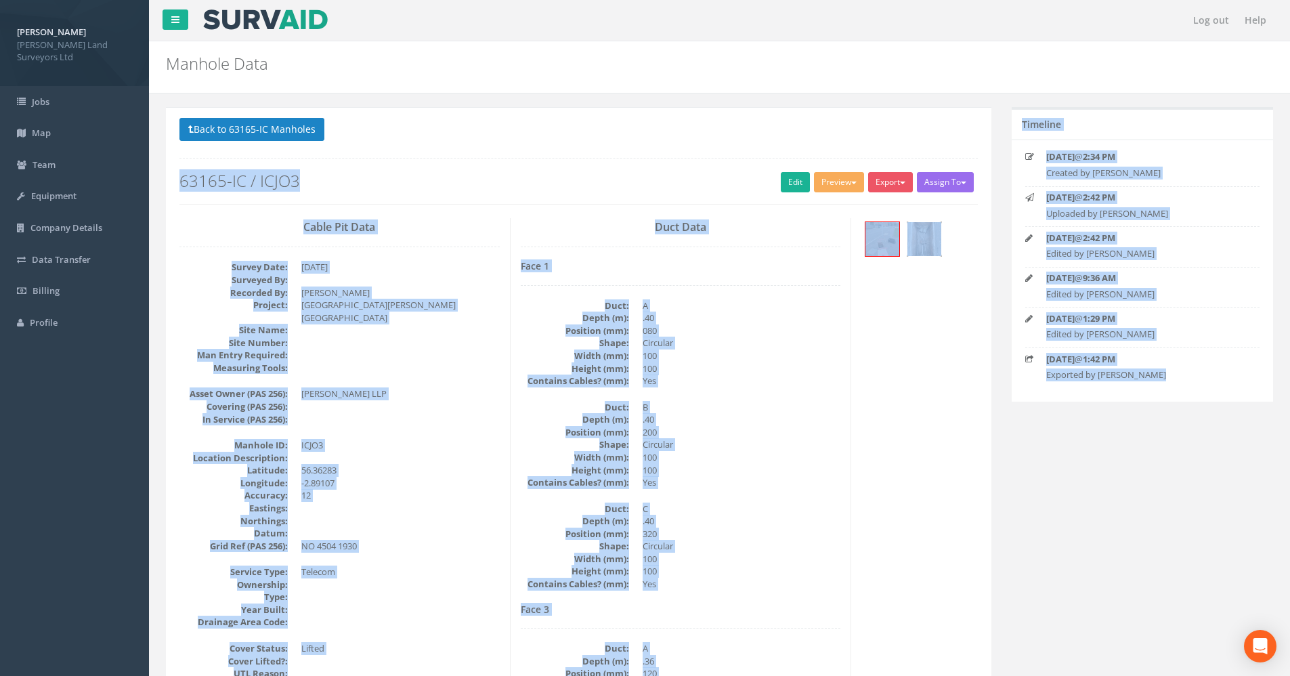
click at [921, 236] on img at bounding box center [925, 239] width 34 height 34
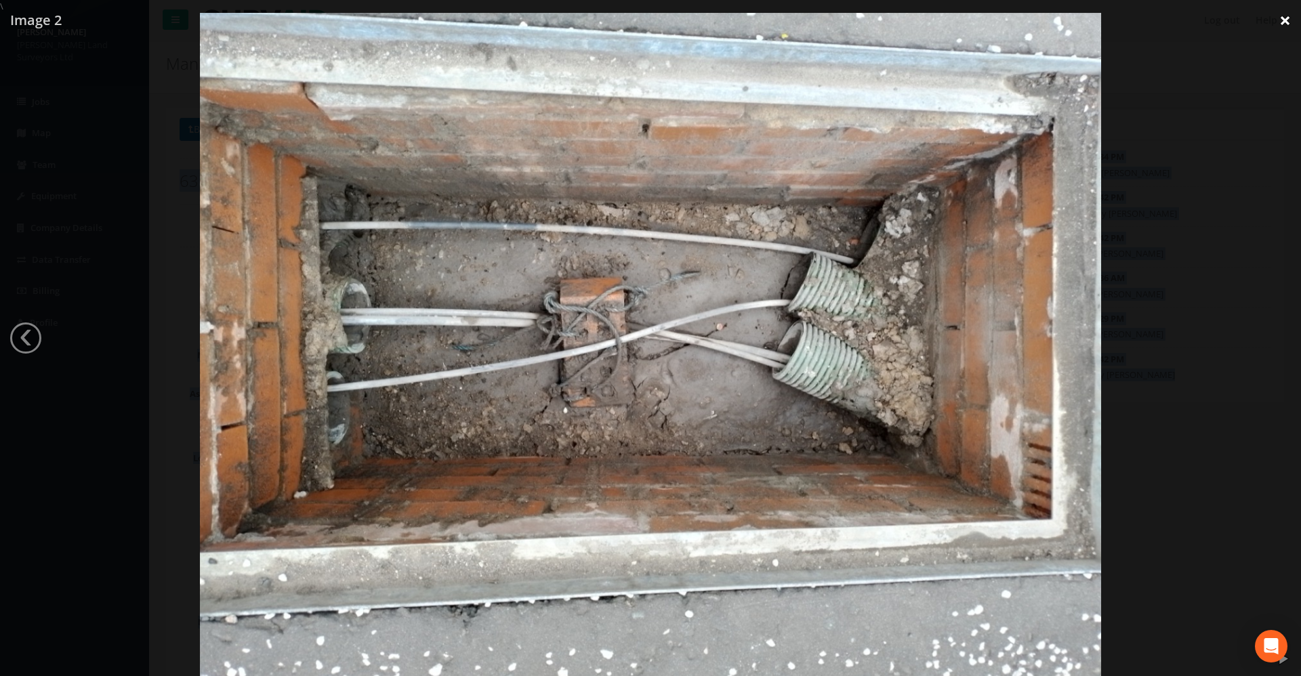
click at [1280, 18] on link "×" at bounding box center [1285, 20] width 32 height 41
